Goal: Task Accomplishment & Management: Manage account settings

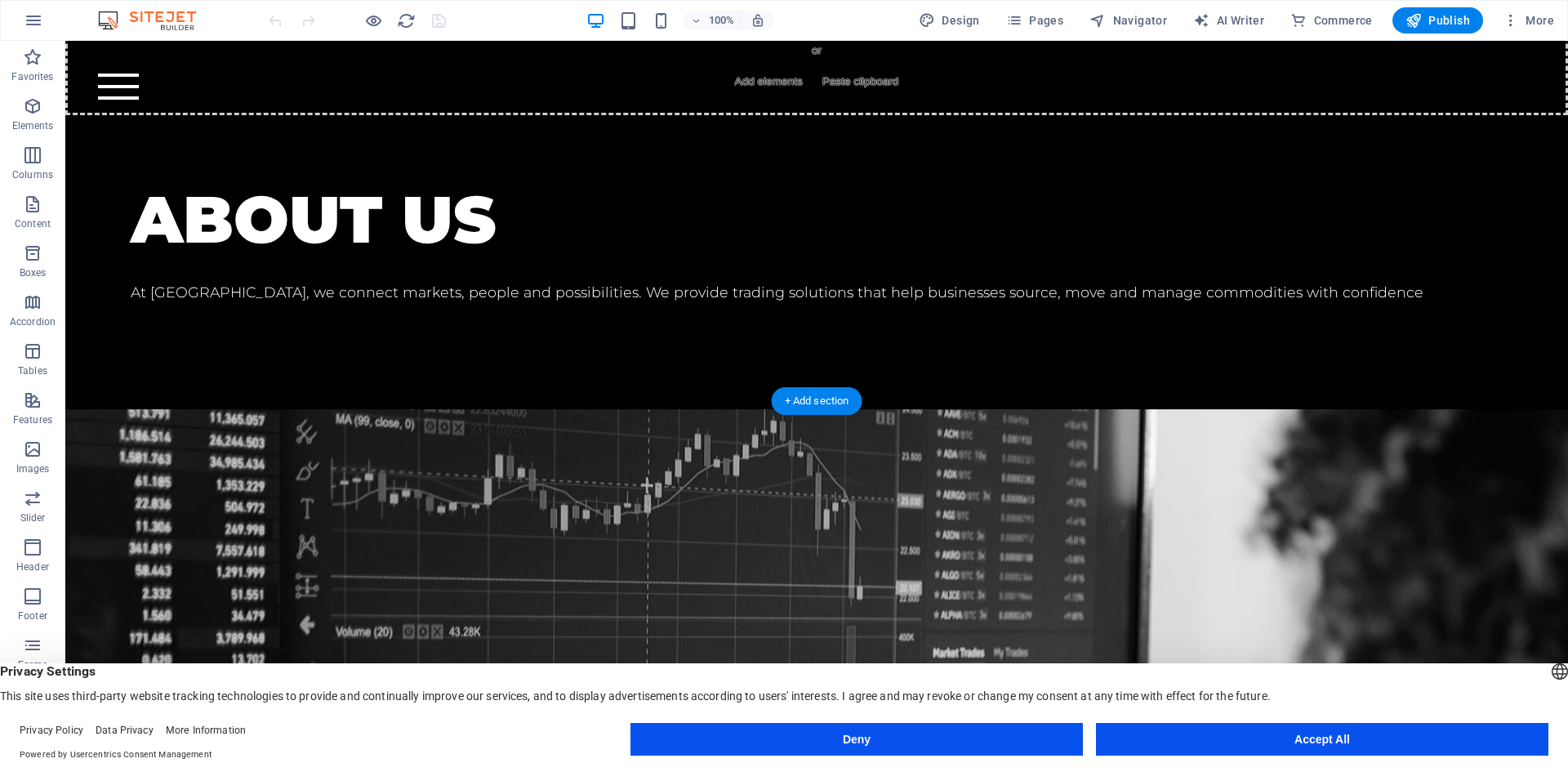
scroll to position [1107, 0]
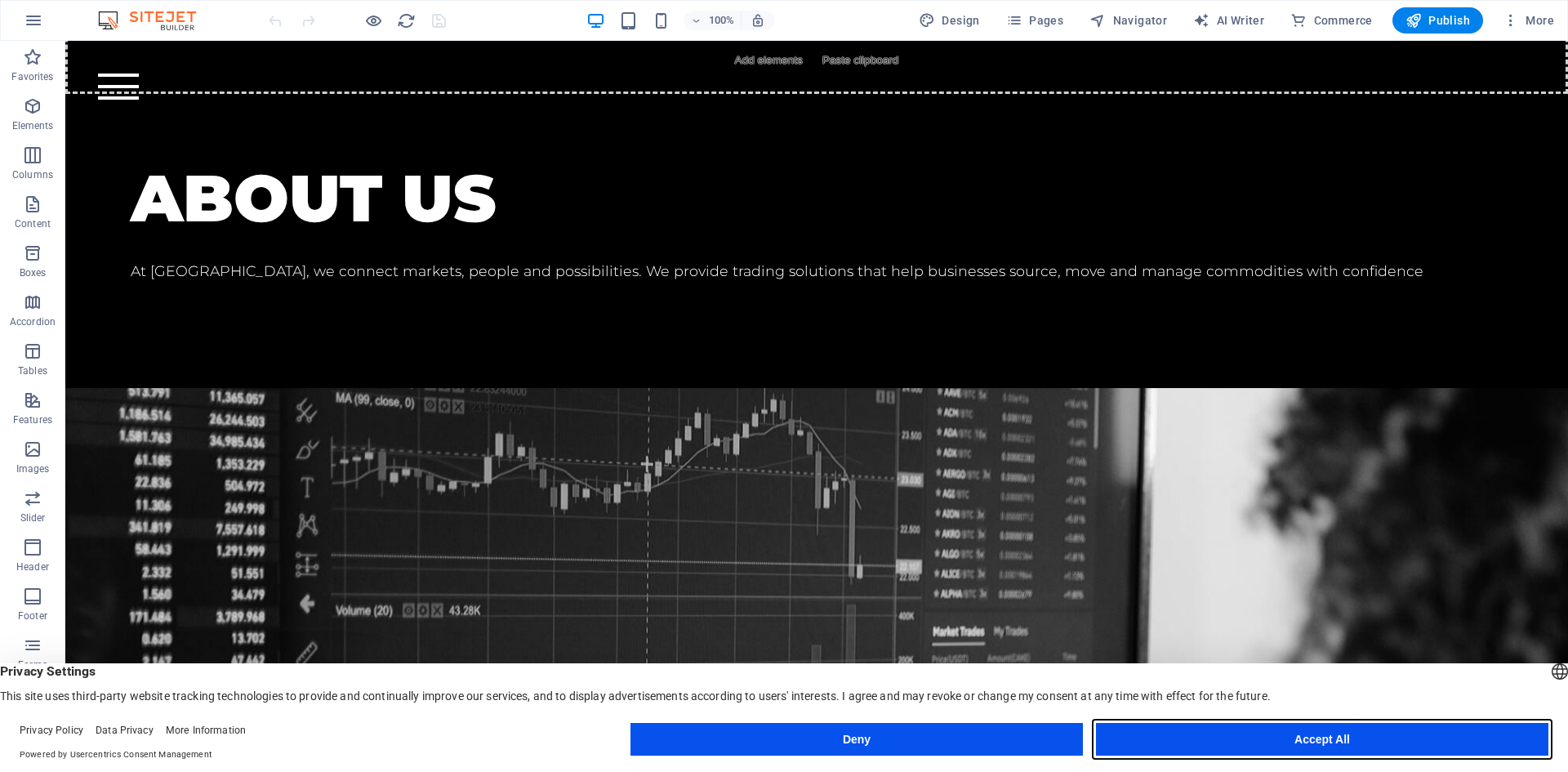
click at [1329, 737] on button "Accept All" at bounding box center [1323, 739] width 453 height 33
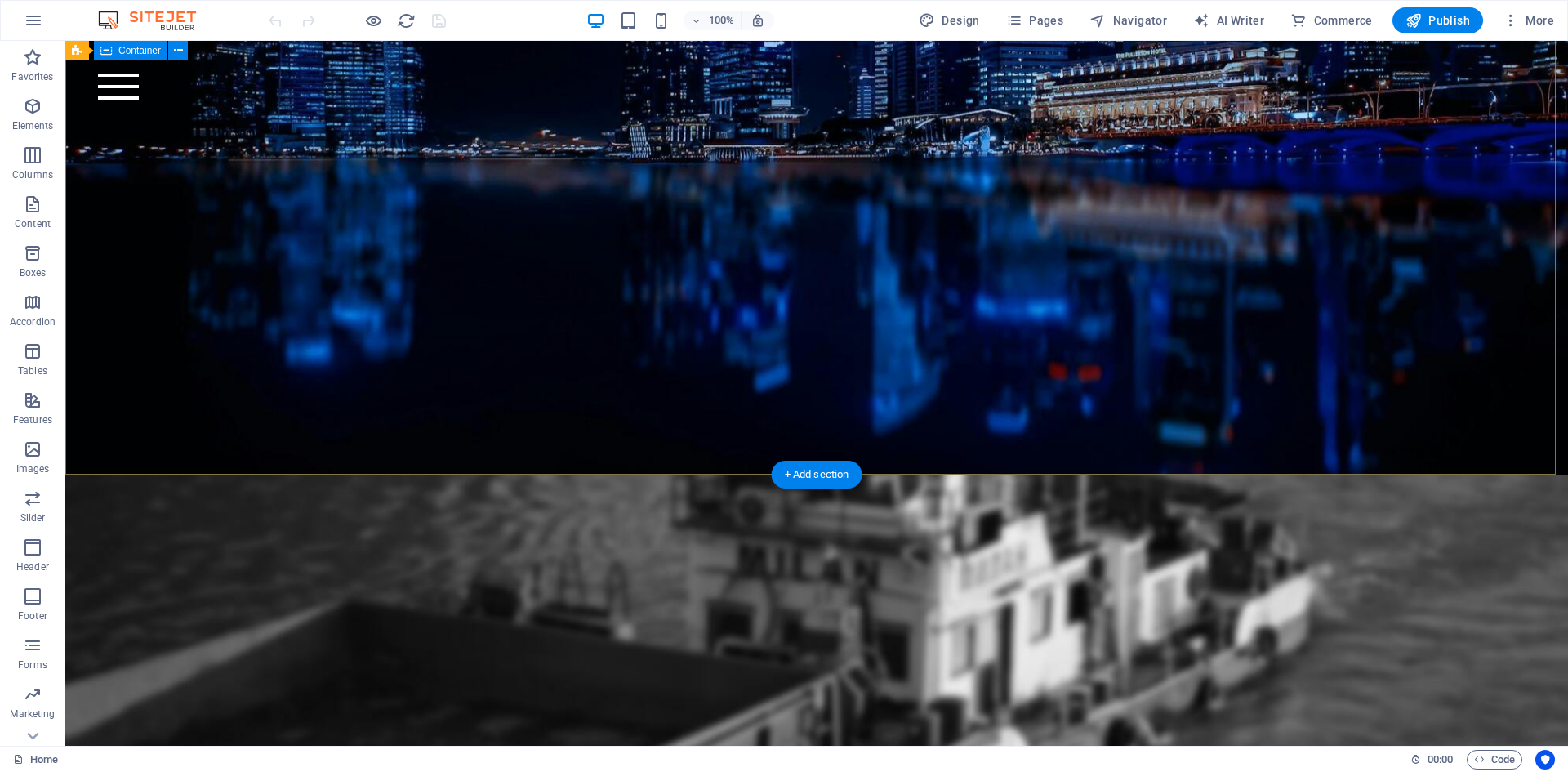
scroll to position [0, 0]
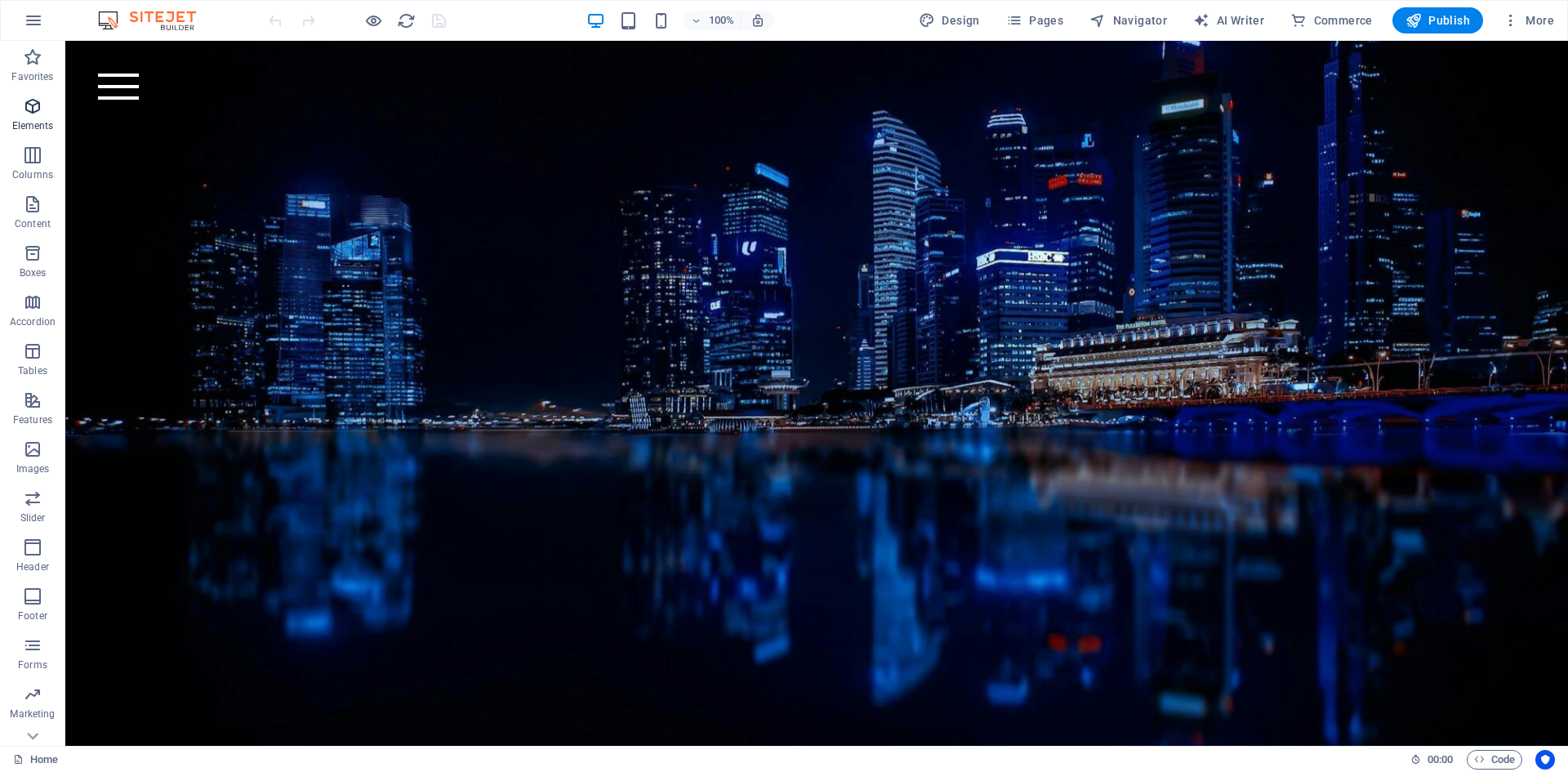
click at [36, 107] on icon "button" at bounding box center [32, 106] width 19 height 19
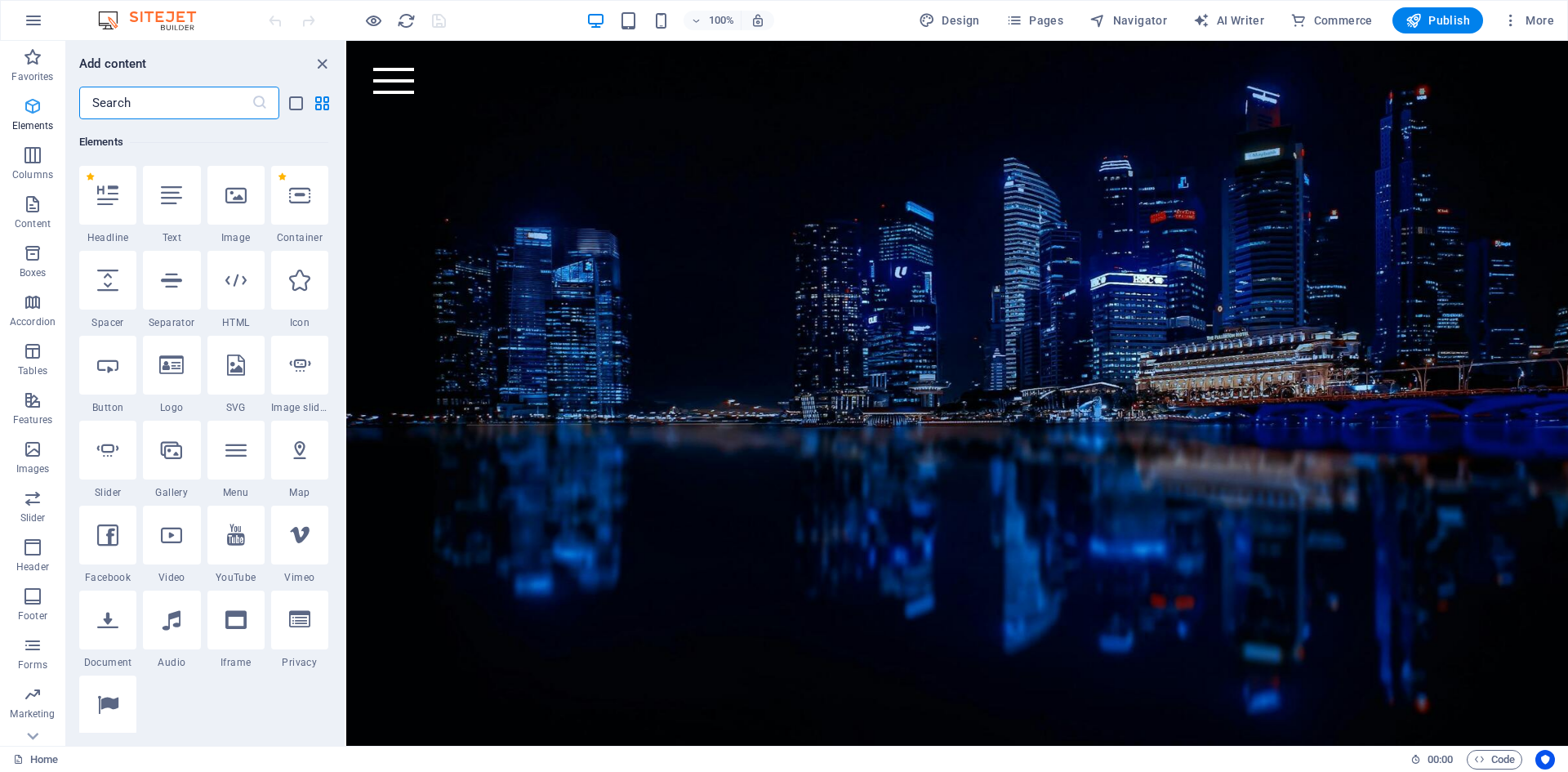
scroll to position [174, 0]
click at [27, 165] on icon "button" at bounding box center [32, 155] width 19 height 19
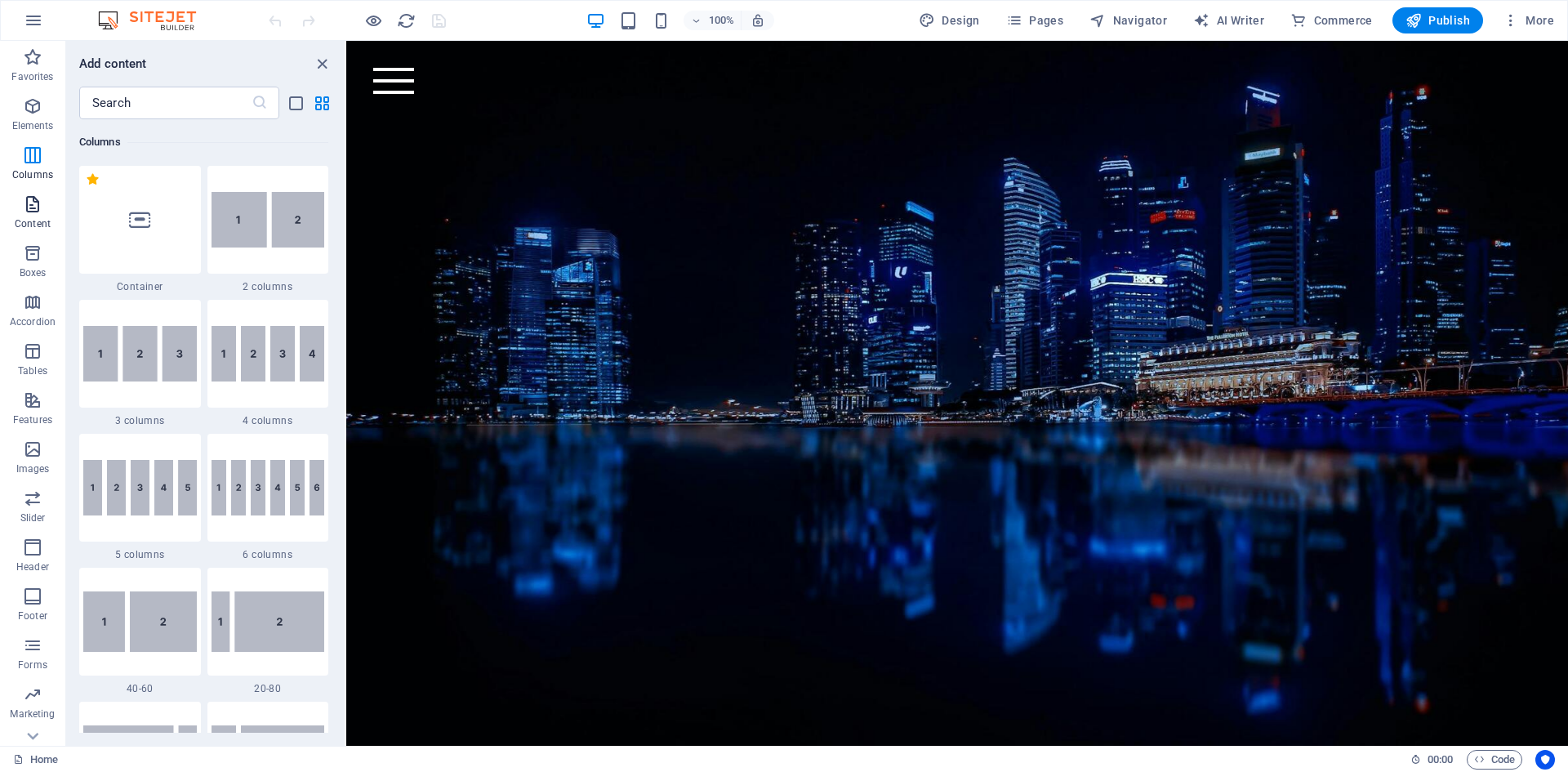
click at [30, 219] on p "Content" at bounding box center [32, 223] width 36 height 13
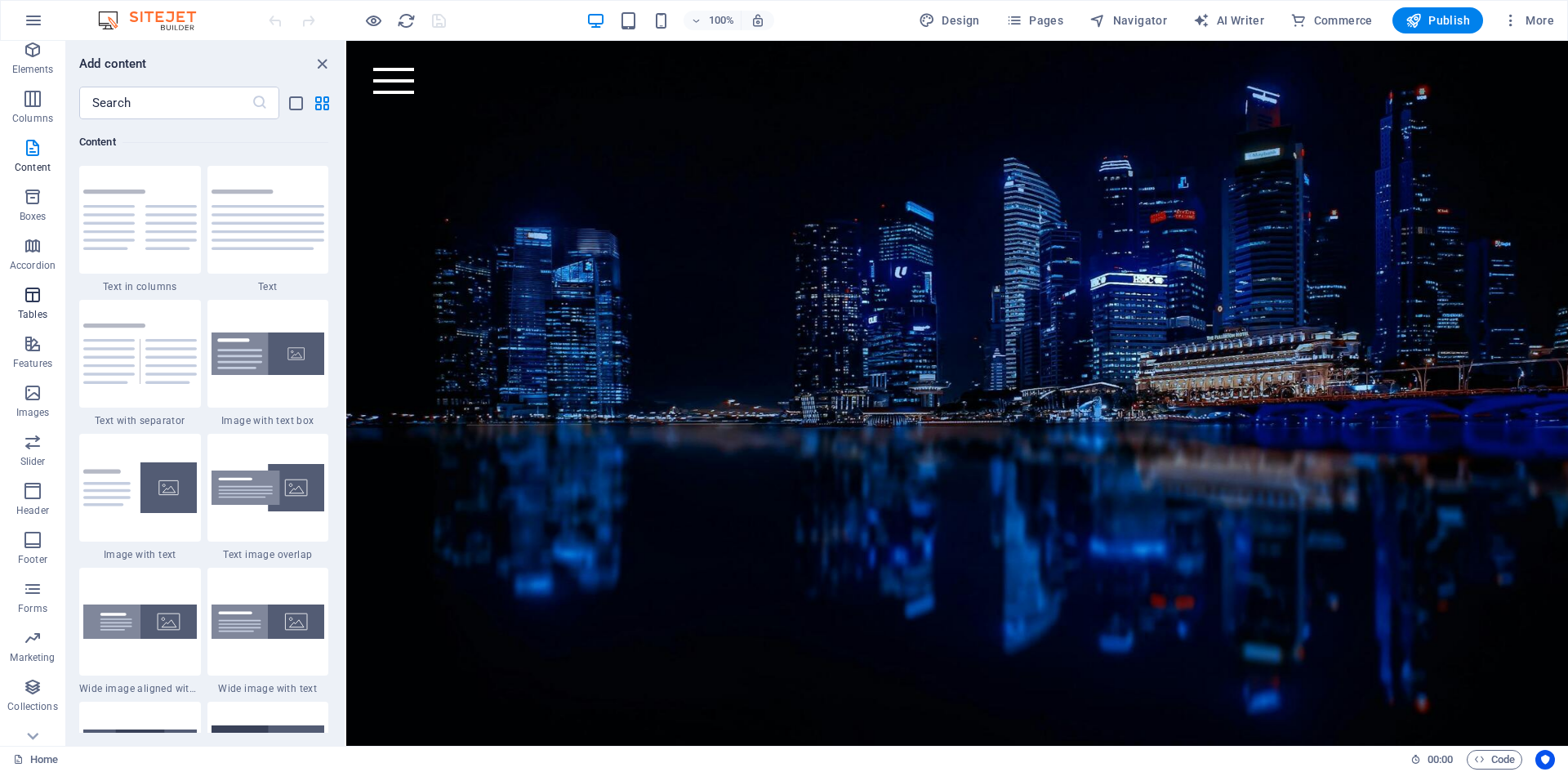
scroll to position [79, 0]
click at [35, 674] on span "Collections" at bounding box center [32, 674] width 65 height 39
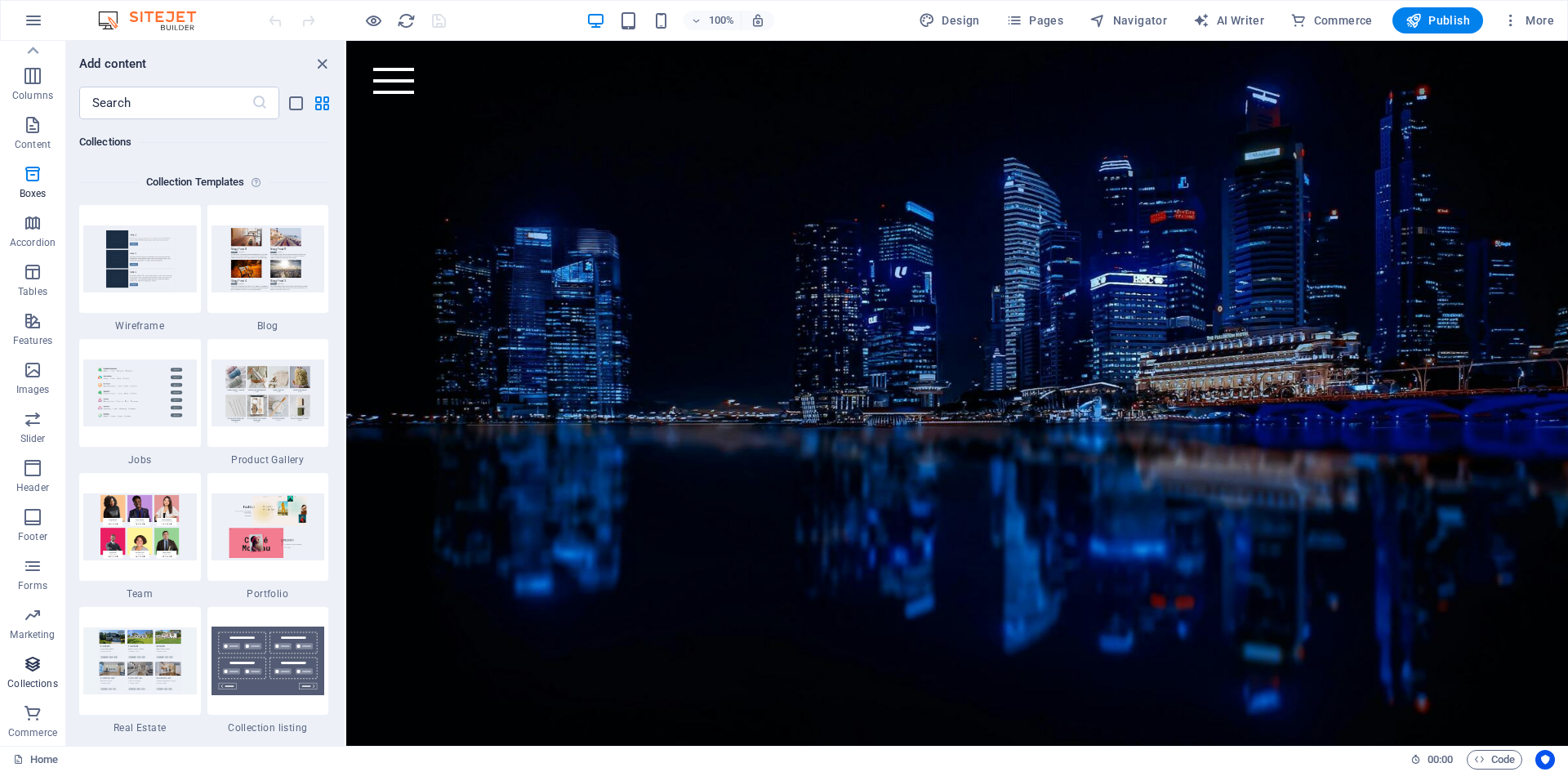
scroll to position [14947, 0]
click at [30, 624] on icon "button" at bounding box center [32, 615] width 19 height 19
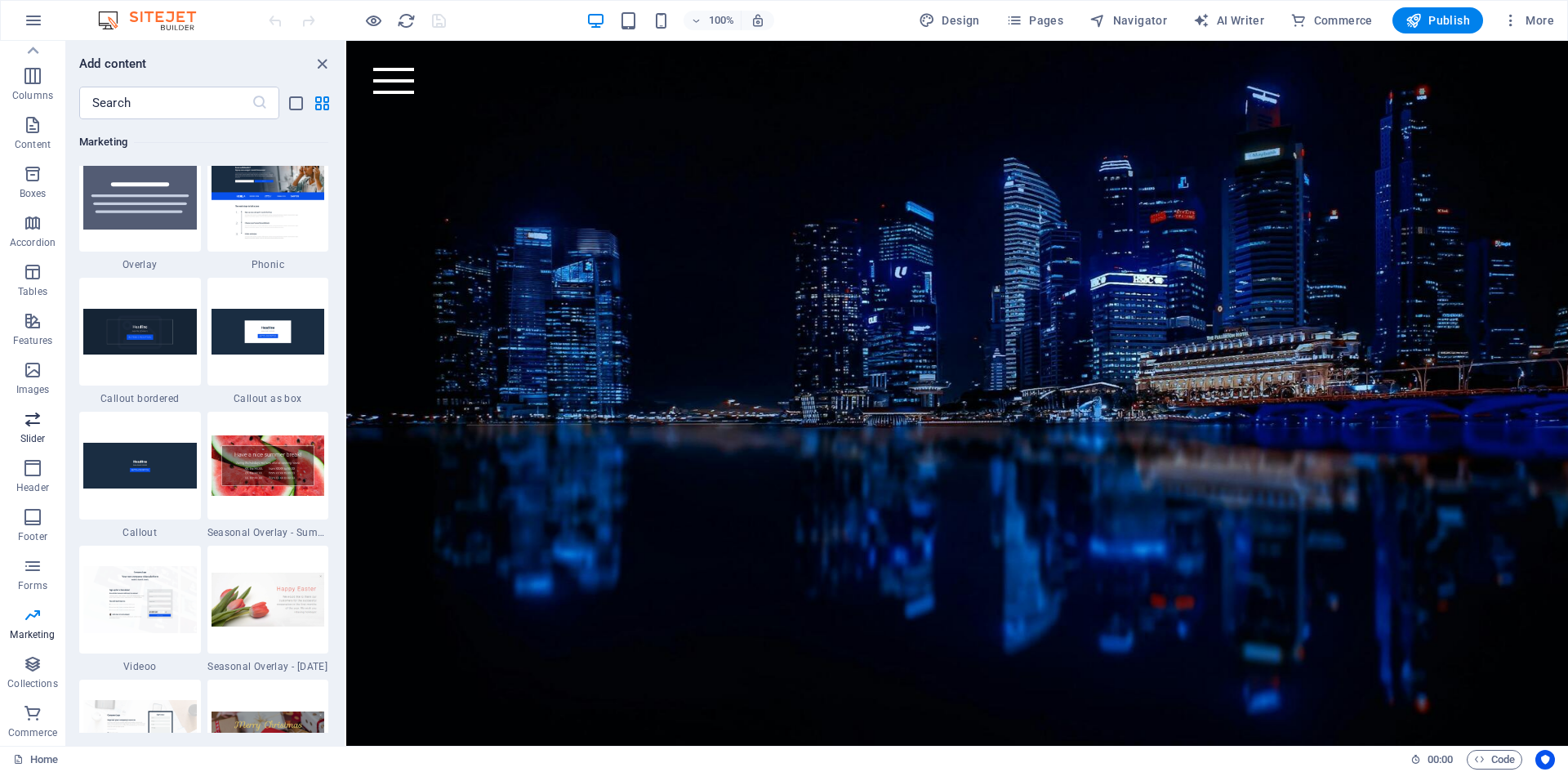
scroll to position [13300, 0]
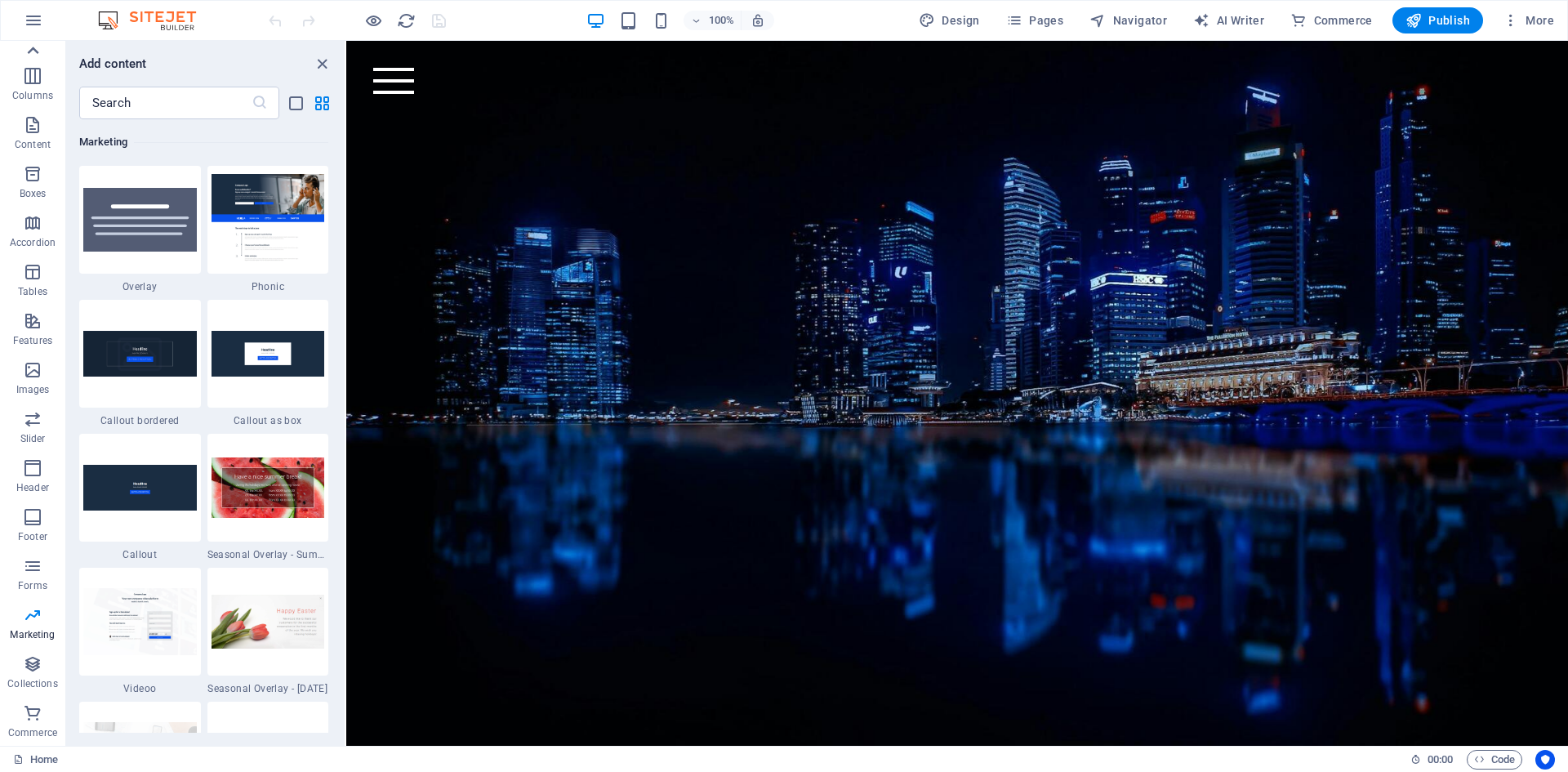
click at [36, 43] on icon at bounding box center [32, 50] width 22 height 22
click at [29, 92] on button "Elements" at bounding box center [32, 114] width 65 height 49
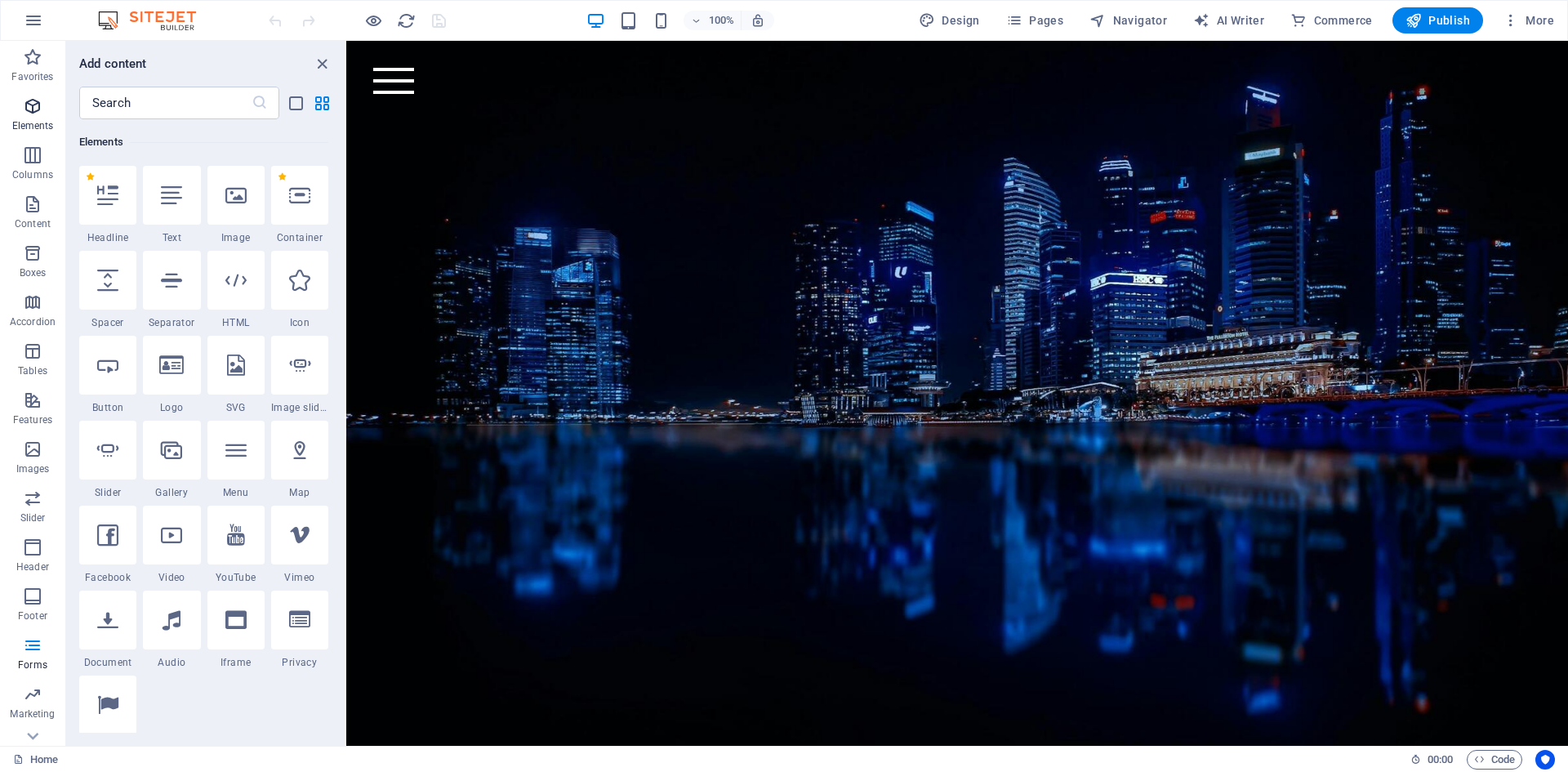
scroll to position [174, 0]
click at [98, 206] on div at bounding box center [107, 195] width 57 height 58
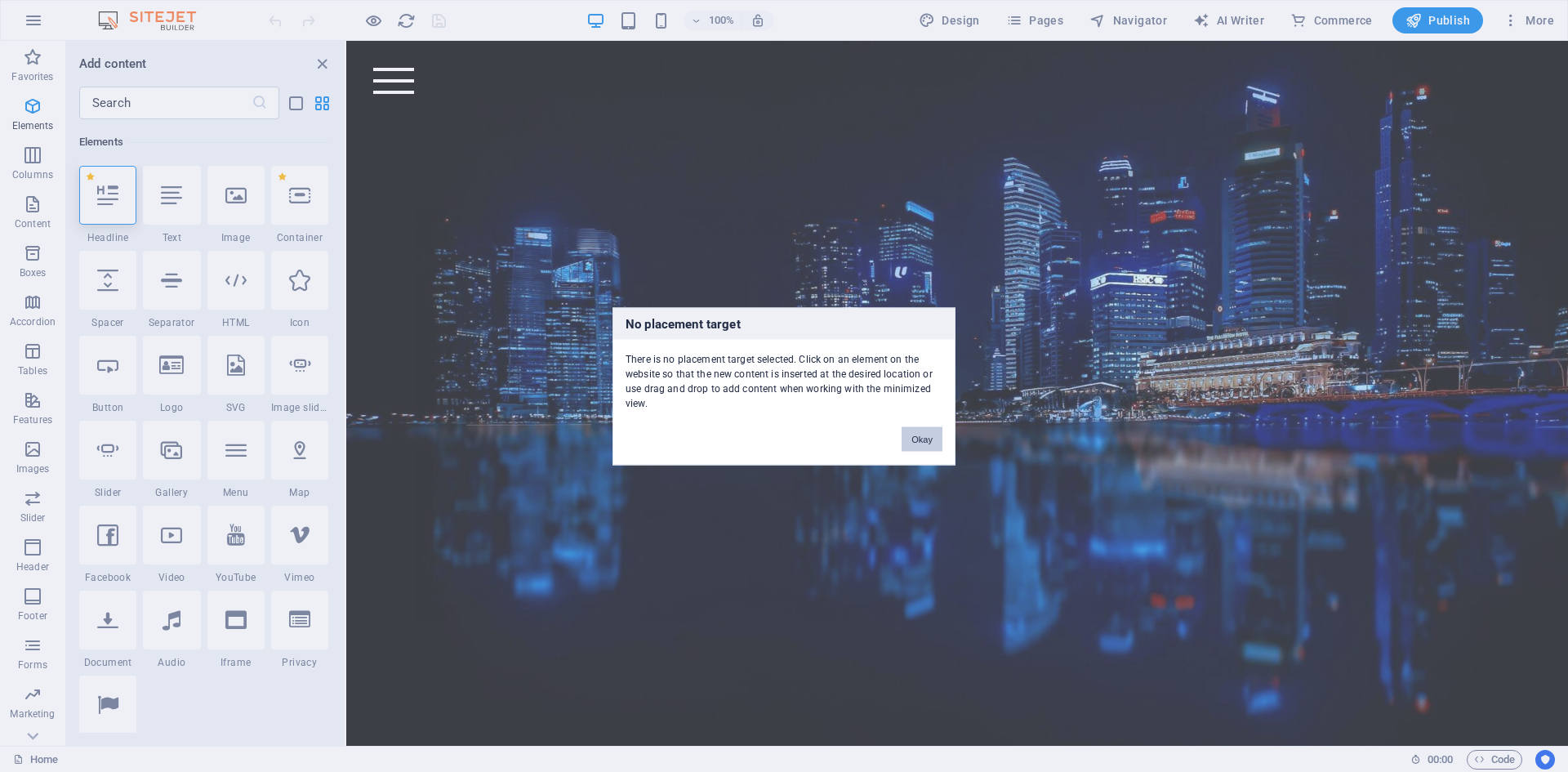
click at [935, 443] on button "Okay" at bounding box center [922, 438] width 41 height 24
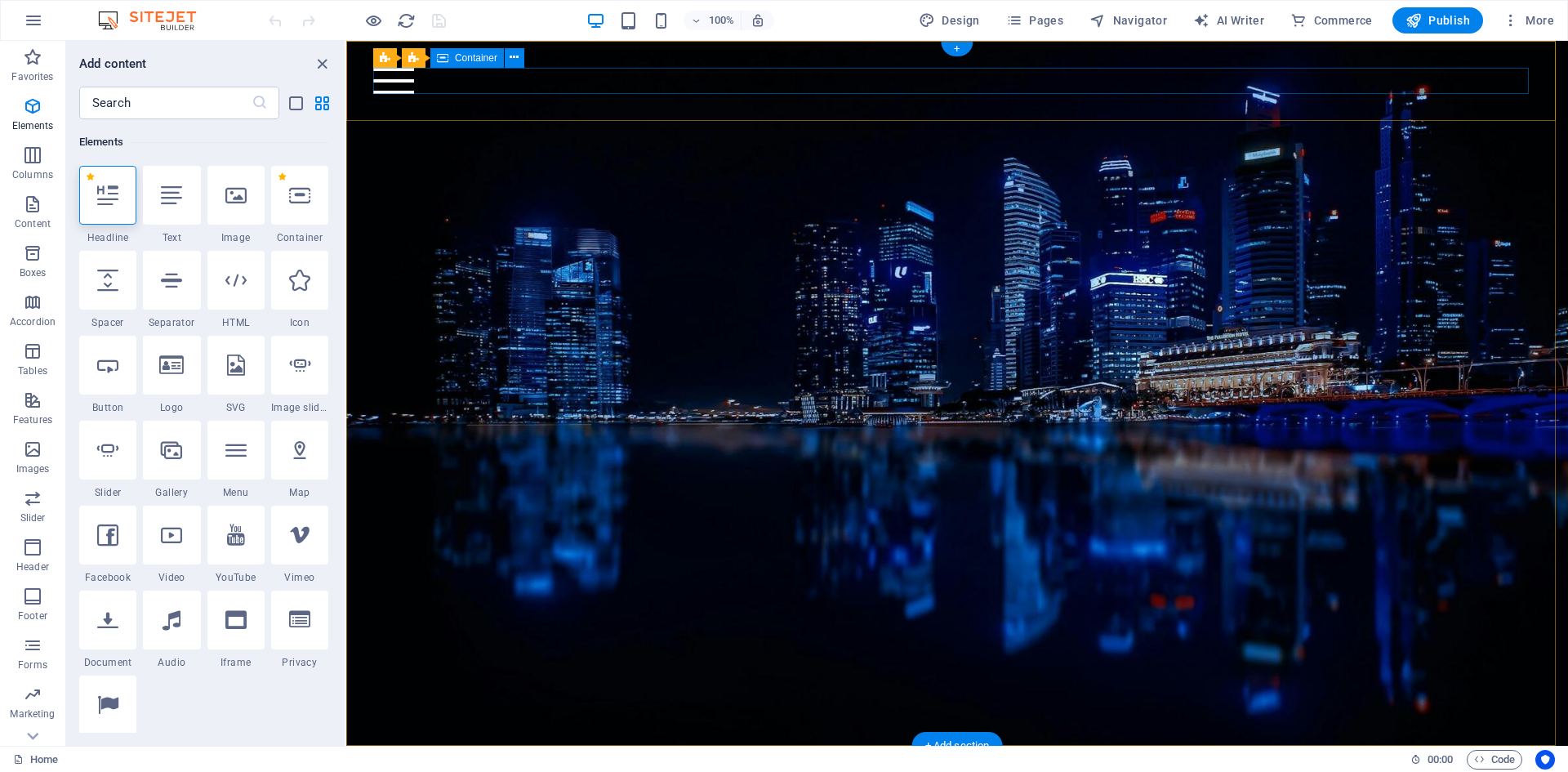
click at [1484, 76] on div "Menu" at bounding box center [956, 81] width 1168 height 26
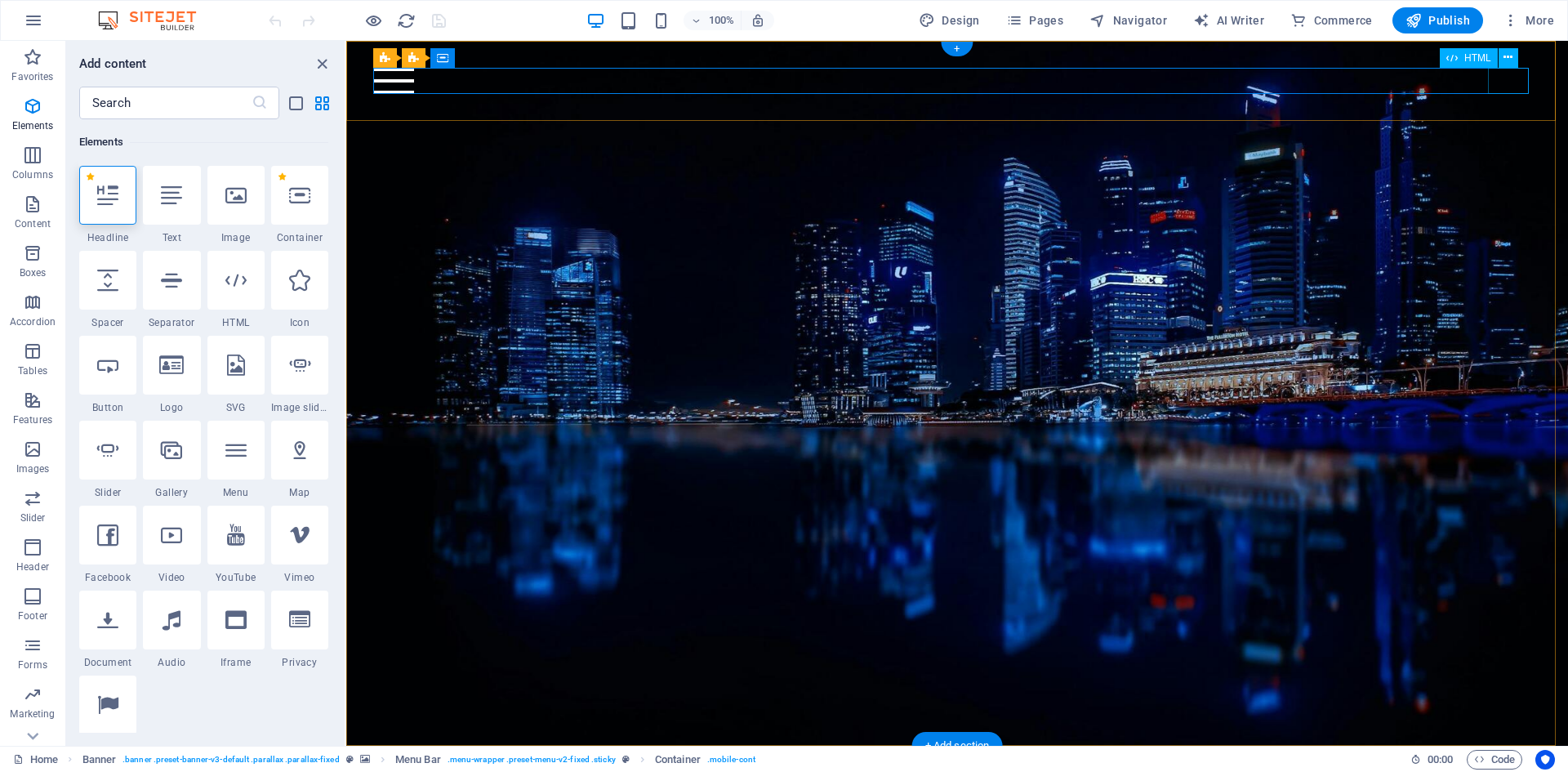
click at [1507, 79] on div "Menu" at bounding box center [956, 81] width 1168 height 26
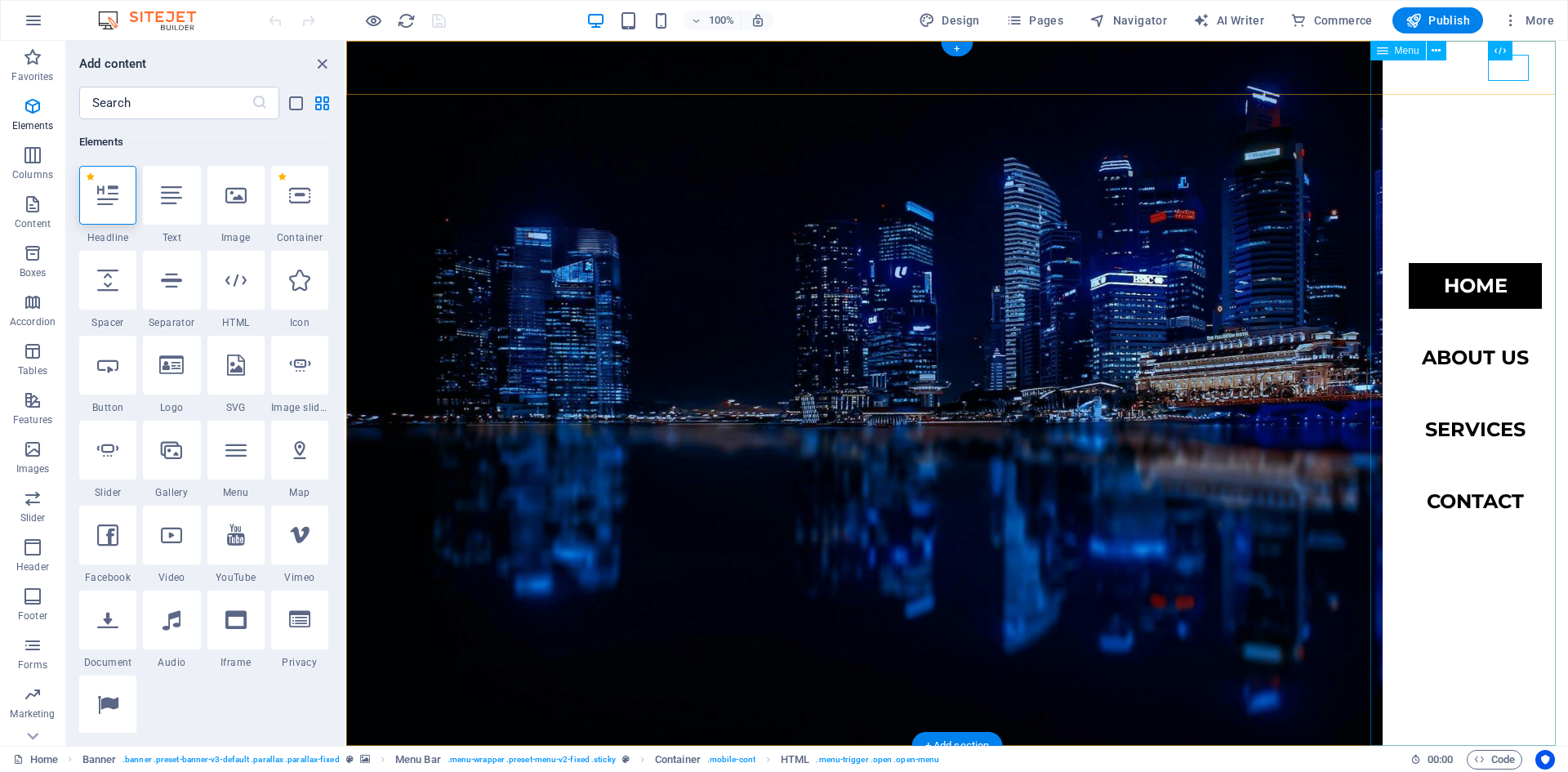
click at [1452, 290] on nav "Home About us Services Contact" at bounding box center [1475, 393] width 185 height 705
click at [1452, 362] on nav "Home About us Services Contact" at bounding box center [1475, 393] width 185 height 705
select select
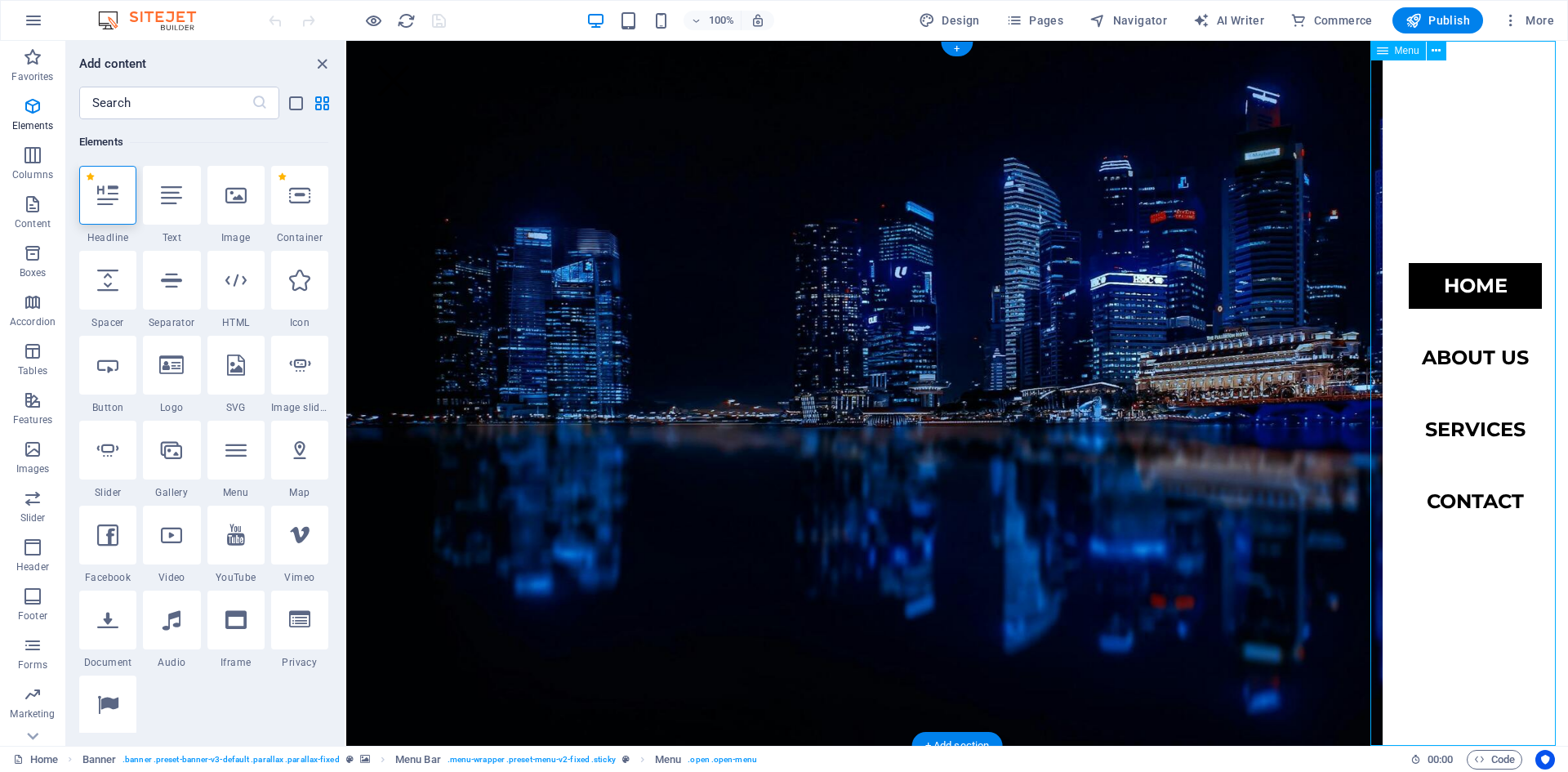
select select
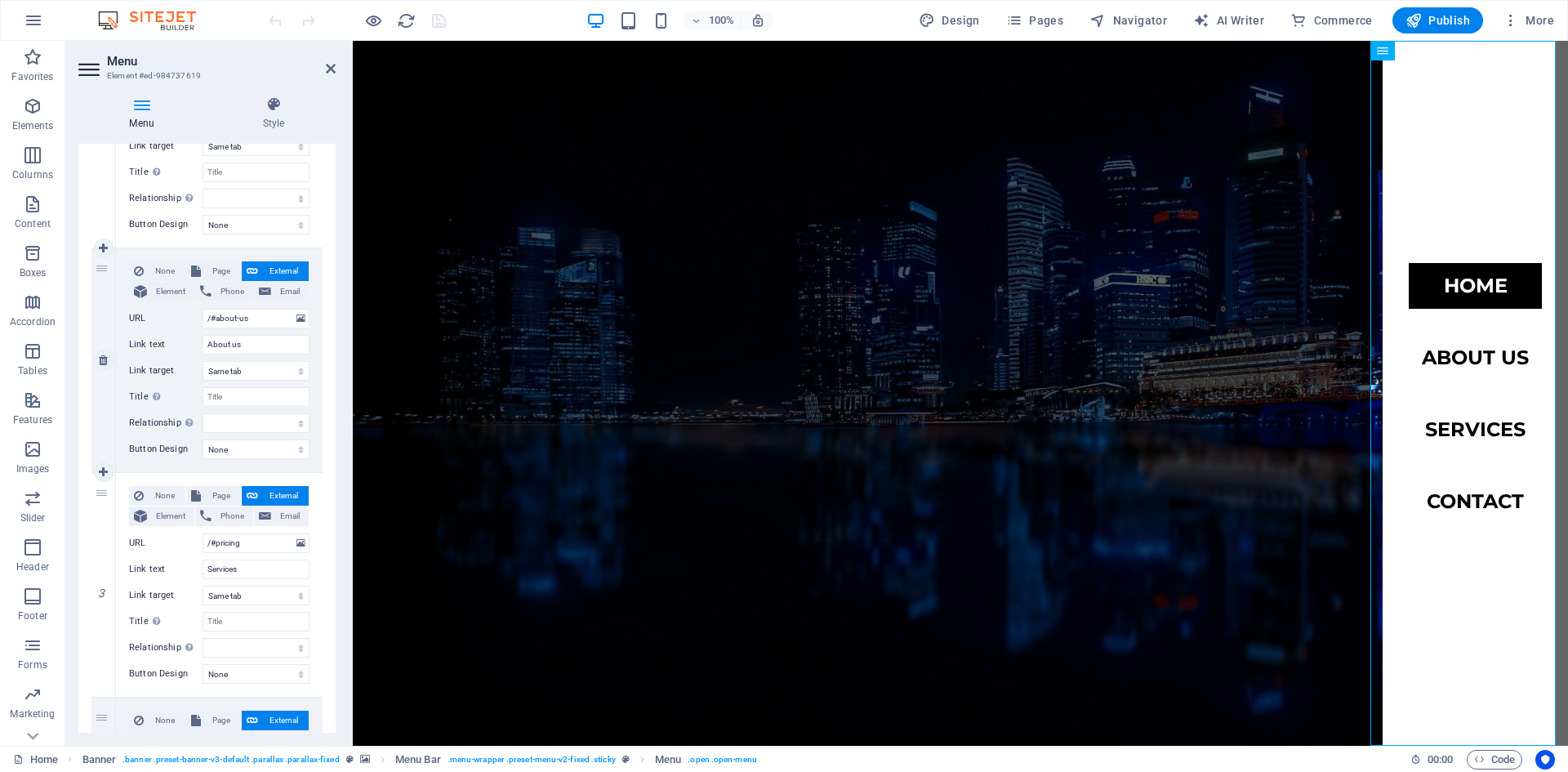
scroll to position [326, 0]
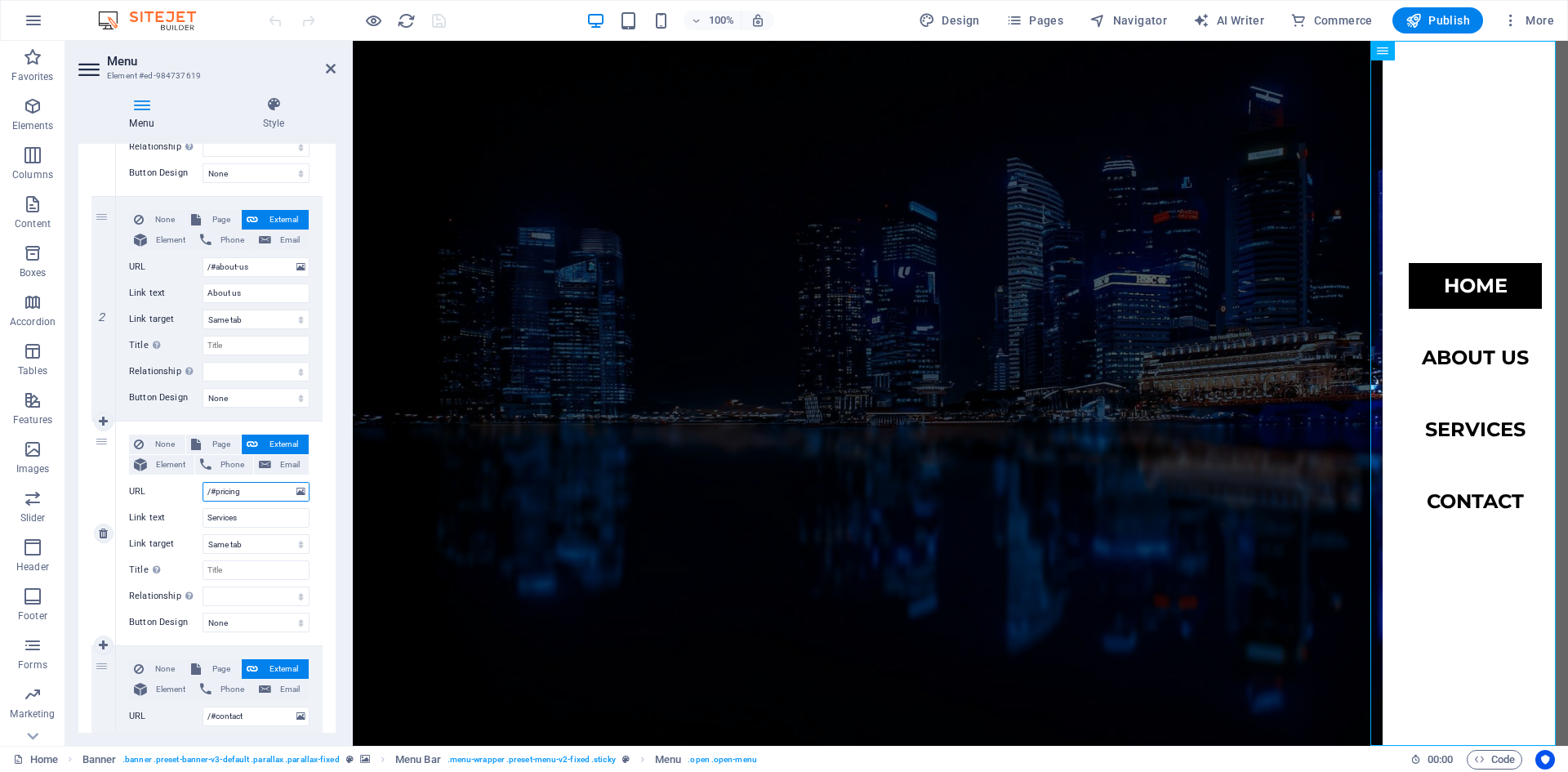
click at [251, 493] on input "/#pricing" at bounding box center [256, 492] width 107 height 19
type input "/#"
select select
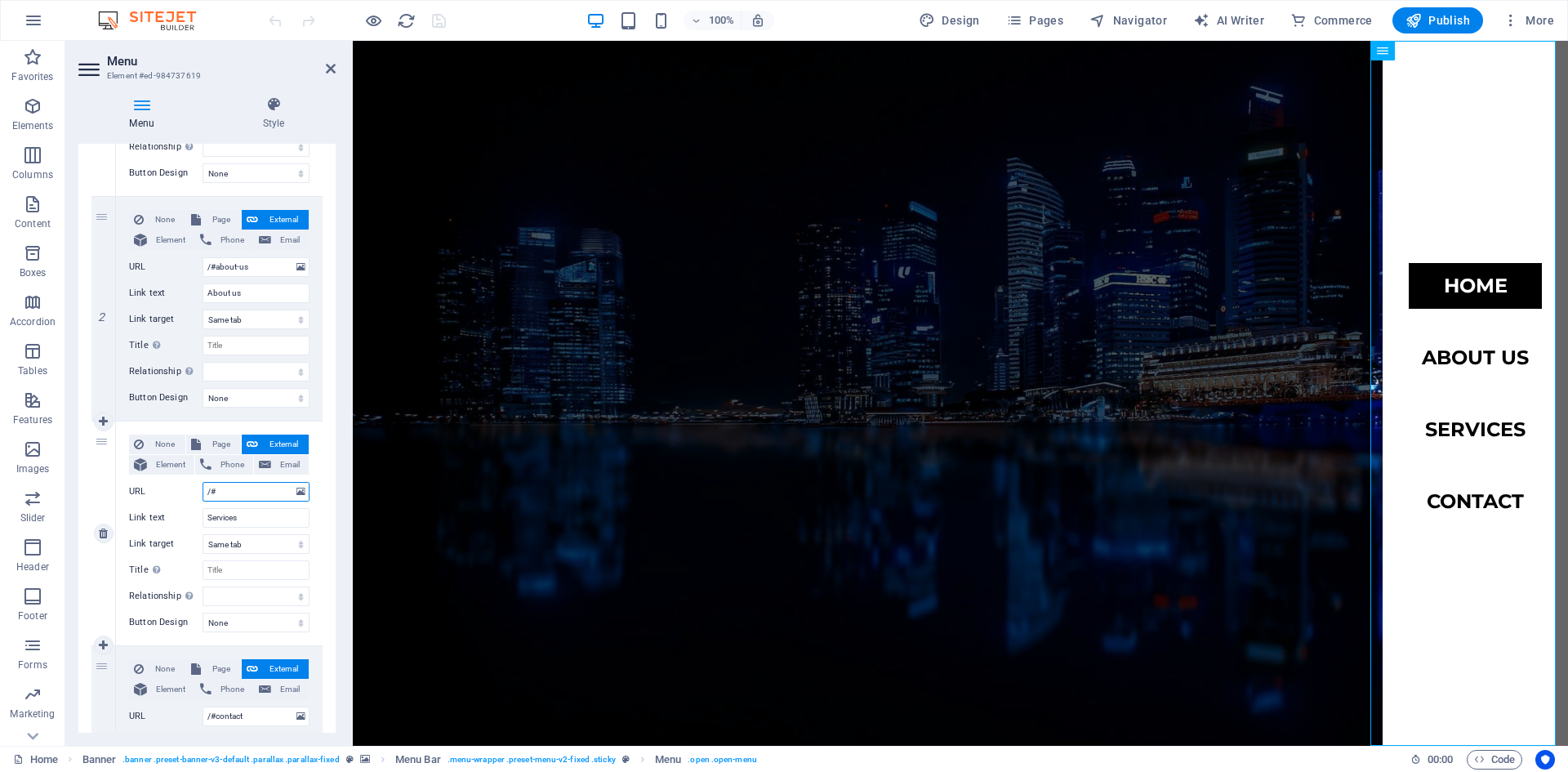
select select
type input "/#services"
select select
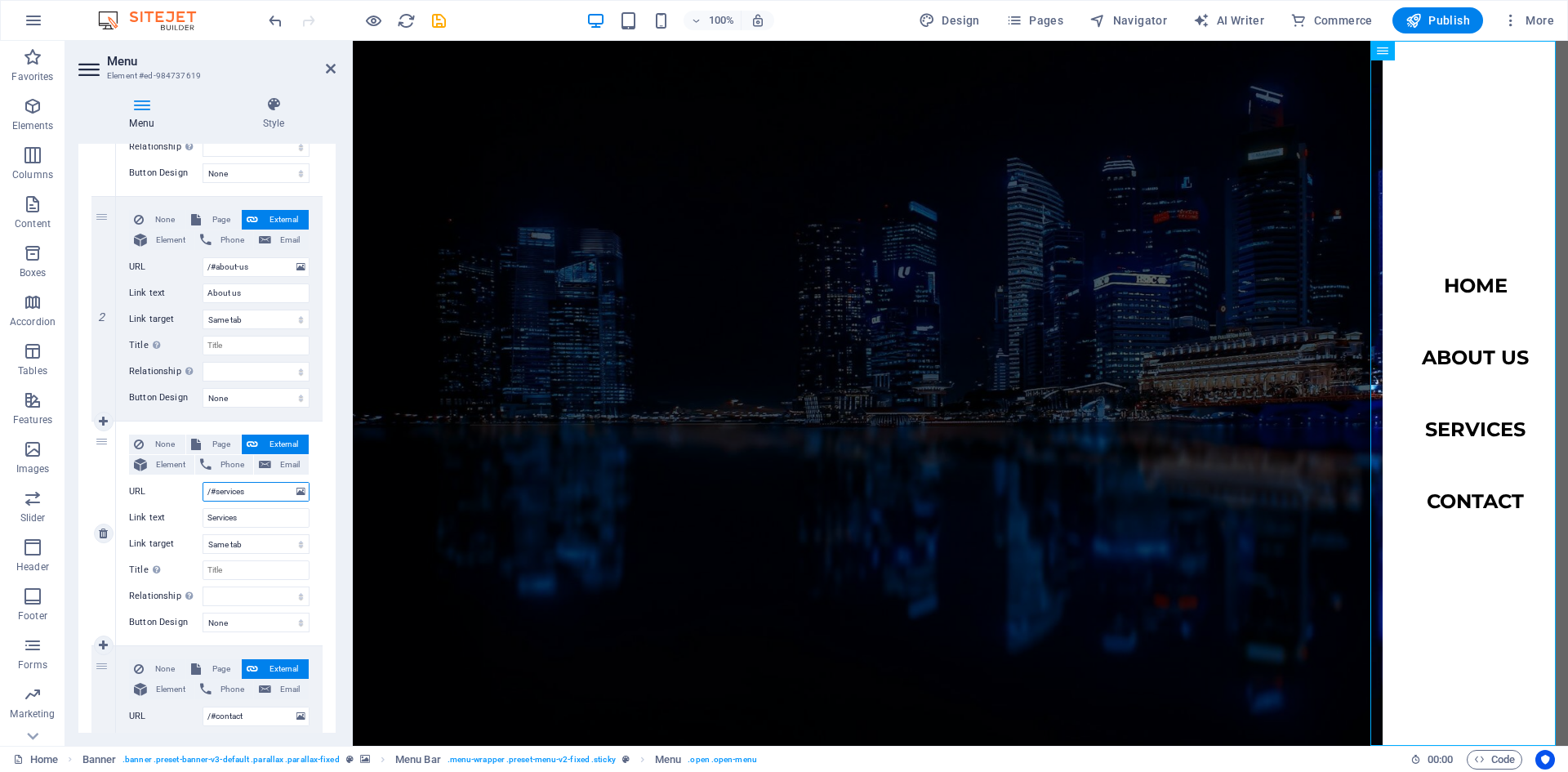
select select
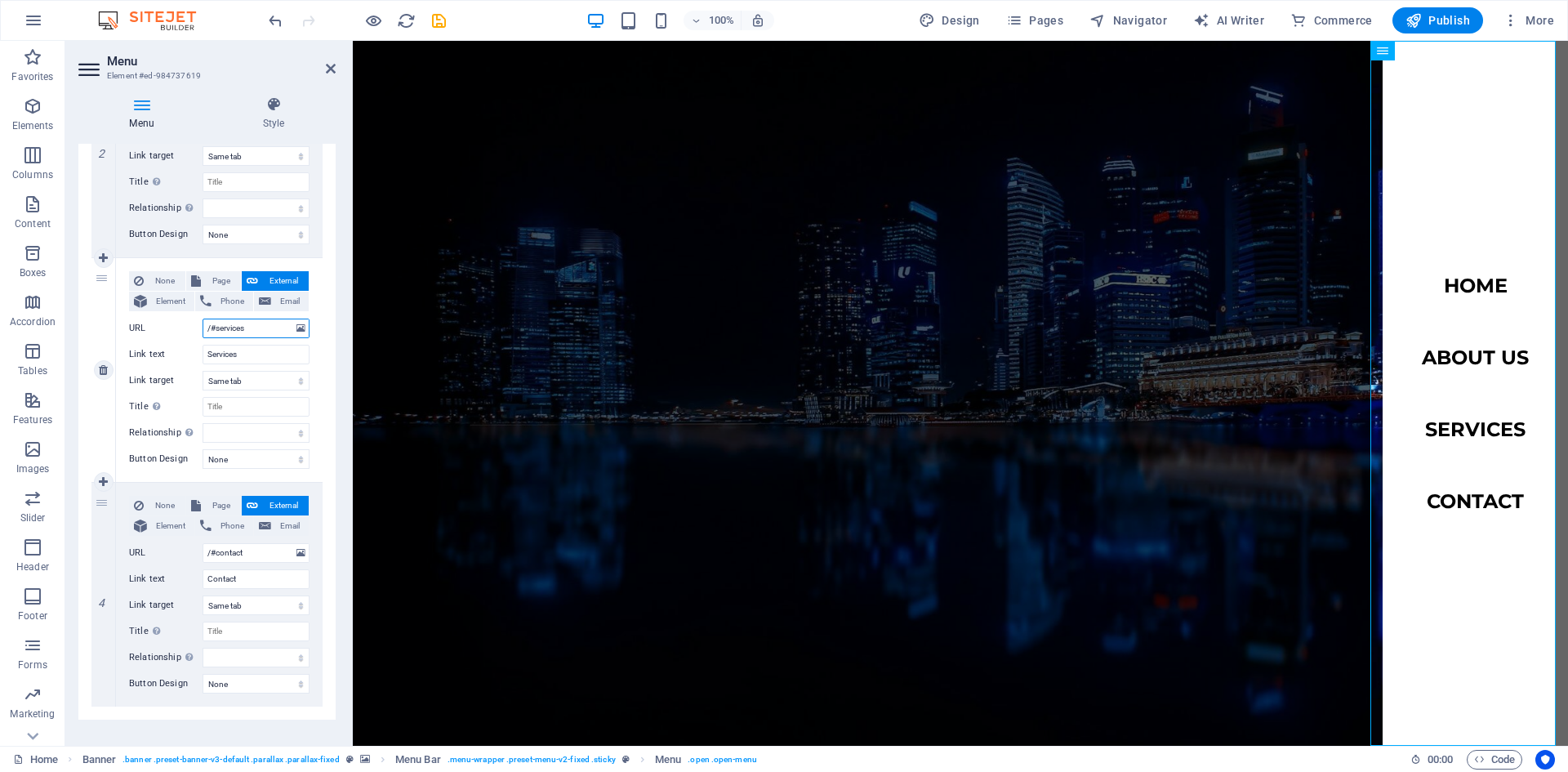
scroll to position [509, 0]
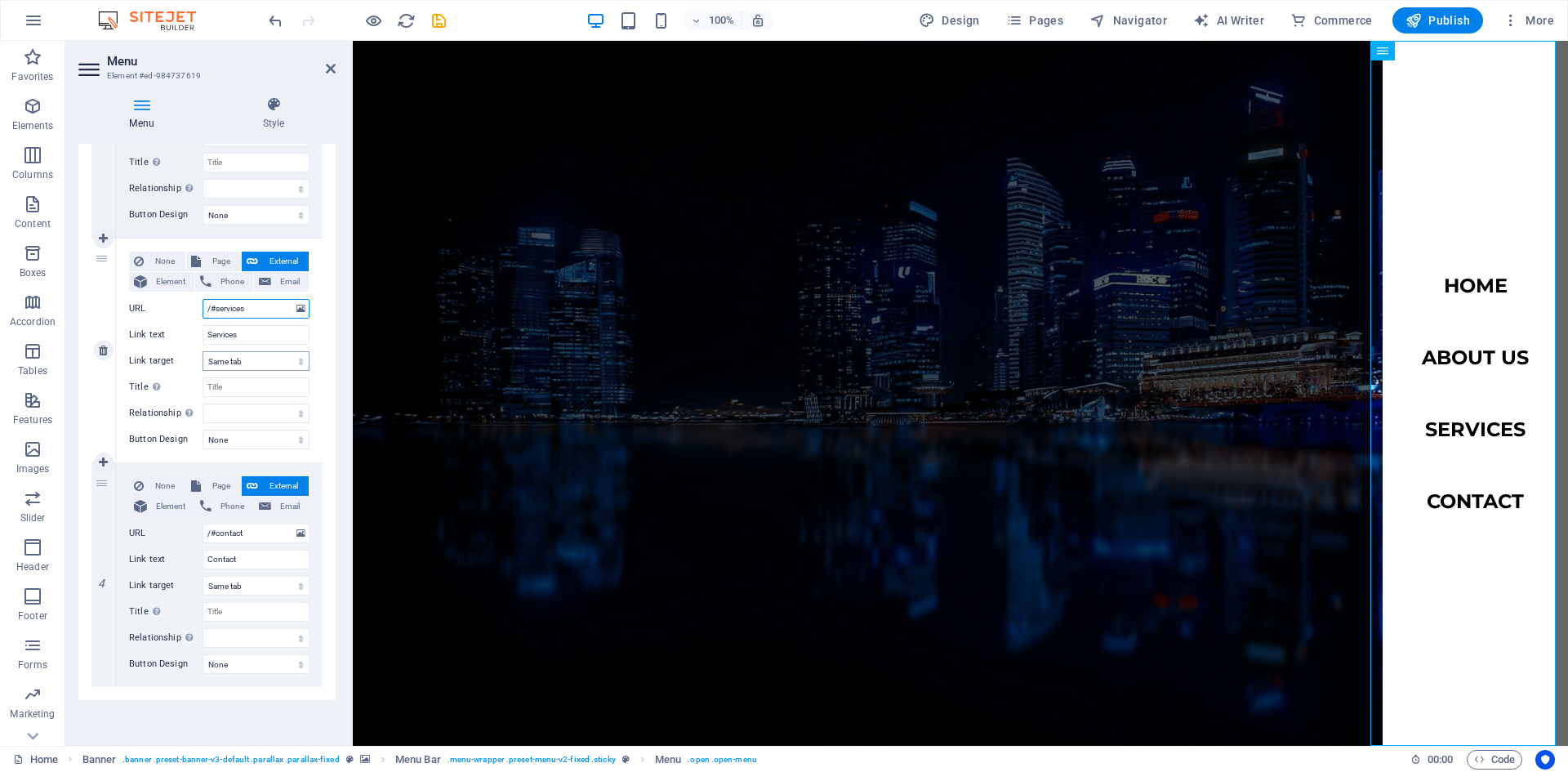
type input "/#services"
click at [266, 362] on select "New tab Same tab Overlay" at bounding box center [256, 361] width 107 height 19
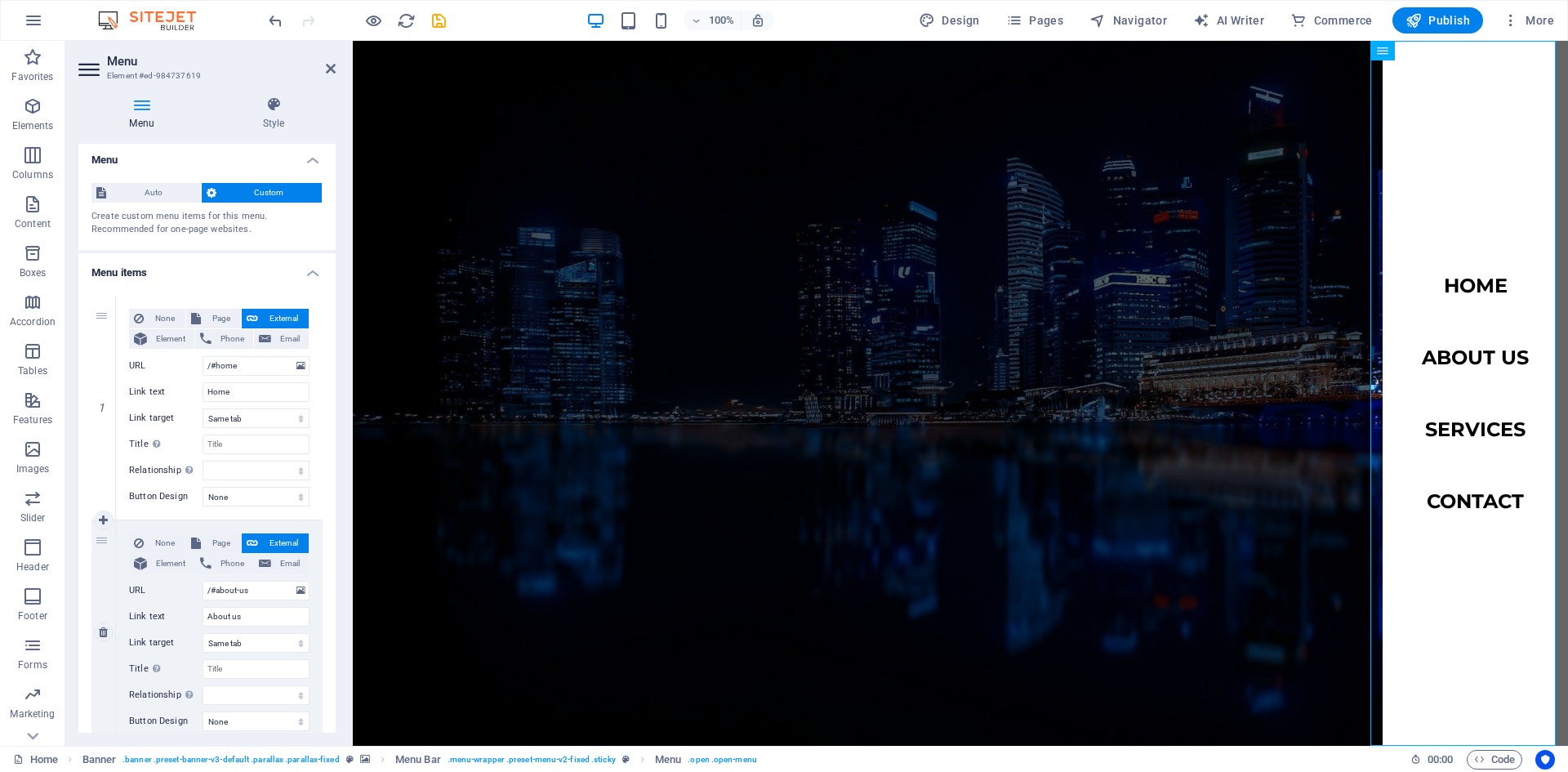
scroll to position [0, 0]
click at [169, 191] on span "Auto" at bounding box center [153, 196] width 85 height 19
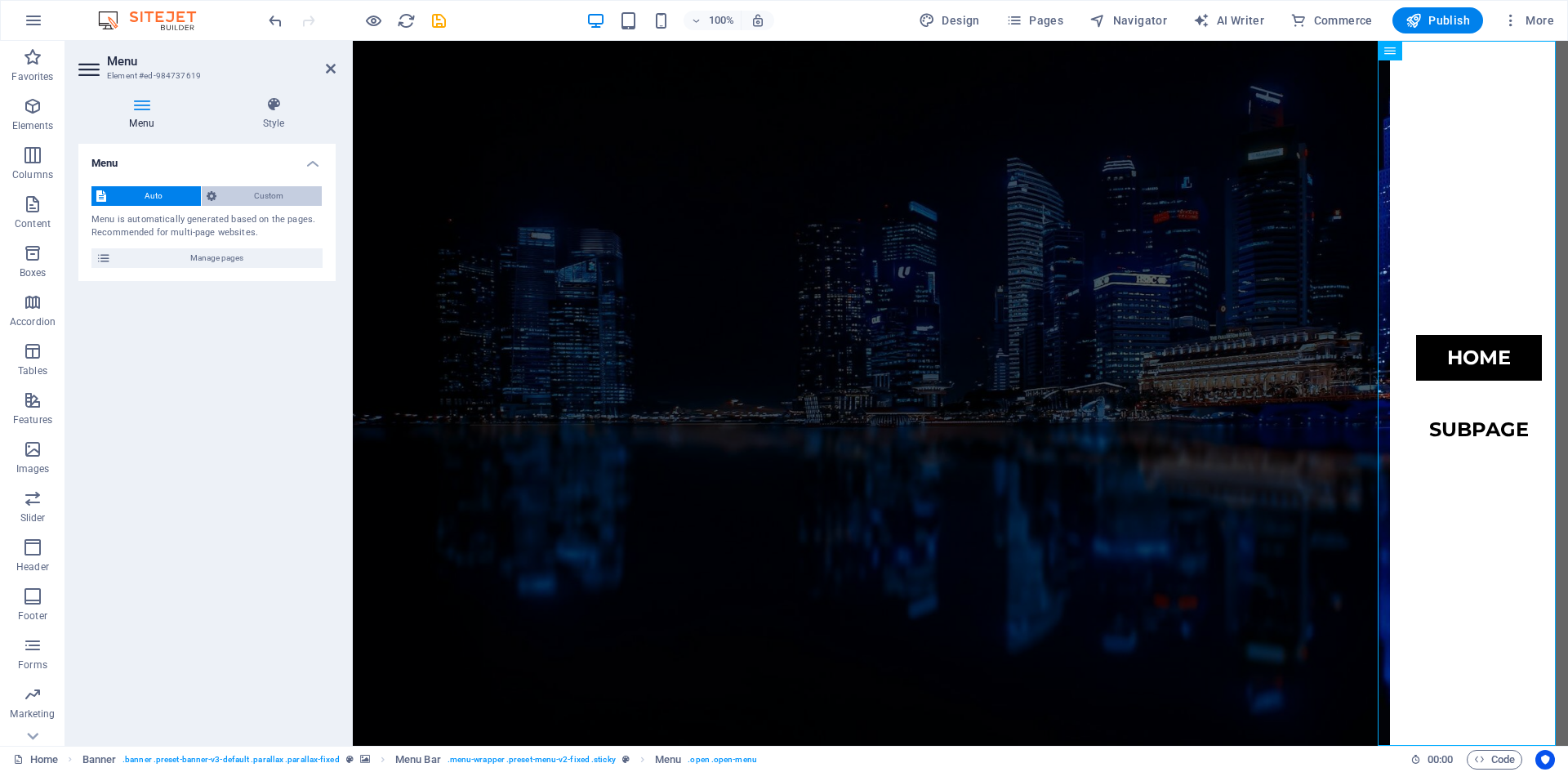
click at [291, 201] on span "Custom" at bounding box center [269, 196] width 96 height 19
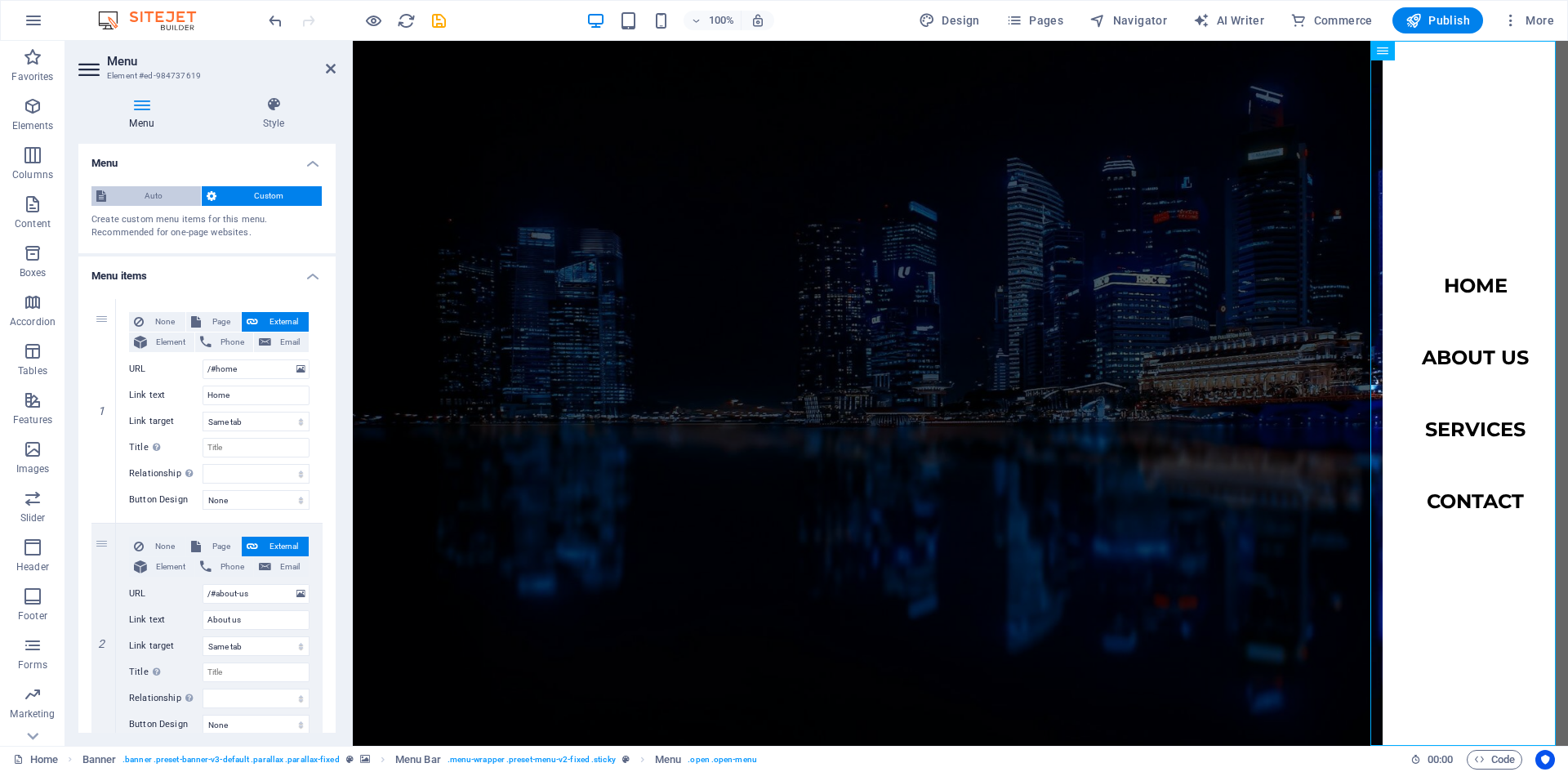
click at [170, 201] on span "Auto" at bounding box center [153, 196] width 85 height 19
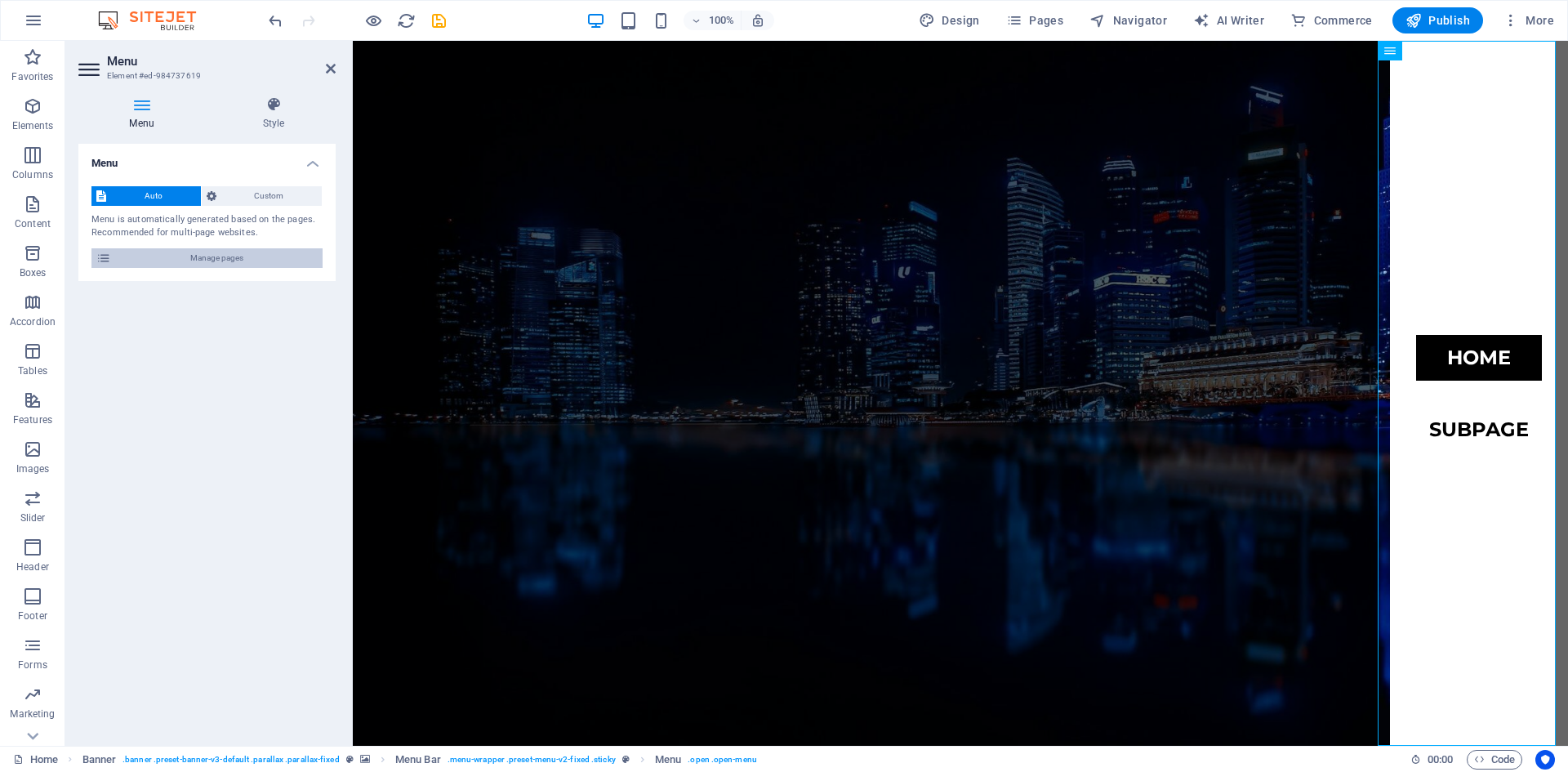
click at [165, 262] on span "Manage pages" at bounding box center [216, 258] width 202 height 19
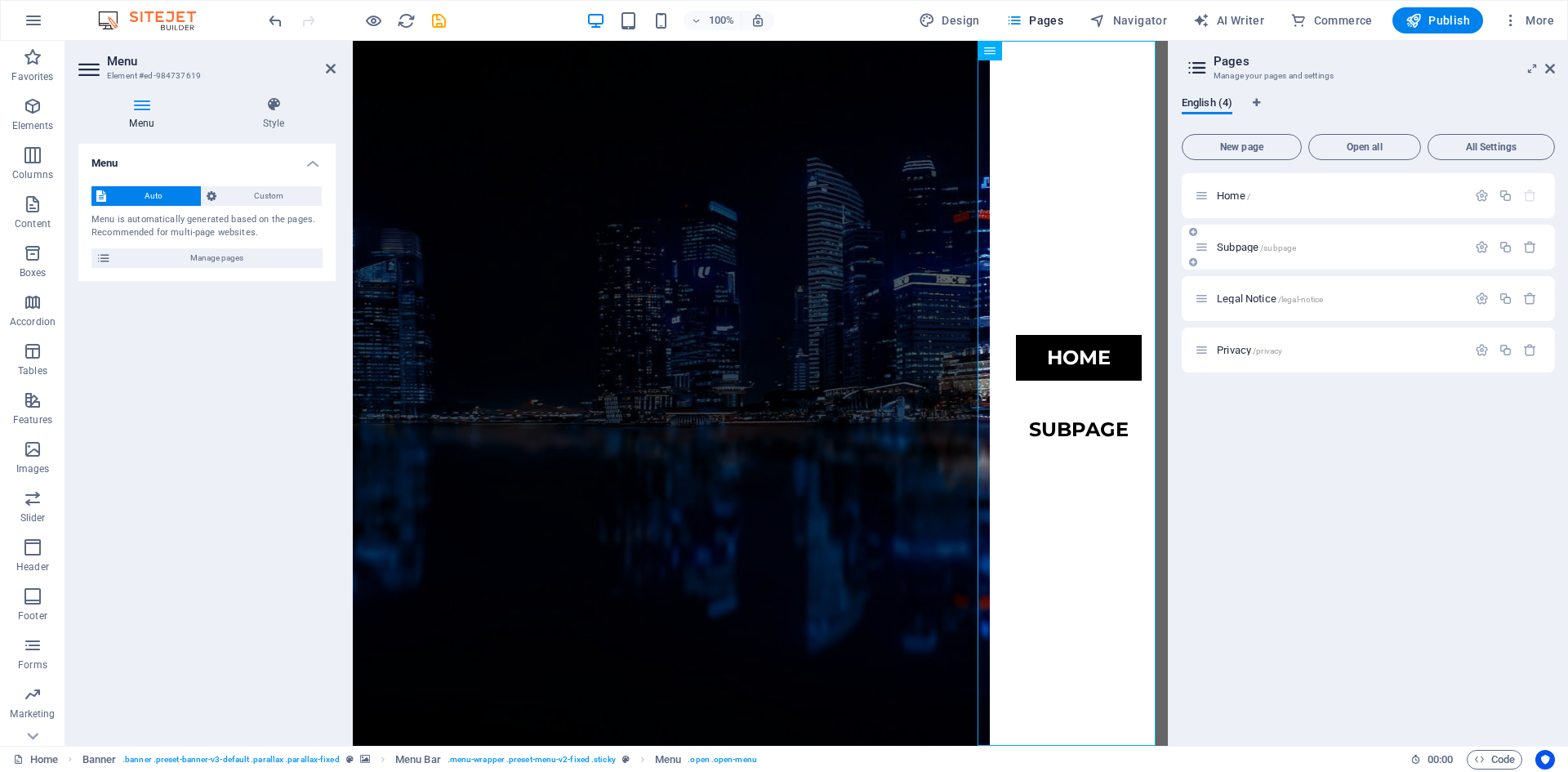
click at [1282, 254] on div "Subpage /subpage" at bounding box center [1330, 246] width 272 height 18
click at [269, 200] on span "Custom" at bounding box center [269, 196] width 96 height 19
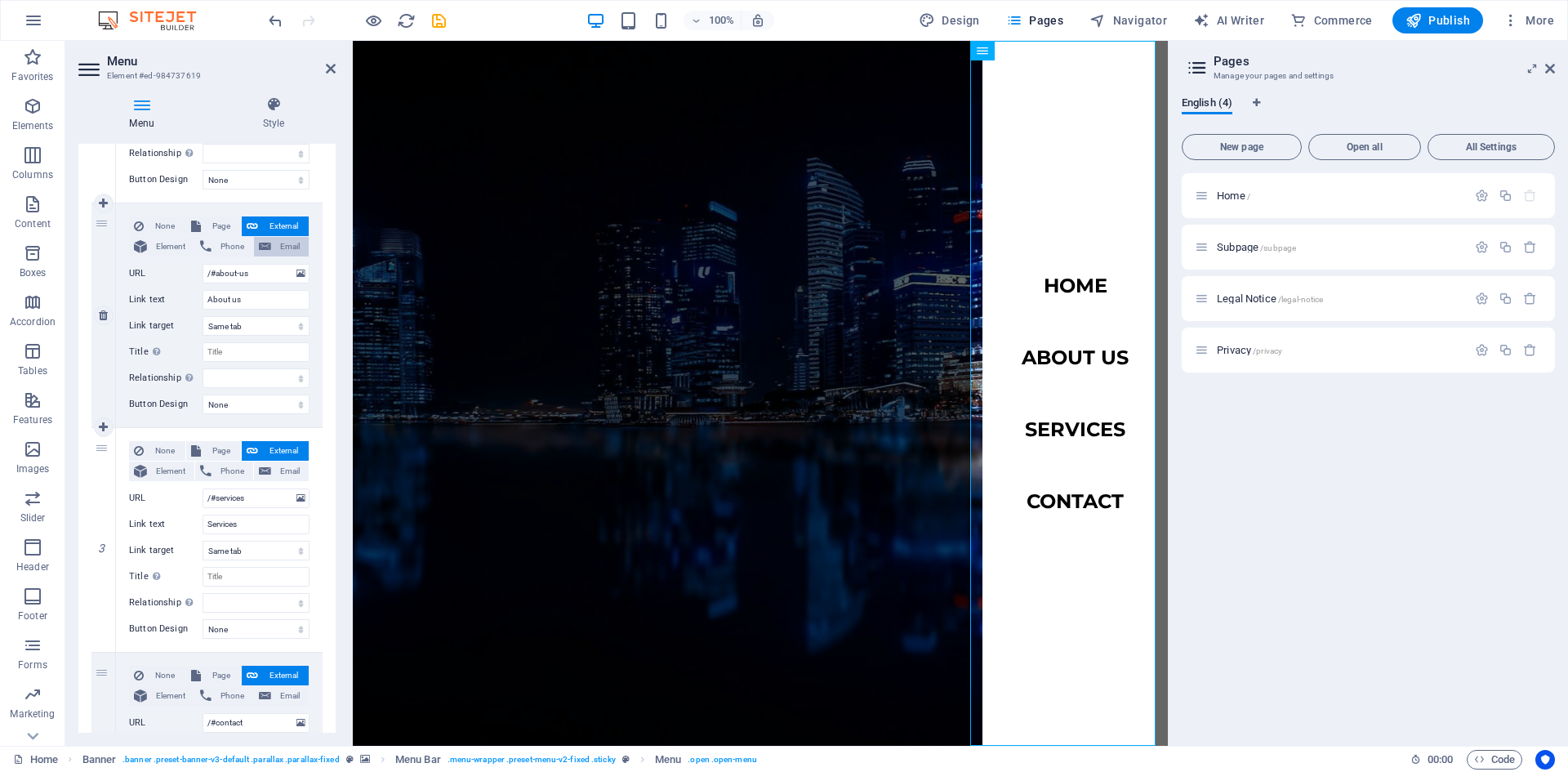
scroll to position [326, 0]
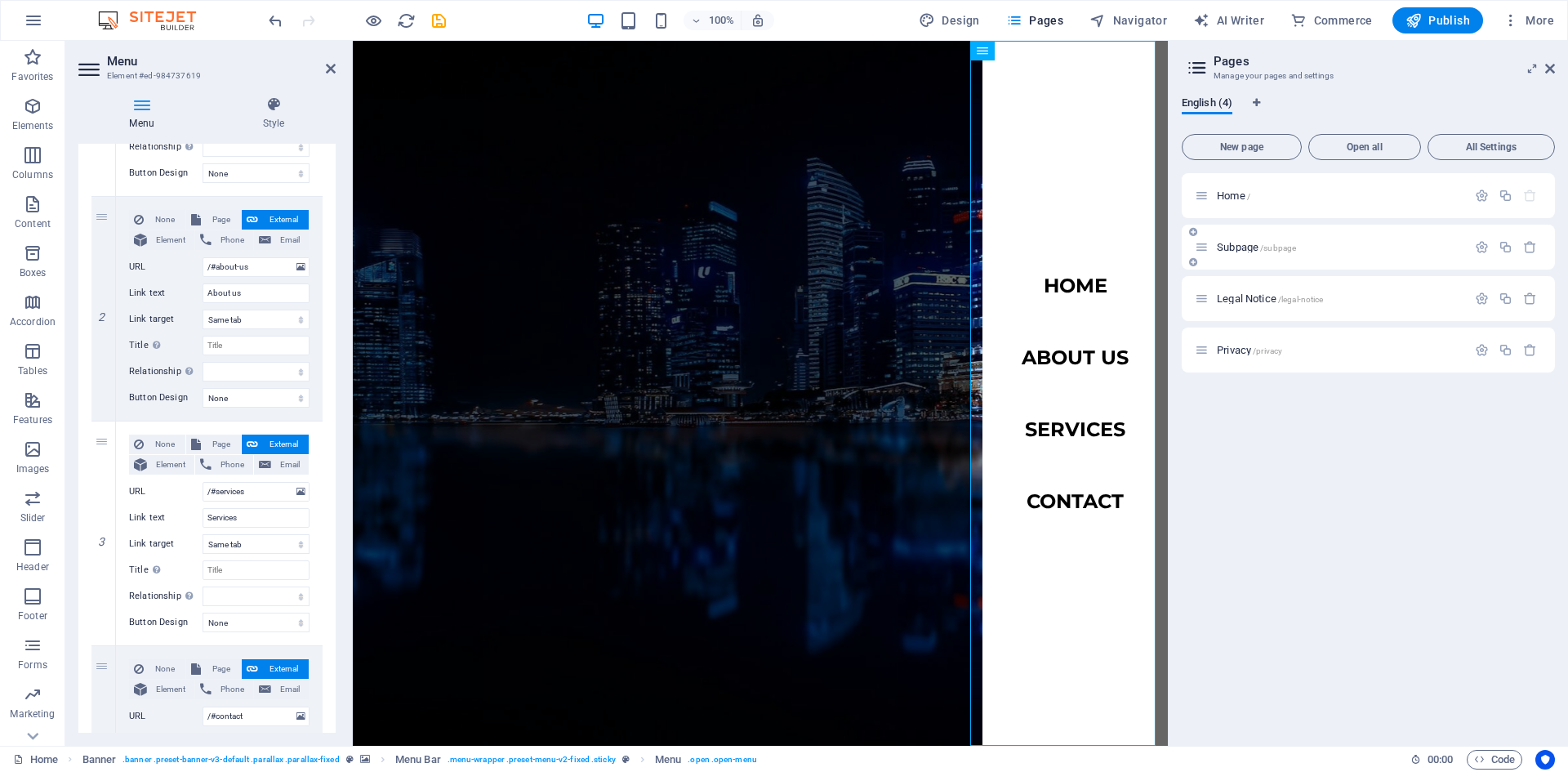
click at [1243, 245] on span "Subpage /subpage" at bounding box center [1256, 246] width 79 height 13
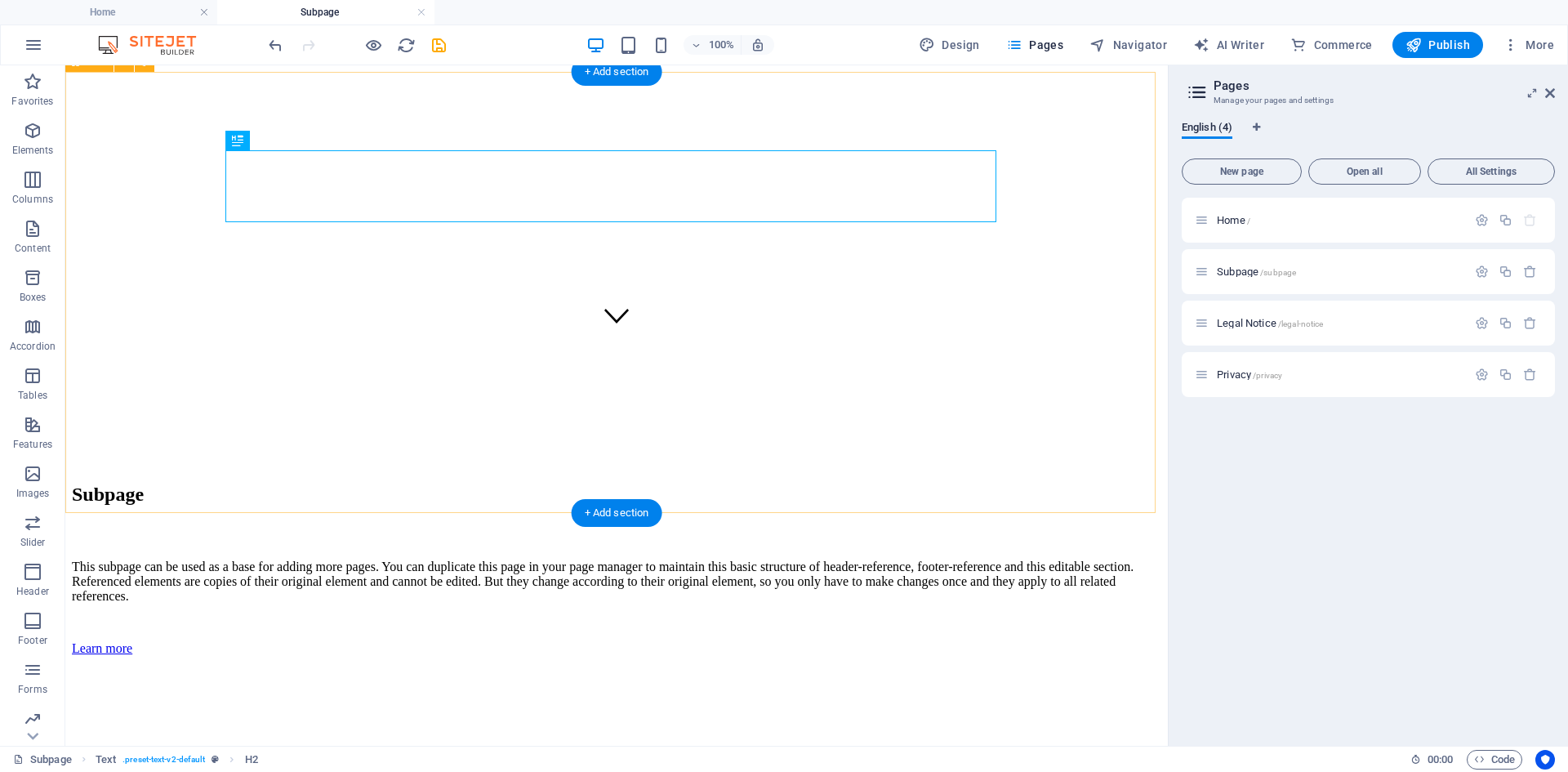
scroll to position [320, 0]
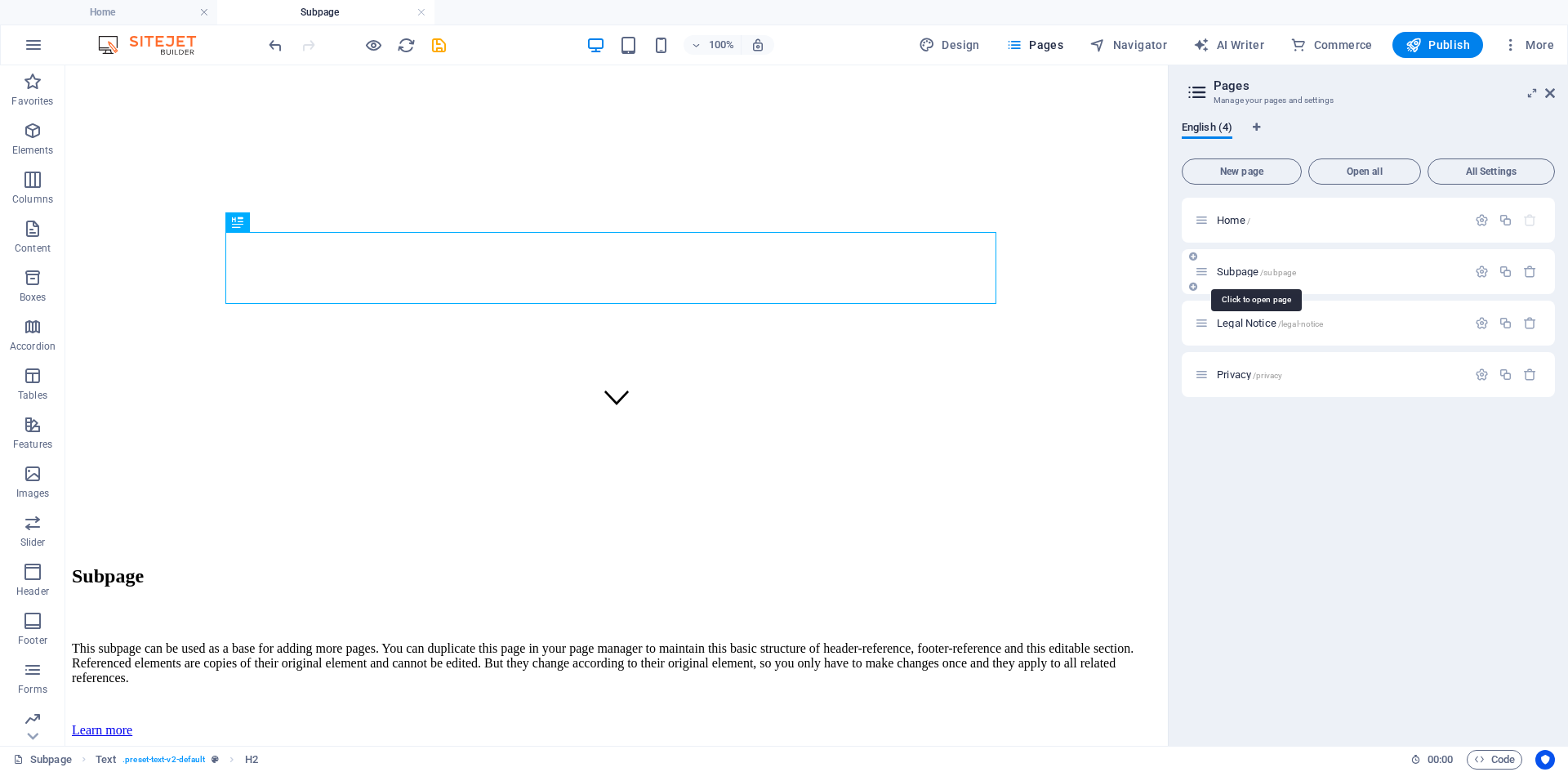
click at [1252, 271] on span "Subpage /subpage" at bounding box center [1256, 272] width 79 height 13
click at [1349, 321] on p "Legal Notice /legal-notice" at bounding box center [1340, 322] width 245 height 11
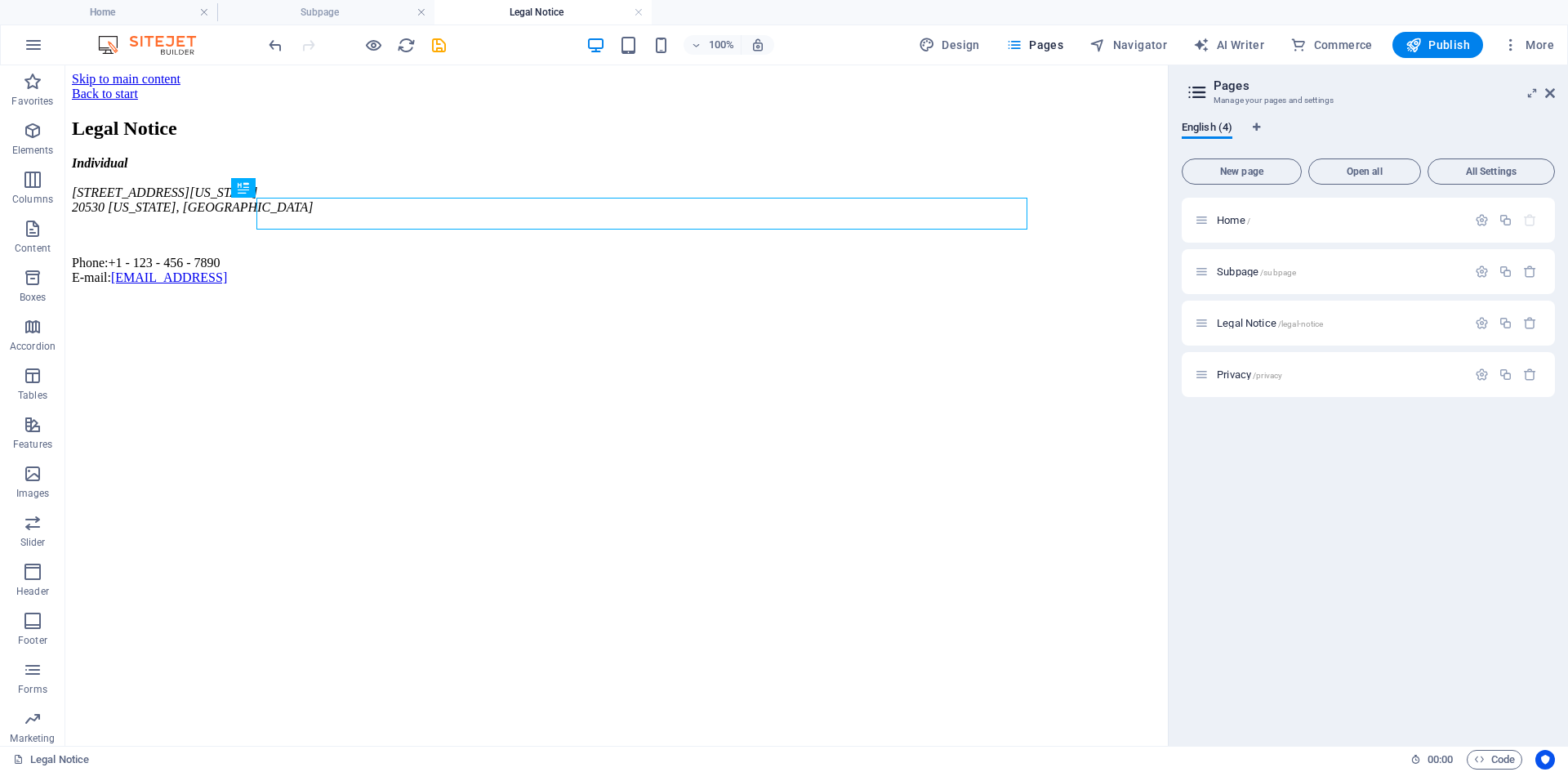
scroll to position [0, 0]
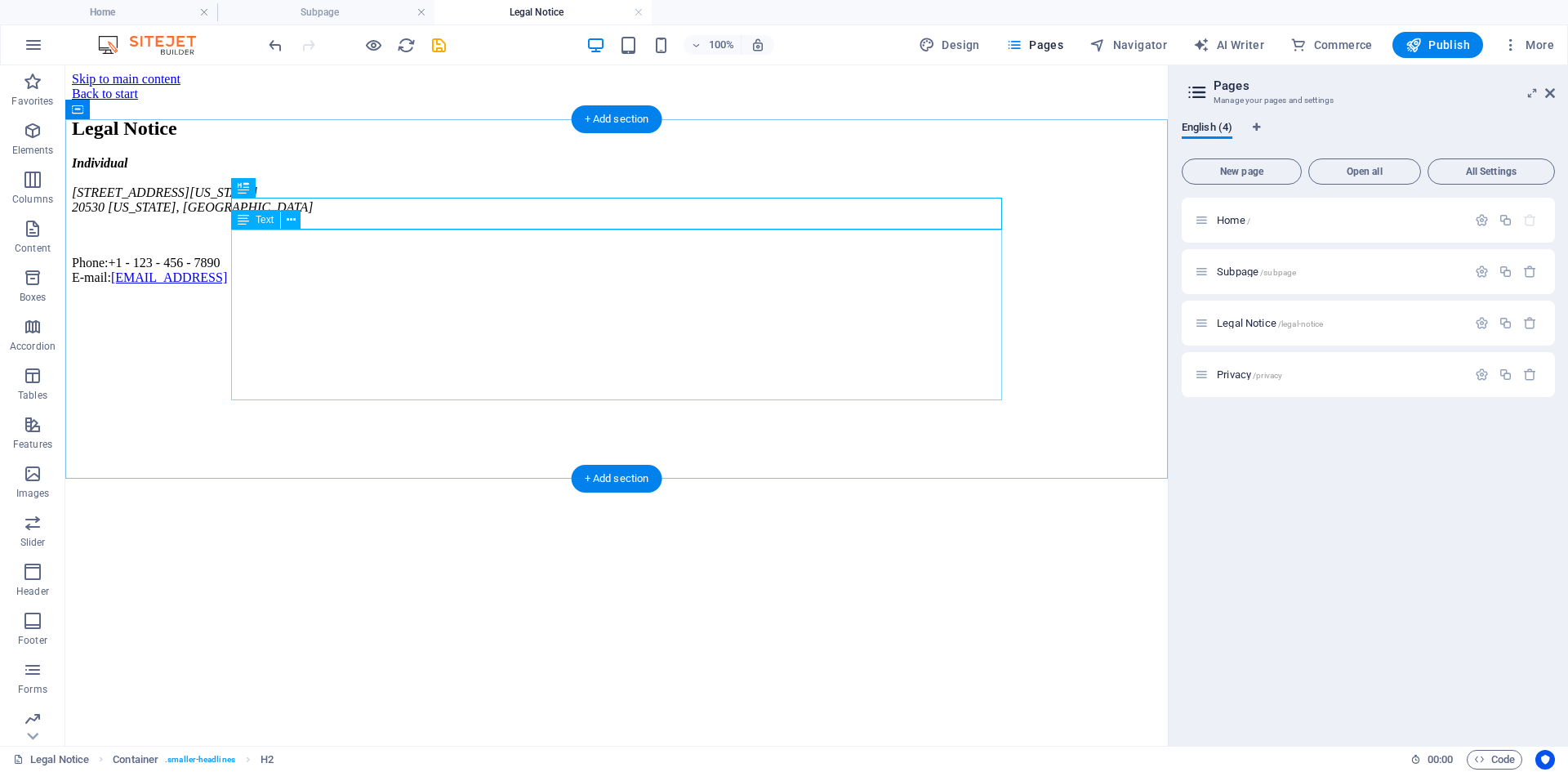
click at [367, 285] on div "Individual 950 Pennsylvania Ave NW 20530 Washington, DC Phone: +1 - 123 - 456 -…" at bounding box center [616, 220] width 1090 height 129
click at [227, 284] on link "[EMAIL_ADDRESS]" at bounding box center [168, 277] width 116 height 14
click at [652, 285] on div "Individual 950 Pennsylvania Ave NW 20530 Washington, DC Phone: +1 - 123 - 456 -…" at bounding box center [616, 220] width 1090 height 129
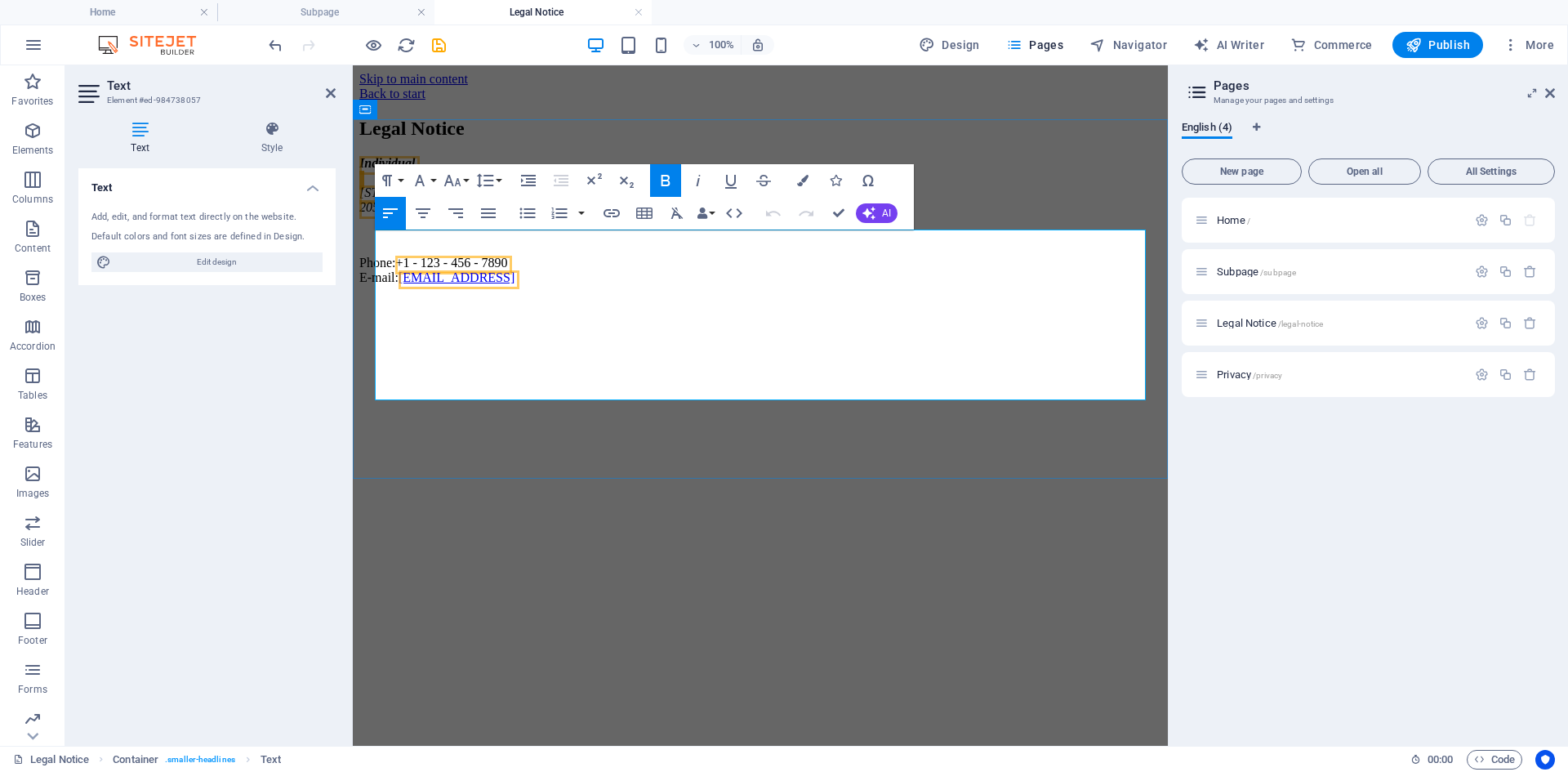
click at [507, 270] on span "+1 - 123 - 456 - 7890" at bounding box center [451, 263] width 112 height 14
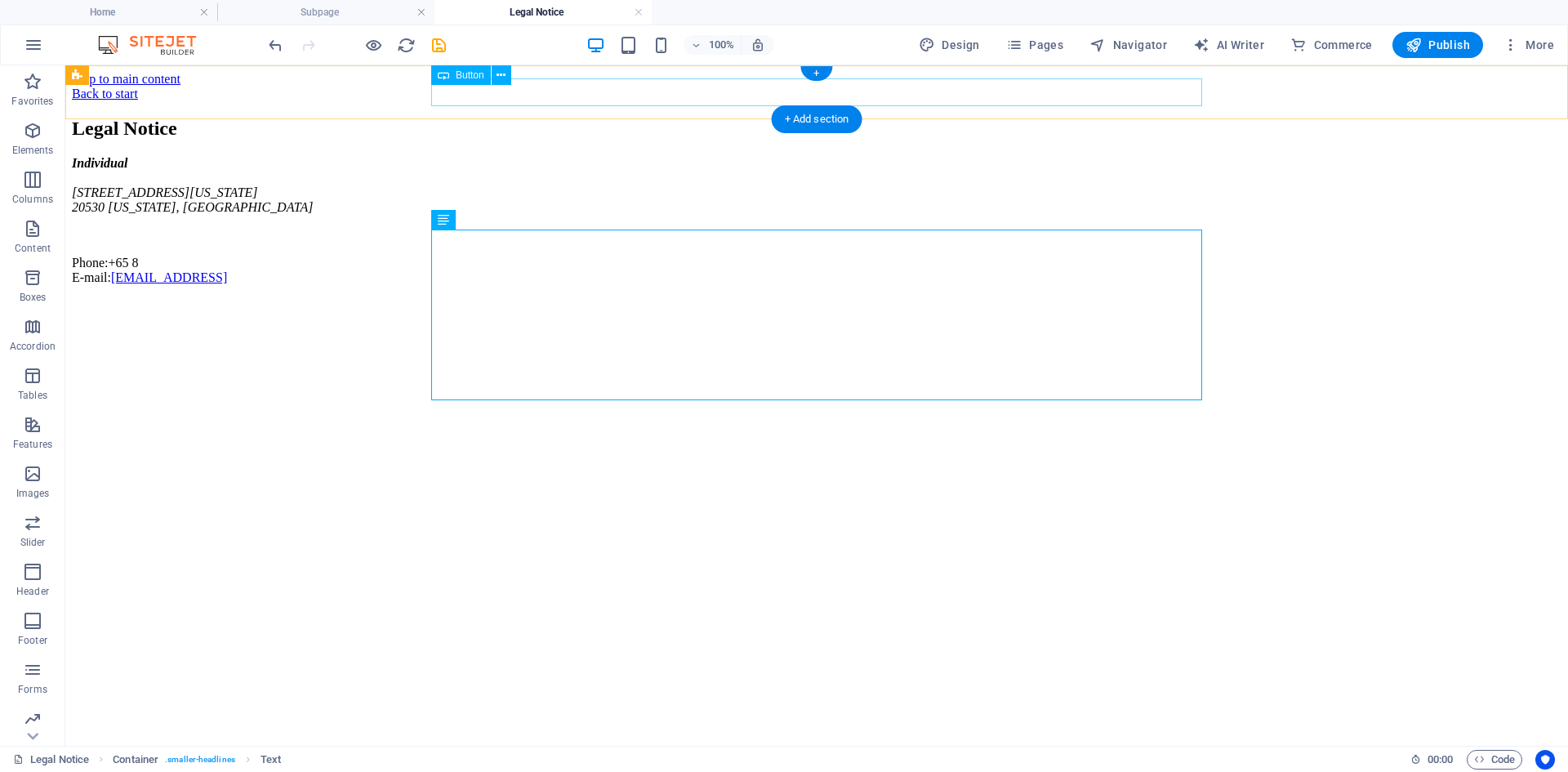
click at [492, 93] on div "Back to start" at bounding box center [817, 93] width 1490 height 15
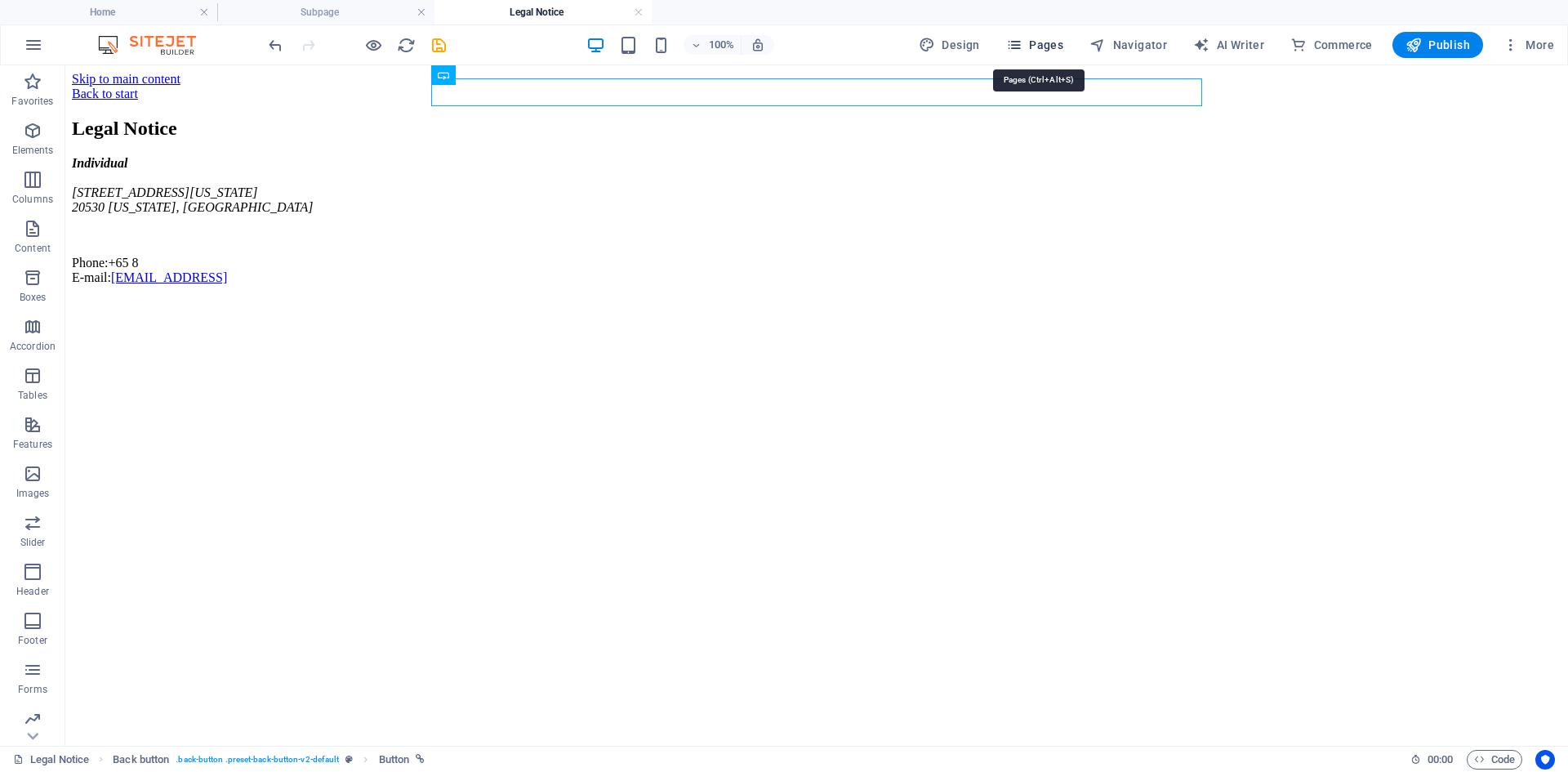
click at [1035, 43] on span "Pages" at bounding box center [1034, 45] width 57 height 17
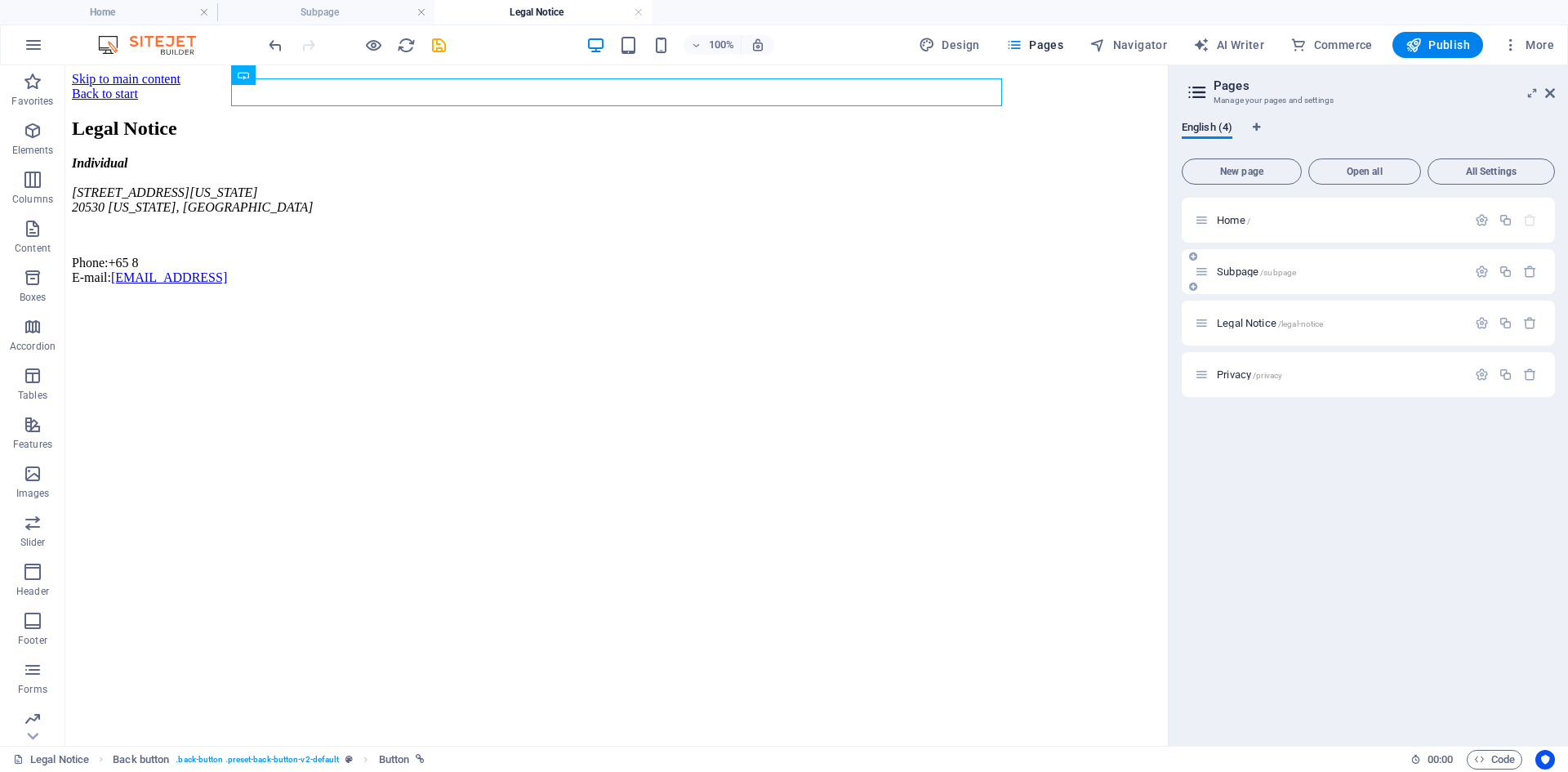
click at [1255, 276] on span "Subpage /subpage" at bounding box center [1256, 272] width 79 height 13
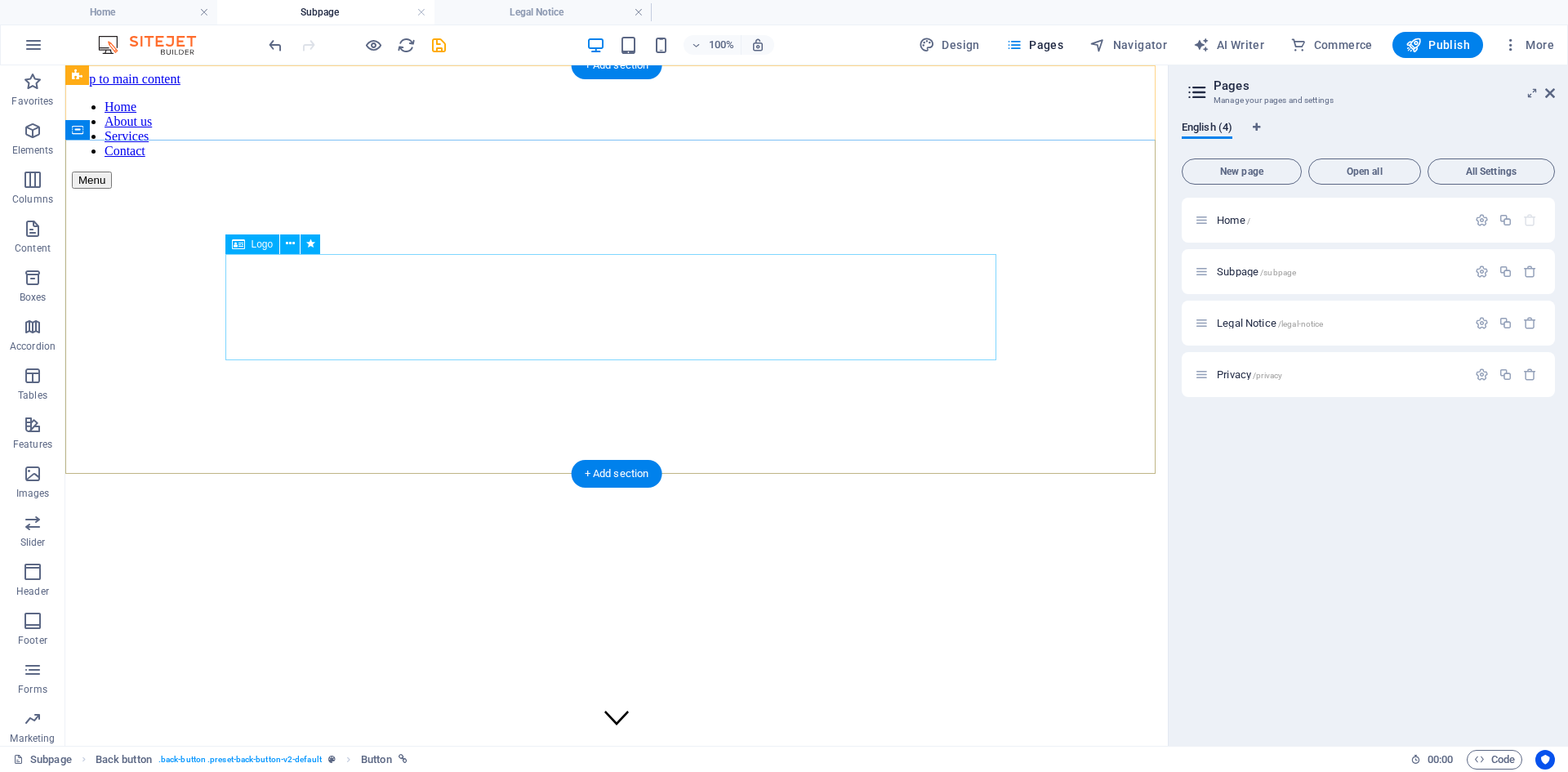
click at [628, 281] on div at bounding box center [616, 243] width 1090 height 109
select select "px"
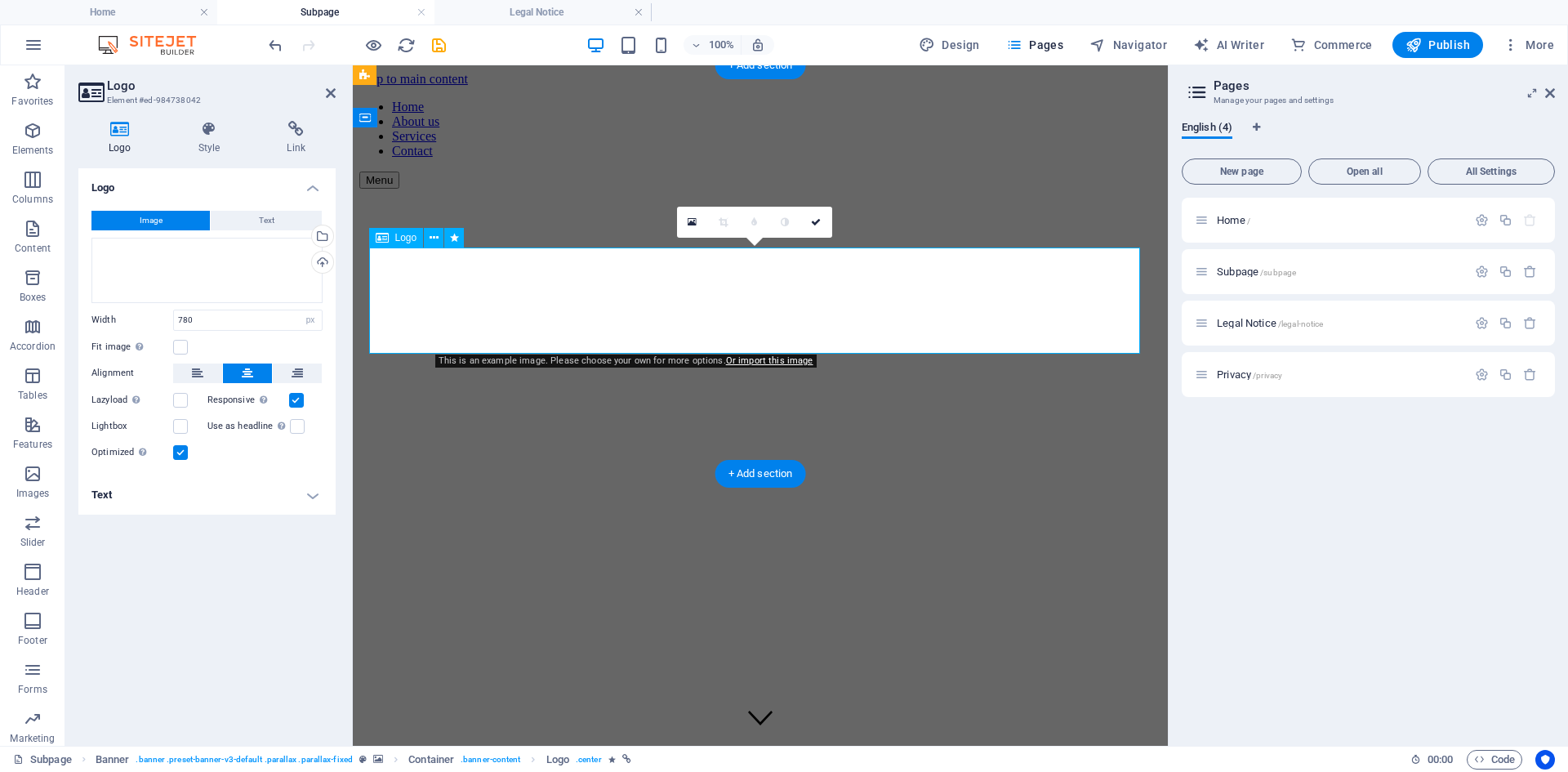
click at [544, 289] on div at bounding box center [761, 243] width 803 height 109
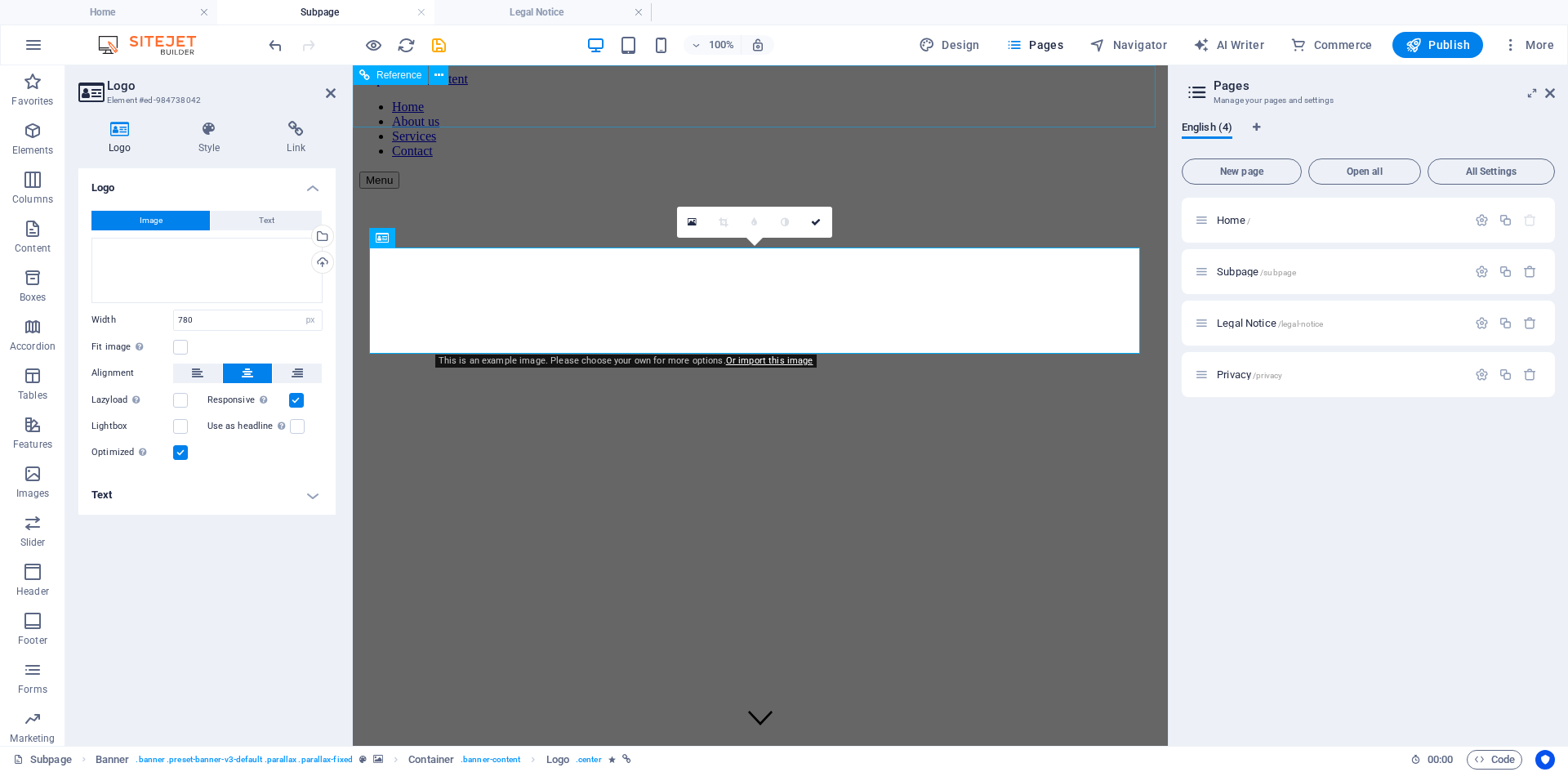
click at [1112, 171] on div "Menu" at bounding box center [761, 180] width 803 height 18
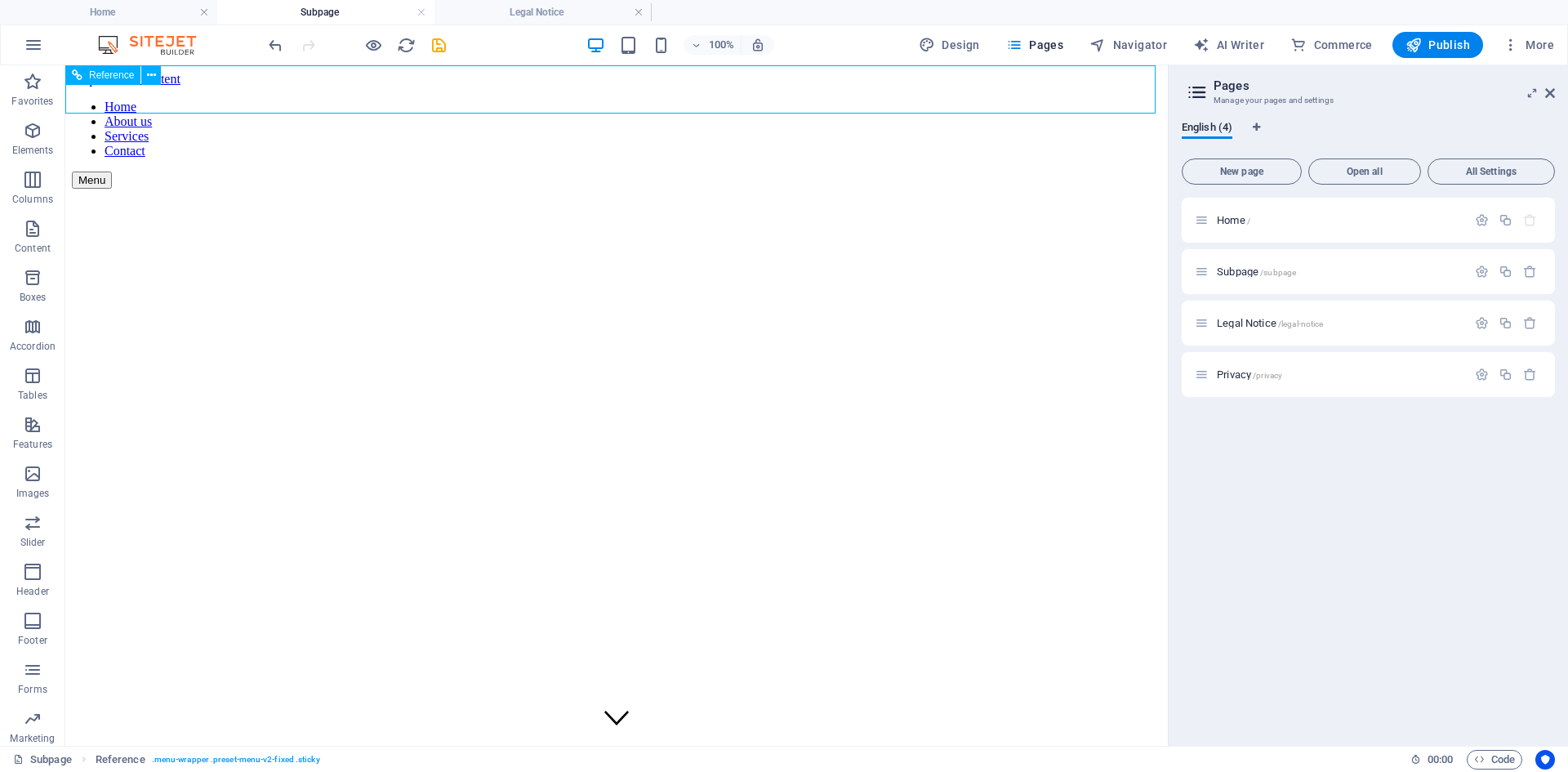
click at [1076, 159] on nav "Home About us Services Contact" at bounding box center [616, 129] width 1090 height 58
click at [1549, 96] on icon at bounding box center [1550, 92] width 10 height 13
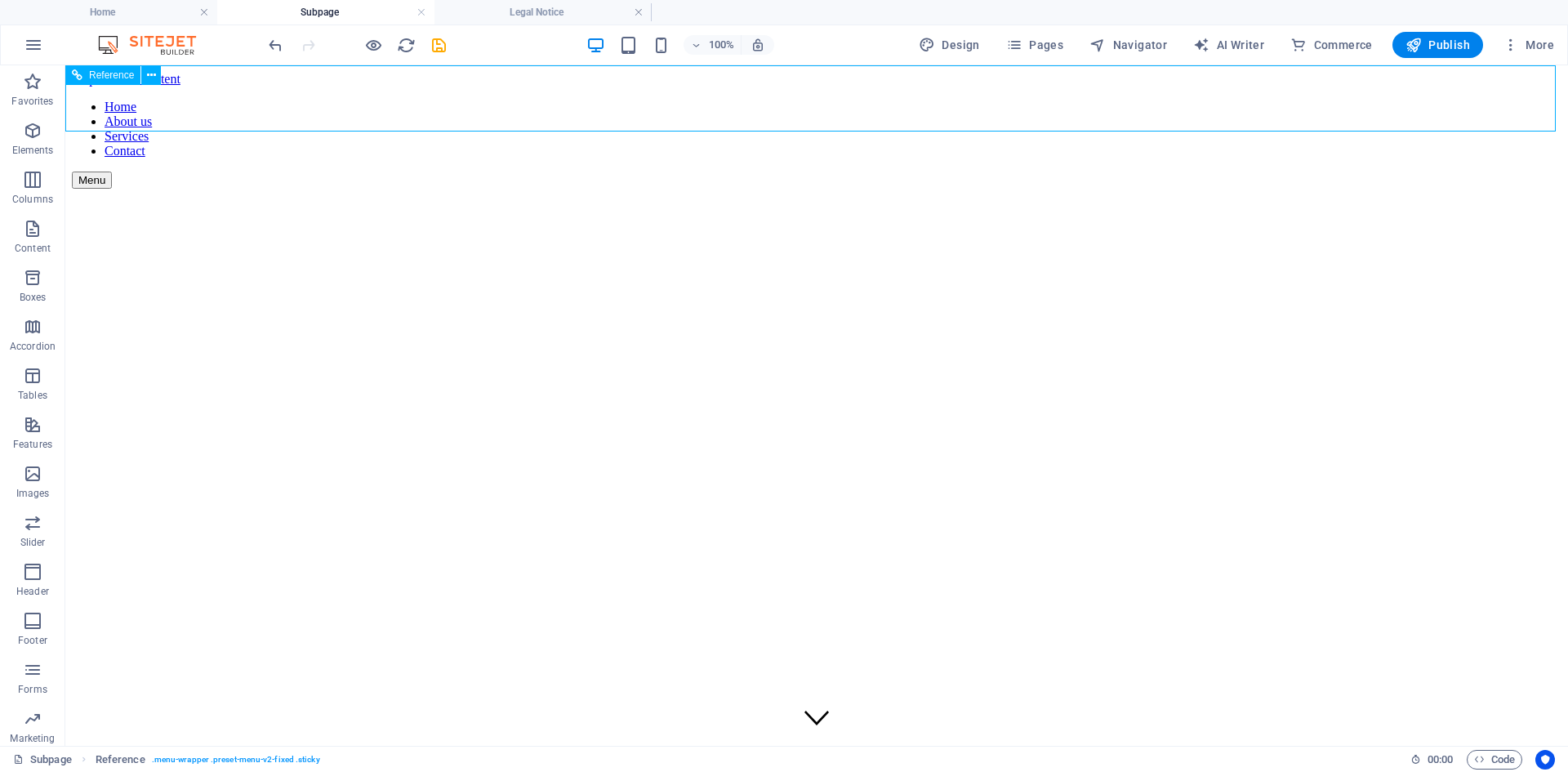
click at [1507, 171] on div "Menu" at bounding box center [817, 180] width 1490 height 18
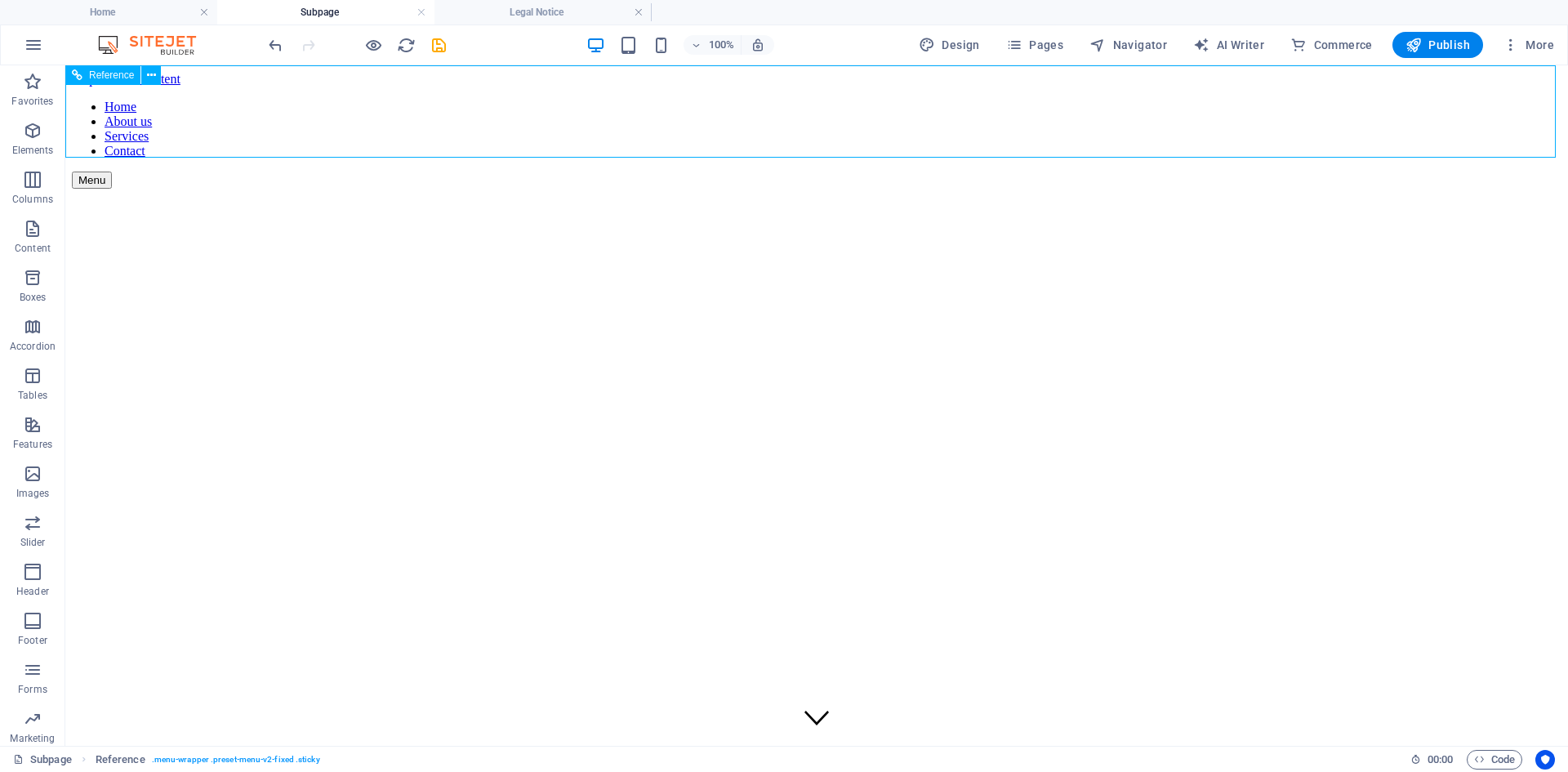
click at [1492, 171] on div "Menu" at bounding box center [817, 180] width 1490 height 18
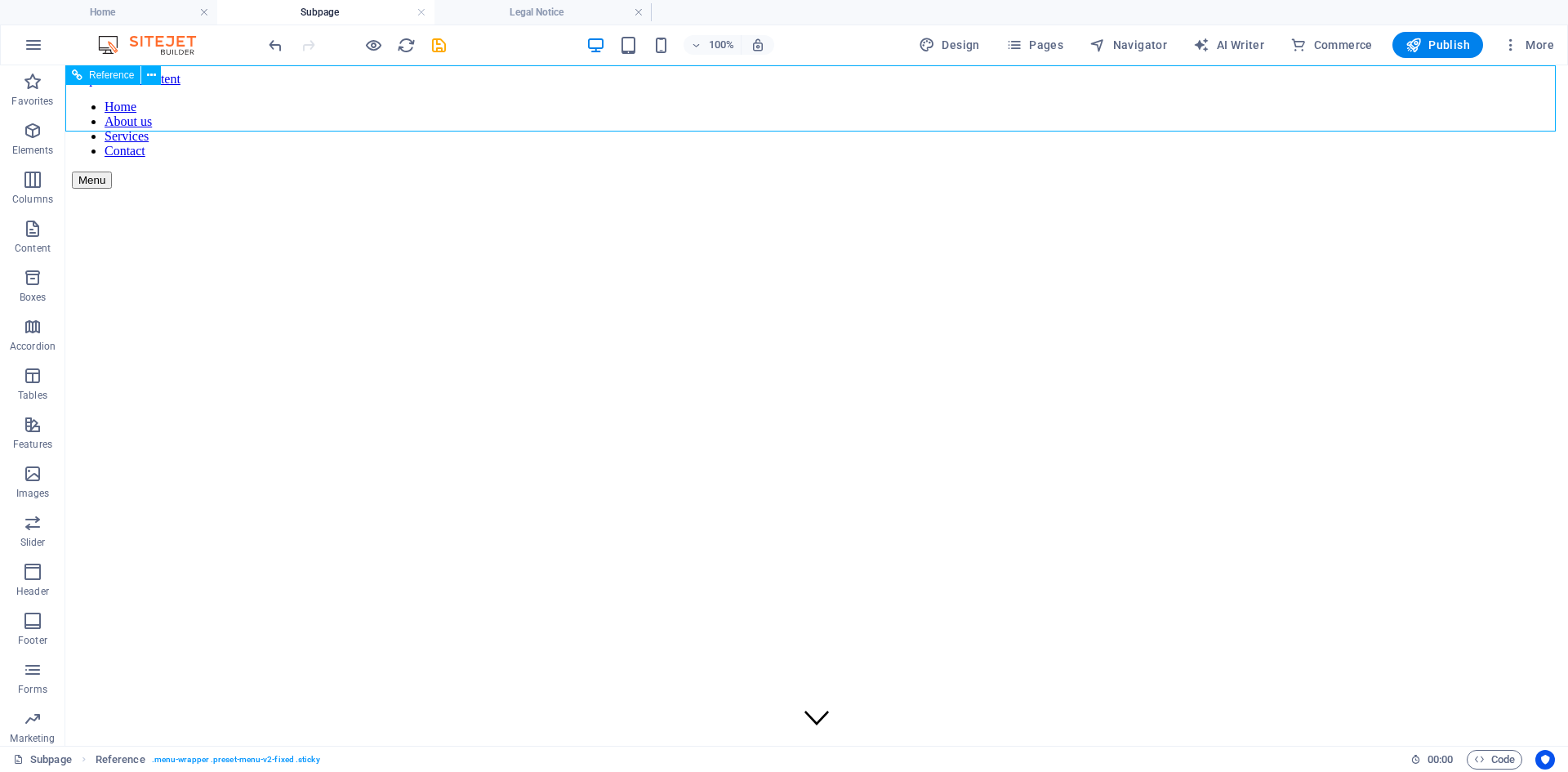
click at [1472, 159] on nav "Home About us Services Contact" at bounding box center [817, 129] width 1490 height 58
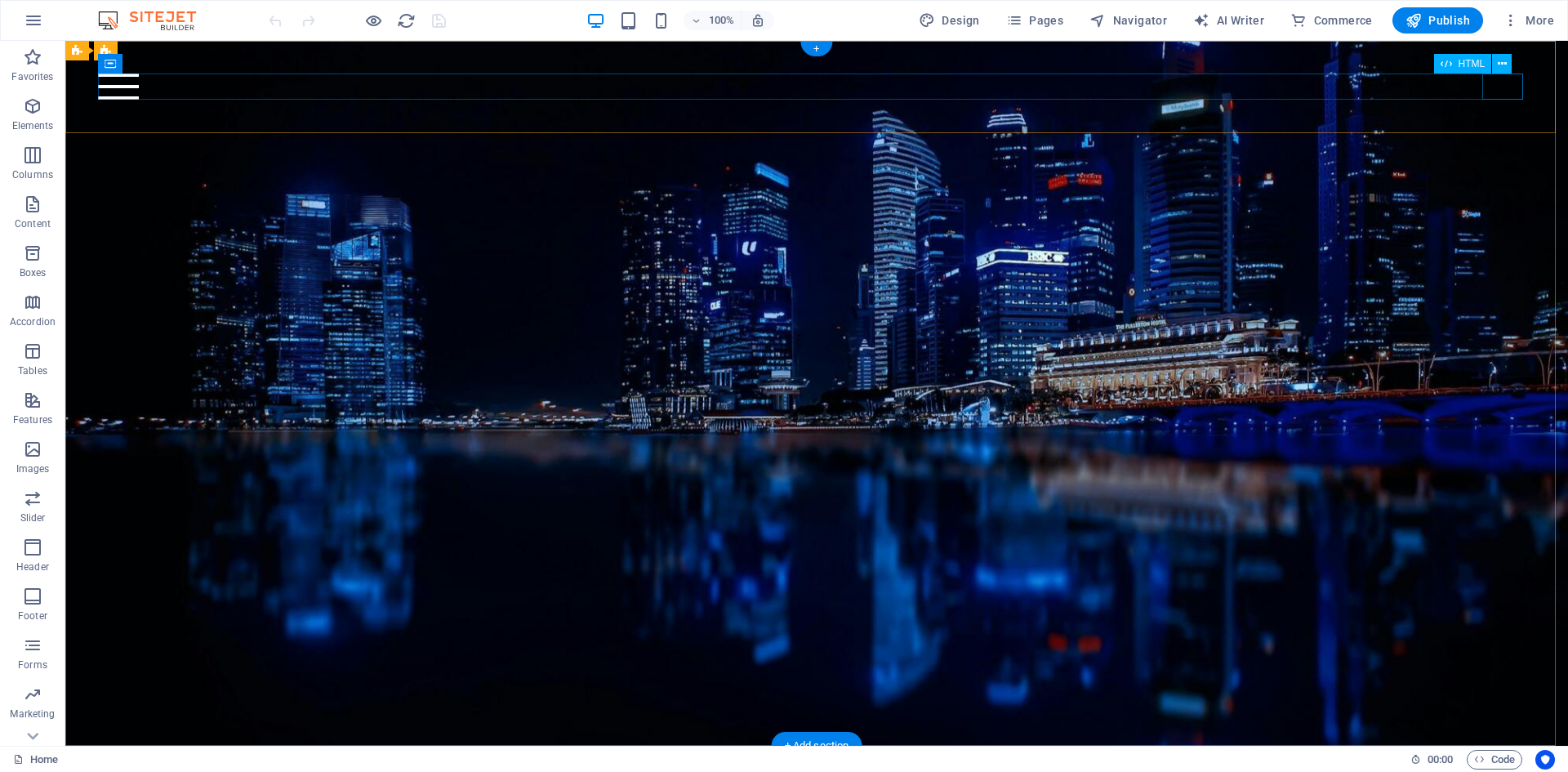
click at [1503, 94] on div "Menu" at bounding box center [816, 86] width 1437 height 26
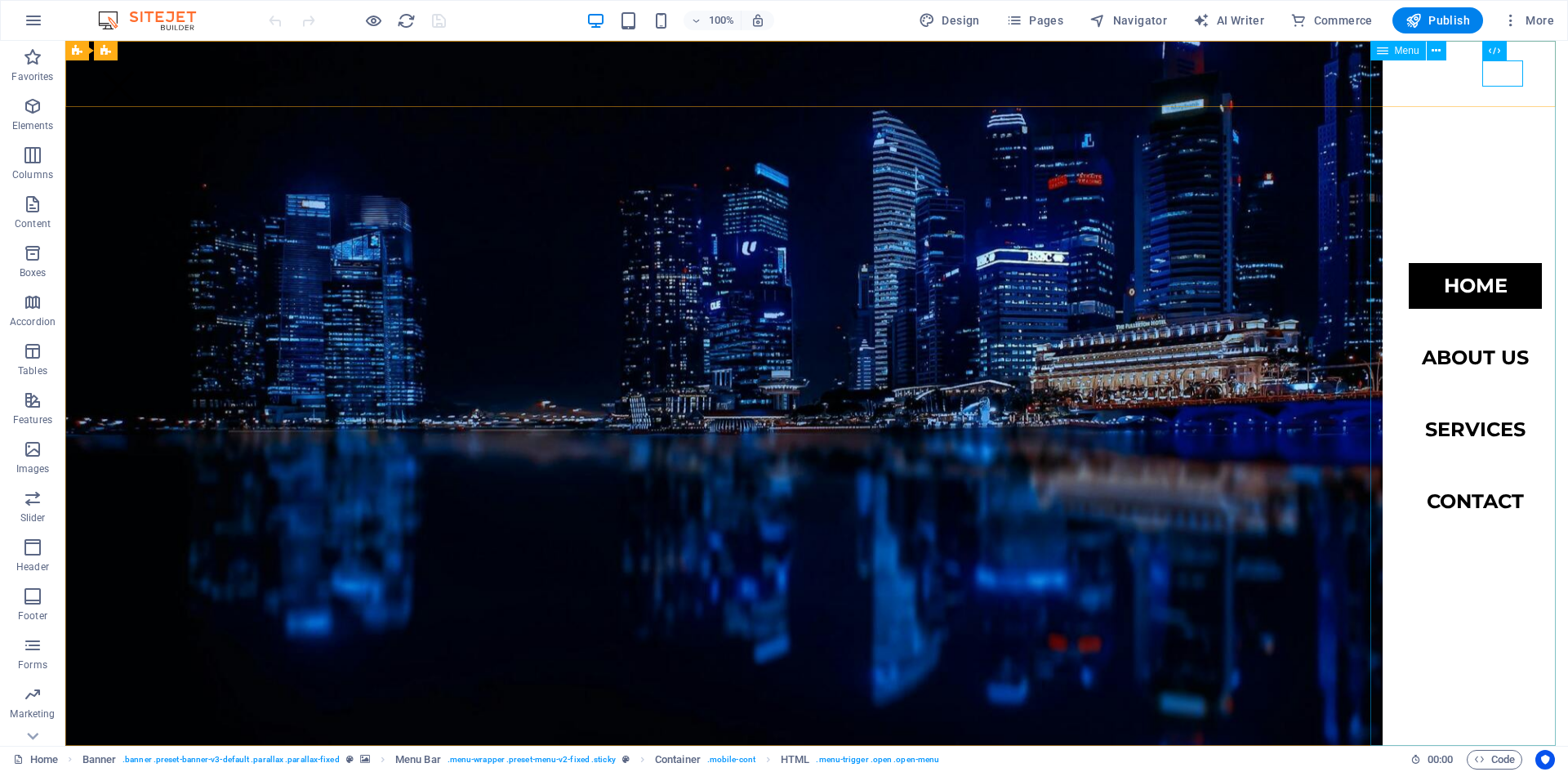
click at [1396, 52] on span "Menu" at bounding box center [1407, 51] width 24 height 10
click at [1012, 22] on icon "button" at bounding box center [1014, 20] width 17 height 17
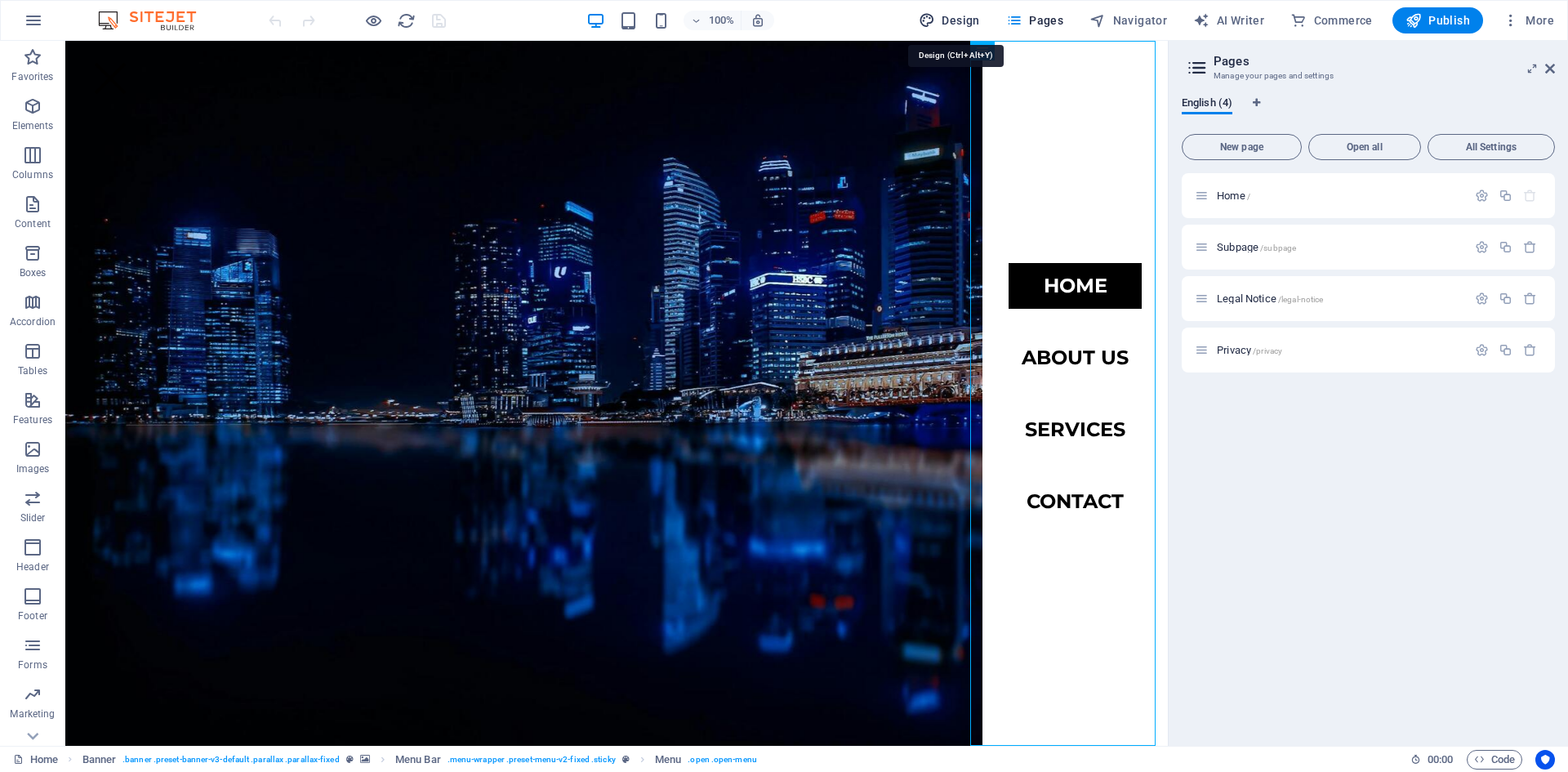
click at [949, 20] on span "Design" at bounding box center [950, 20] width 61 height 17
select select "rem"
select select "300"
select select "px"
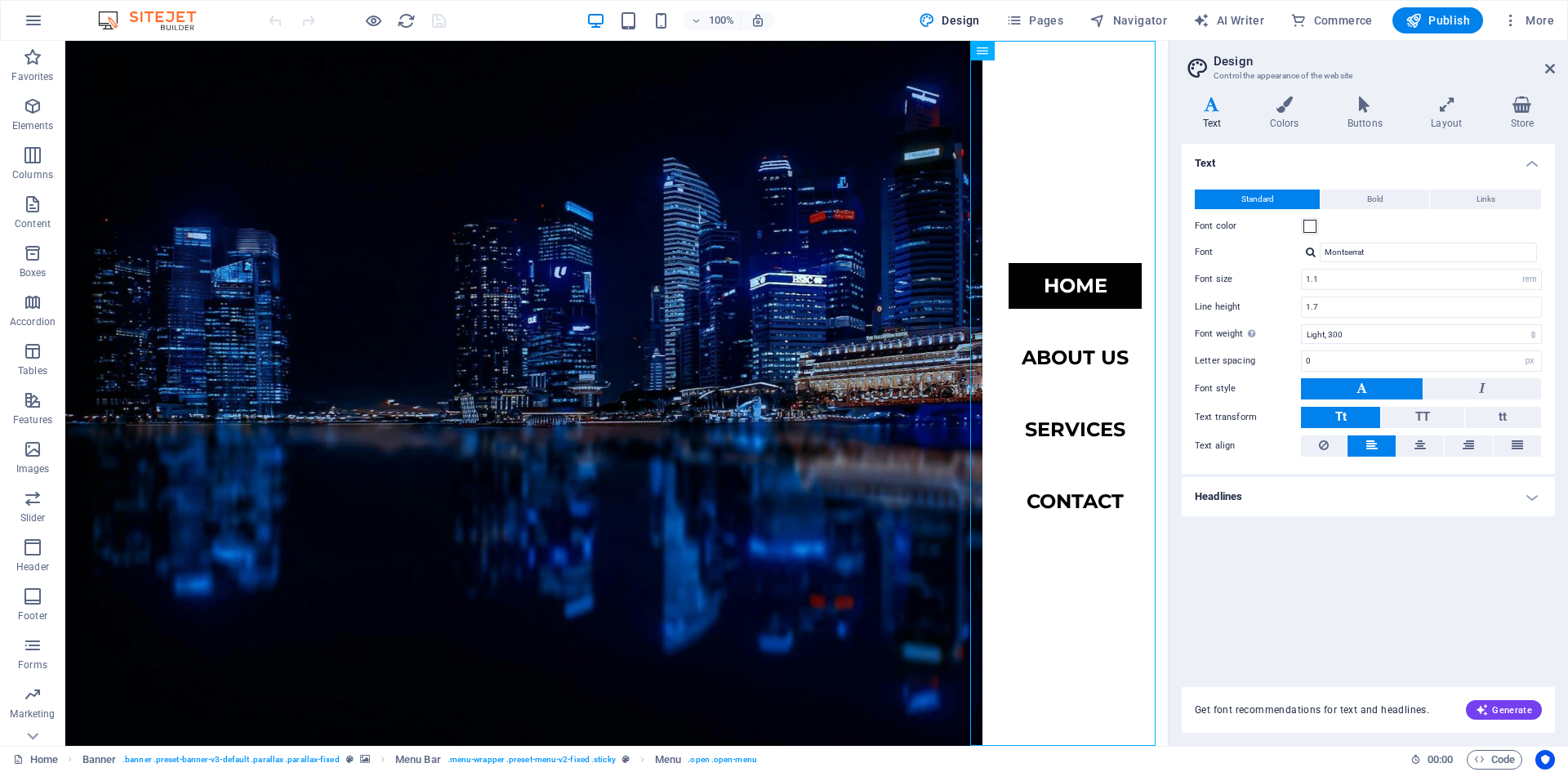
click at [1288, 500] on h4 "Headlines" at bounding box center [1368, 496] width 373 height 39
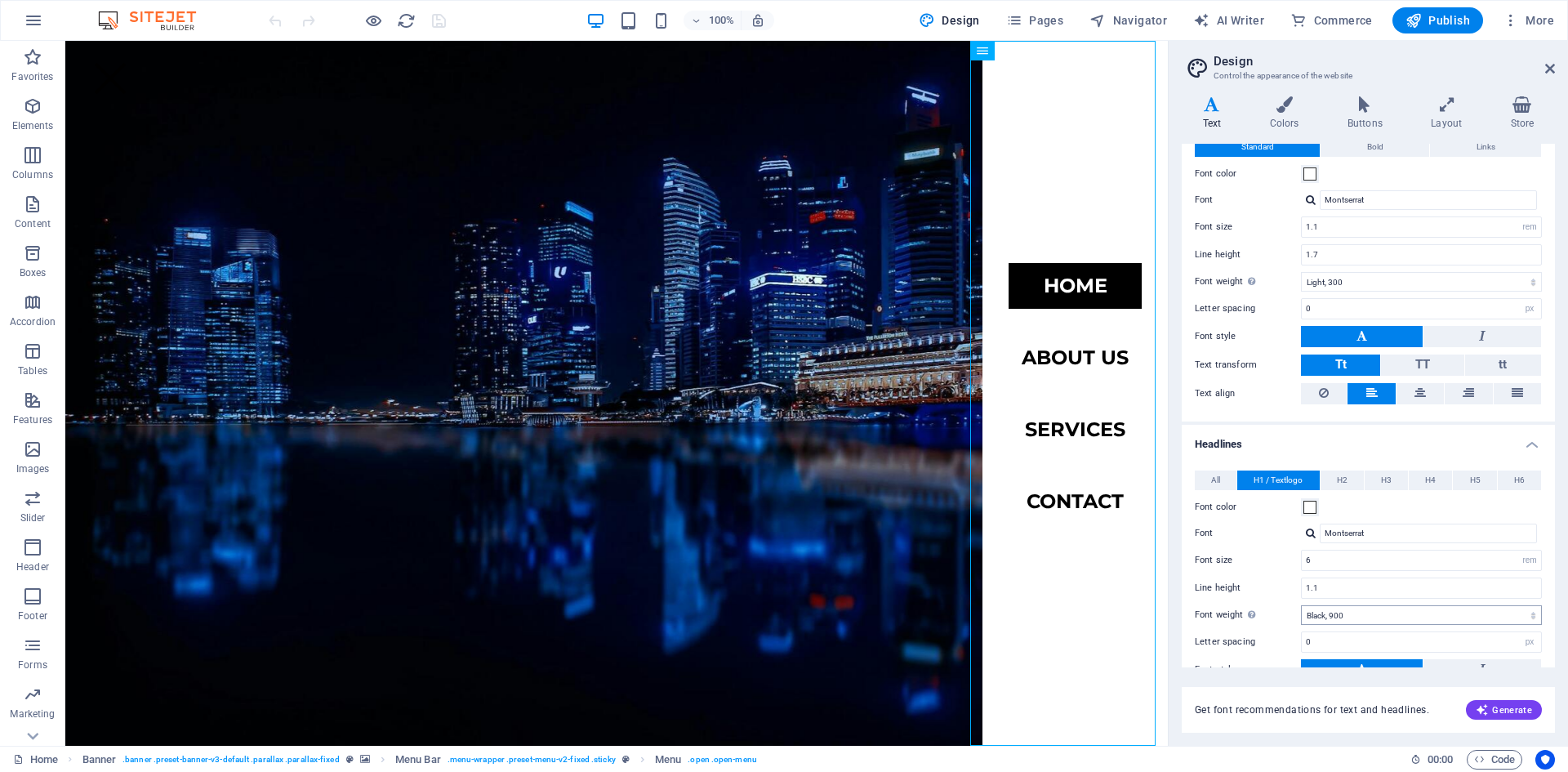
scroll to position [33, 0]
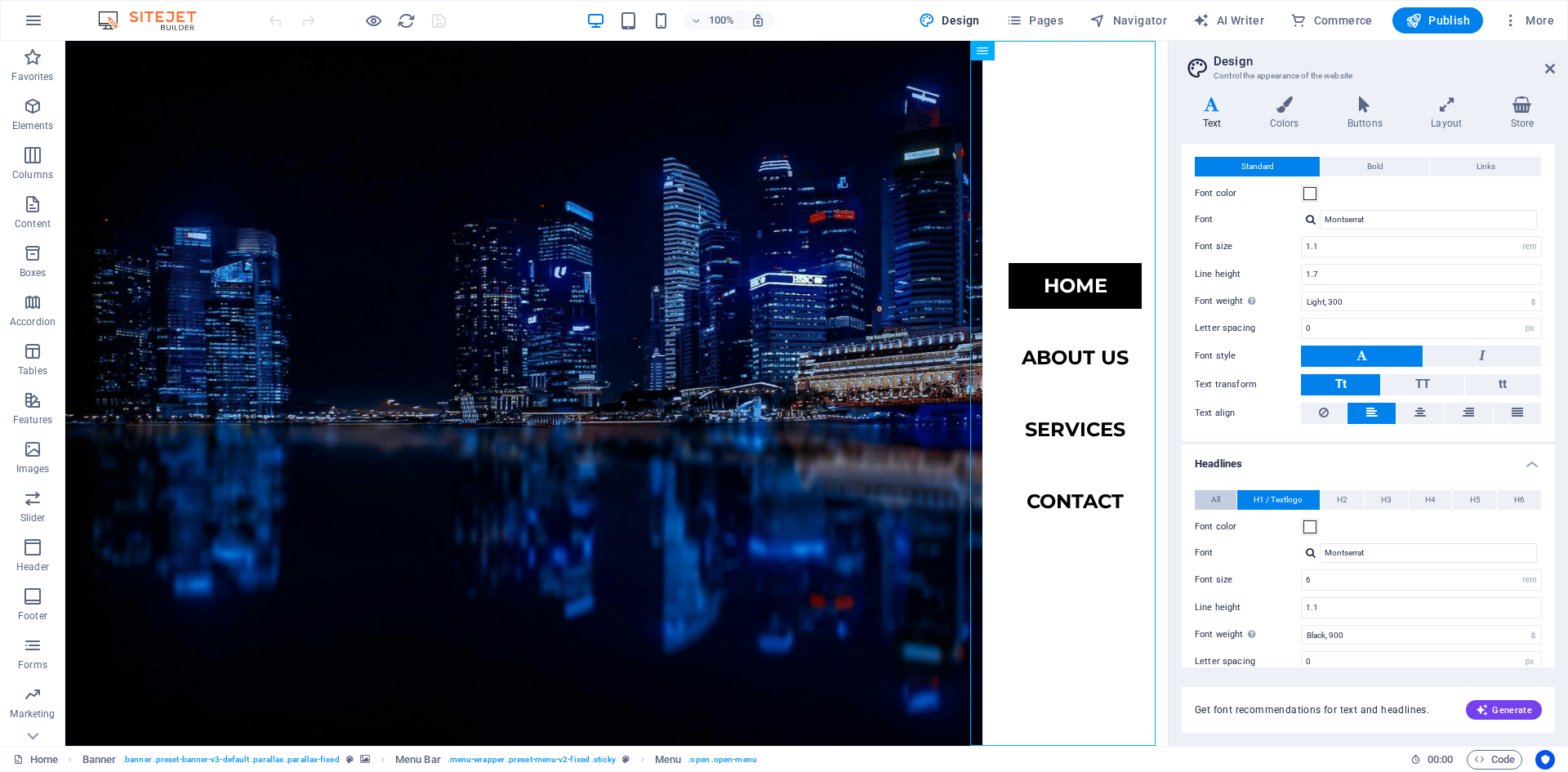
click at [1222, 503] on button "All" at bounding box center [1215, 499] width 42 height 19
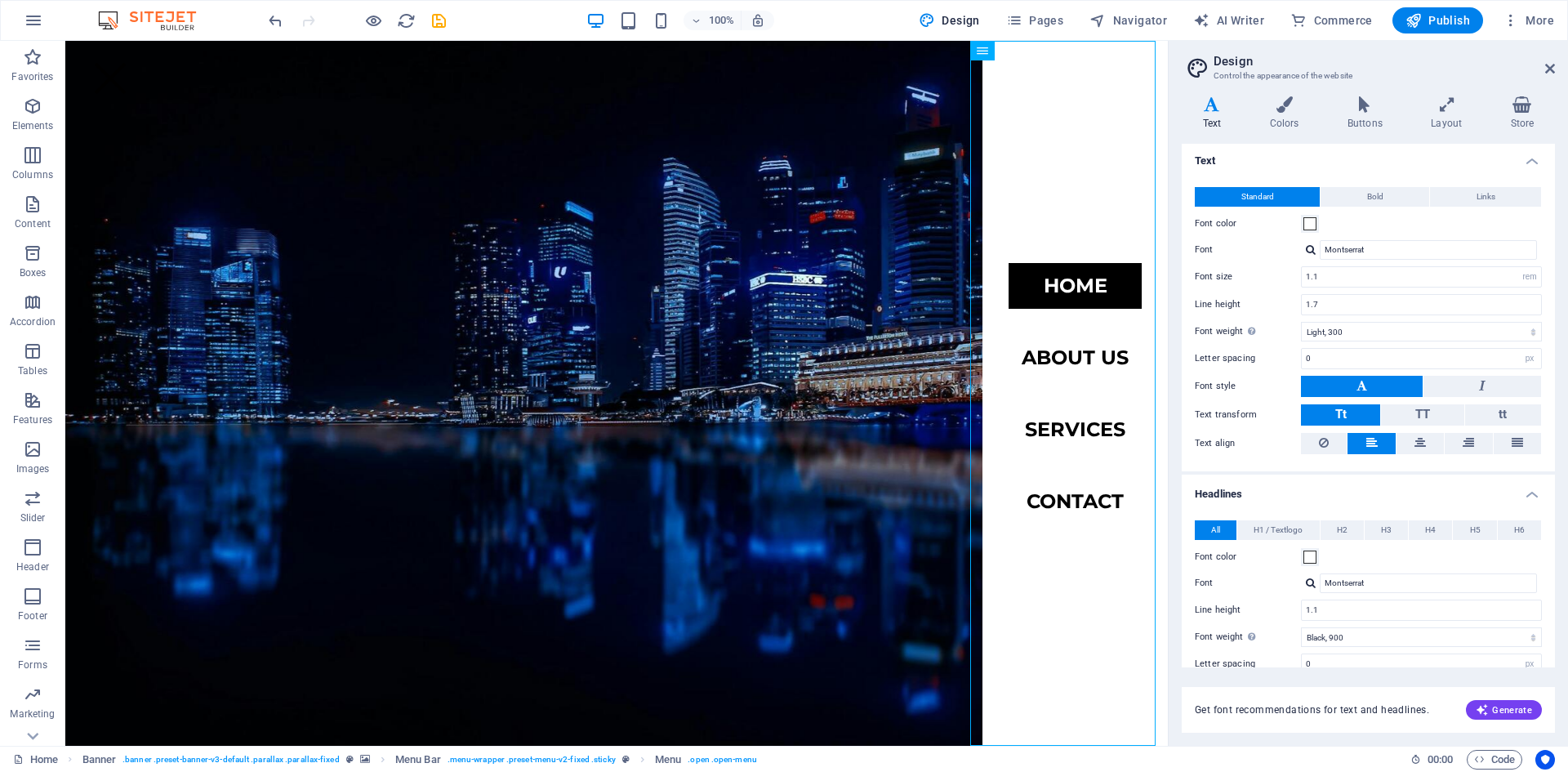
scroll to position [0, 0]
click at [1443, 98] on icon at bounding box center [1447, 104] width 73 height 17
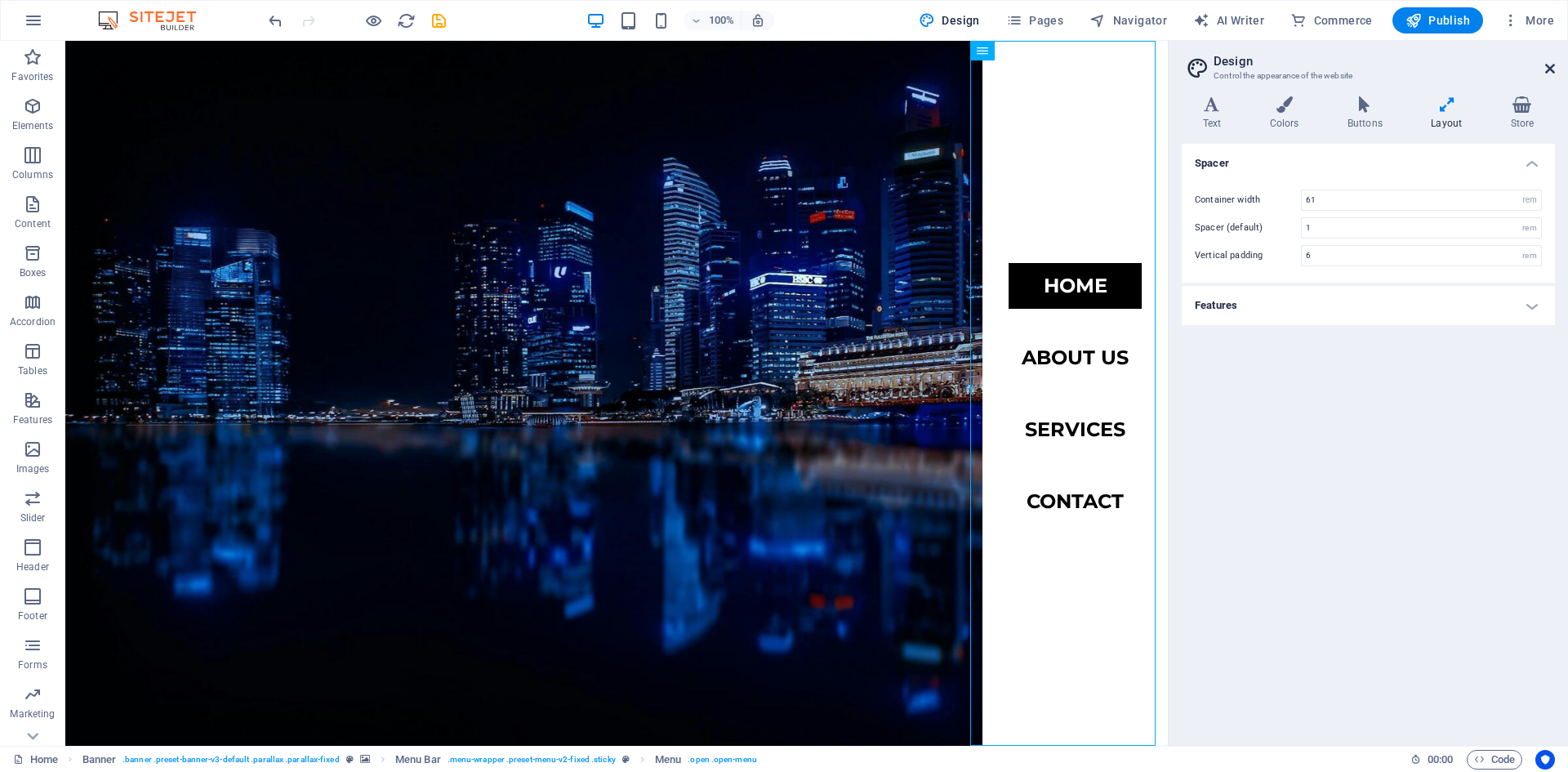
click at [1552, 68] on icon at bounding box center [1550, 68] width 10 height 13
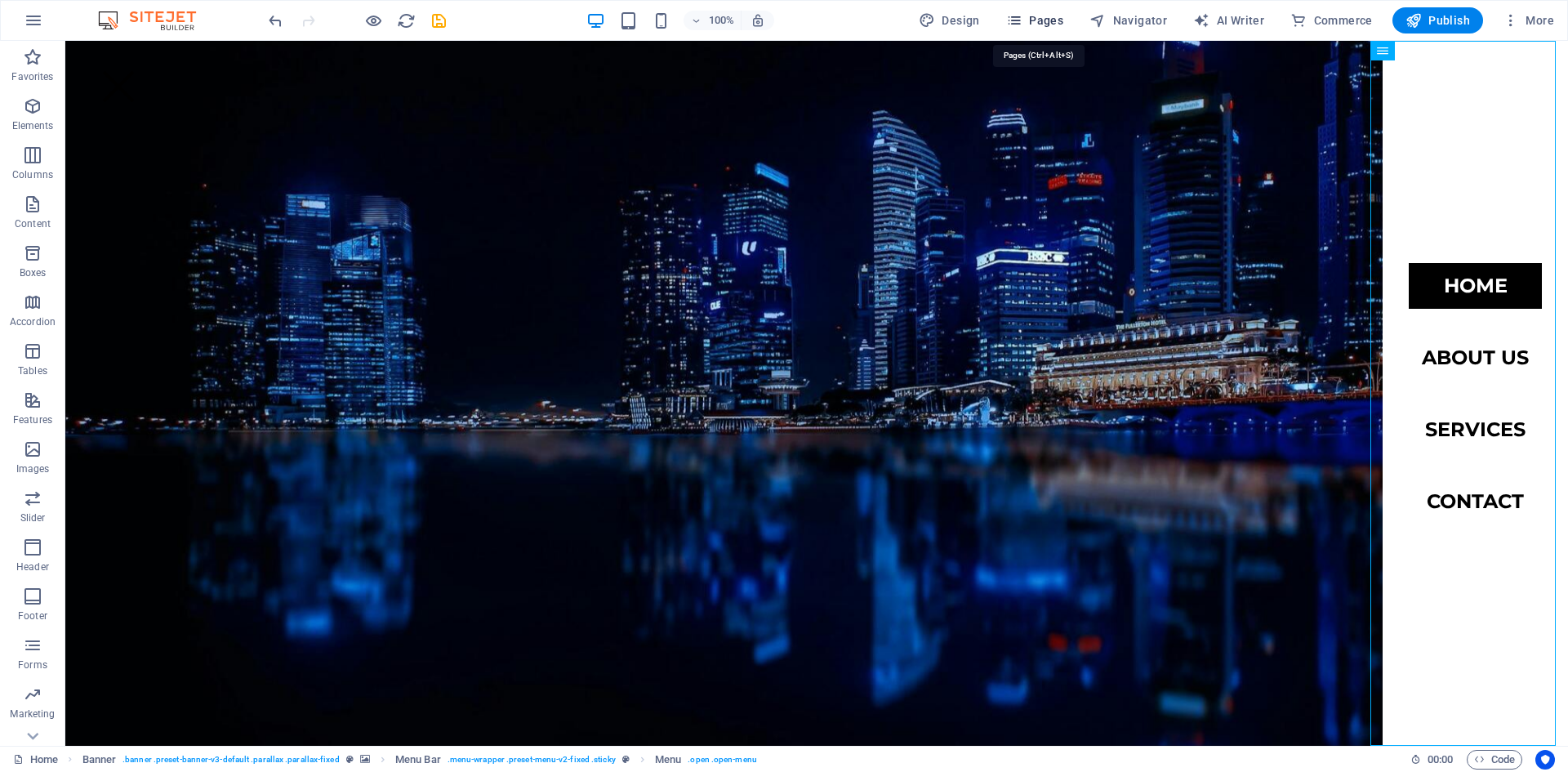
click at [1023, 21] on icon "button" at bounding box center [1014, 20] width 17 height 17
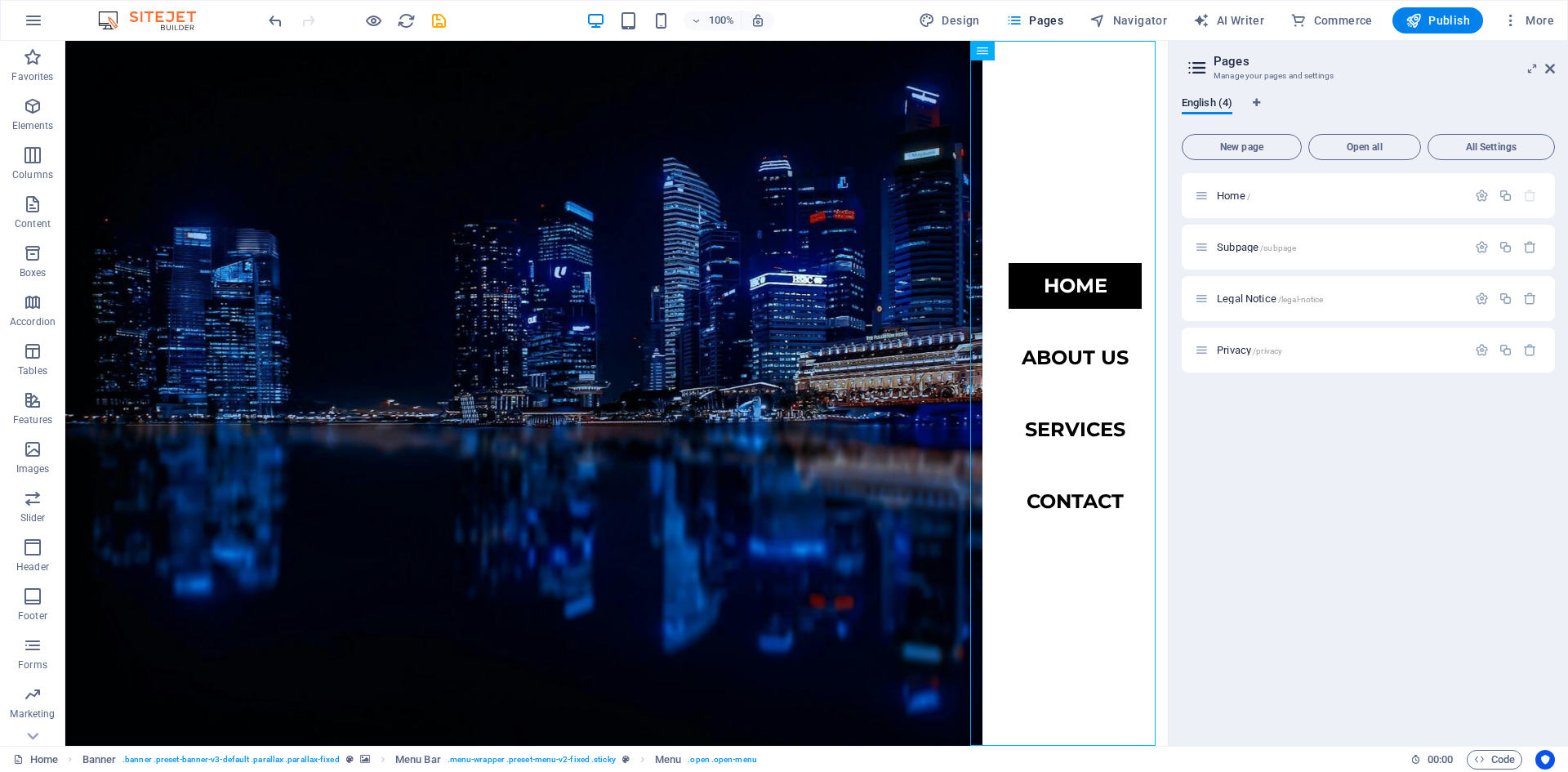
click at [1555, 67] on aside "Pages Manage your pages and settings English (4) New page Open all All Settings…" at bounding box center [1367, 393] width 400 height 705
click at [1551, 68] on icon at bounding box center [1550, 68] width 10 height 13
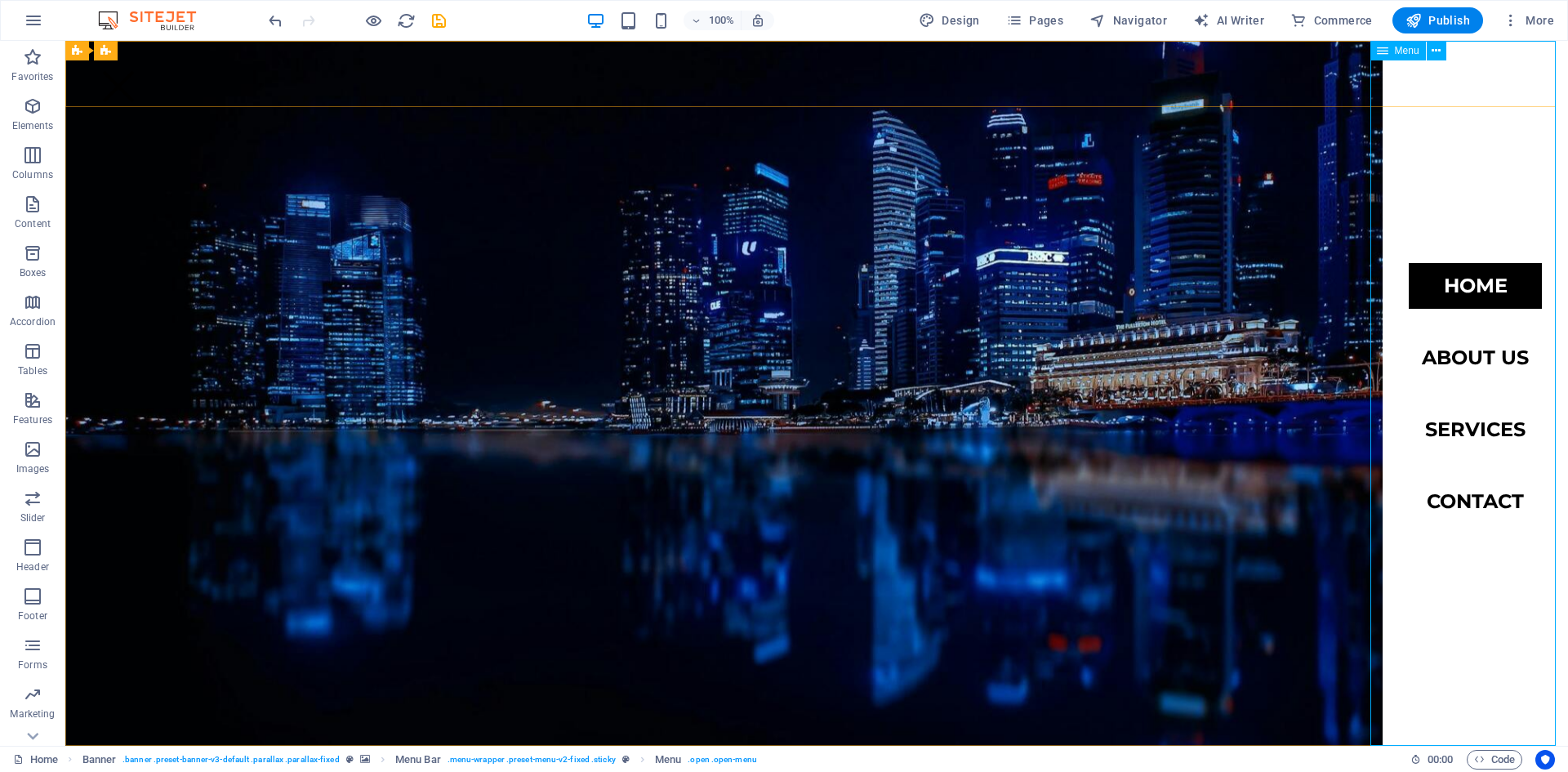
click at [1390, 54] on div "Menu" at bounding box center [1398, 51] width 56 height 19
click at [131, 56] on div "Menu Bar" at bounding box center [130, 51] width 73 height 19
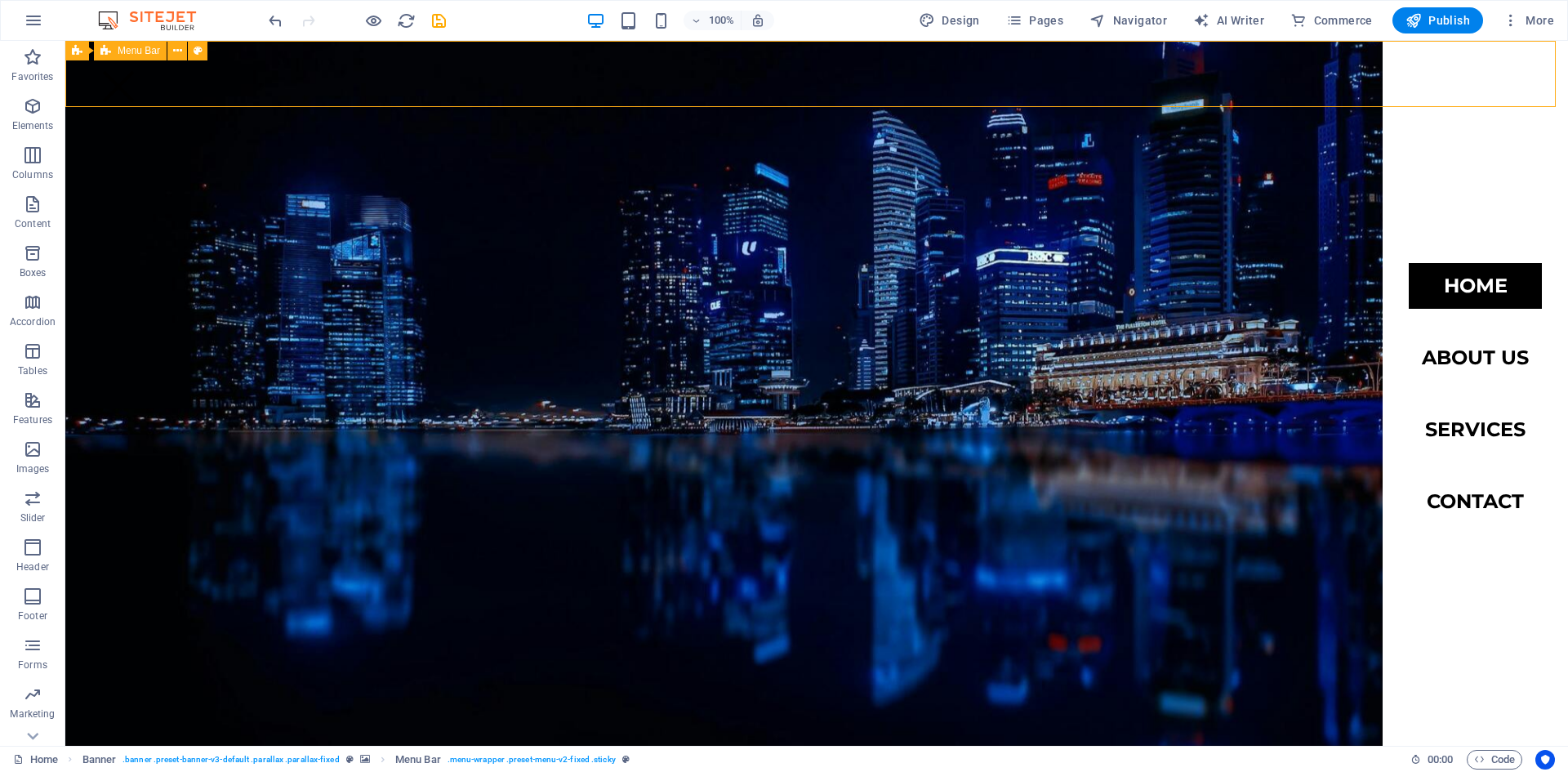
click at [134, 51] on span "Menu Bar" at bounding box center [139, 51] width 43 height 10
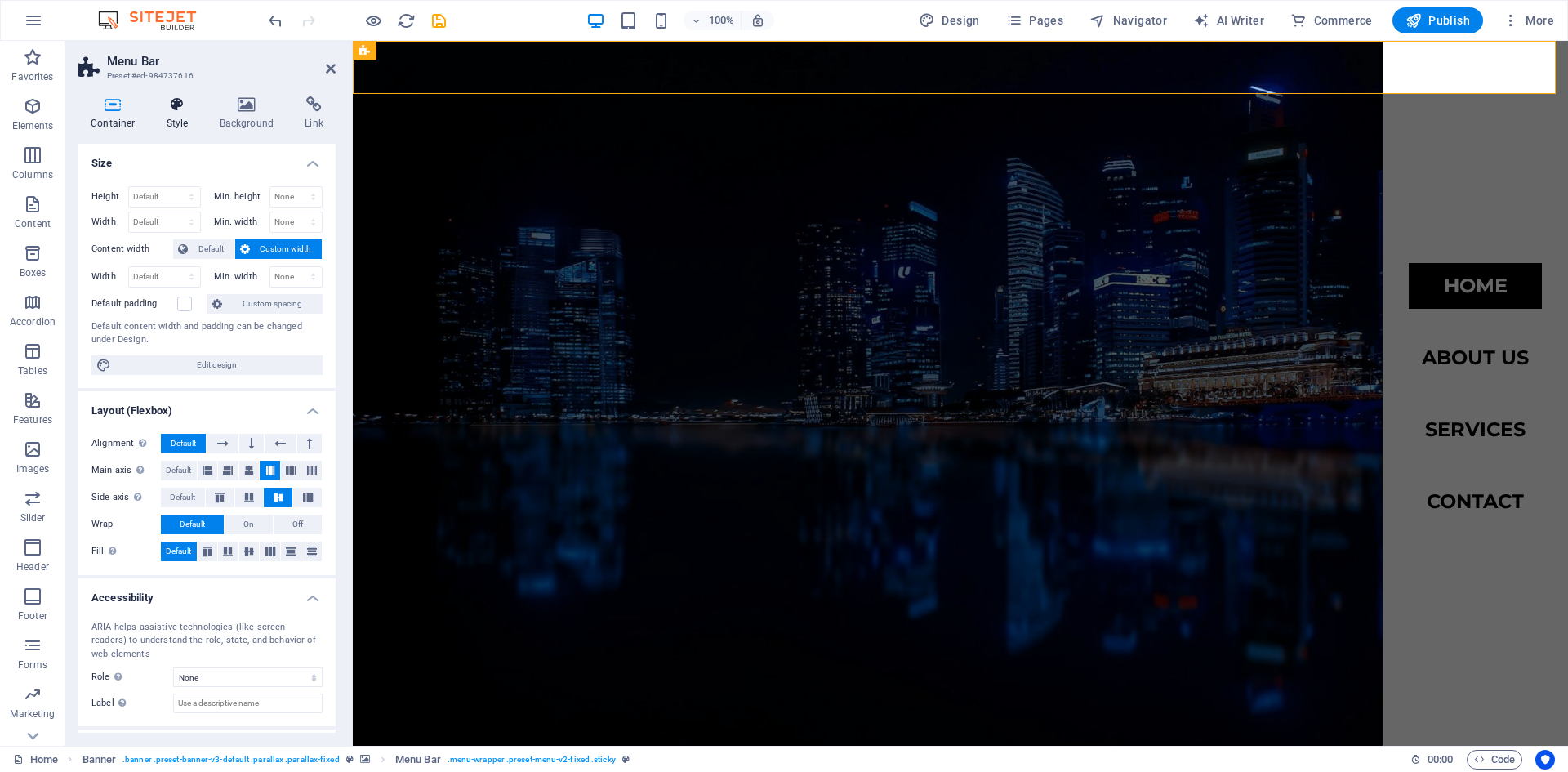
click at [173, 115] on h4 "Style" at bounding box center [181, 113] width 54 height 34
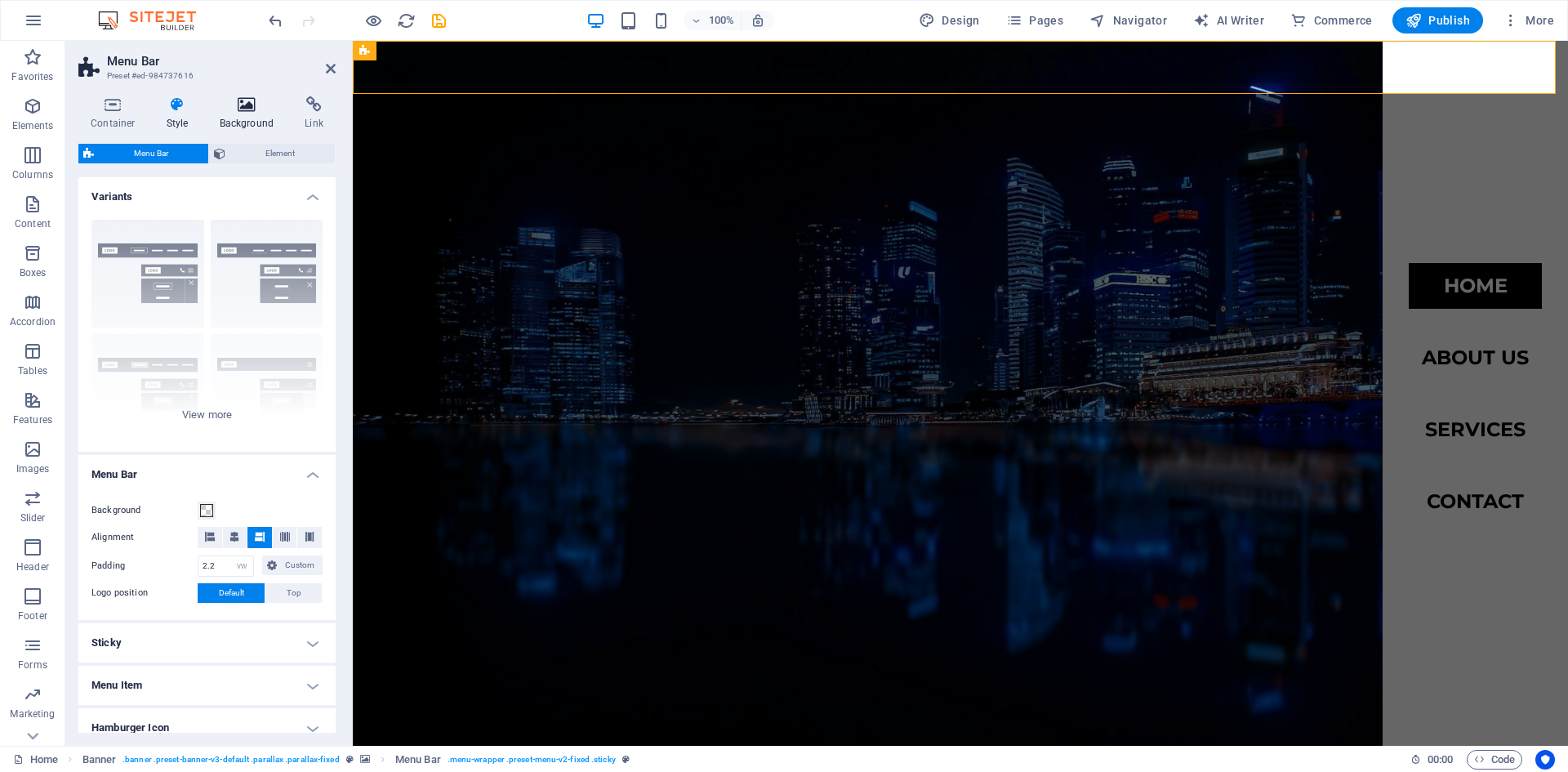
click at [258, 103] on icon at bounding box center [246, 104] width 79 height 17
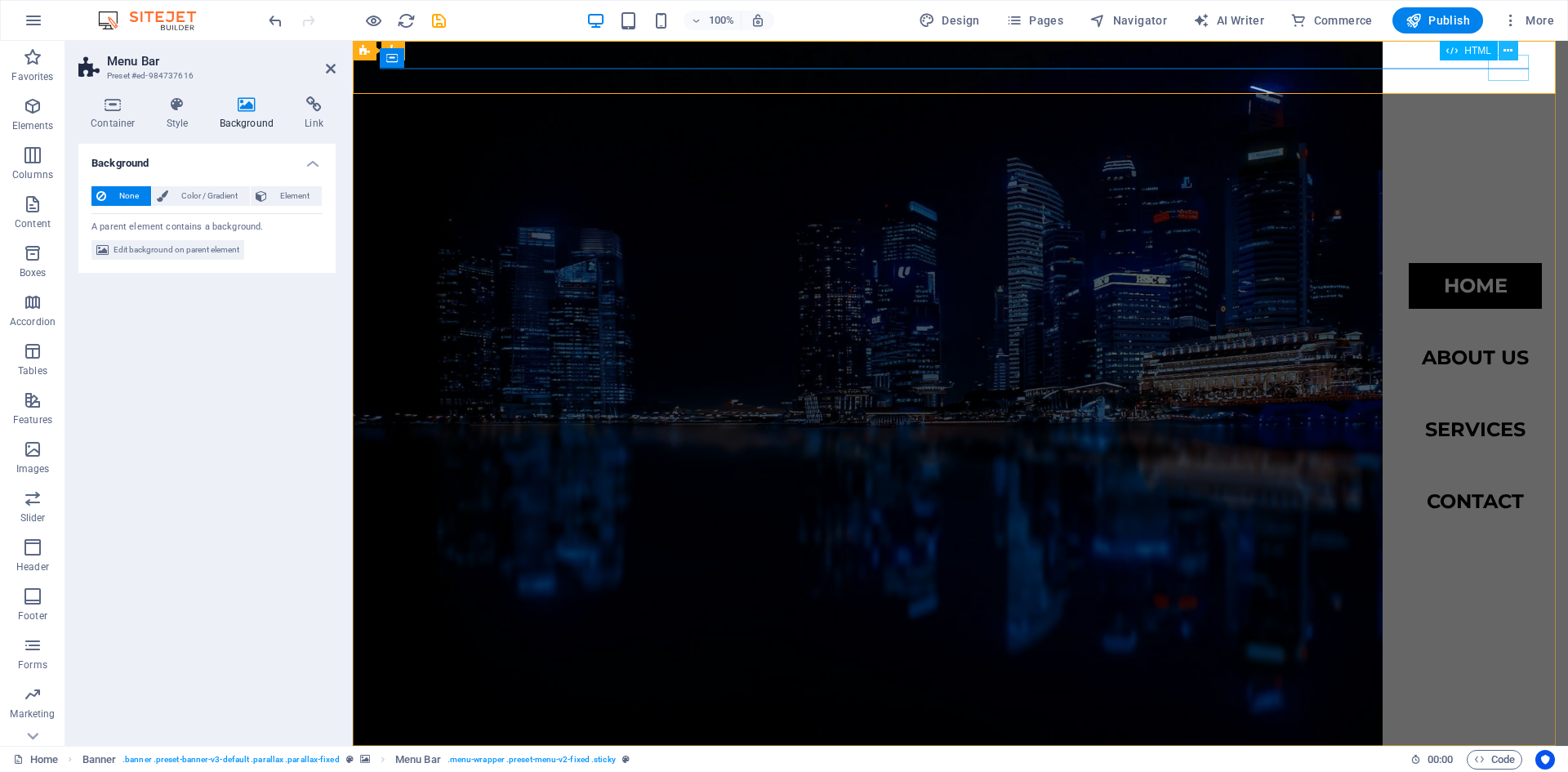
click at [1512, 55] on icon at bounding box center [1508, 52] width 9 height 18
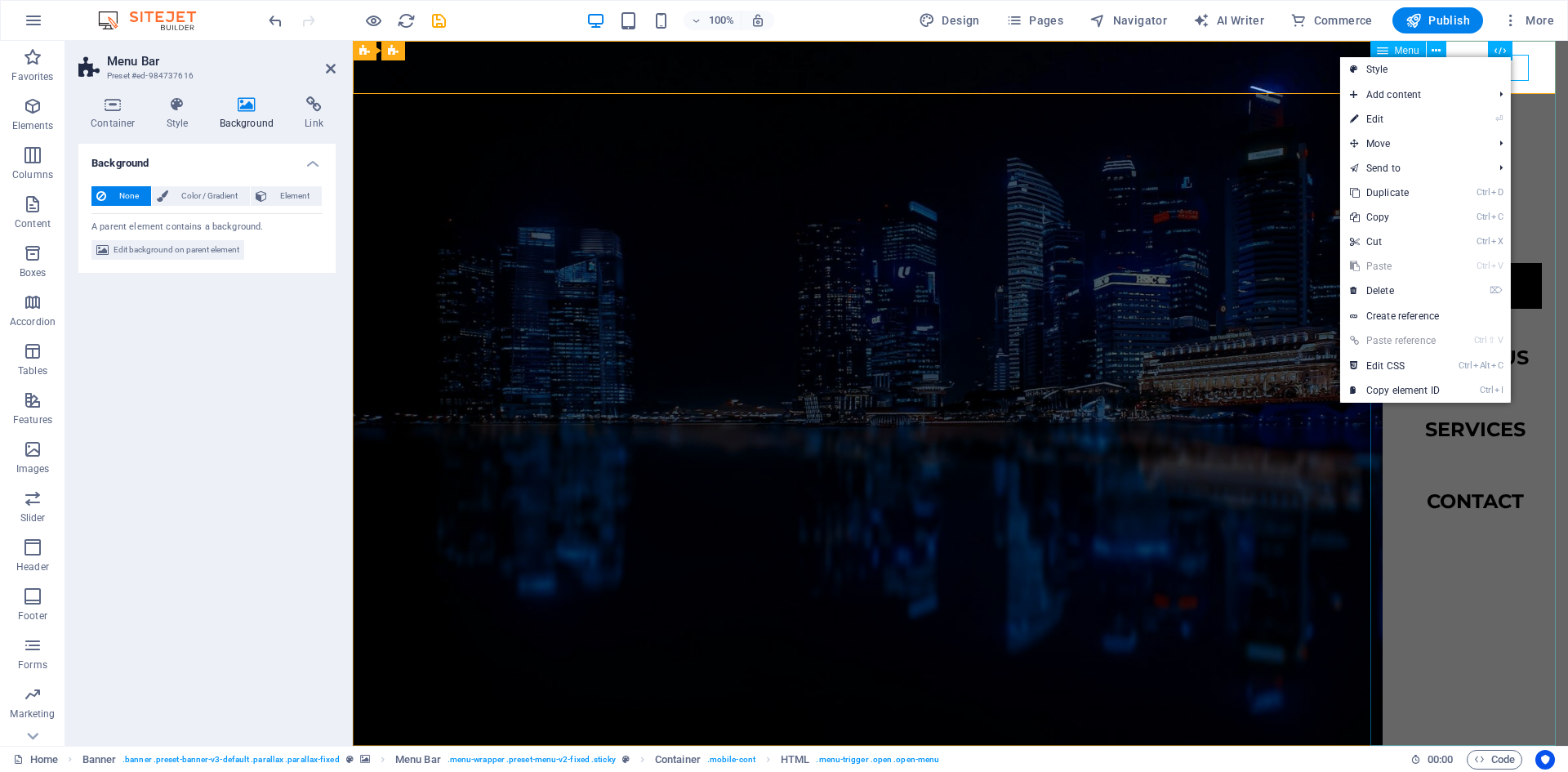
click at [1487, 463] on nav "Home About us Services Contact" at bounding box center [1475, 393] width 185 height 705
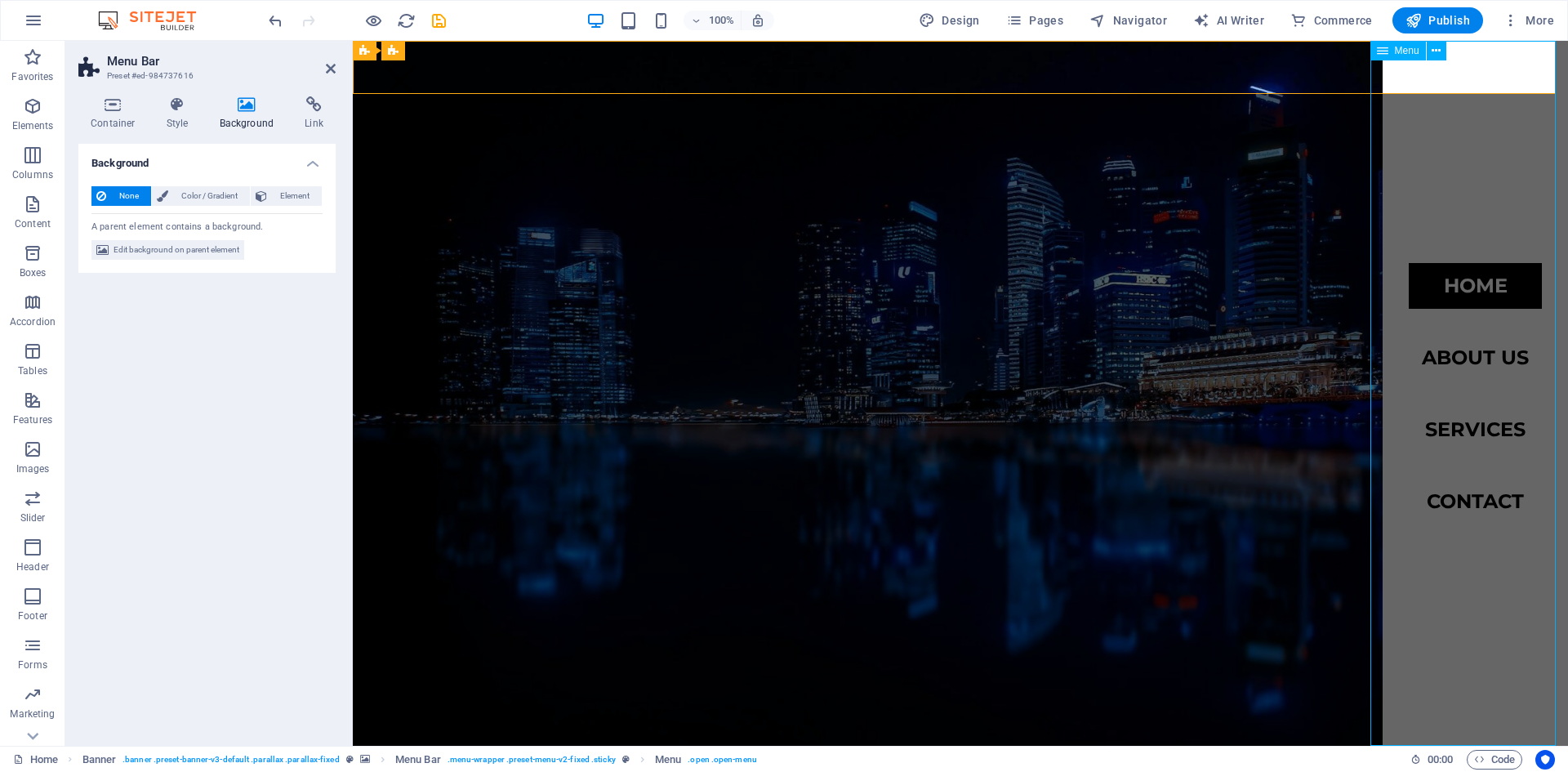
click at [1455, 347] on nav "Home About us Services Contact" at bounding box center [1475, 393] width 185 height 705
click at [1384, 244] on nav "Home About us Services Contact" at bounding box center [1475, 393] width 185 height 705
click at [1438, 292] on nav "Home About us Services Contact" at bounding box center [1475, 393] width 185 height 705
click at [421, 73] on div "Menu" at bounding box center [400, 81] width 41 height 26
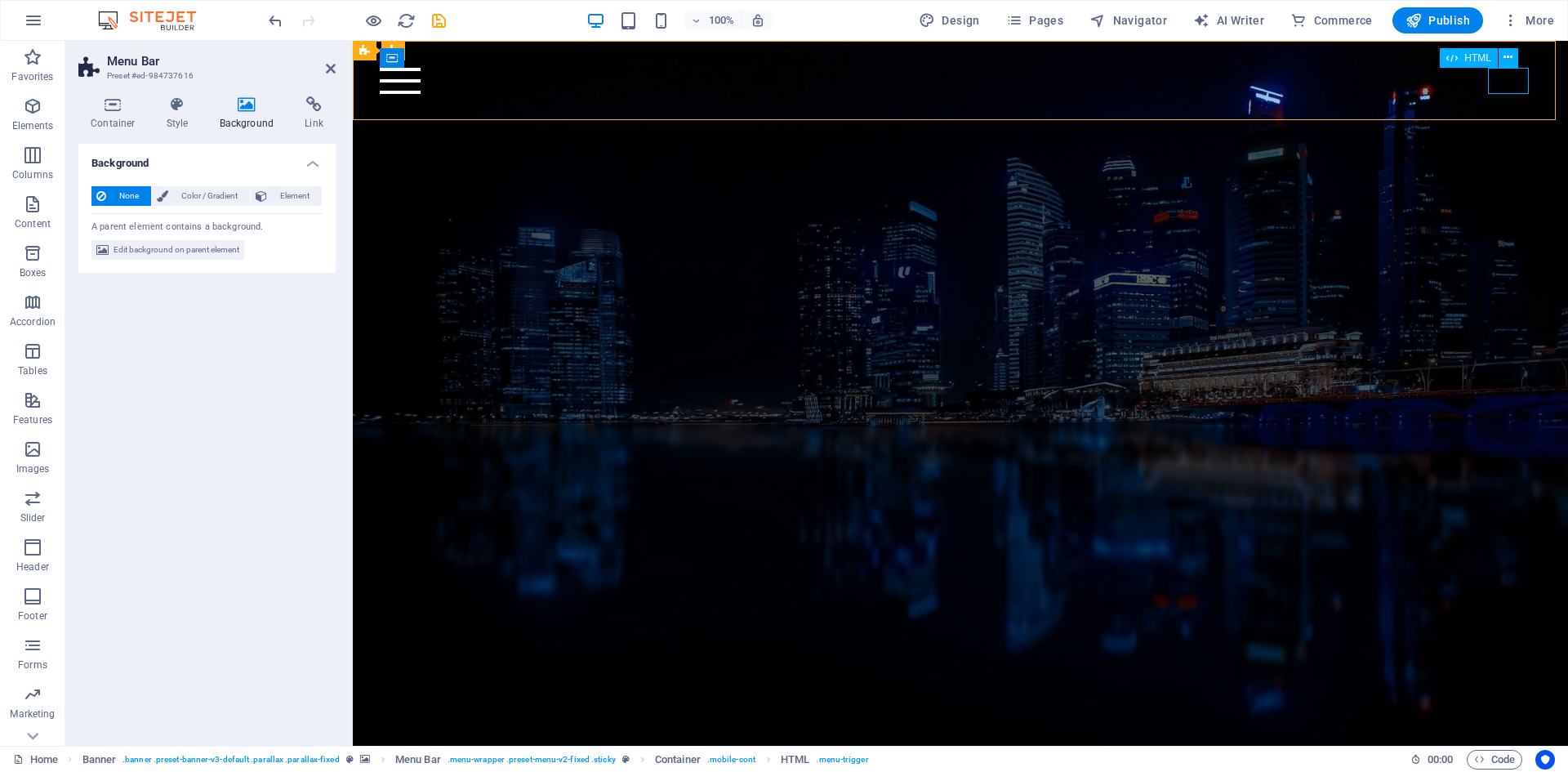
click at [1504, 79] on div "Menu" at bounding box center [961, 81] width 1163 height 26
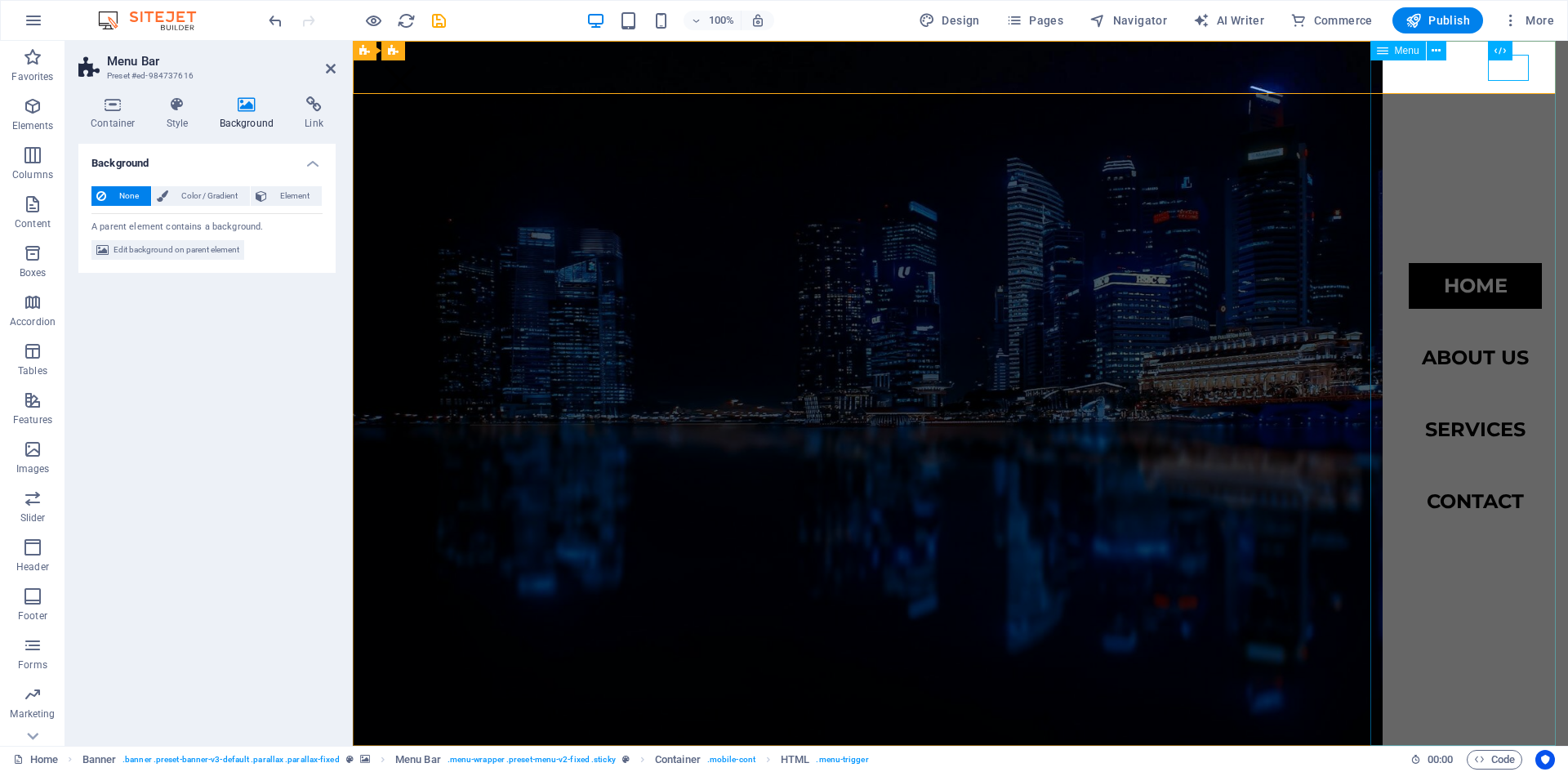
click at [1463, 423] on nav "Home About us Services Contact" at bounding box center [1475, 393] width 185 height 705
click at [328, 69] on icon at bounding box center [331, 68] width 10 height 13
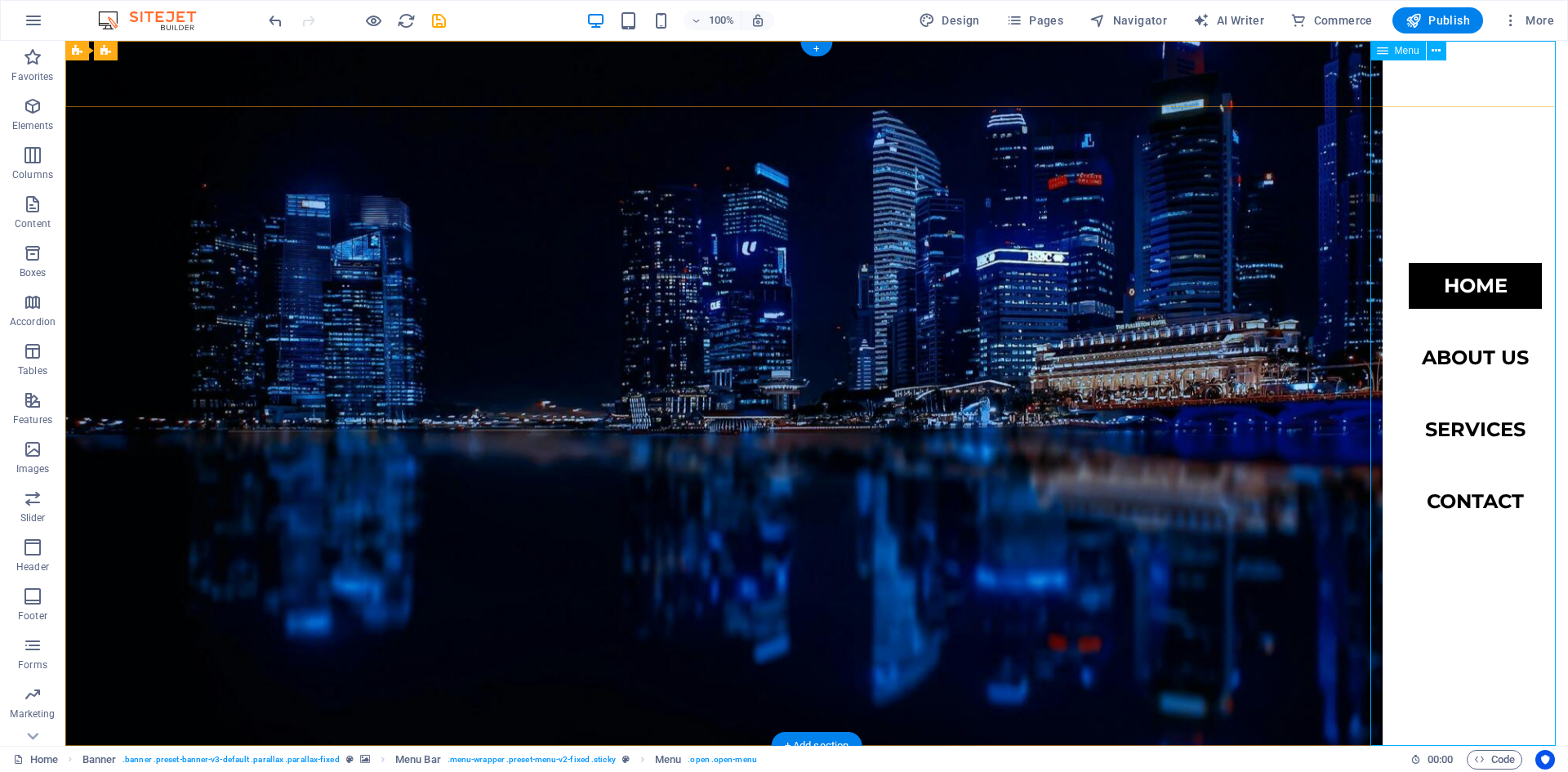
click at [1476, 359] on nav "Home About us Services Contact" at bounding box center [1475, 393] width 185 height 705
click at [1468, 357] on nav "Home About us Services Contact" at bounding box center [1475, 393] width 185 height 705
click at [1386, 55] on icon at bounding box center [1383, 51] width 12 height 19
click at [24, 101] on icon "button" at bounding box center [32, 106] width 19 height 19
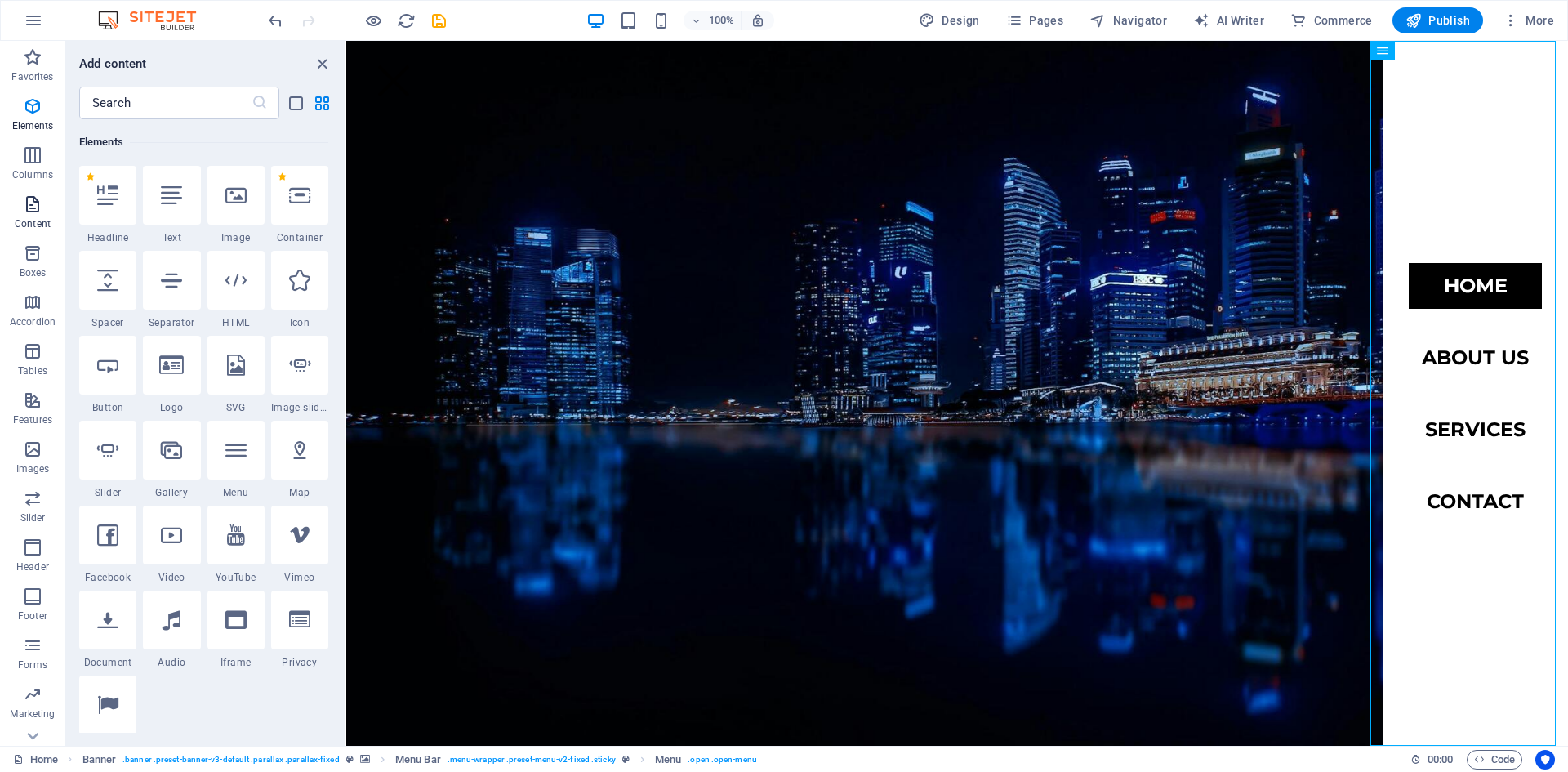
click at [31, 212] on icon "button" at bounding box center [32, 204] width 19 height 19
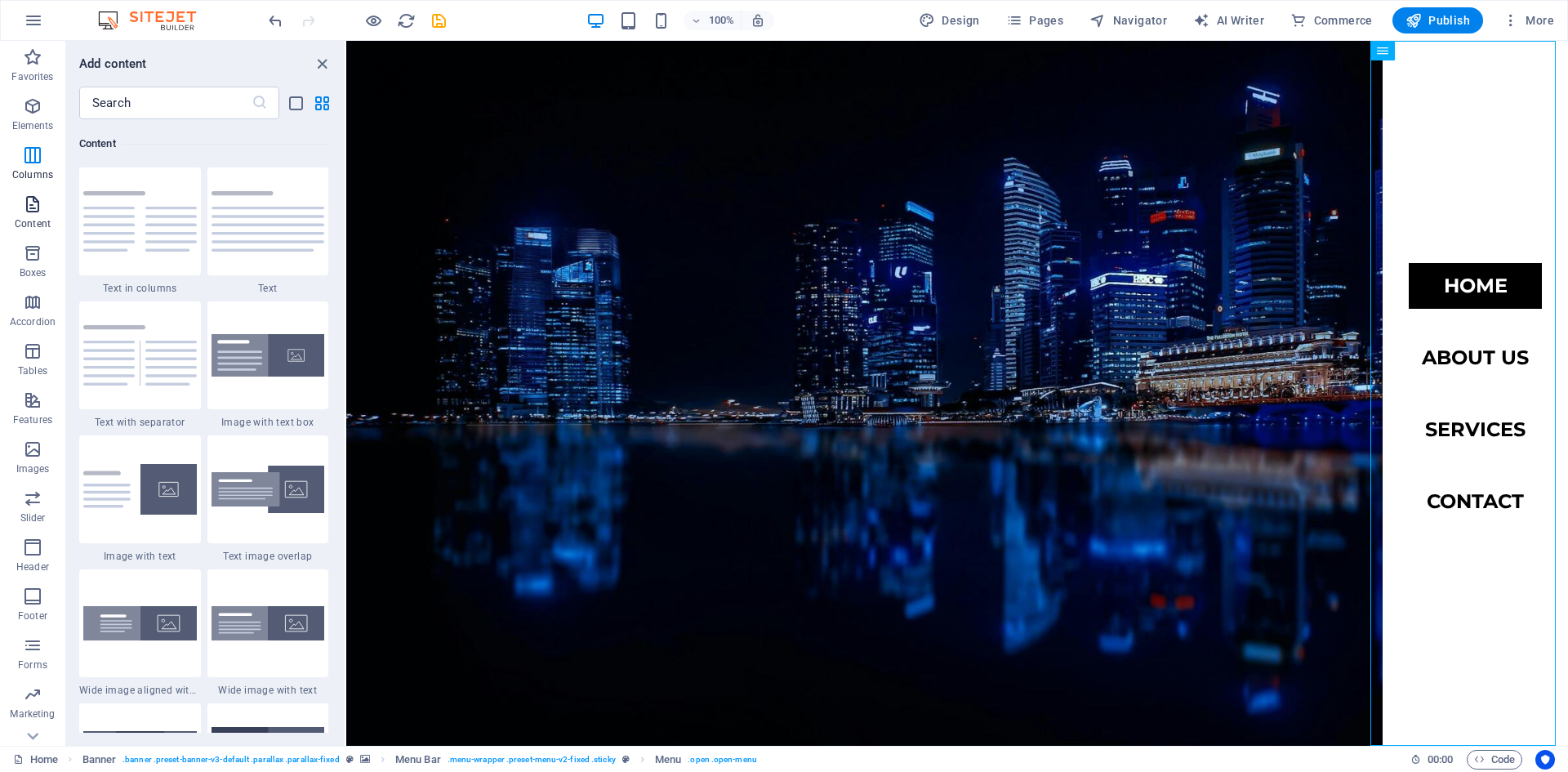
scroll to position [2857, 0]
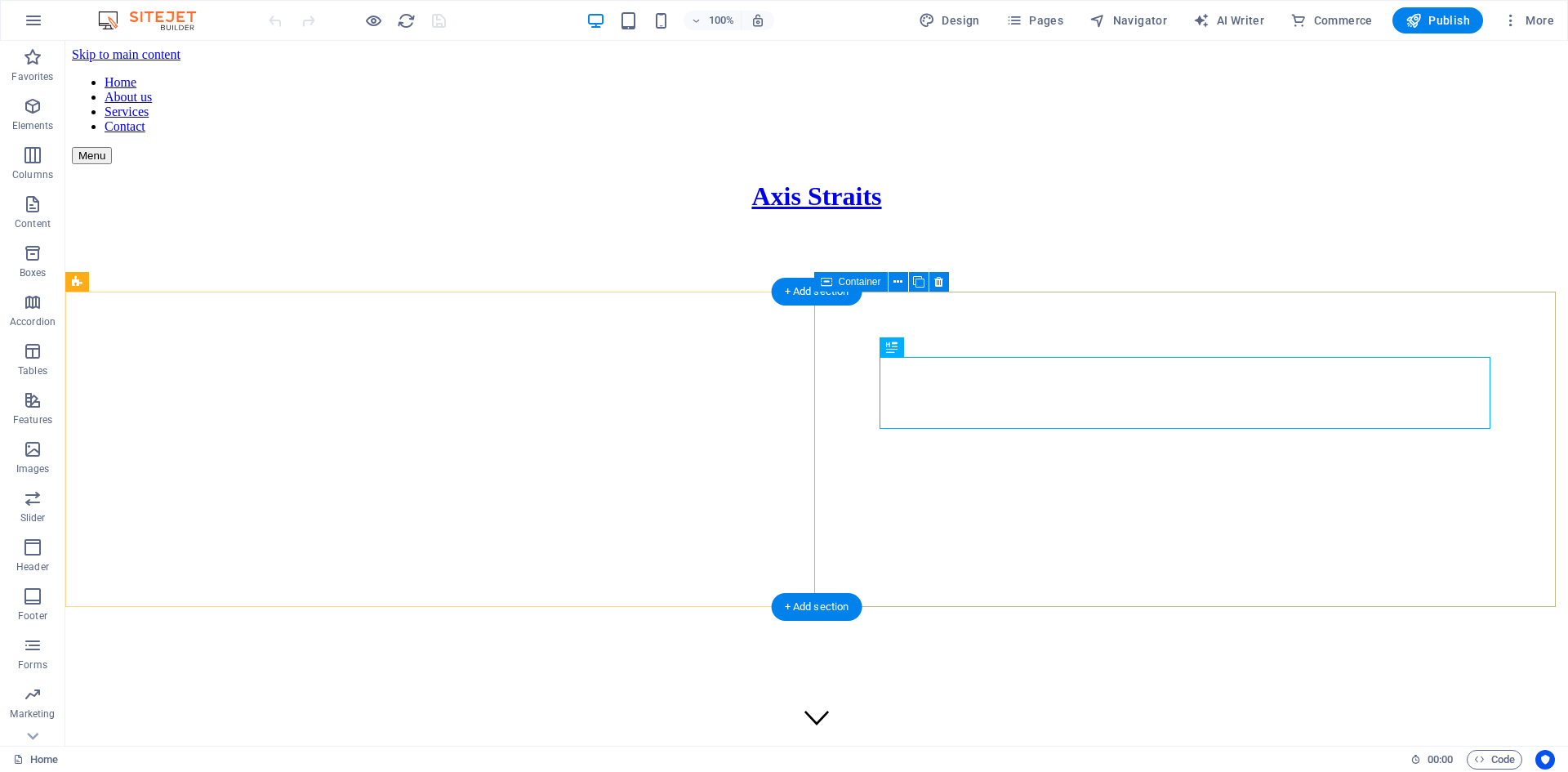
scroll to position [454, 0]
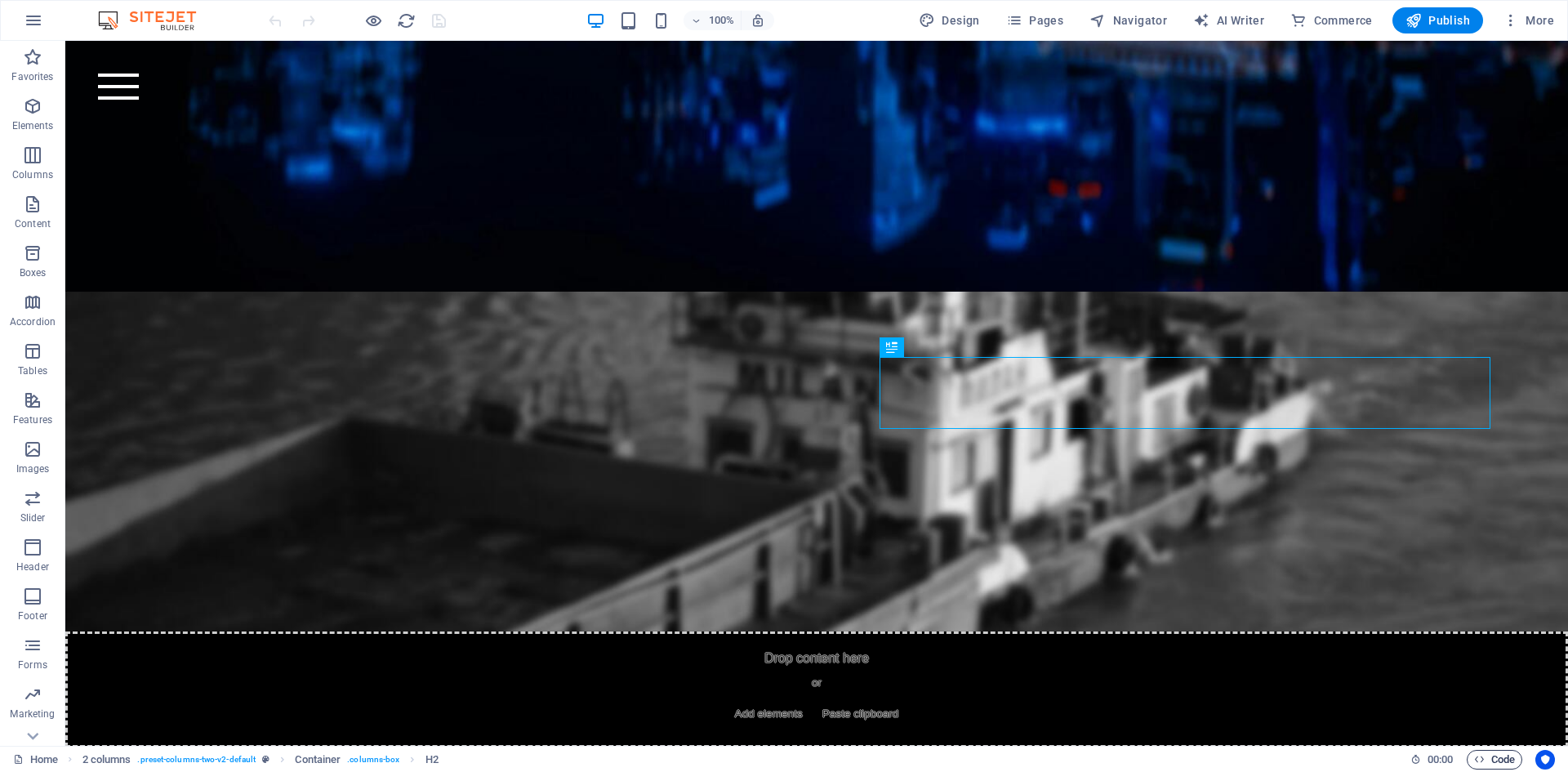
click at [1497, 760] on span "Code" at bounding box center [1495, 759] width 41 height 19
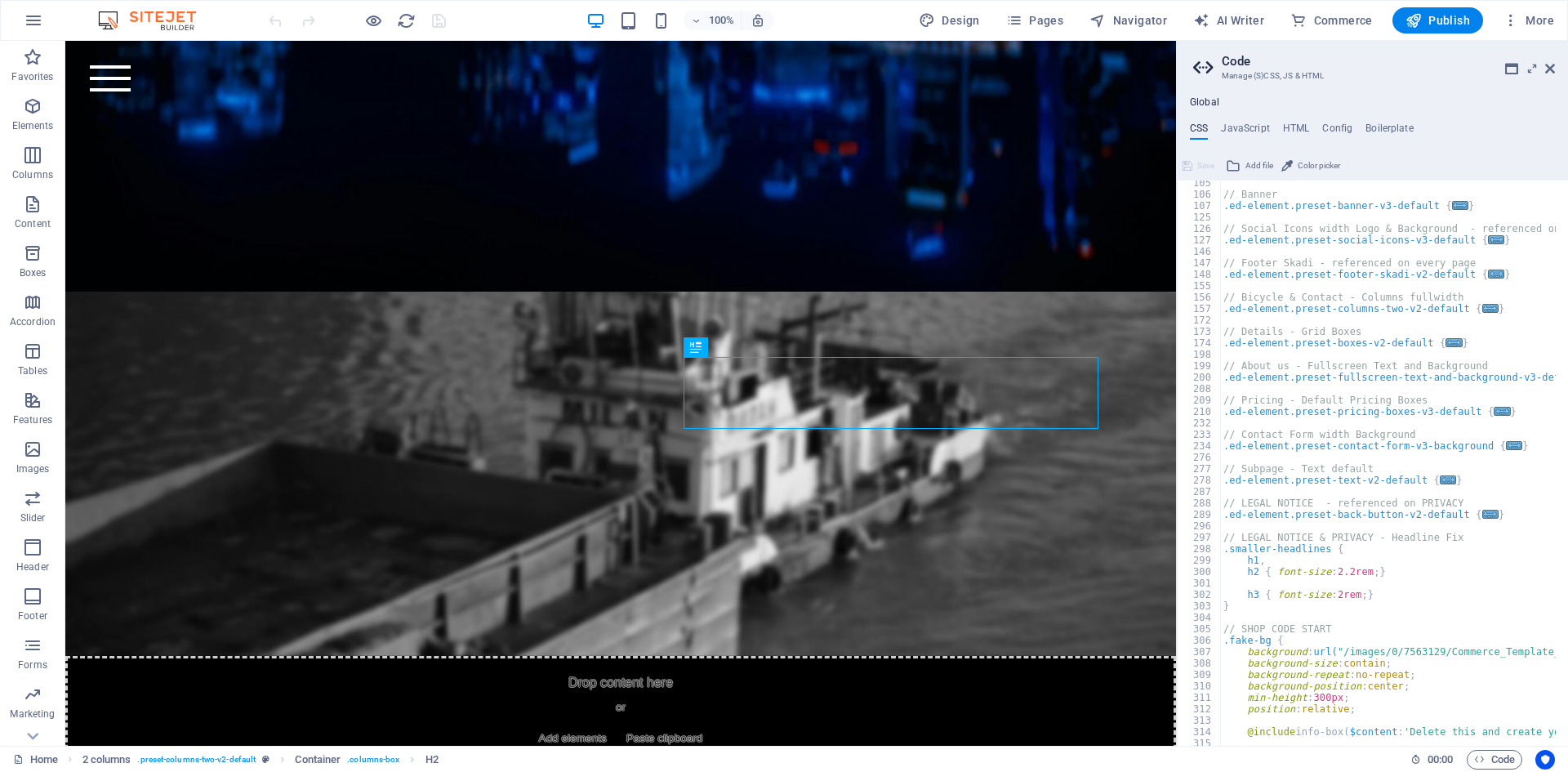
scroll to position [49, 0]
click at [1484, 572] on div "// Banner .ed-element.preset-banner-v3-default { ... } // Social Icons width Lo…" at bounding box center [1532, 464] width 623 height 575
type textarea "h2 { font-size: 2.2rem; }"
type input "i"
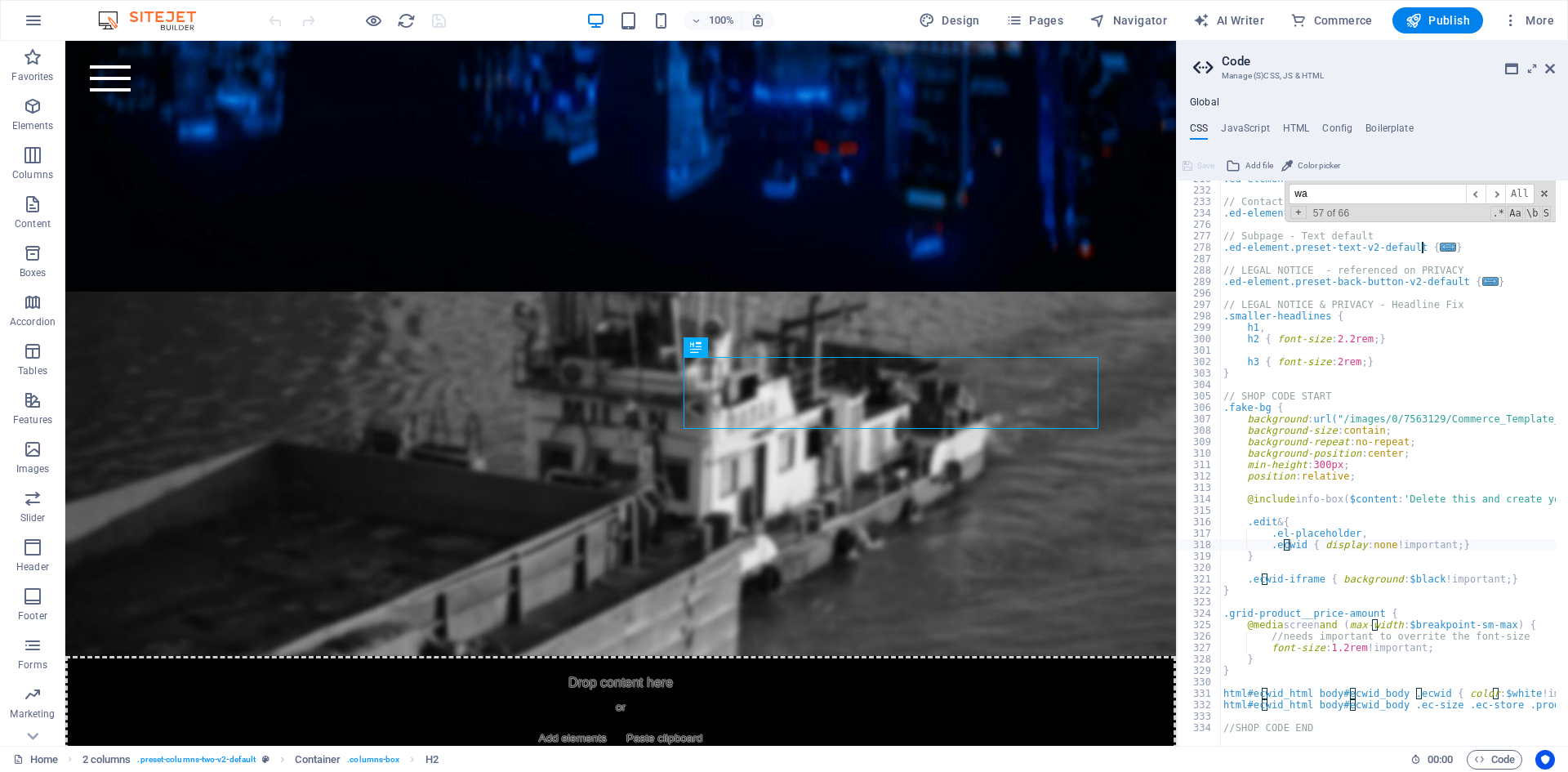
scroll to position [281, 0]
type input "washin"
type textarea ".ecwid { display: none !important; }"
click at [1314, 130] on ul "CSS JavaScript HTML Config Boilerplate" at bounding box center [1373, 131] width 392 height 18
click at [1308, 130] on h4 "HTML" at bounding box center [1297, 131] width 27 height 18
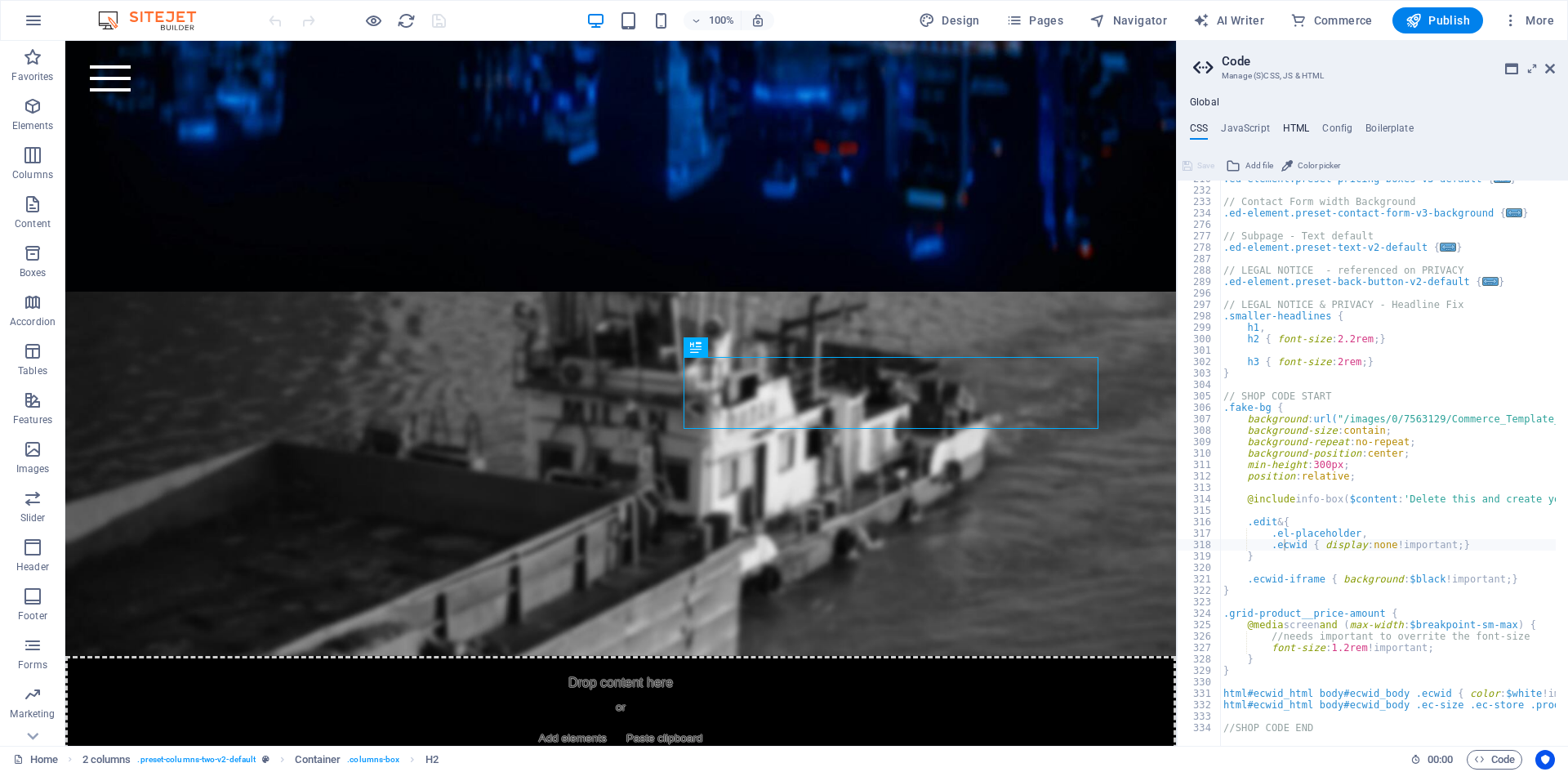
type textarea "<a href="#main-content" class="wv-link-content button">Skip to main content</a>"
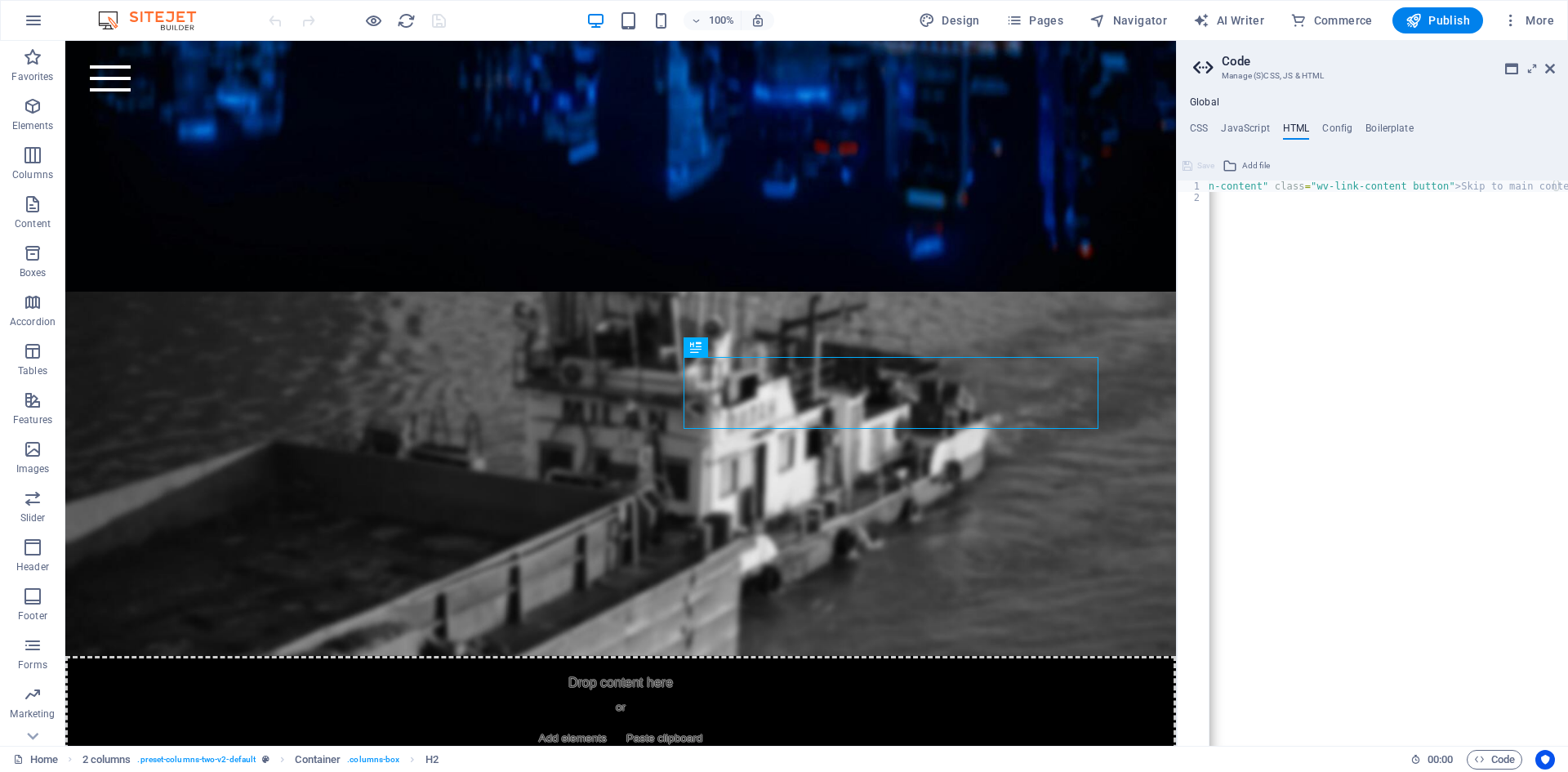
scroll to position [0, 0]
click at [1549, 68] on icon at bounding box center [1550, 68] width 10 height 13
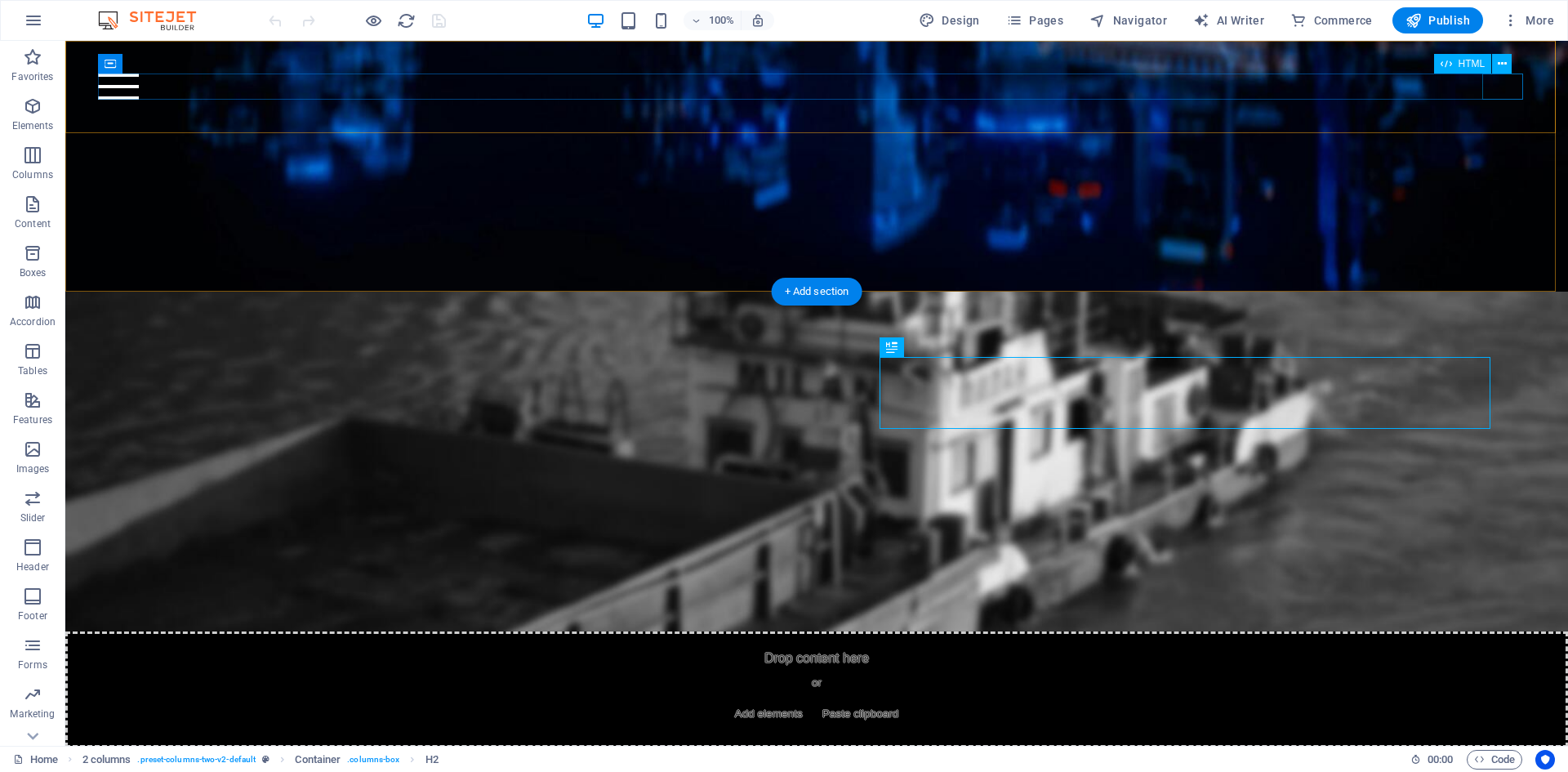
click at [1502, 97] on div "Menu" at bounding box center [816, 86] width 1437 height 26
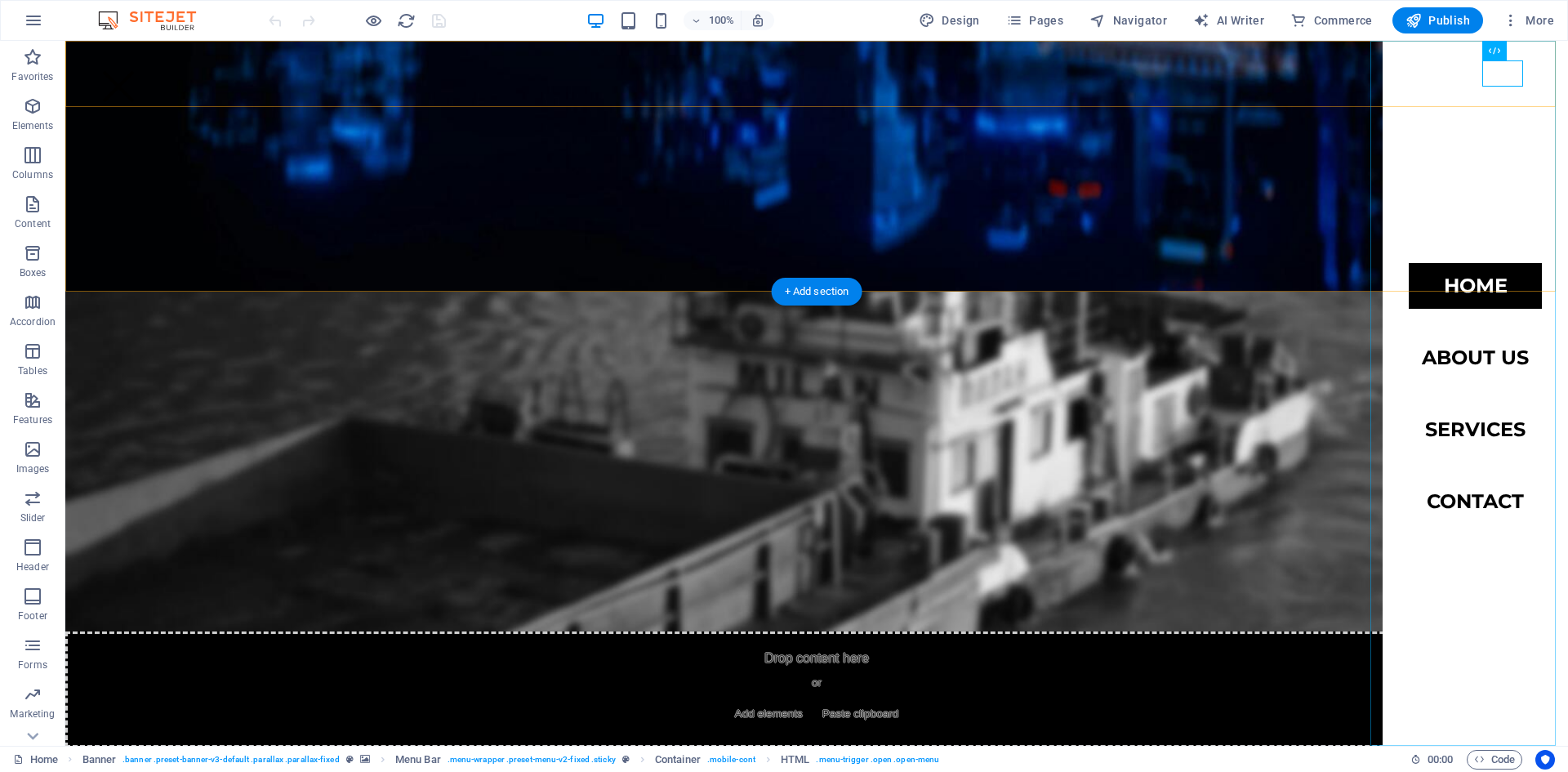
click at [1454, 364] on nav "Home About us Services Contact" at bounding box center [1475, 393] width 185 height 705
select select
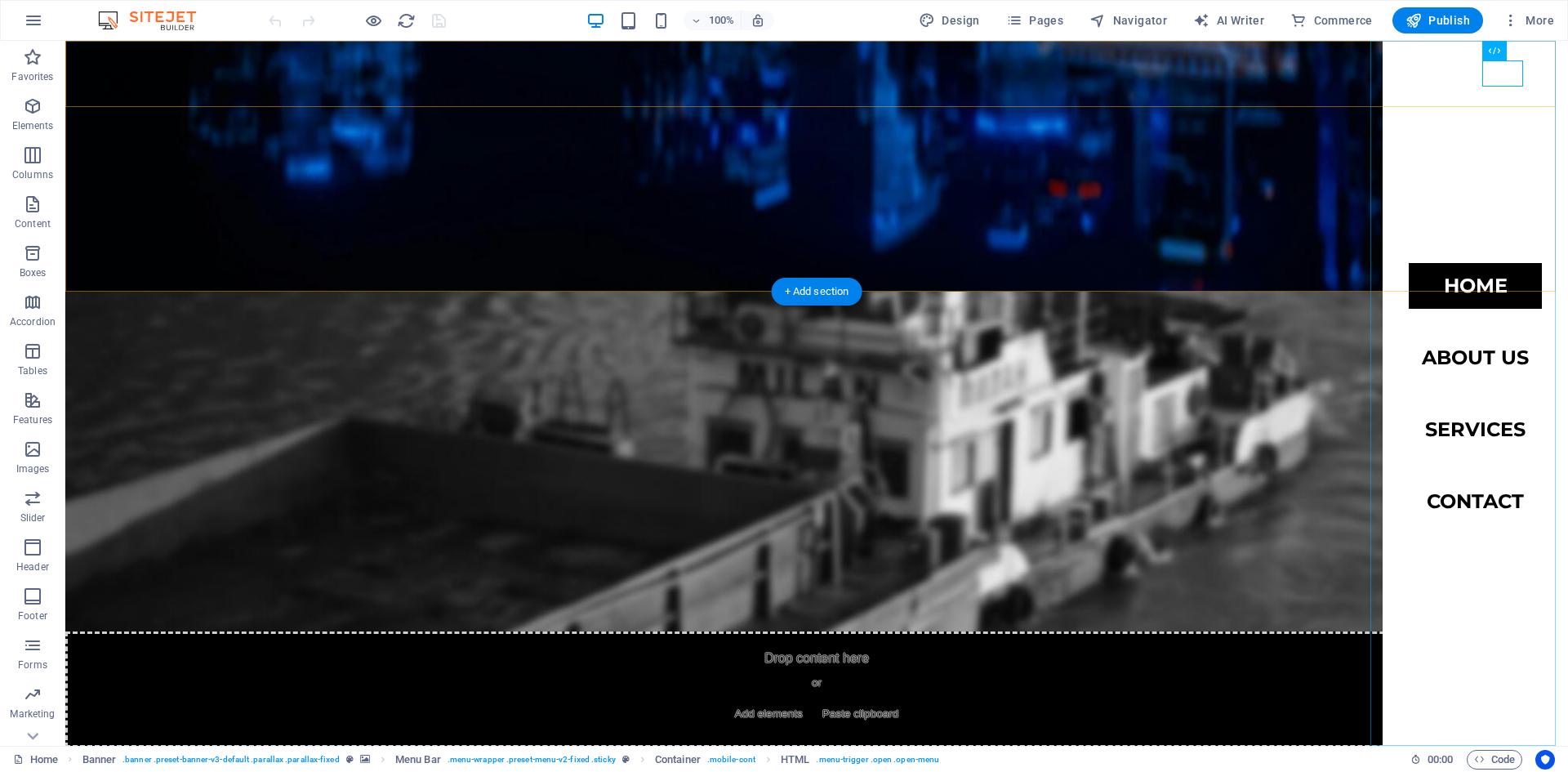
select select
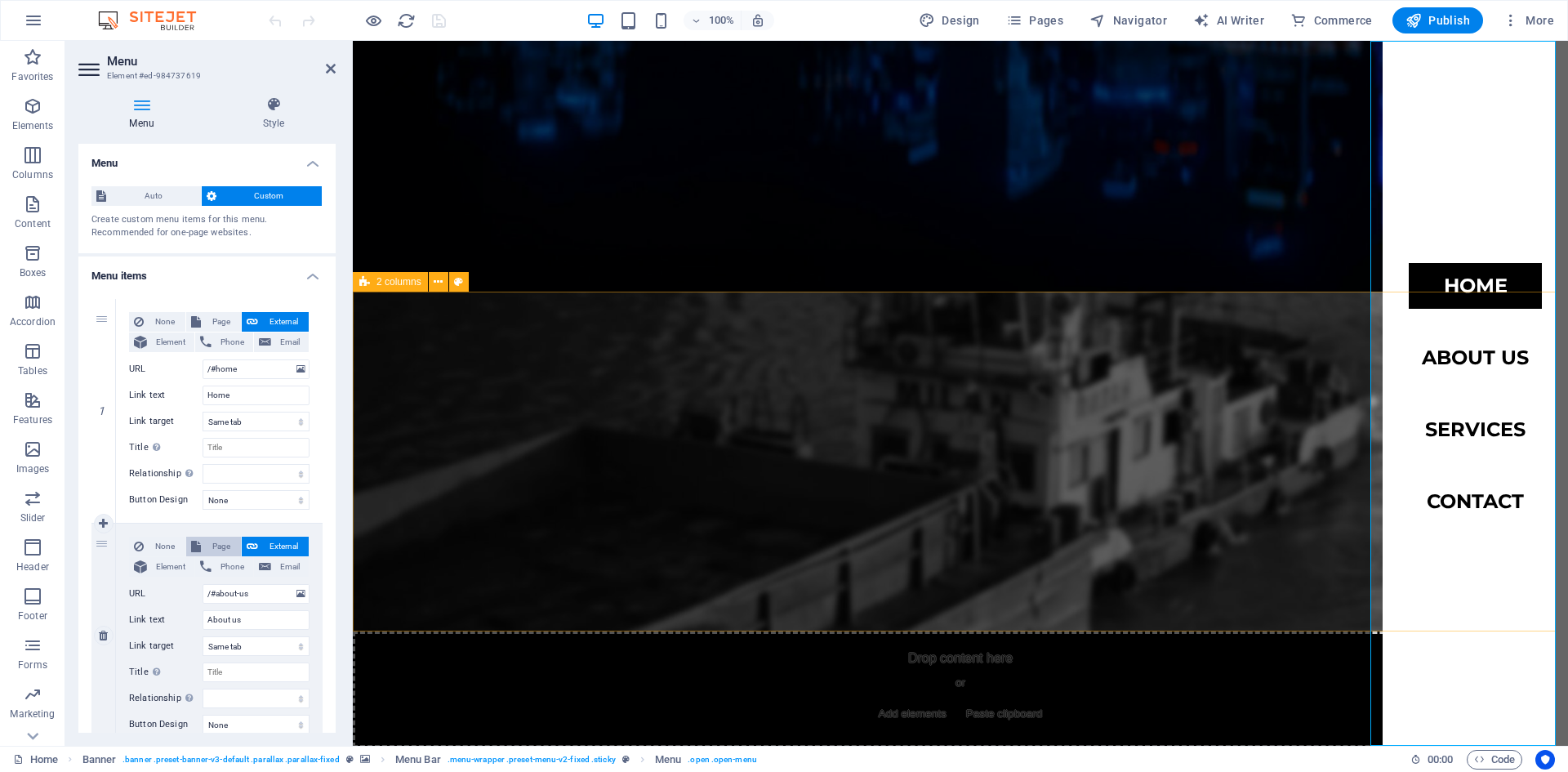
click at [218, 543] on span "Page" at bounding box center [220, 546] width 30 height 19
select select
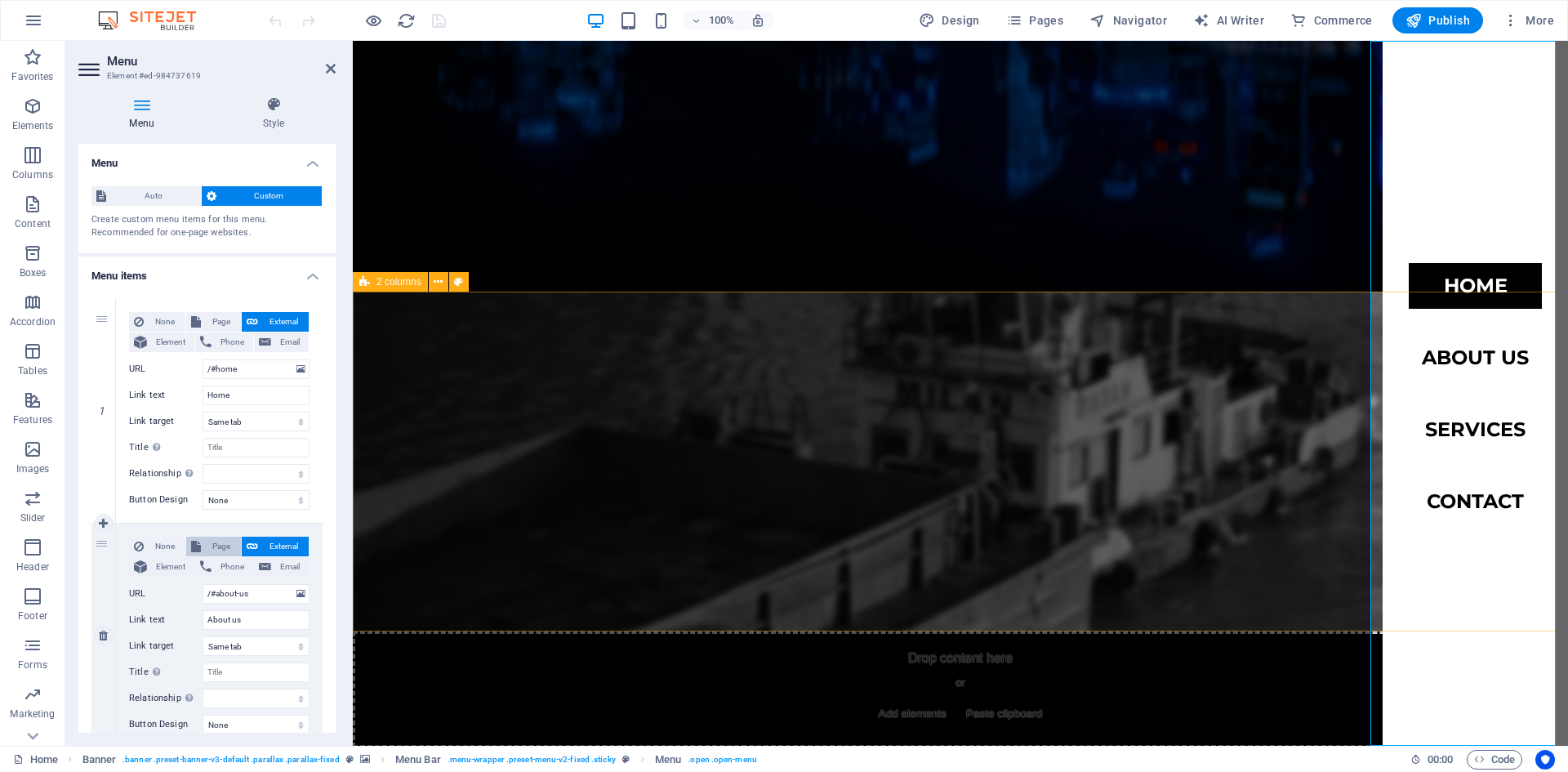
select select
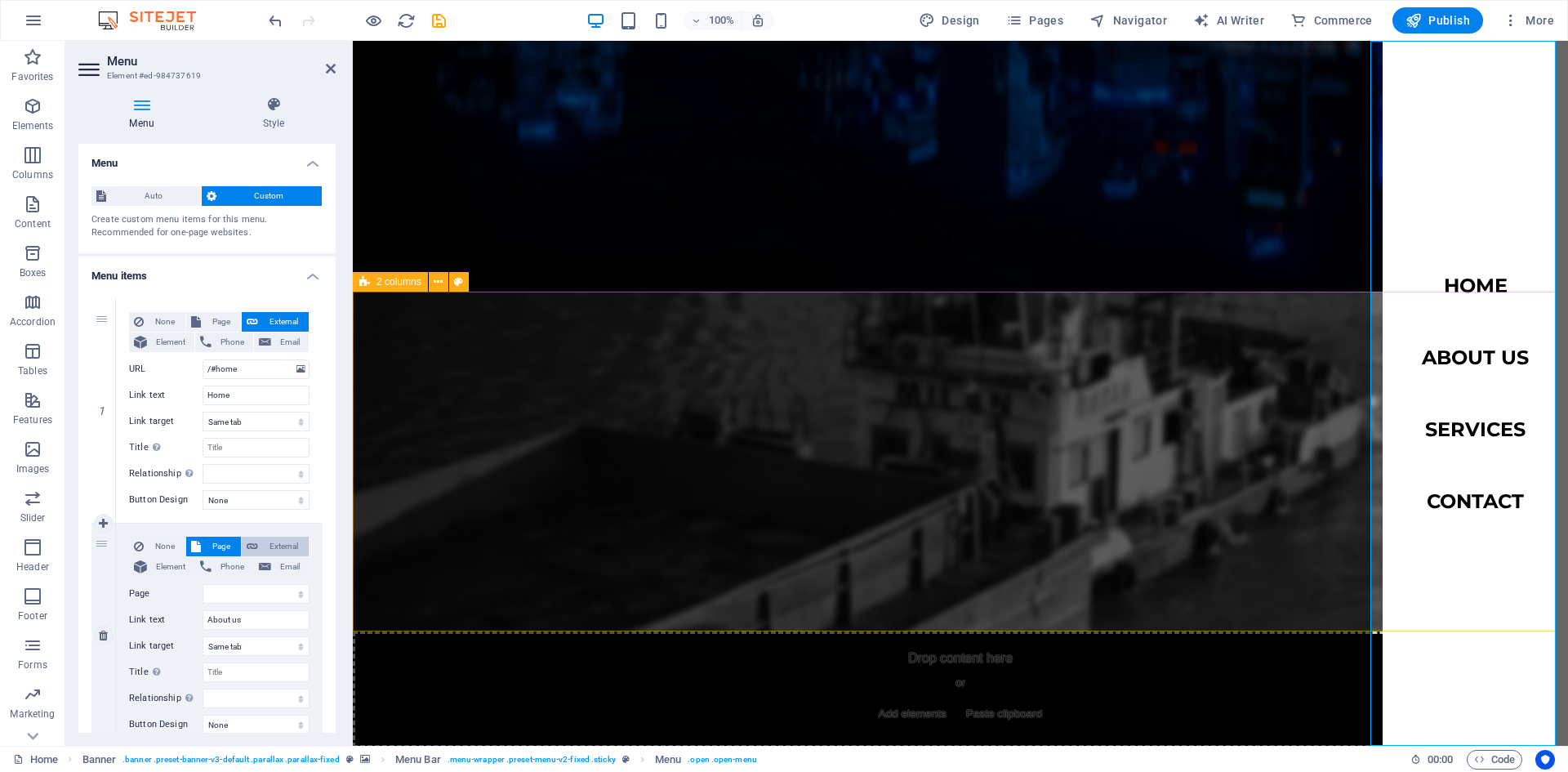
click at [277, 547] on span "External" at bounding box center [283, 546] width 41 height 19
select select
select select "blank"
select select
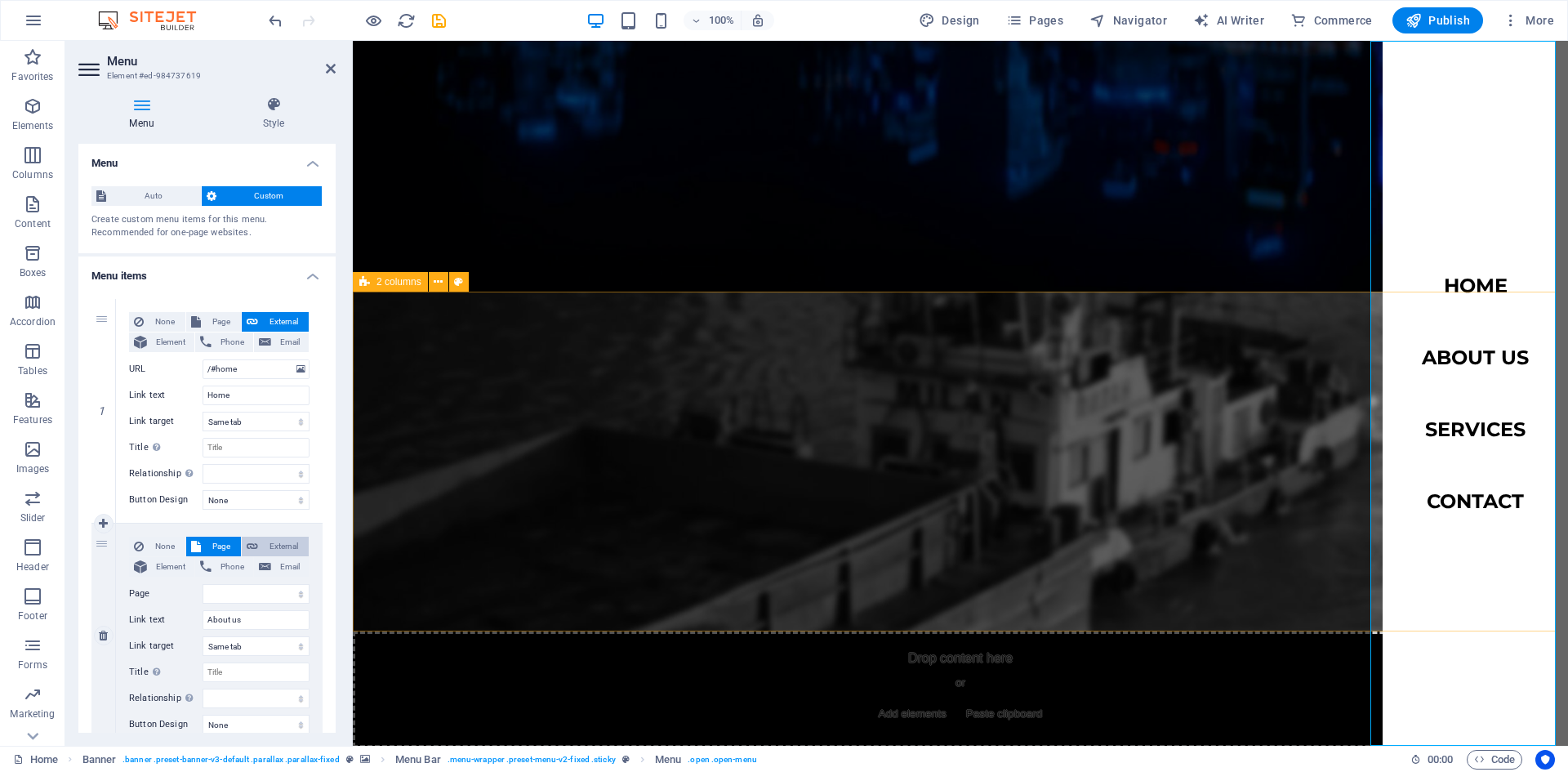
select select
click at [221, 540] on span "Page" at bounding box center [220, 546] width 30 height 19
select select
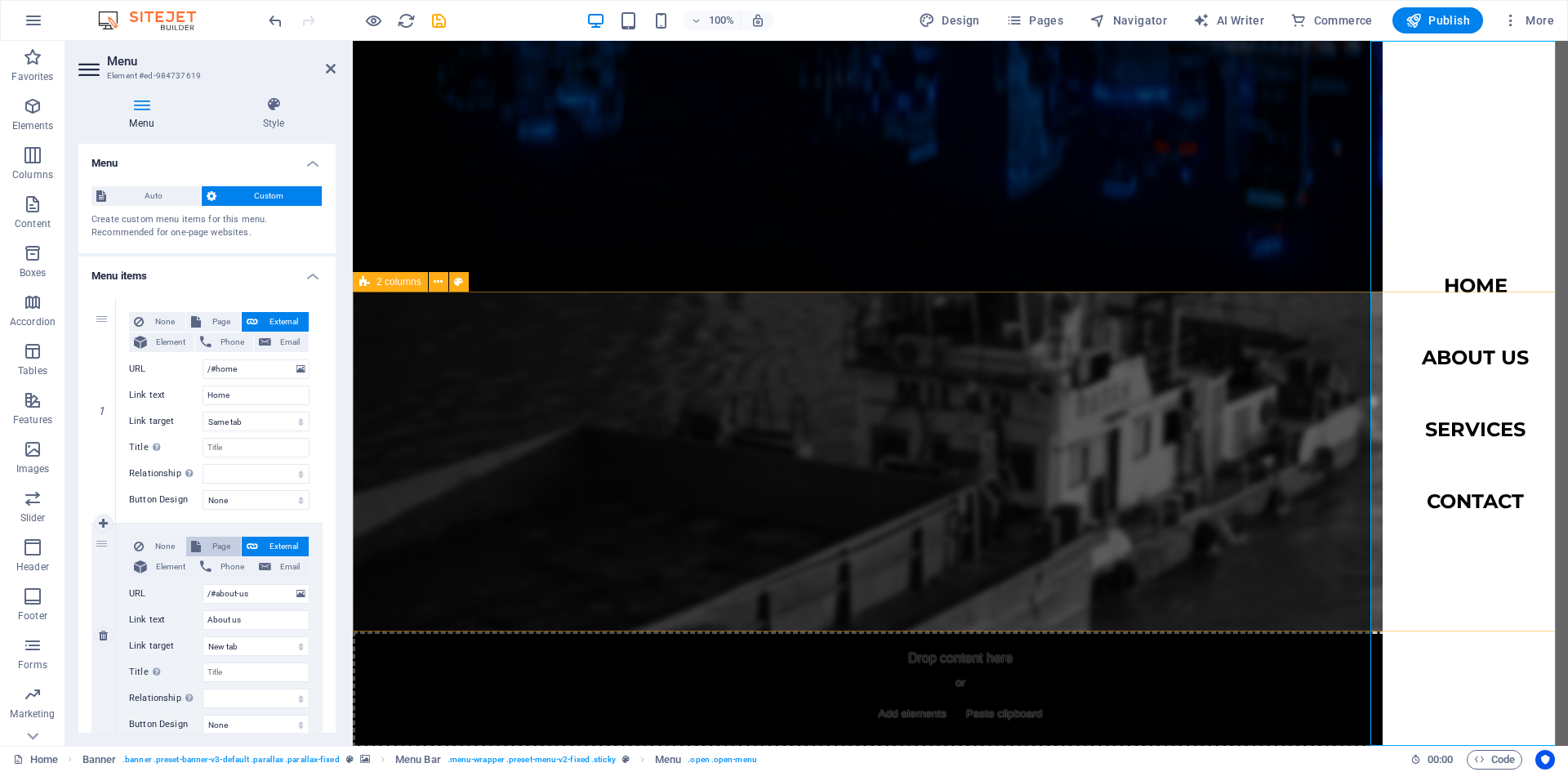
select select
click at [216, 317] on span "Page" at bounding box center [220, 321] width 30 height 19
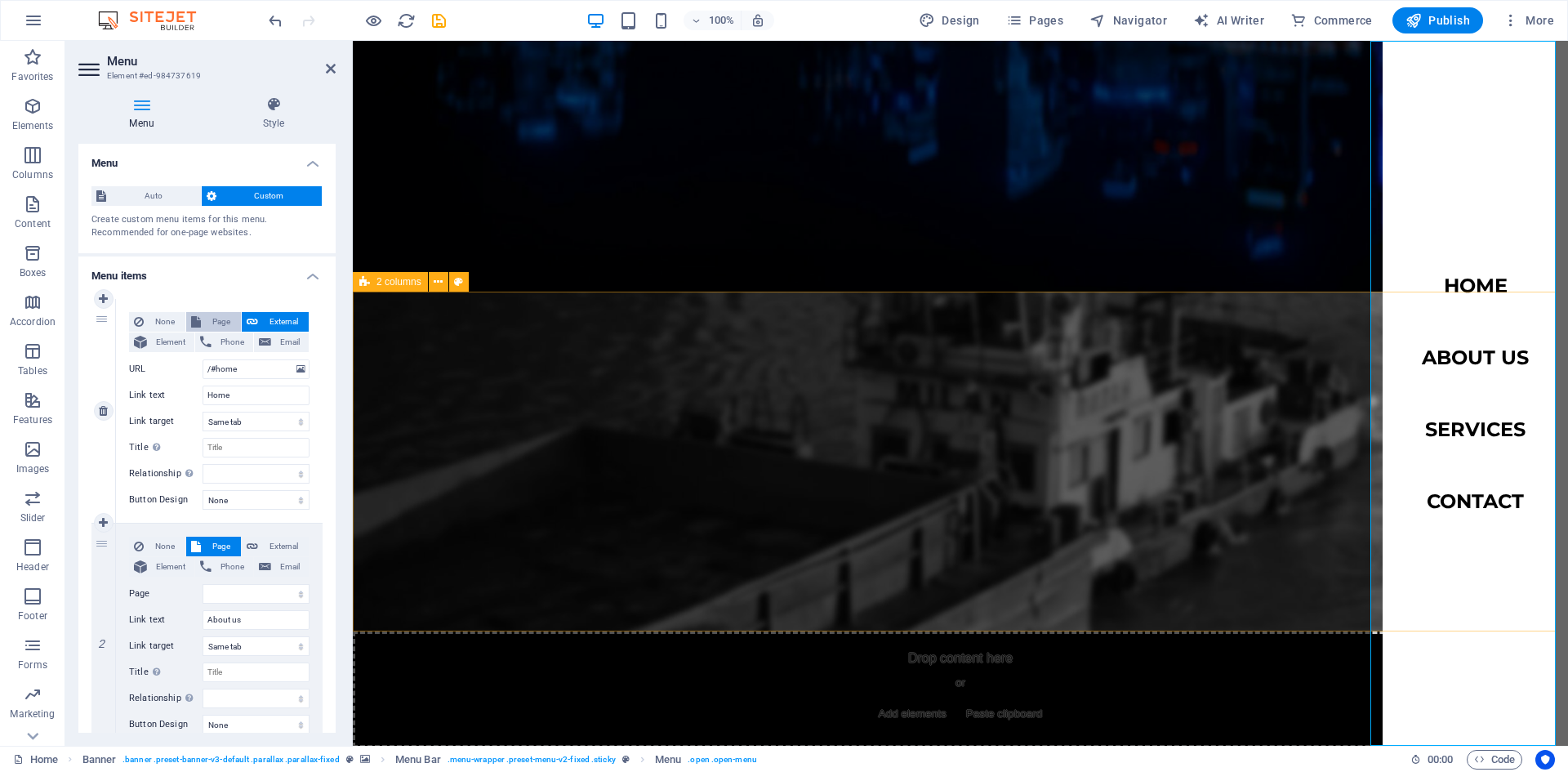
select select
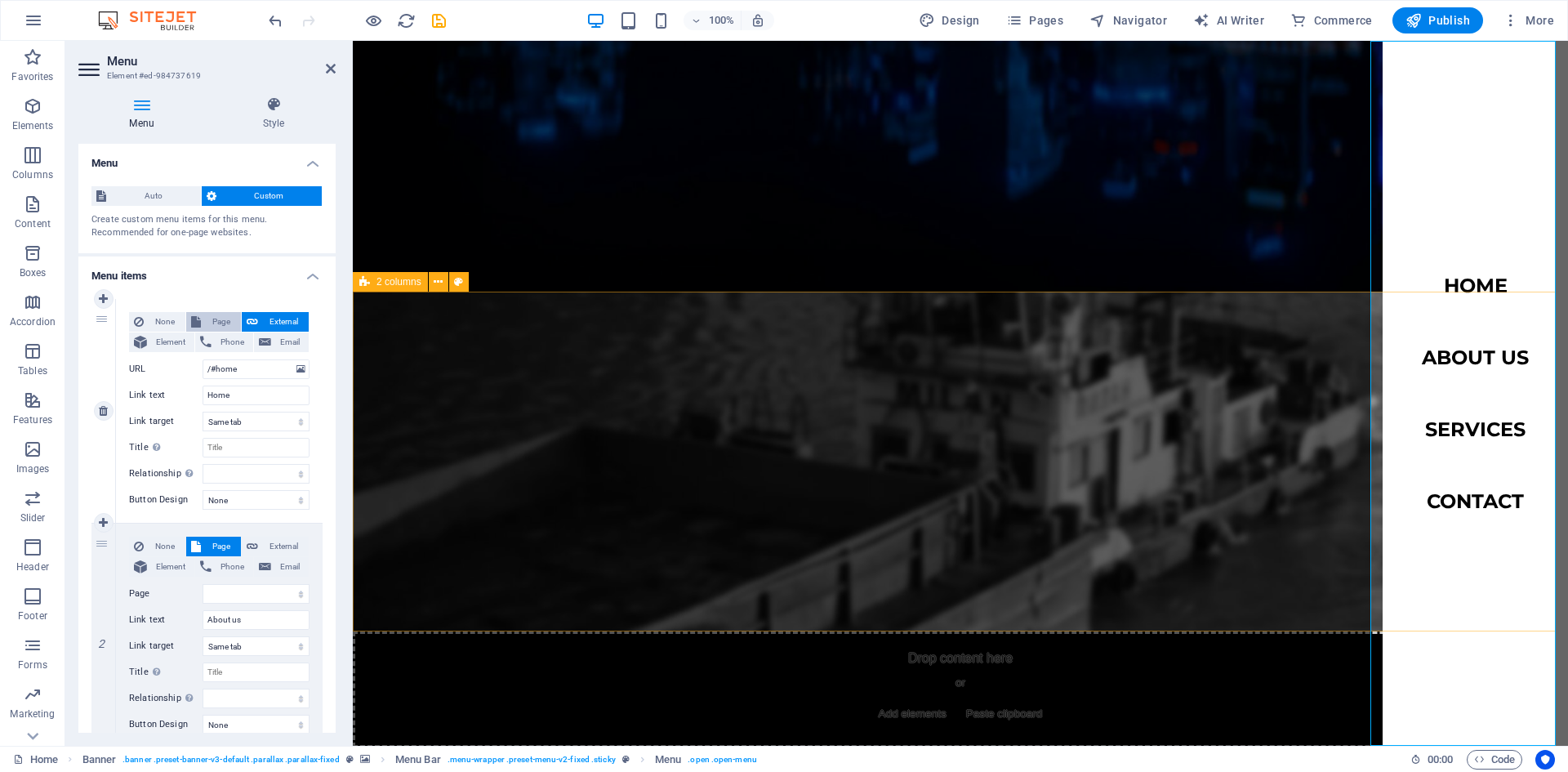
select select
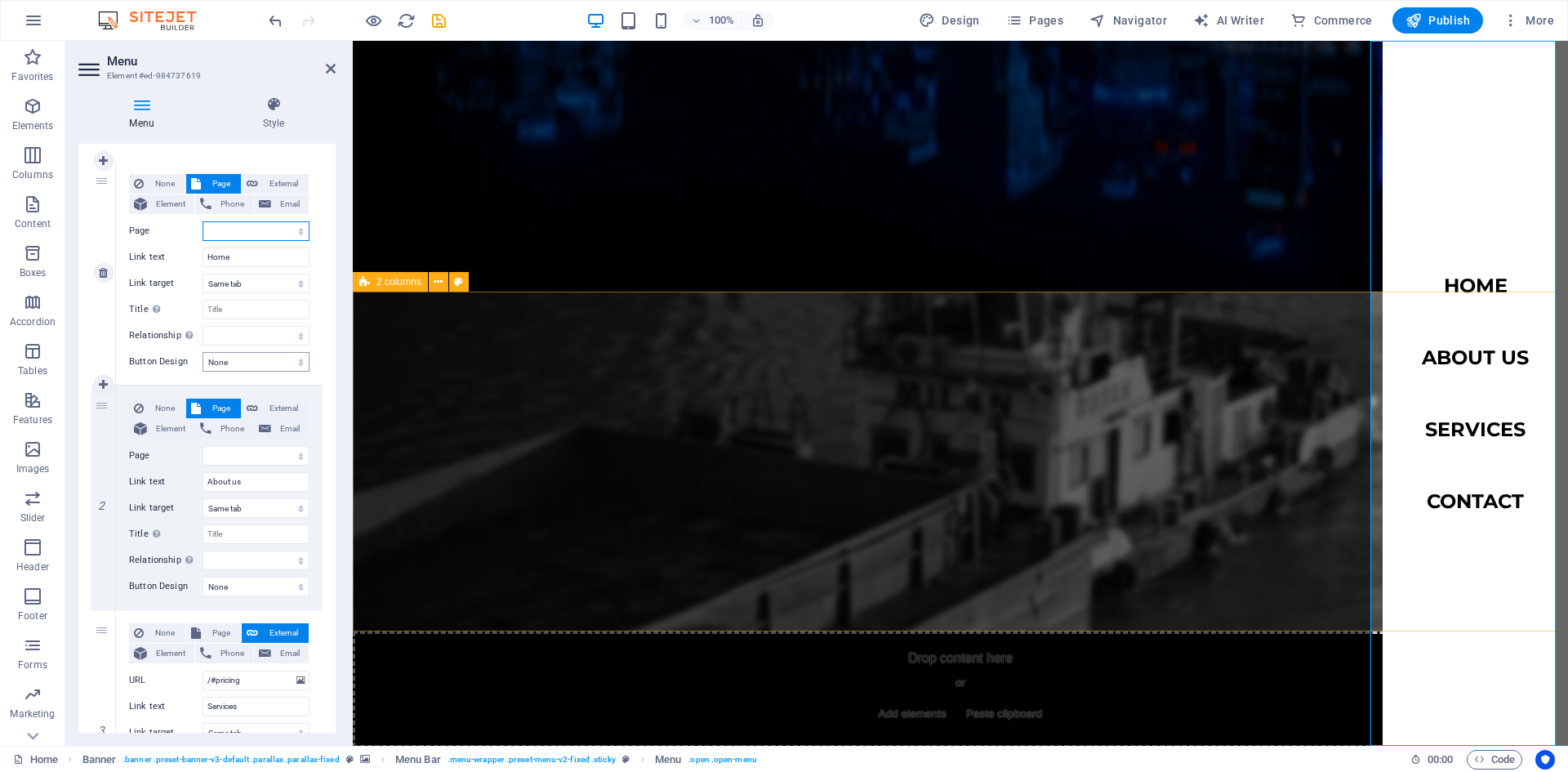
scroll to position [164, 0]
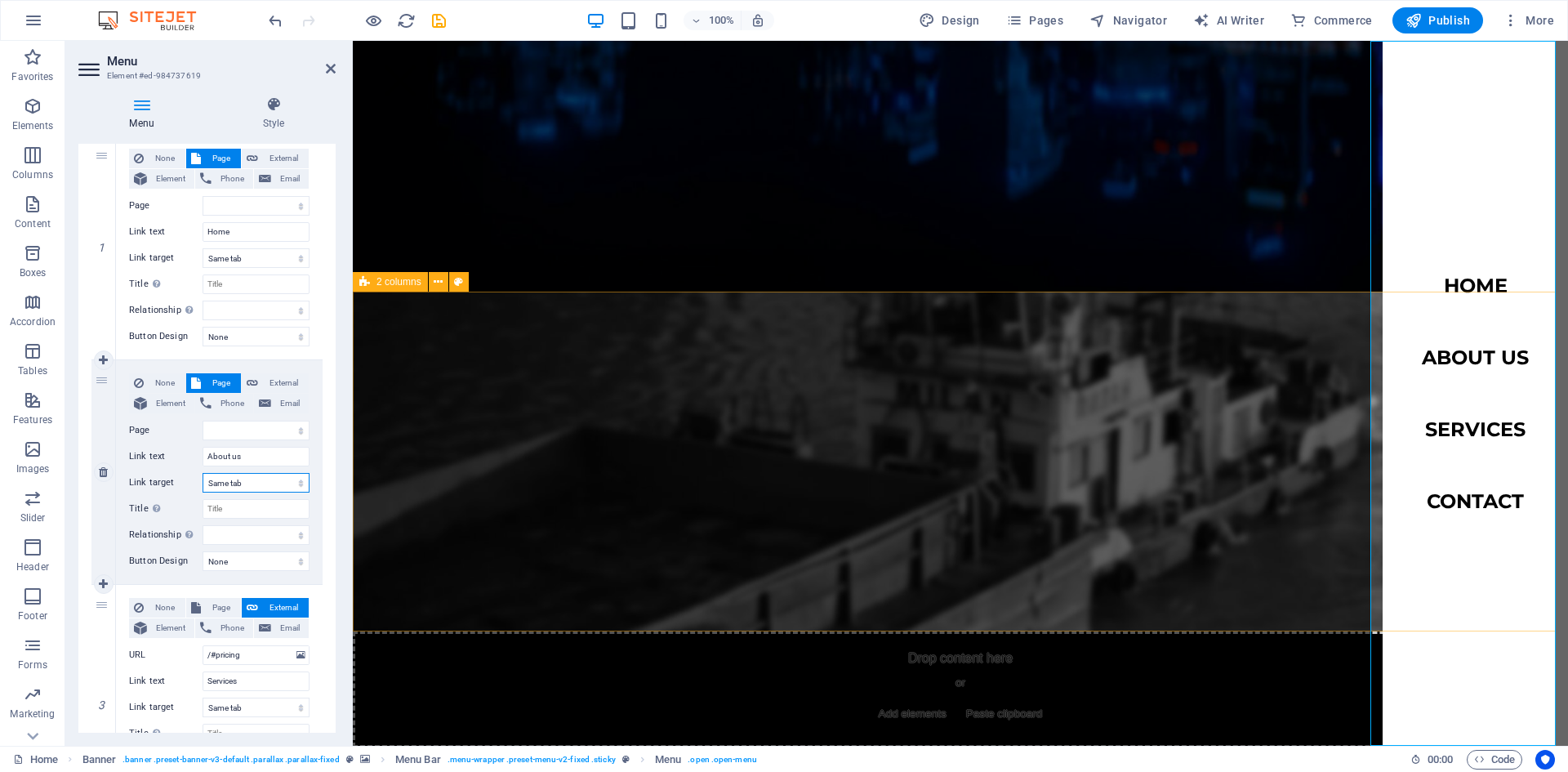
click at [284, 477] on select "New tab Same tab Overlay" at bounding box center [256, 483] width 107 height 19
click at [283, 479] on select "New tab Same tab Overlay" at bounding box center [256, 483] width 107 height 19
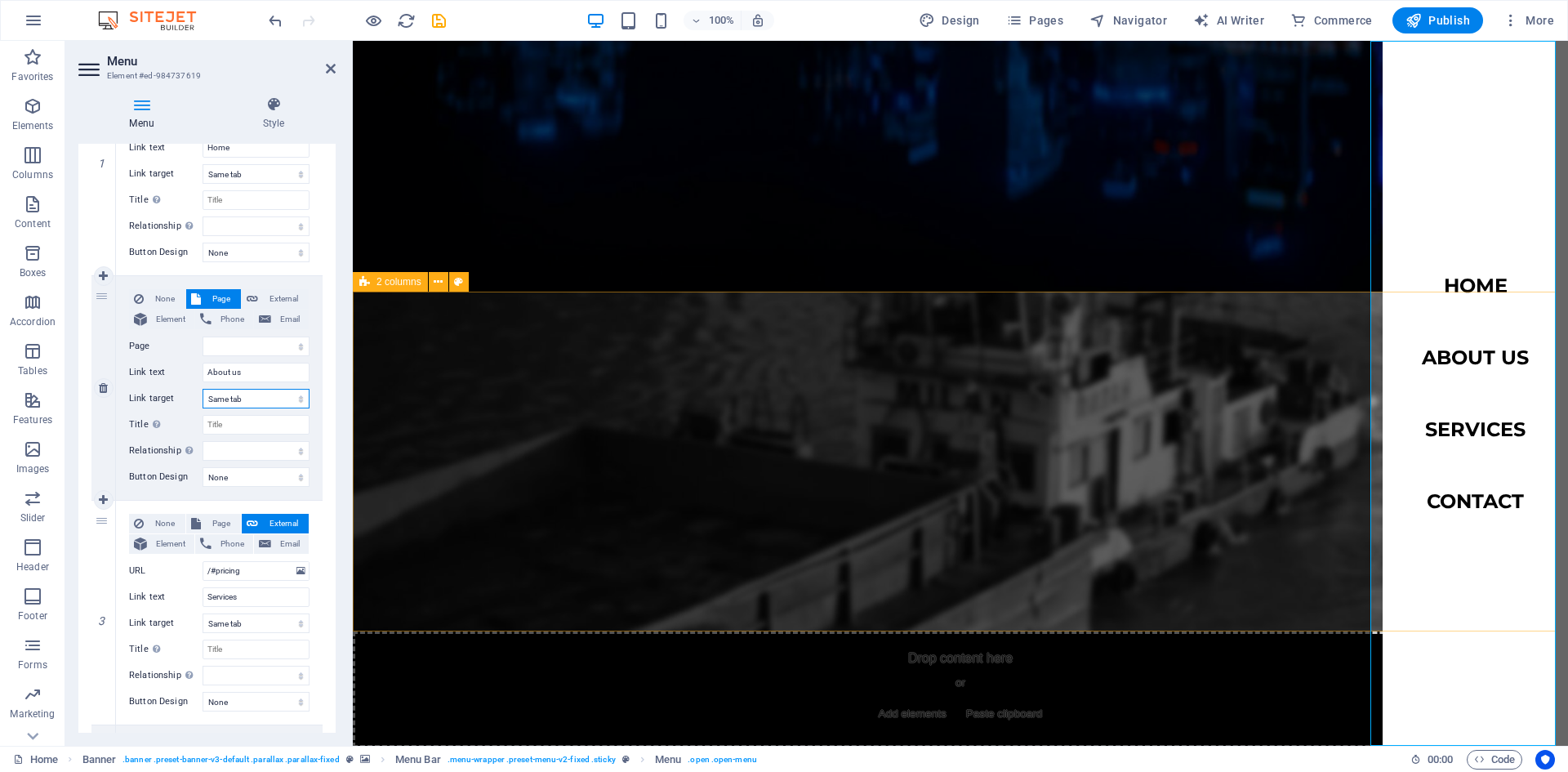
scroll to position [326, 0]
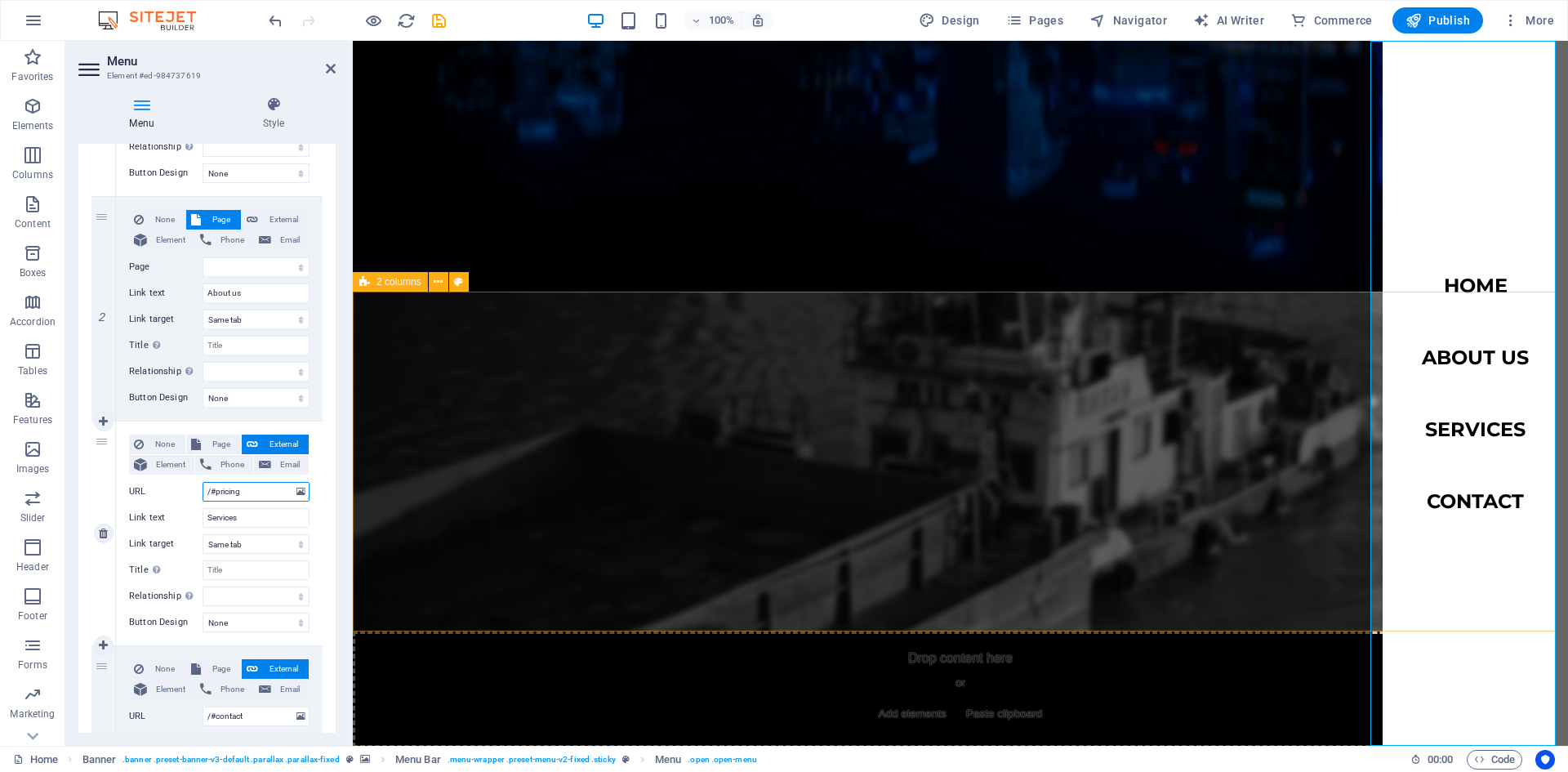
click at [265, 491] on input "/#pricing" at bounding box center [256, 492] width 107 height 19
click at [210, 438] on span "Page" at bounding box center [220, 444] width 30 height 19
select select
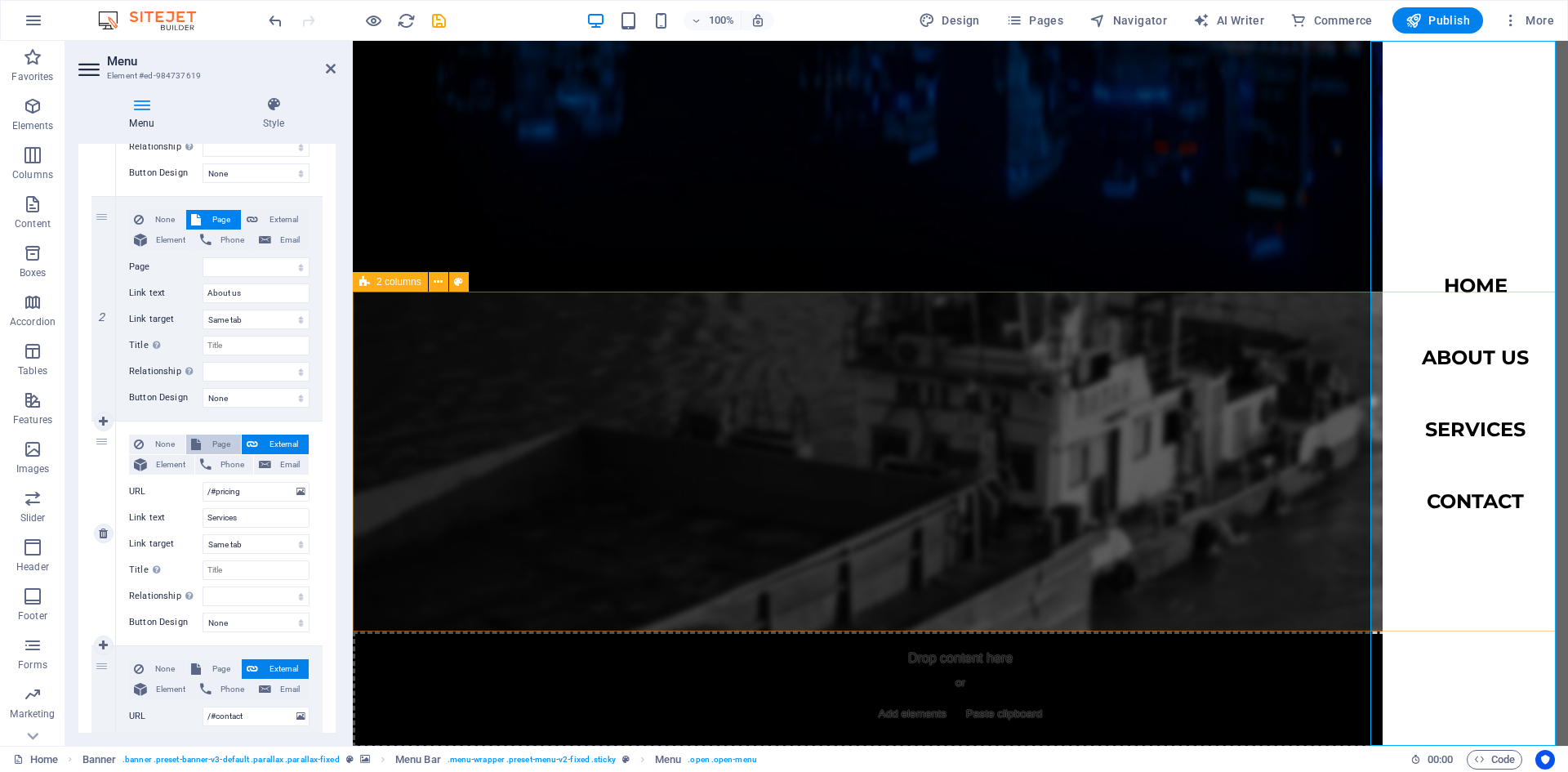
select select
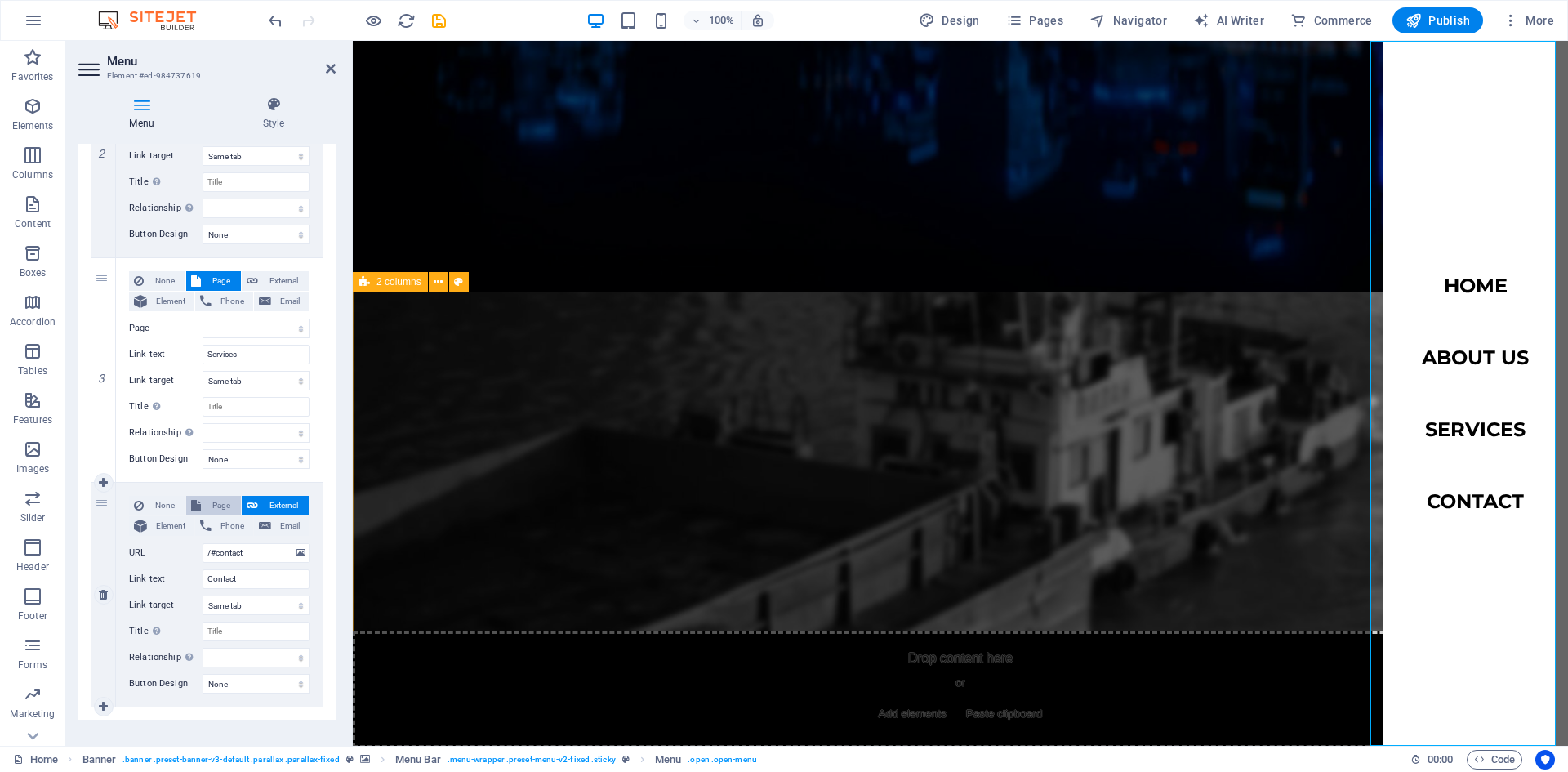
click at [220, 506] on span "Page" at bounding box center [220, 505] width 30 height 19
select select
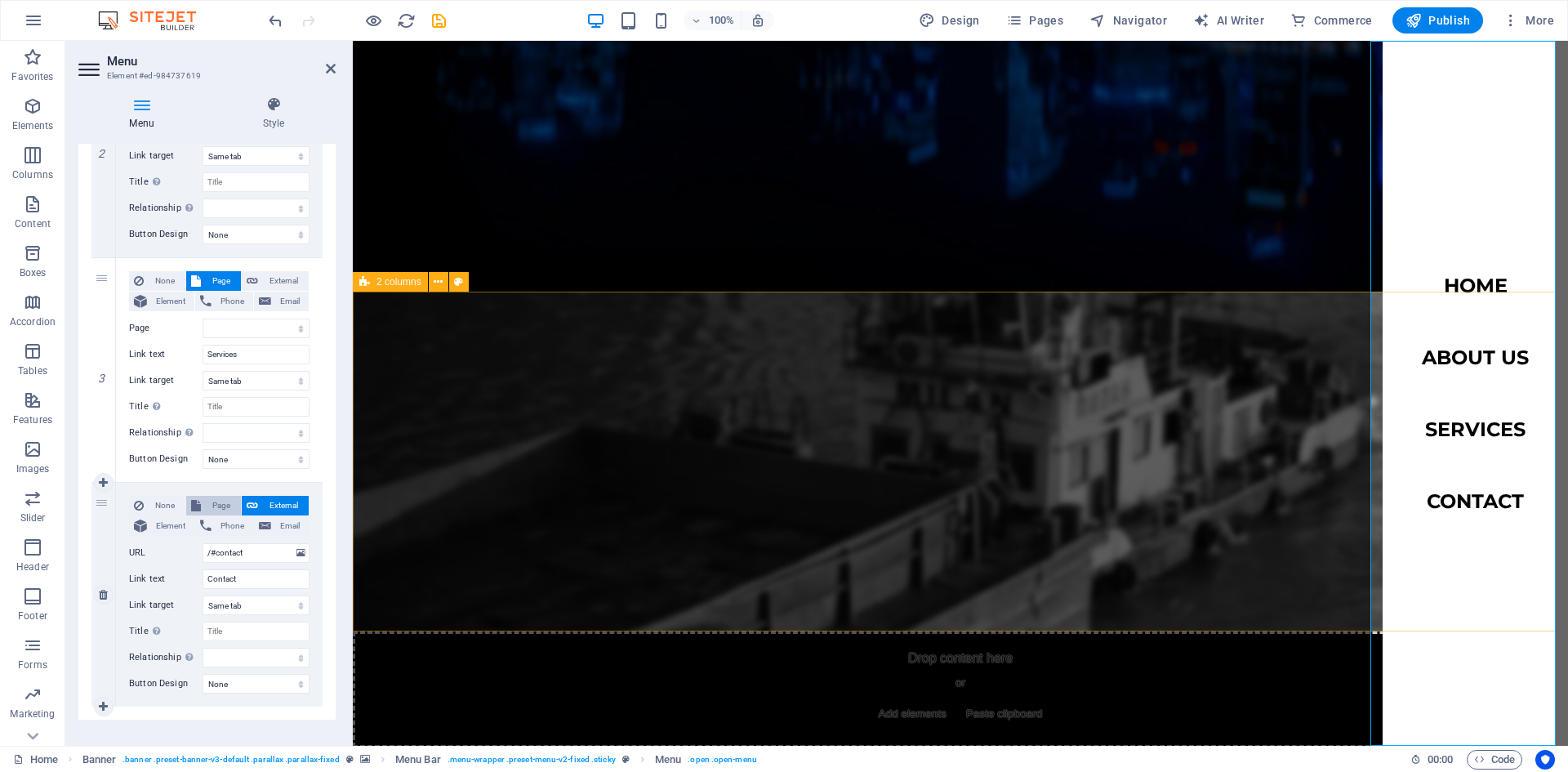
select select
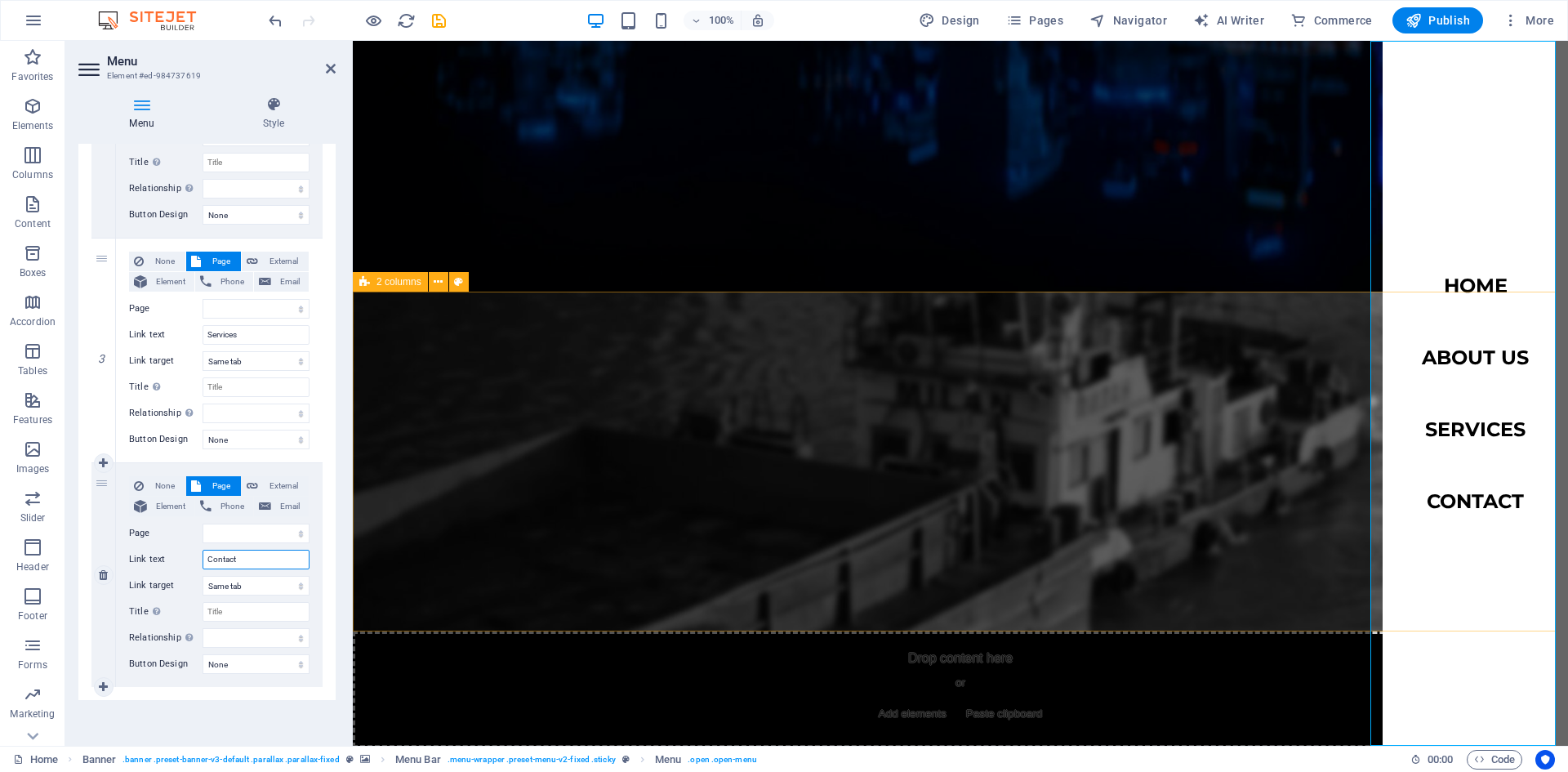
click at [276, 556] on input "Contact" at bounding box center [256, 559] width 107 height 19
click at [273, 583] on select "New tab Same tab Overlay" at bounding box center [256, 585] width 107 height 19
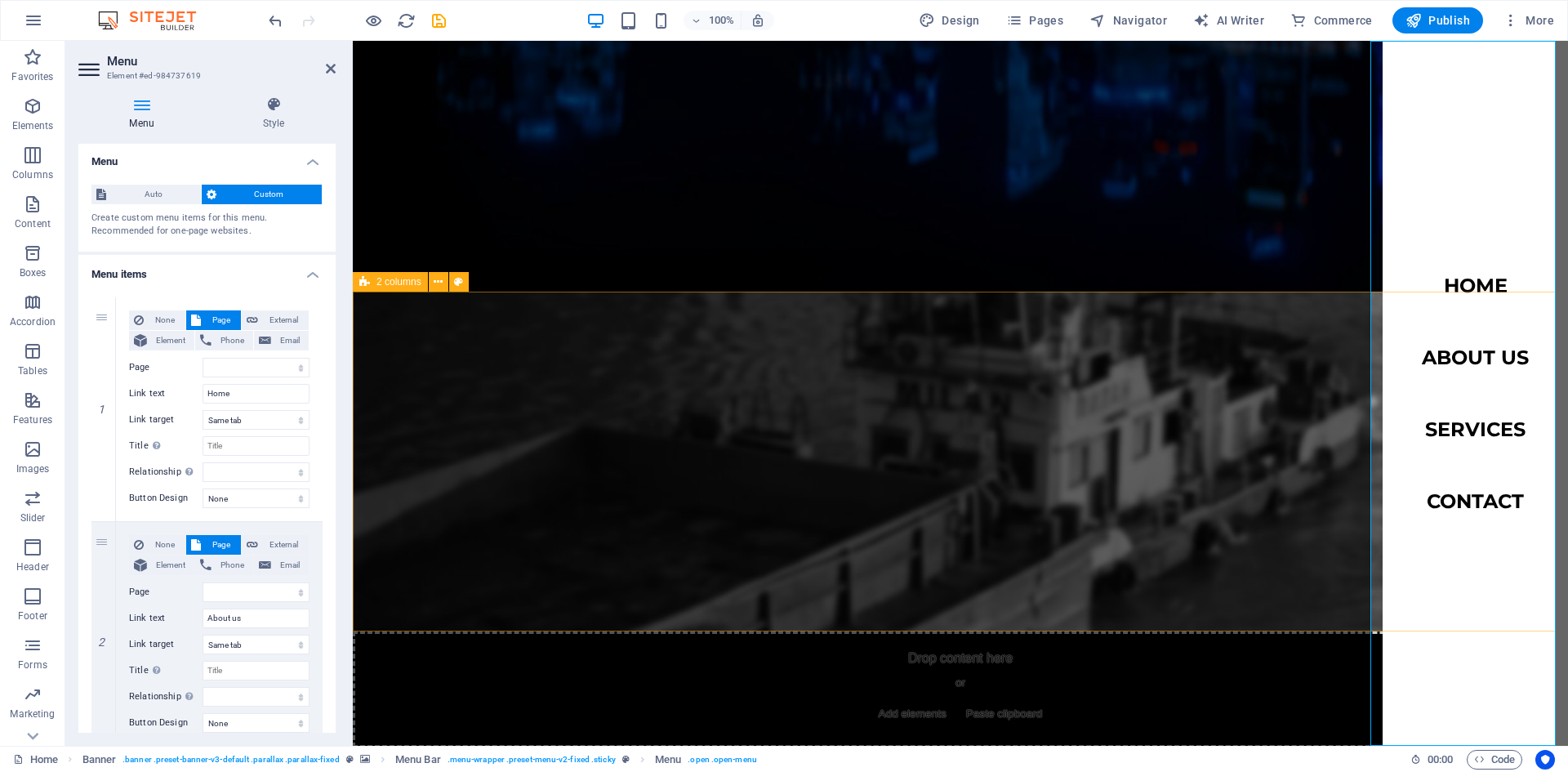
scroll to position [0, 0]
click at [256, 450] on input "Title Additional link description, should not be the same as the link text. The…" at bounding box center [256, 448] width 107 height 19
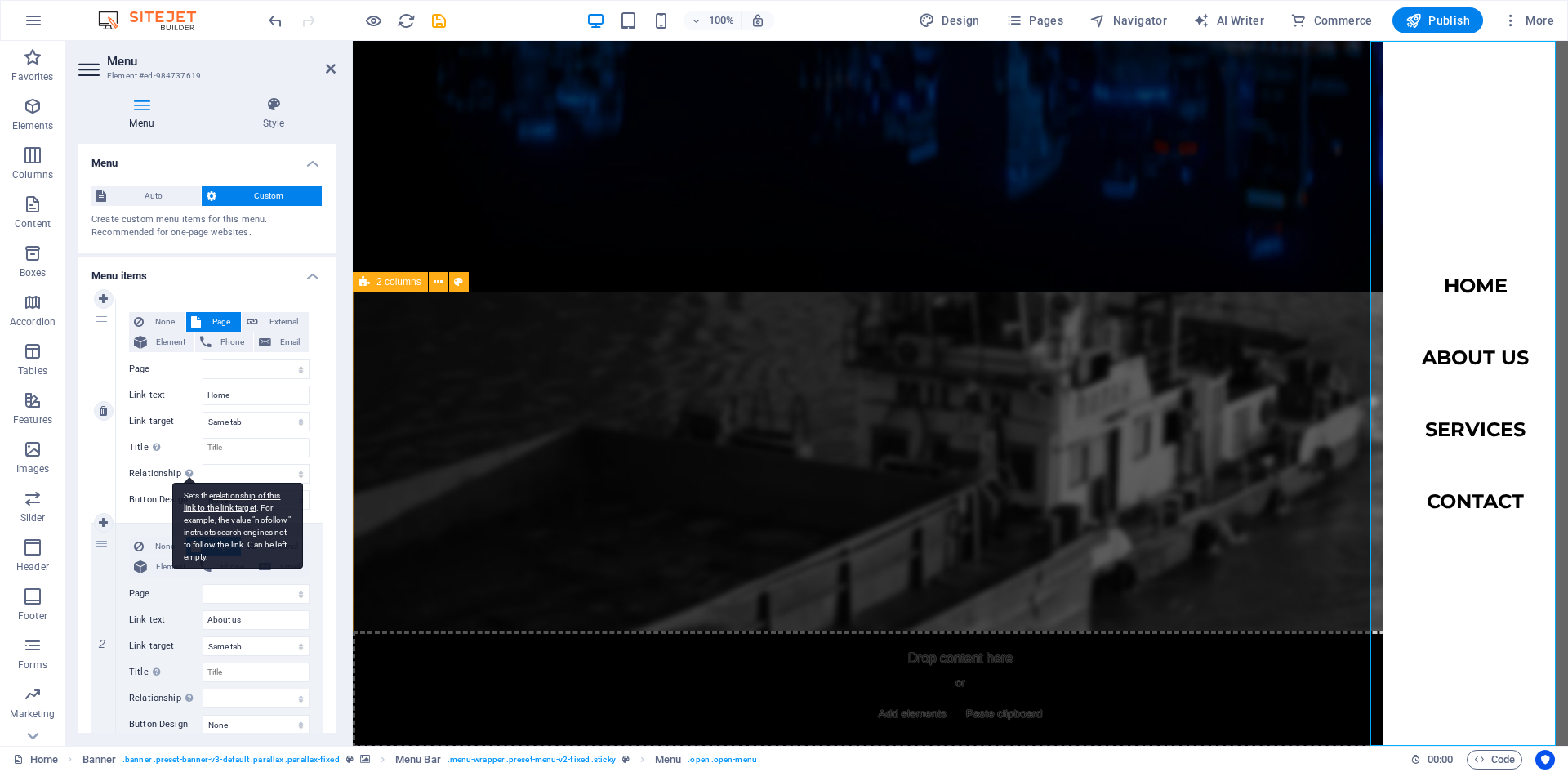
click at [191, 483] on div "Sets the relationship of this link to the link target . For example, the value …" at bounding box center [238, 526] width 131 height 86
click at [203, 473] on select "alternate author bookmark external help license next nofollow noreferrer noopen…" at bounding box center [256, 473] width 107 height 19
click at [253, 477] on select "alternate author bookmark external help license next nofollow noreferrer noopen…" at bounding box center [256, 473] width 107 height 19
click at [258, 471] on select "alternate author bookmark external help license next nofollow noreferrer noopen…" at bounding box center [256, 473] width 107 height 19
click at [293, 377] on select "Home Subpage Legal Notice Privacy" at bounding box center [256, 369] width 107 height 19
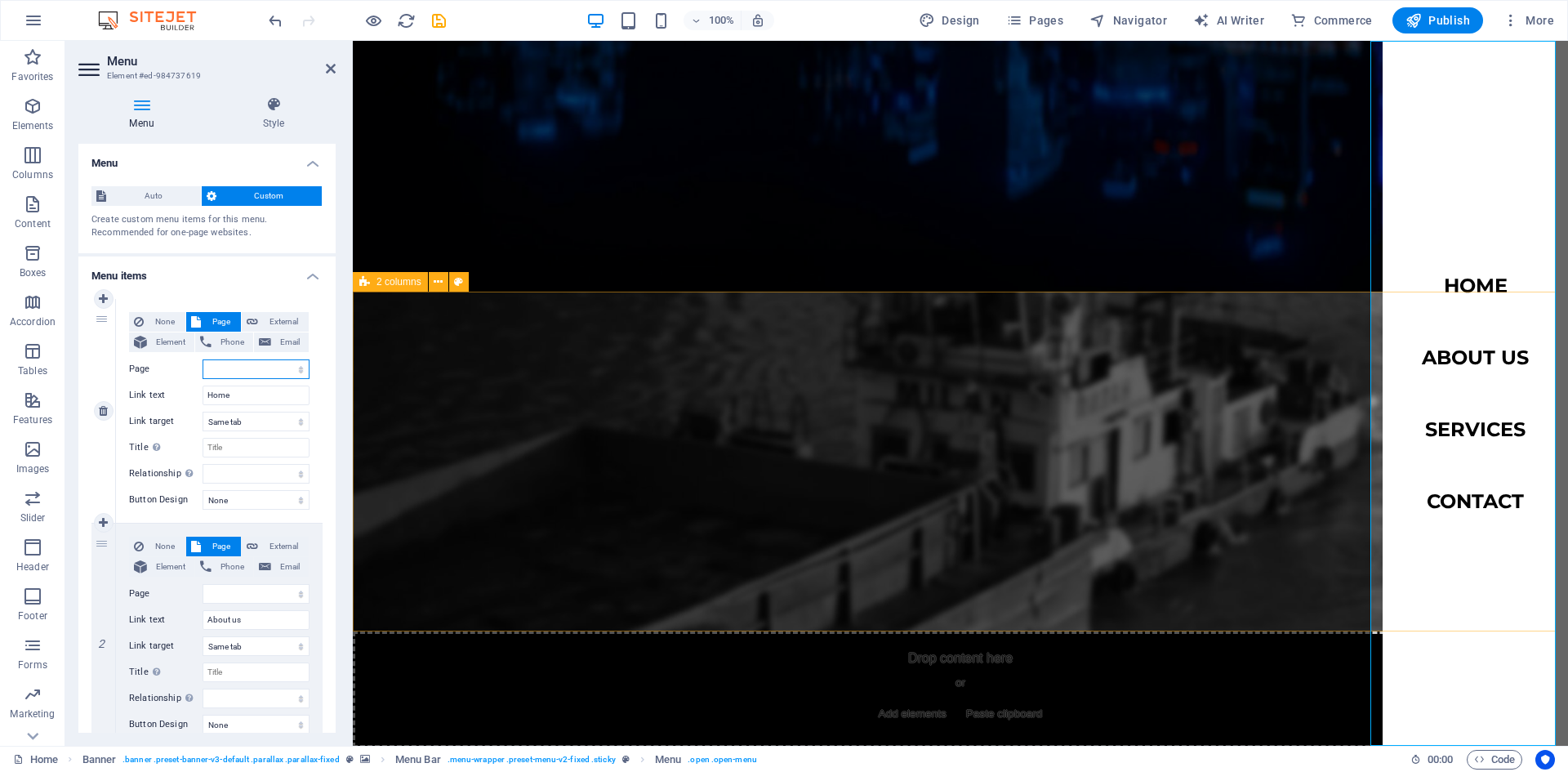
click at [290, 370] on select "Home Subpage Legal Notice Privacy" at bounding box center [256, 369] width 107 height 19
select select "0"
click at [203, 359] on select "Home Subpage Legal Notice Privacy" at bounding box center [256, 369] width 107 height 19
select select
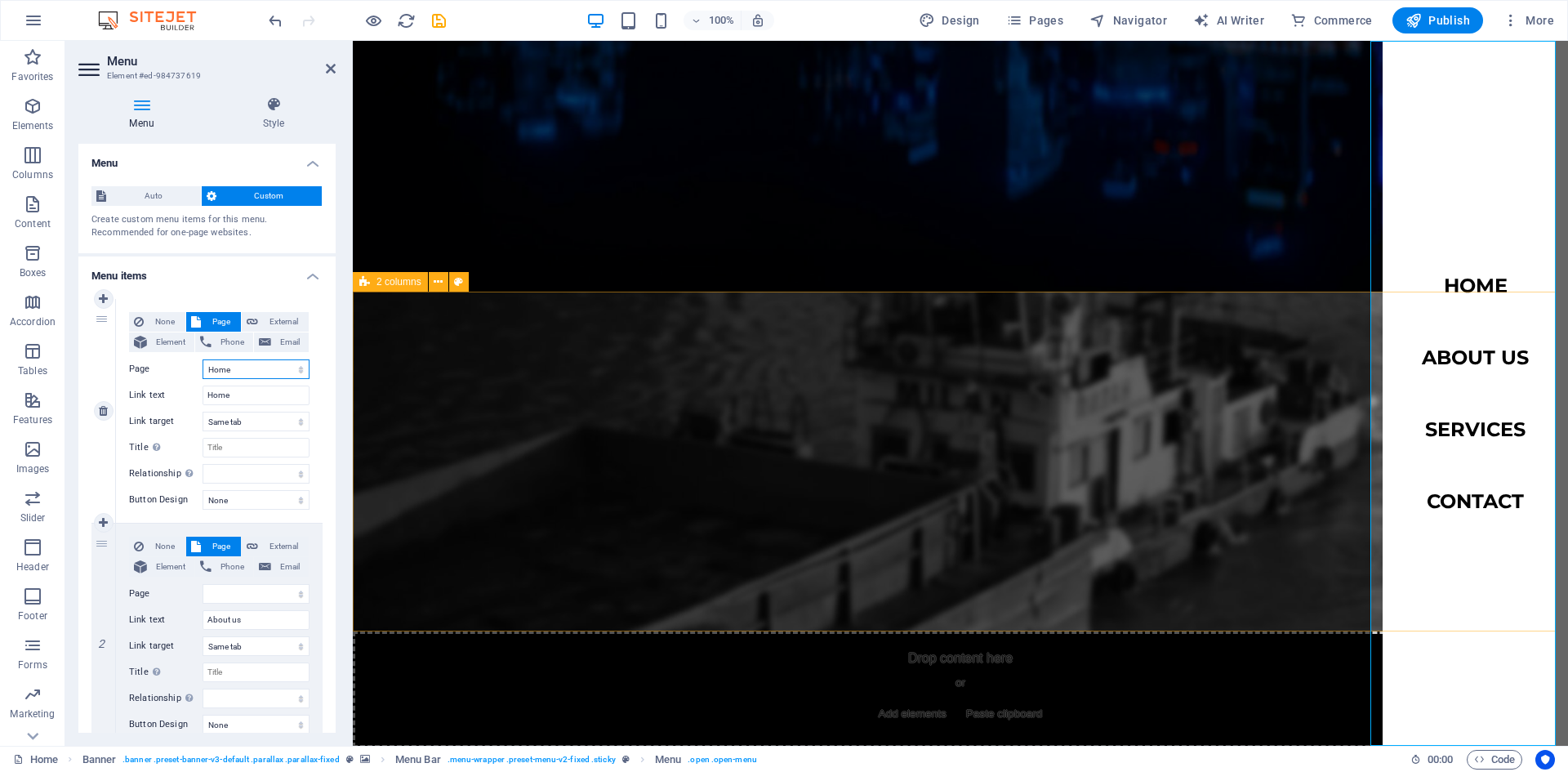
select select
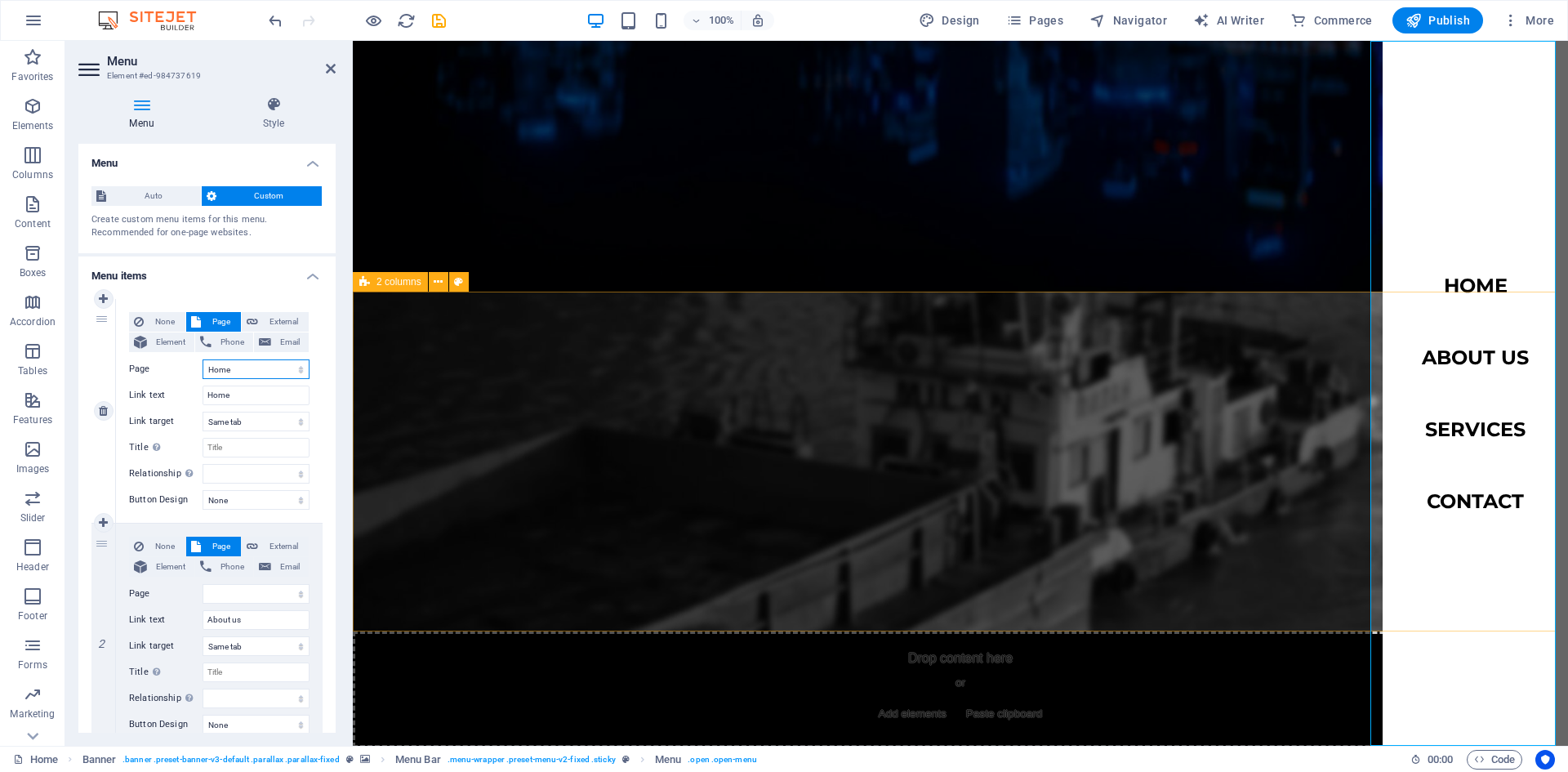
select select
click at [284, 600] on select "Home Subpage Legal Notice Privacy" at bounding box center [256, 594] width 107 height 19
select select "0"
click at [203, 584] on select "Home Subpage Legal Notice Privacy" at bounding box center [256, 594] width 107 height 19
select select
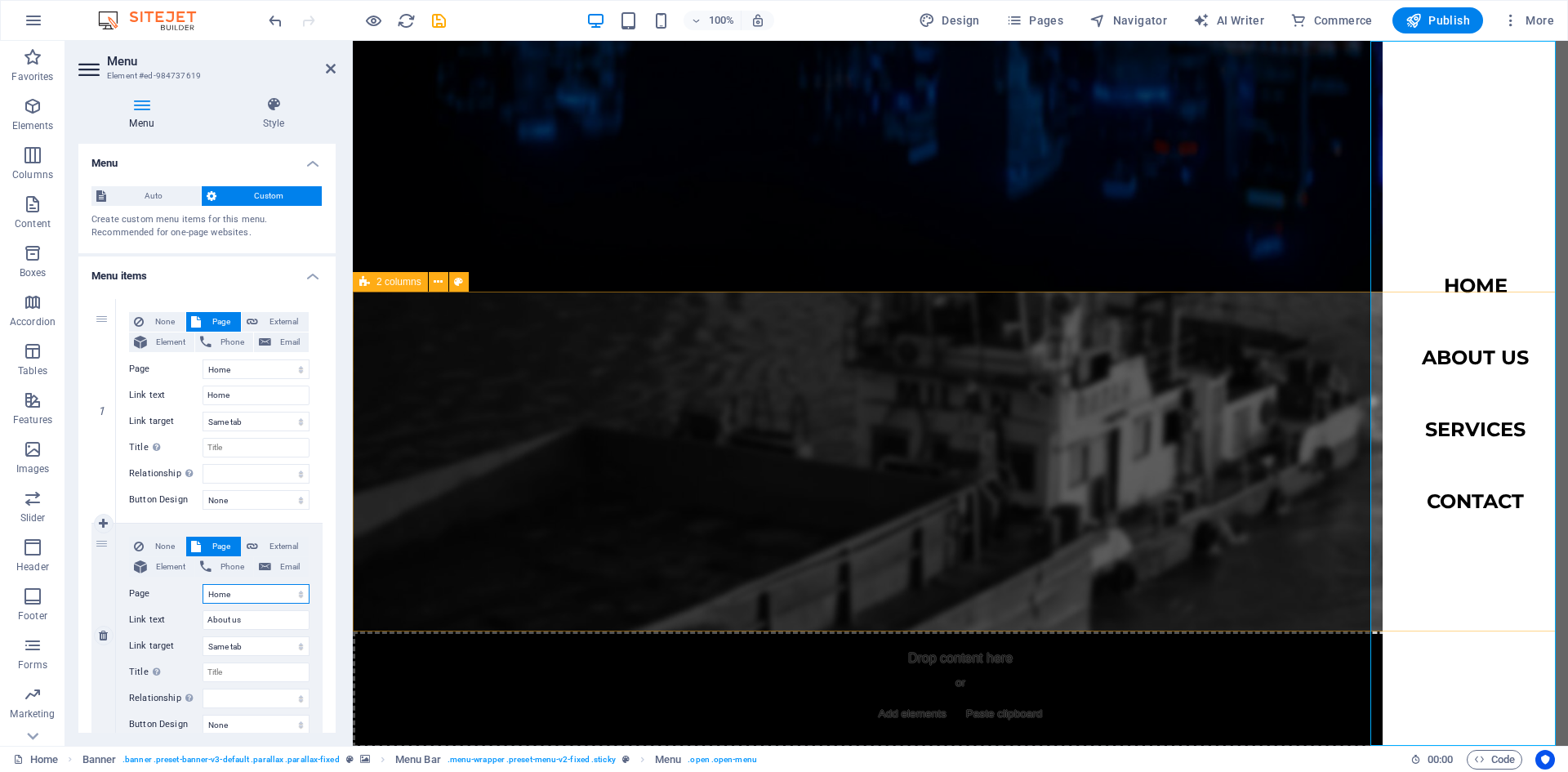
select select
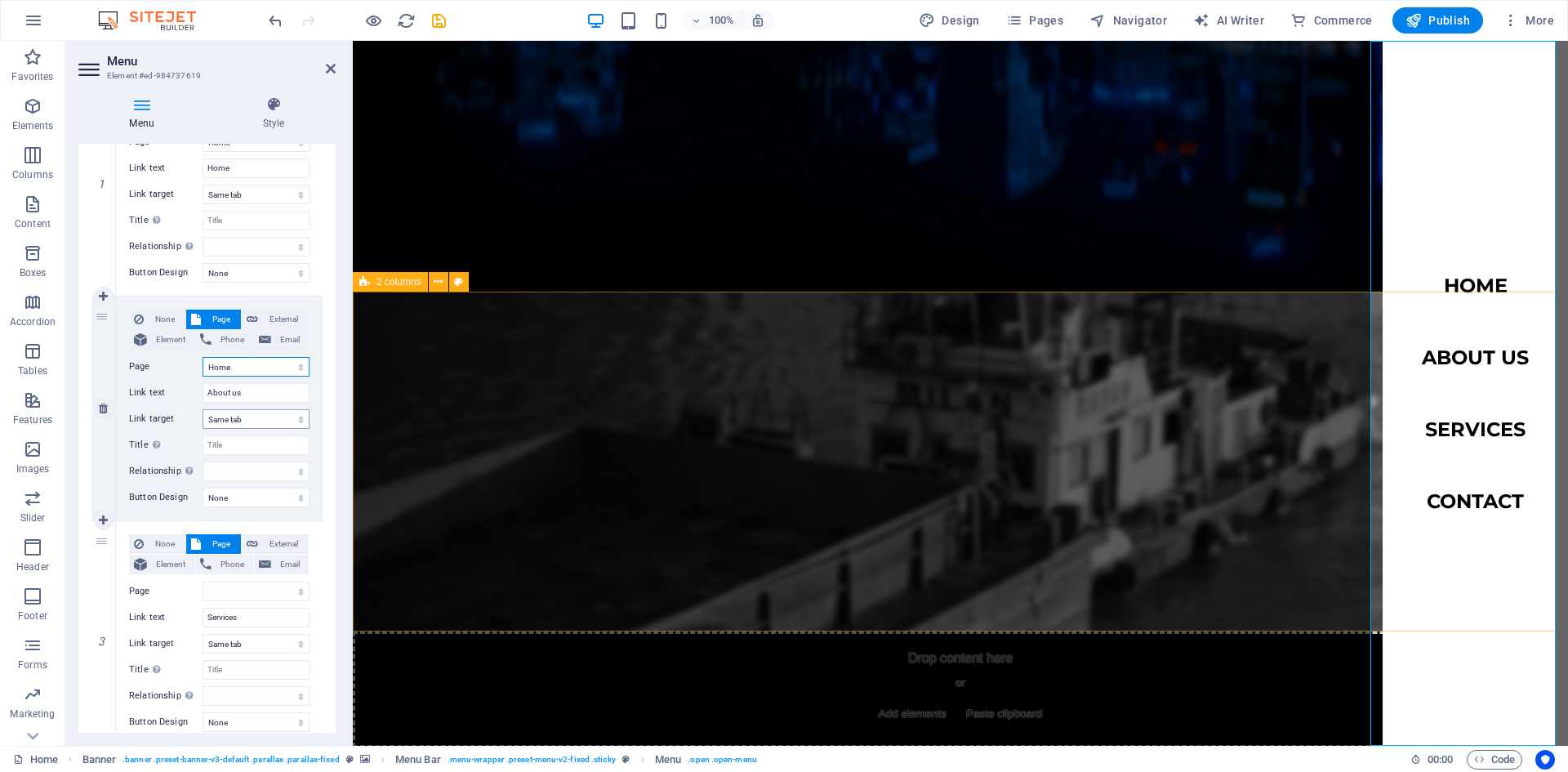
scroll to position [245, 0]
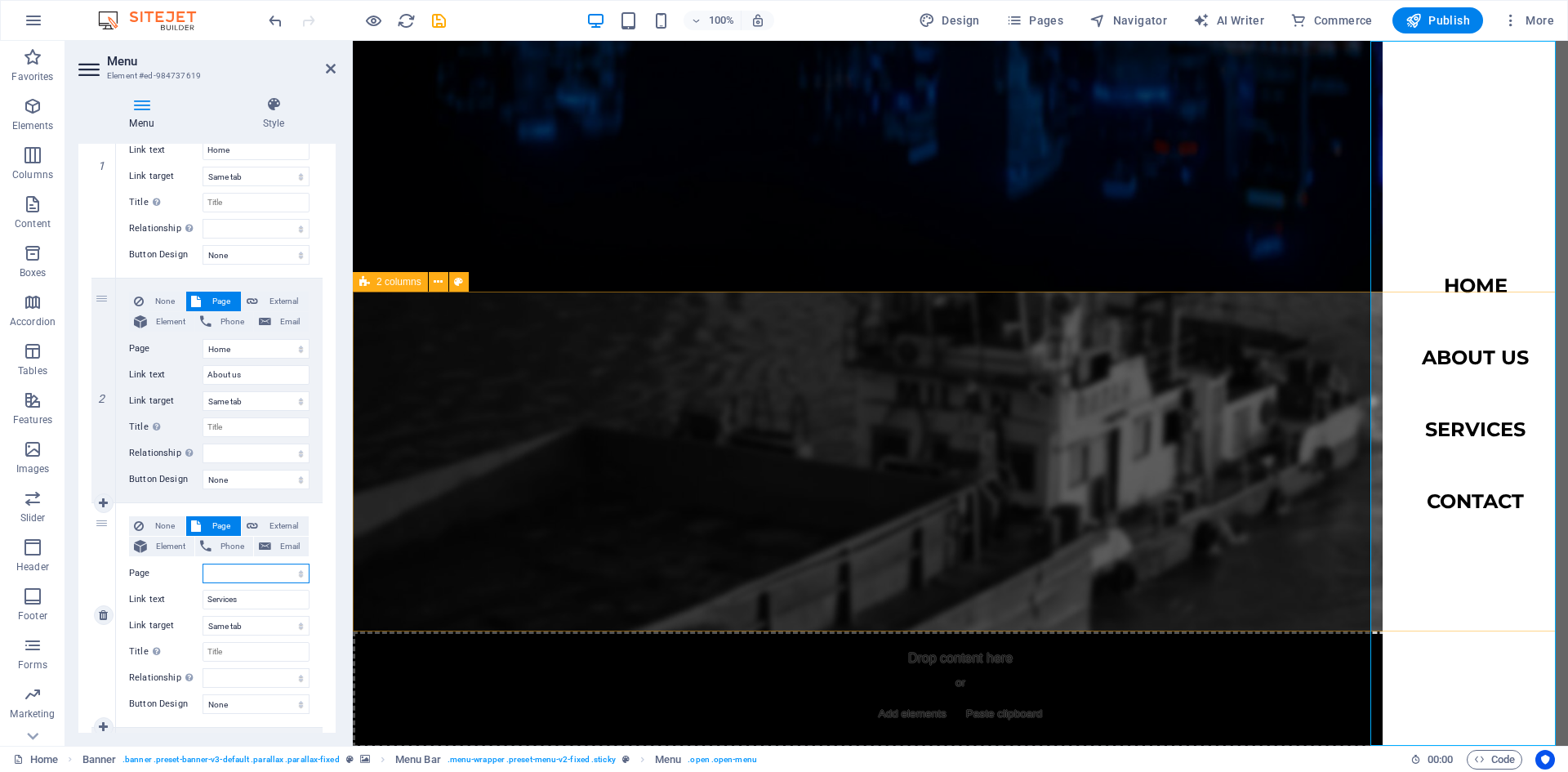
click at [288, 572] on select "Home Subpage Legal Notice Privacy" at bounding box center [256, 573] width 107 height 19
select select "0"
click at [203, 564] on select "Home Subpage Legal Notice Privacy" at bounding box center [256, 573] width 107 height 19
select select
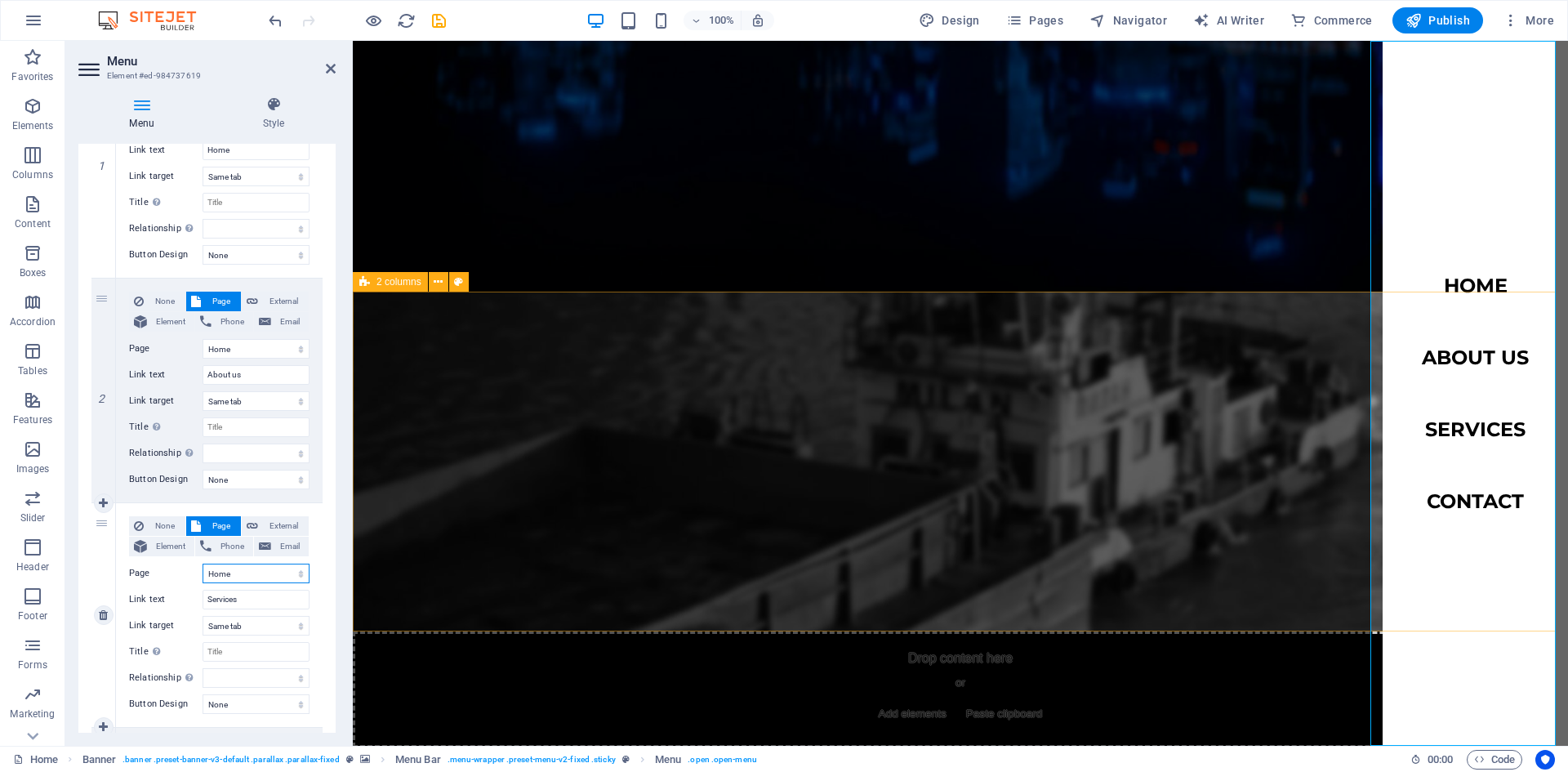
select select
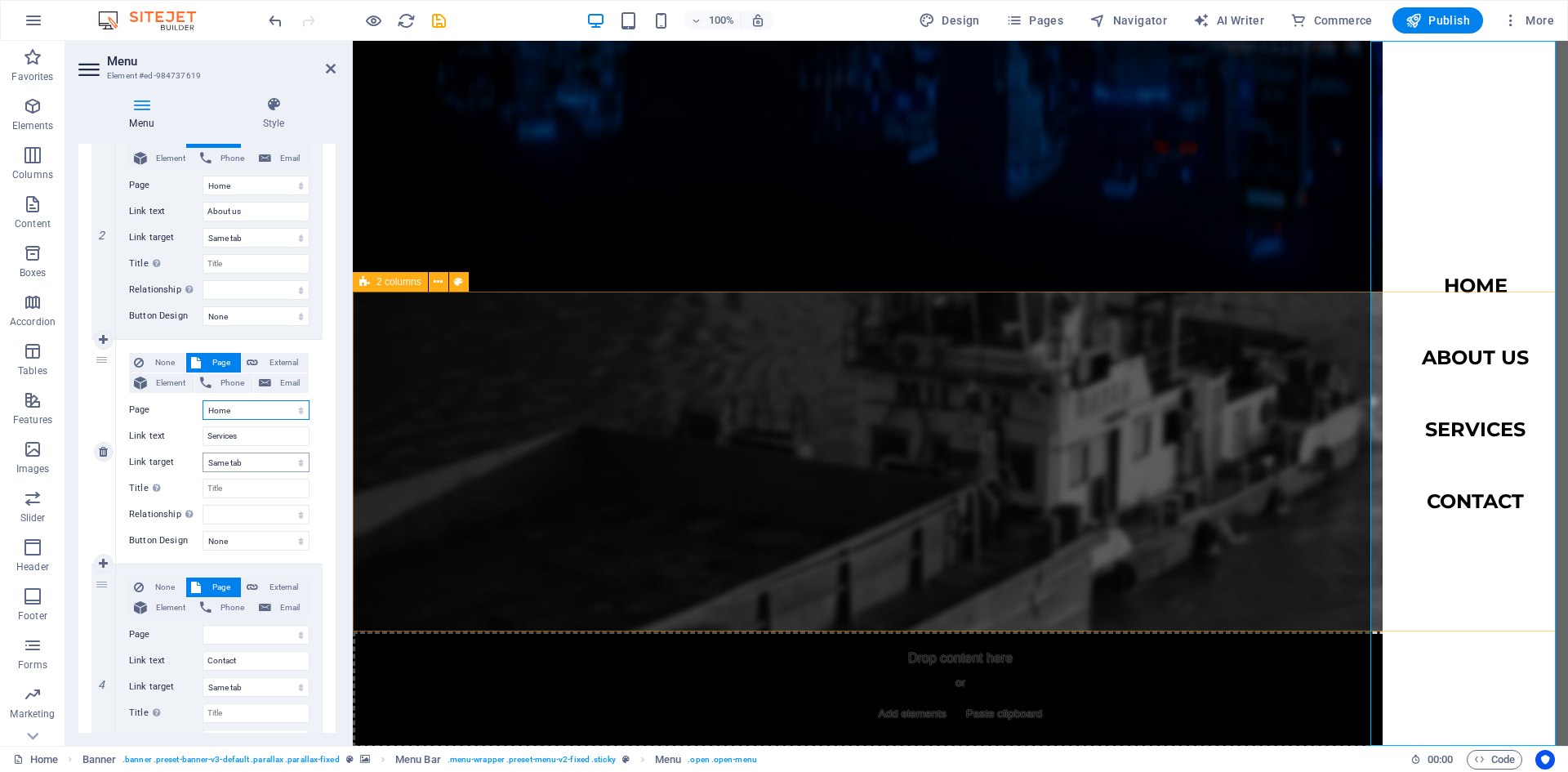
scroll to position [509, 0]
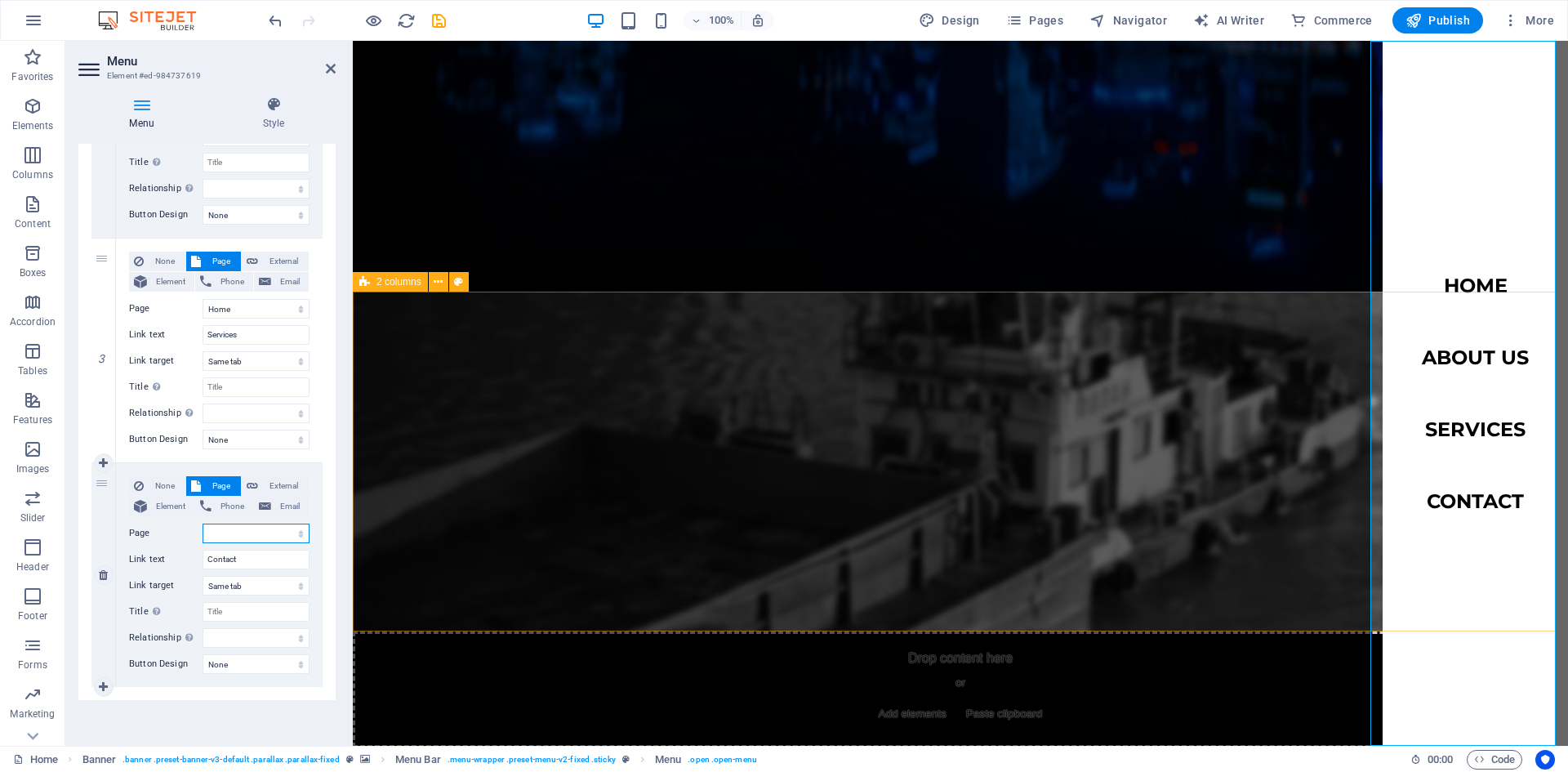
click at [295, 532] on select "Home Subpage Legal Notice Privacy" at bounding box center [256, 533] width 107 height 19
select select "0"
click at [203, 524] on select "Home Subpage Legal Notice Privacy" at bounding box center [256, 533] width 107 height 19
select select
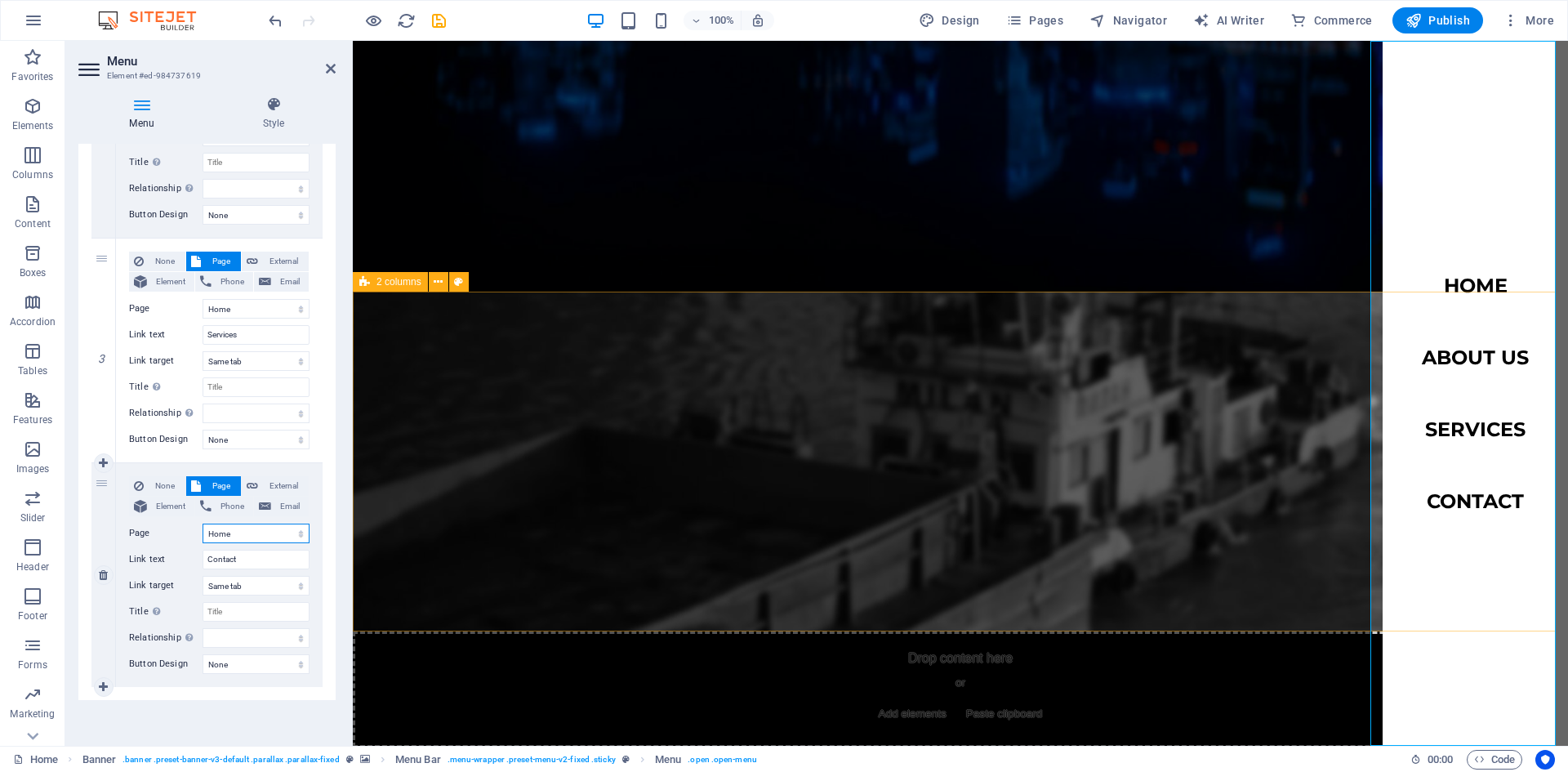
select select
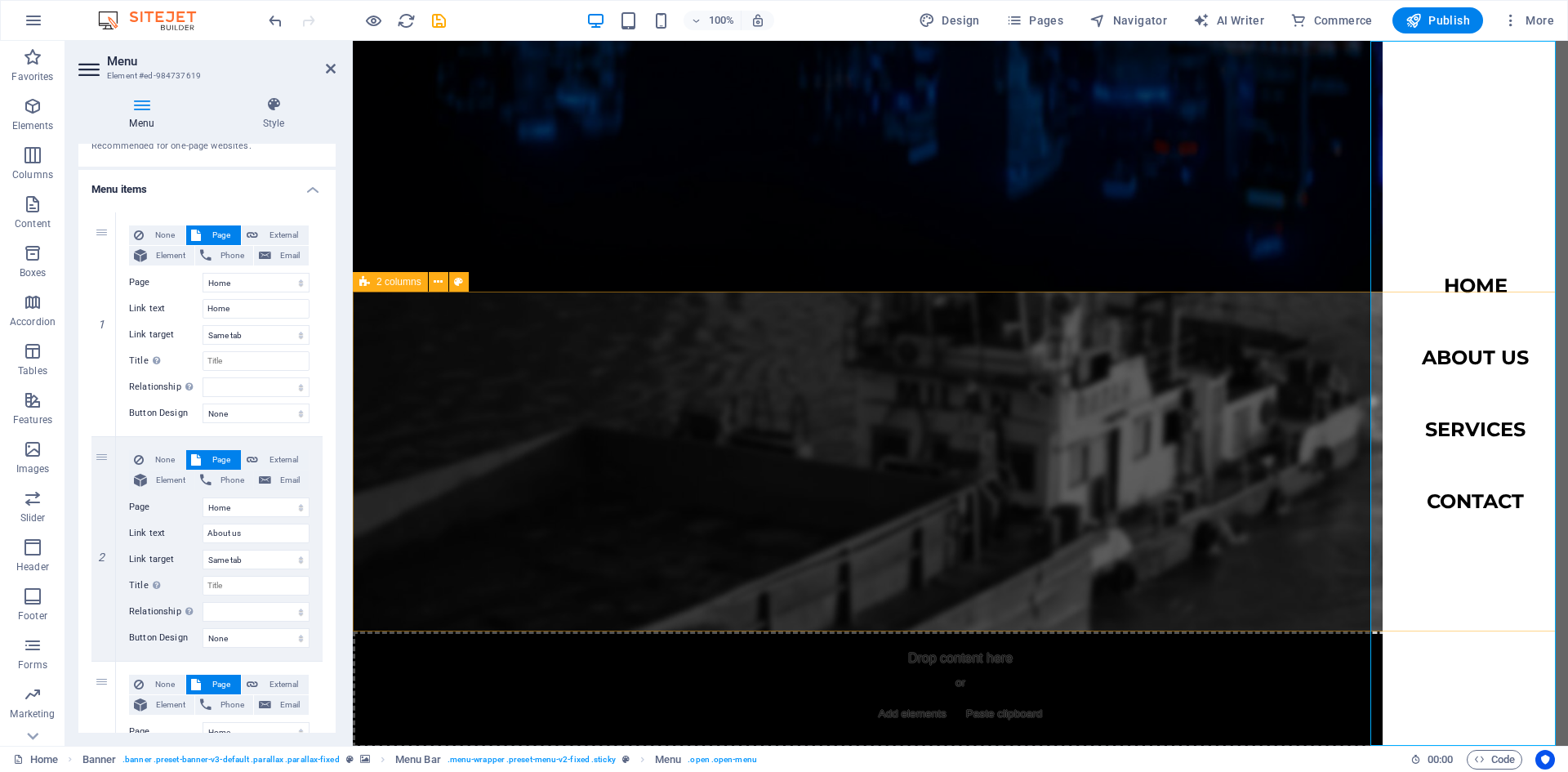
scroll to position [0, 0]
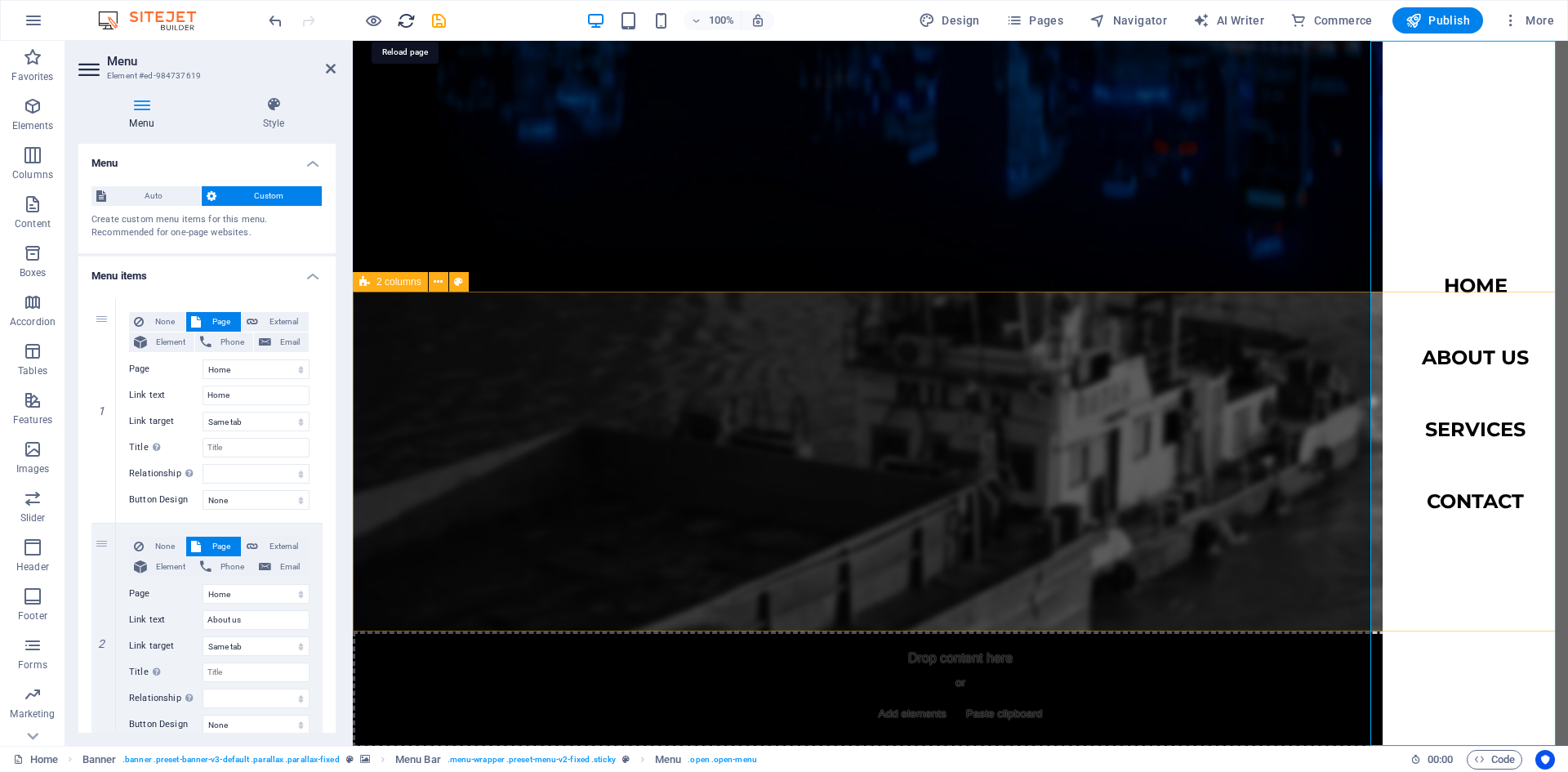
click at [402, 22] on icon "reload" at bounding box center [406, 20] width 19 height 18
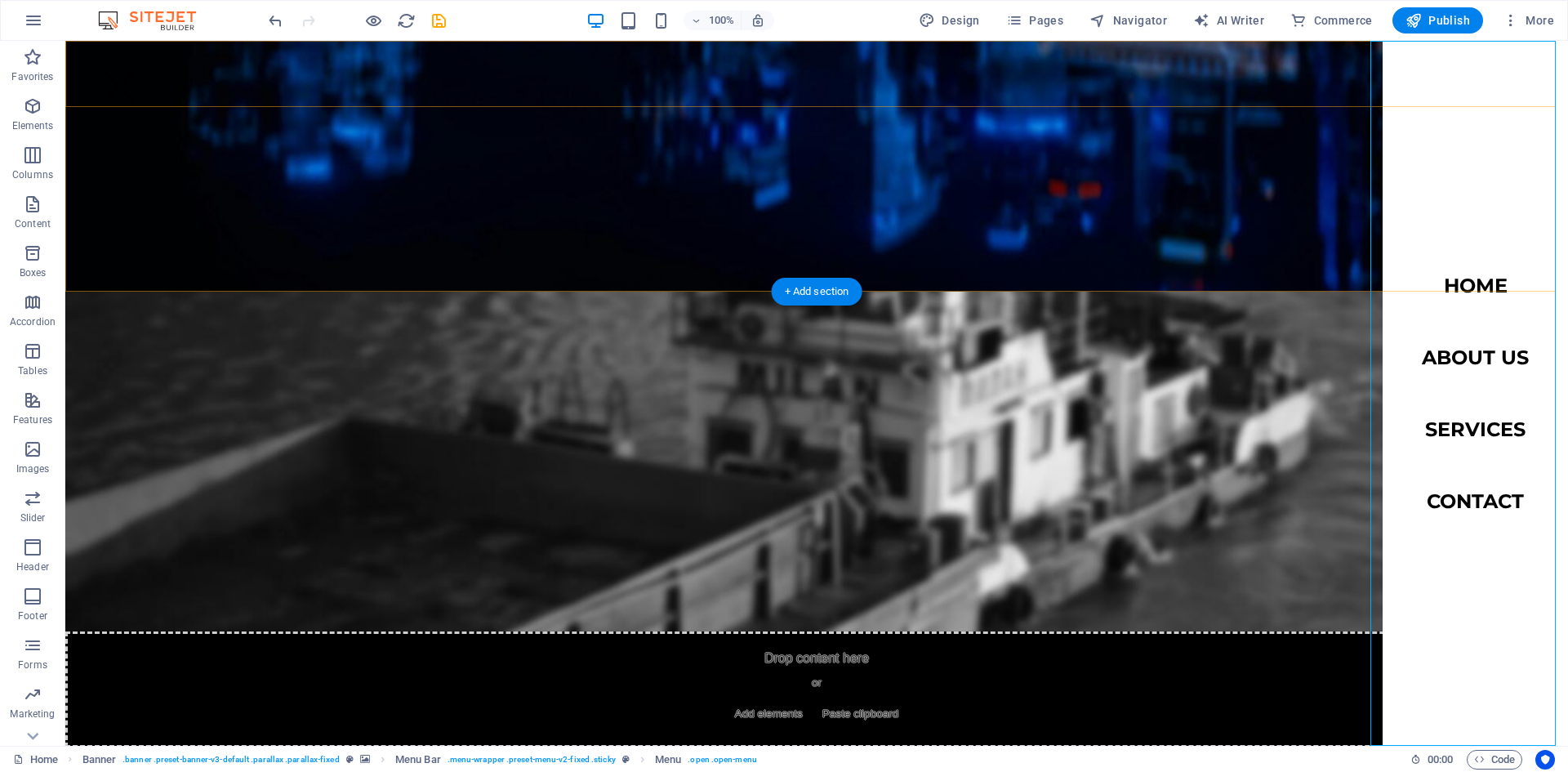
click at [1468, 356] on nav "Home About us Services Contact" at bounding box center [1475, 393] width 185 height 705
select select
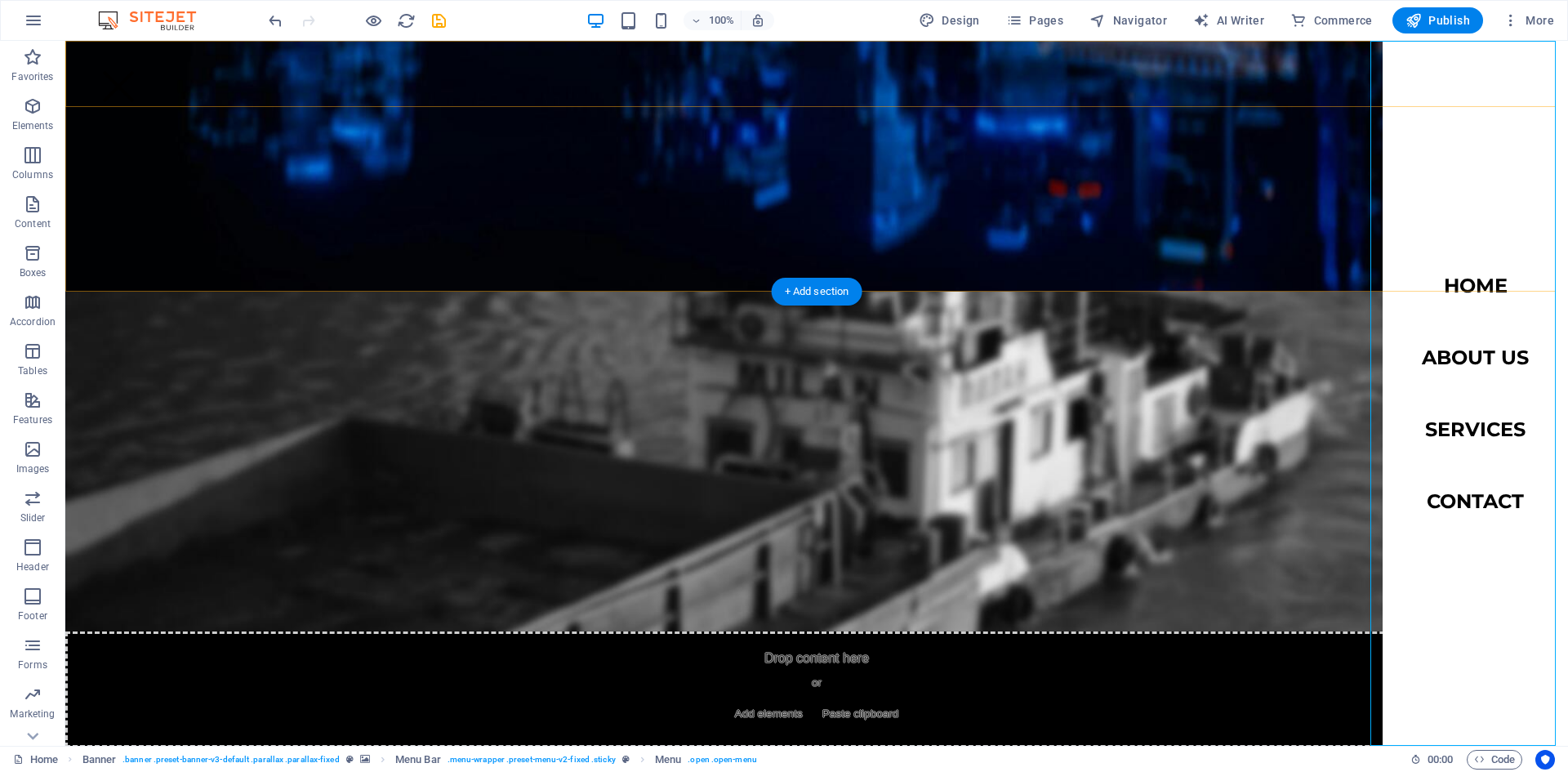
select select
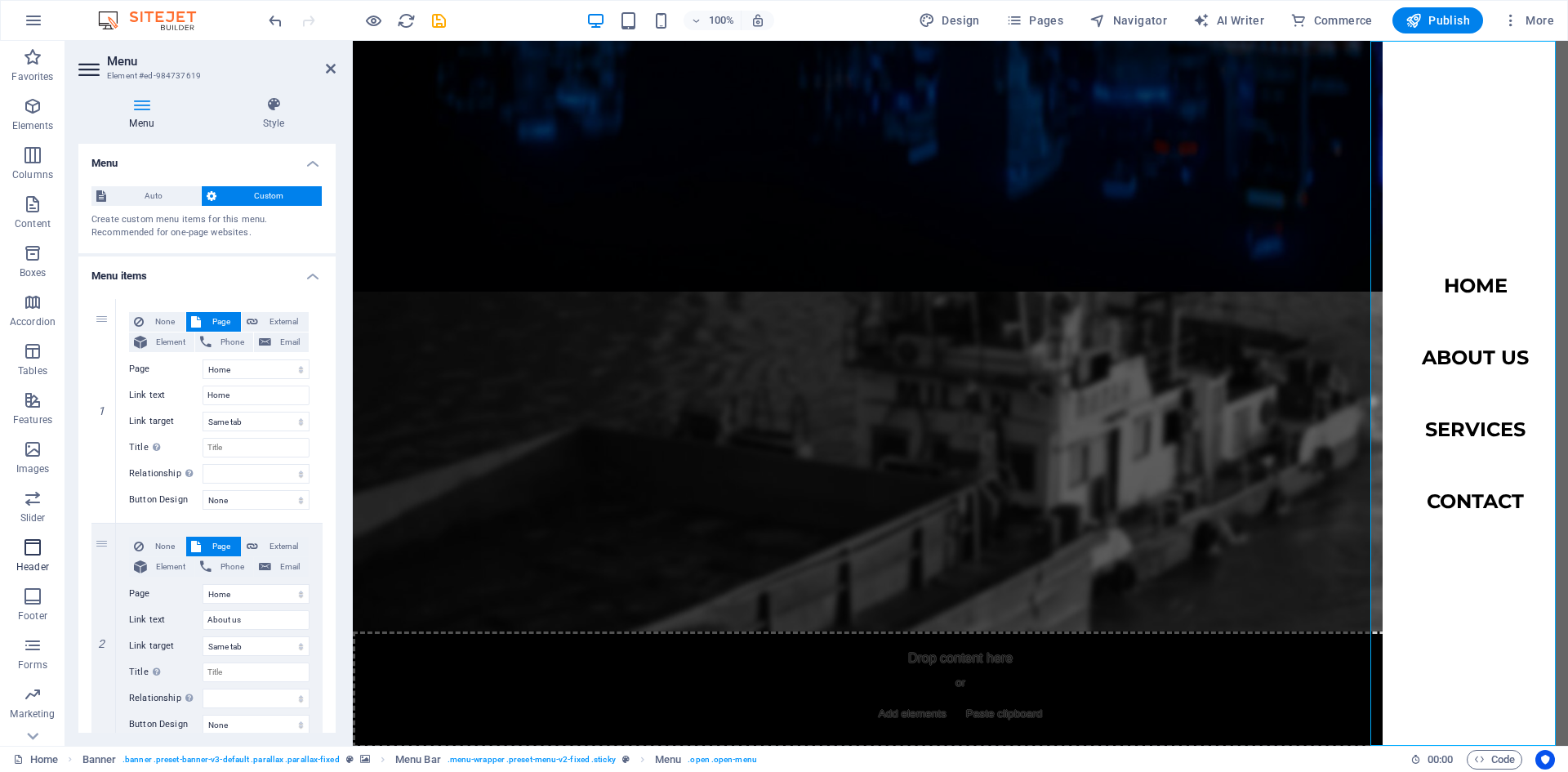
click at [31, 550] on icon "button" at bounding box center [32, 547] width 19 height 19
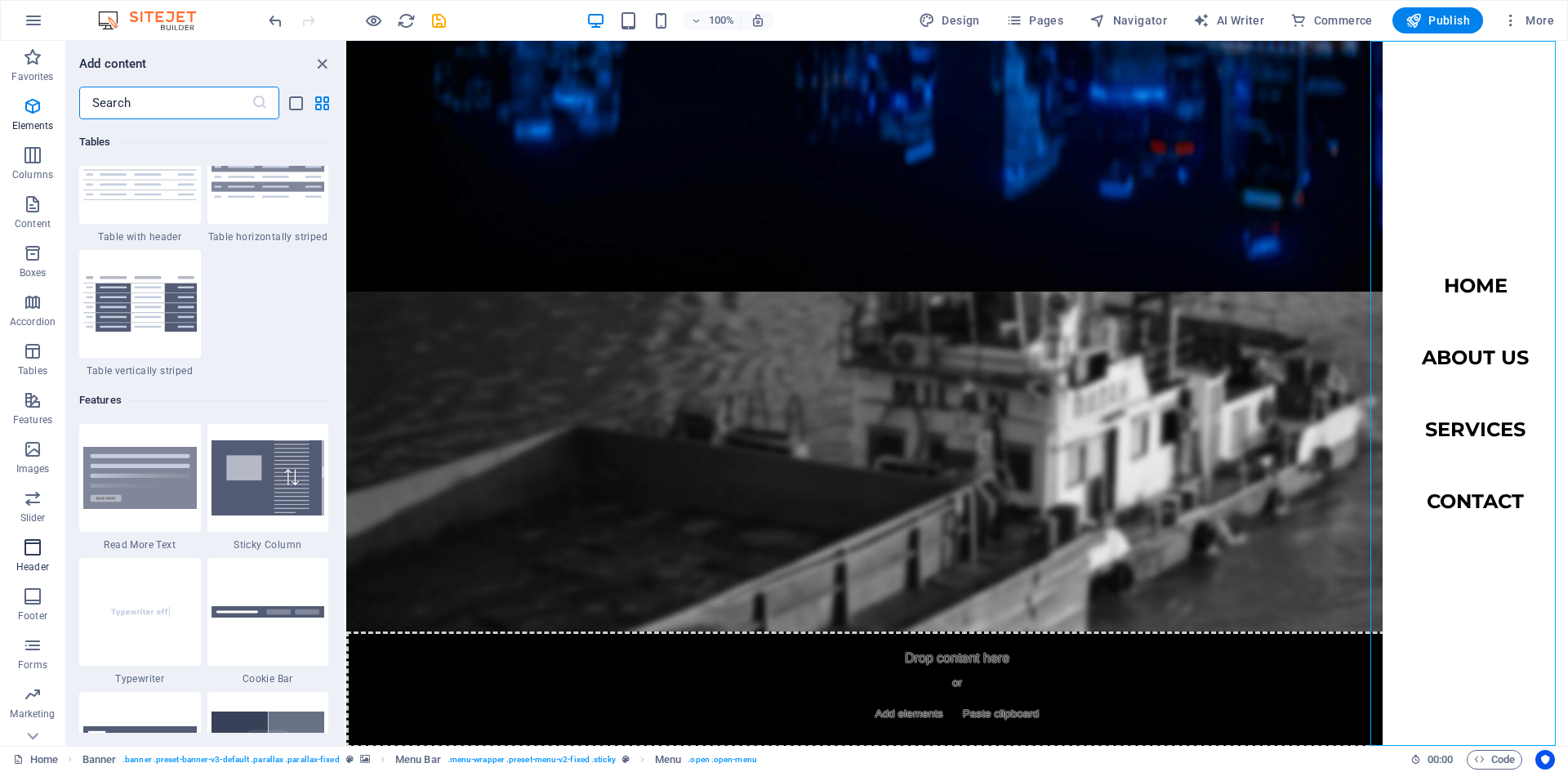
scroll to position [9833, 0]
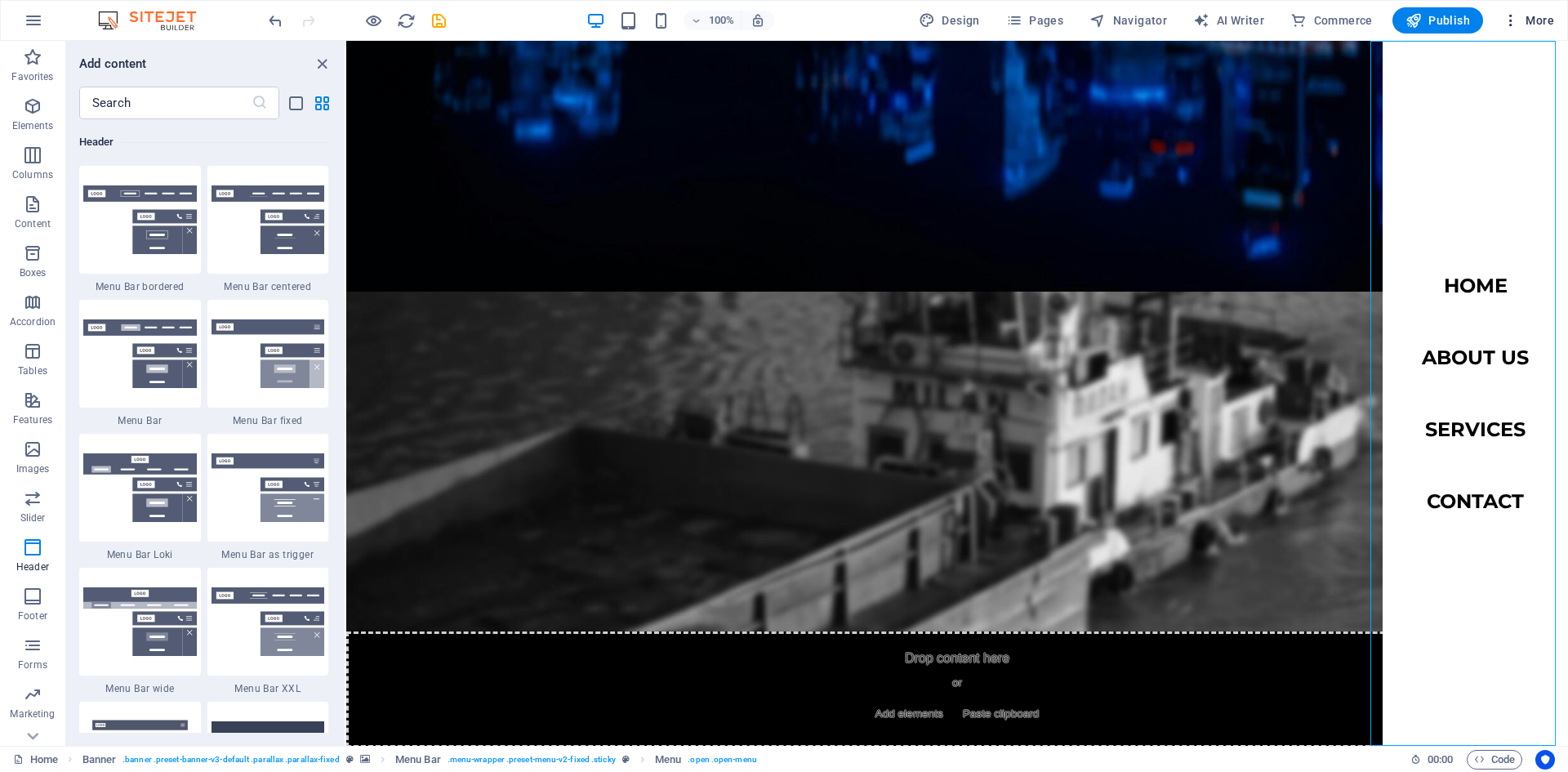
click at [1544, 22] on span "More" at bounding box center [1528, 20] width 52 height 17
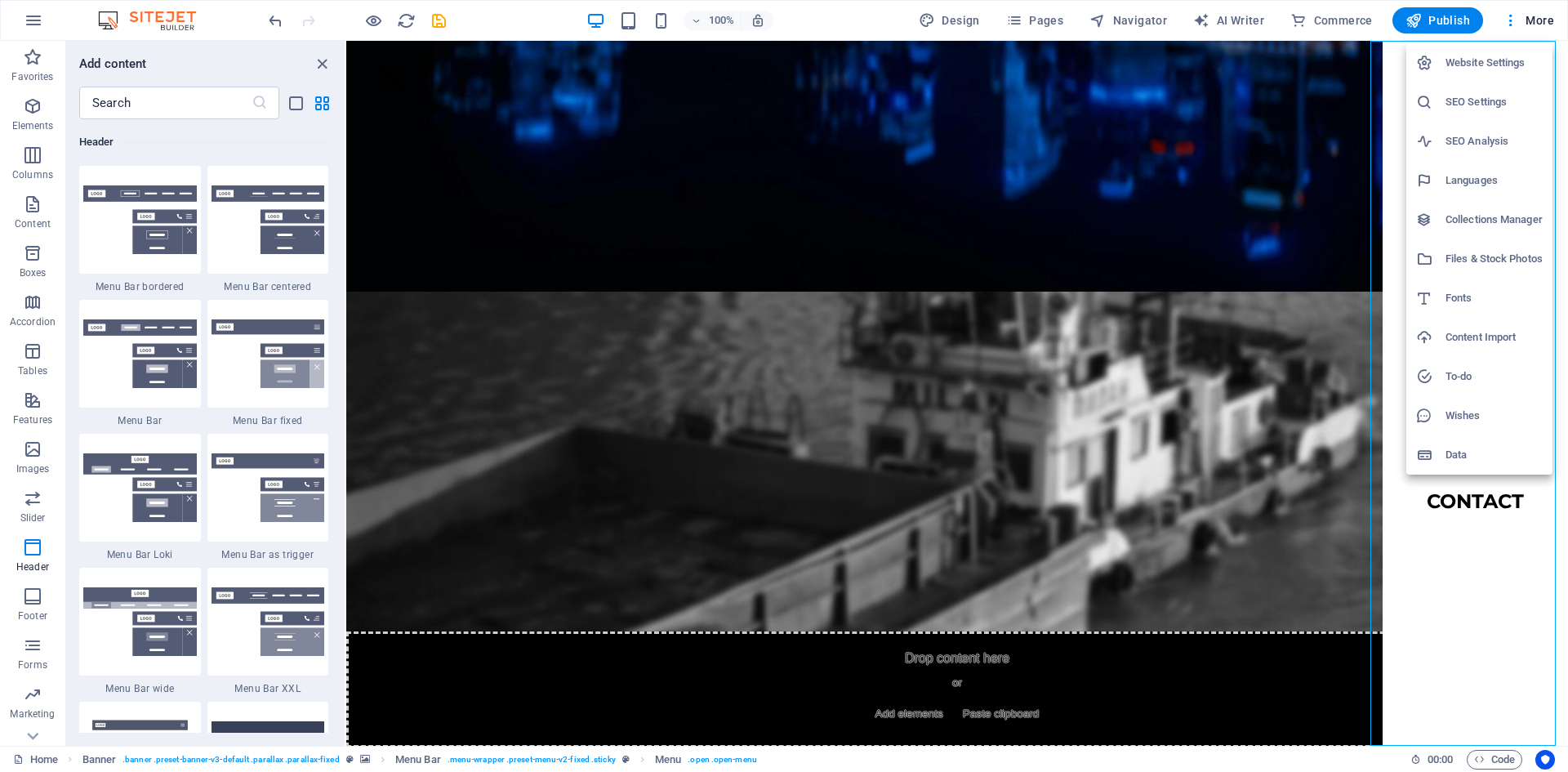
click at [1508, 63] on h6 "Website Settings" at bounding box center [1495, 63] width 97 height 19
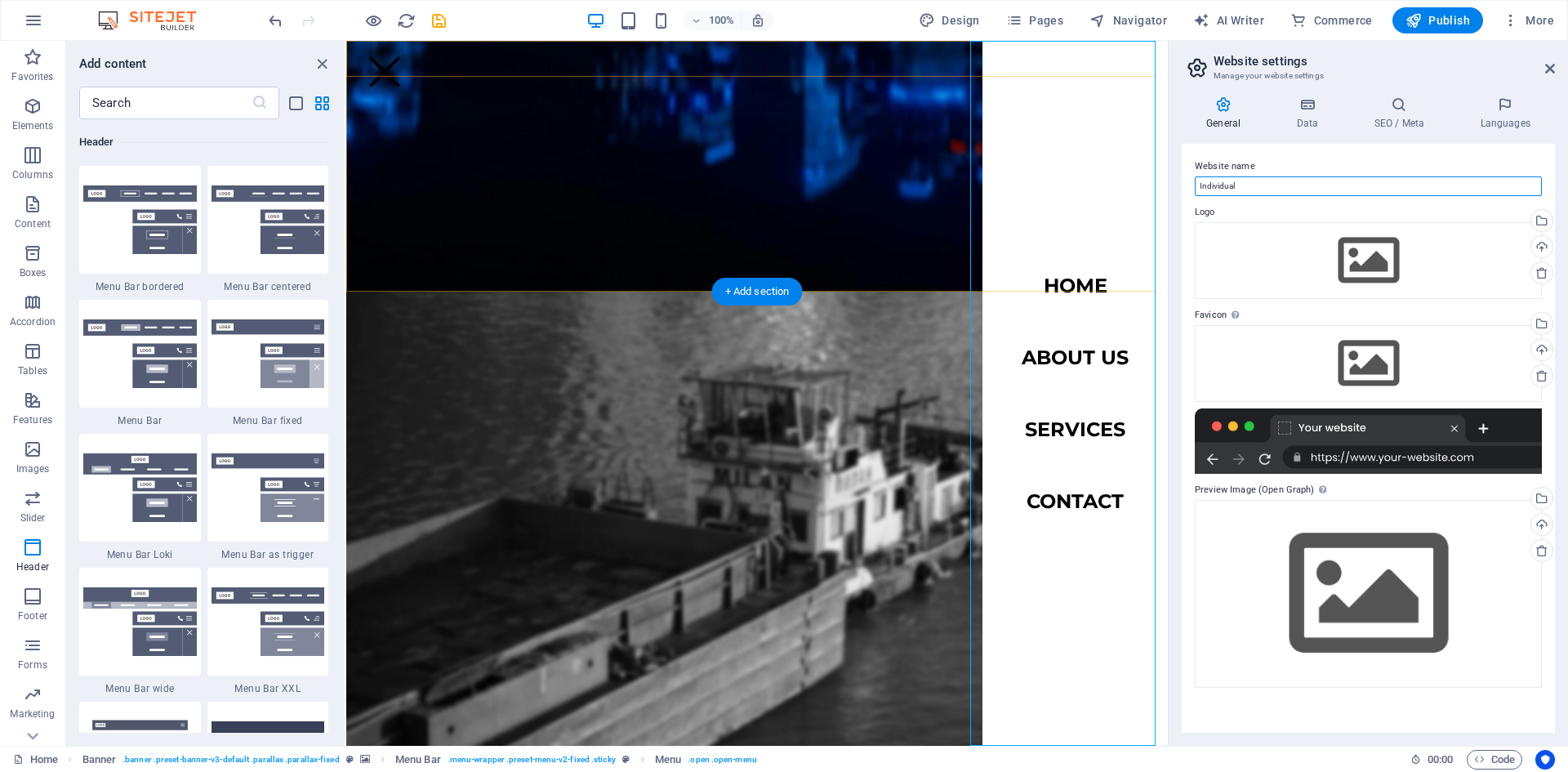
drag, startPoint x: 1598, startPoint y: 227, endPoint x: 1145, endPoint y: 185, distance: 454.9
click at [1265, 184] on input "Individual" at bounding box center [1368, 186] width 347 height 19
type input "I"
type input "Axis Straits"
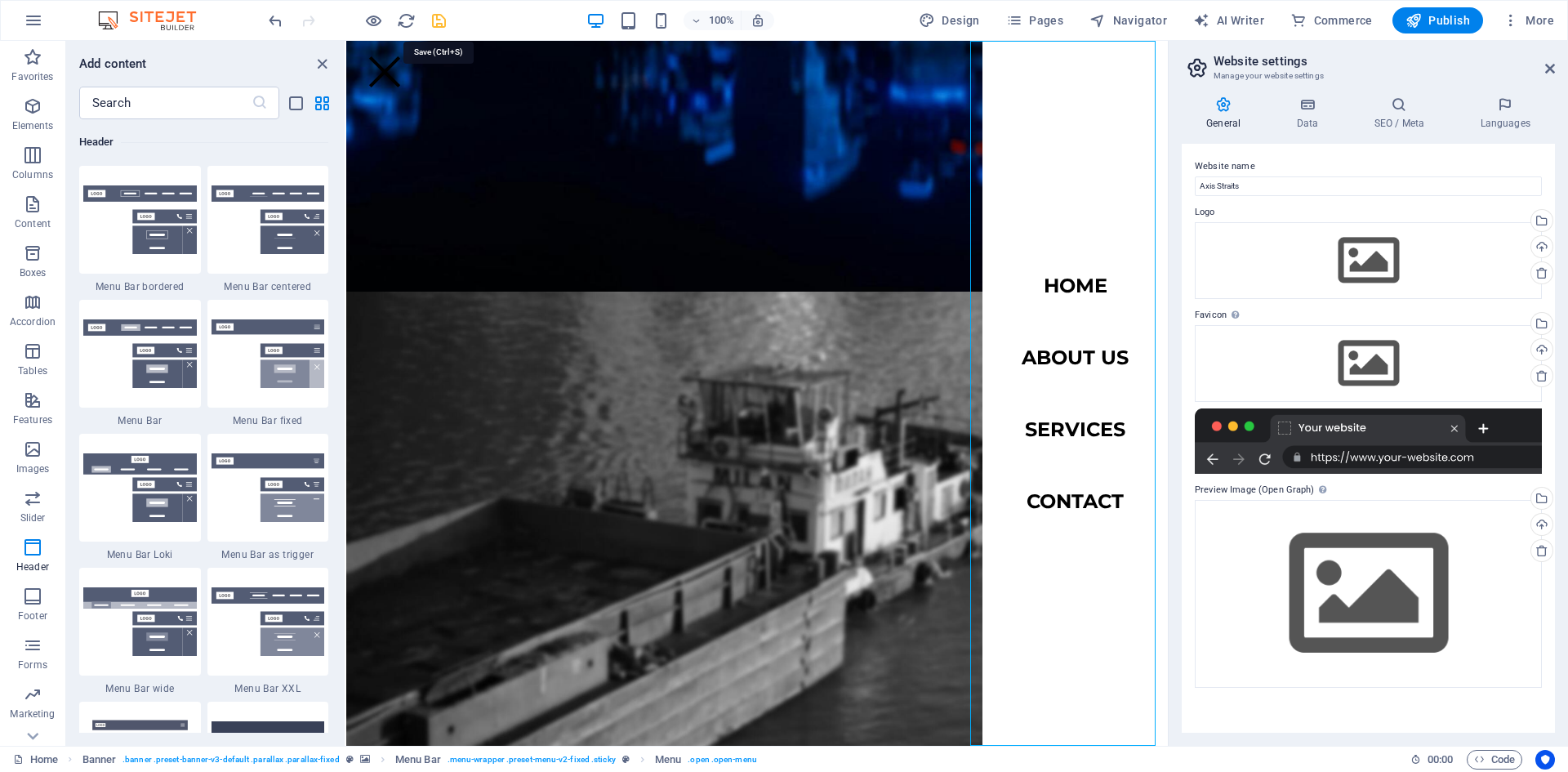
click at [437, 19] on icon "save" at bounding box center [438, 20] width 19 height 18
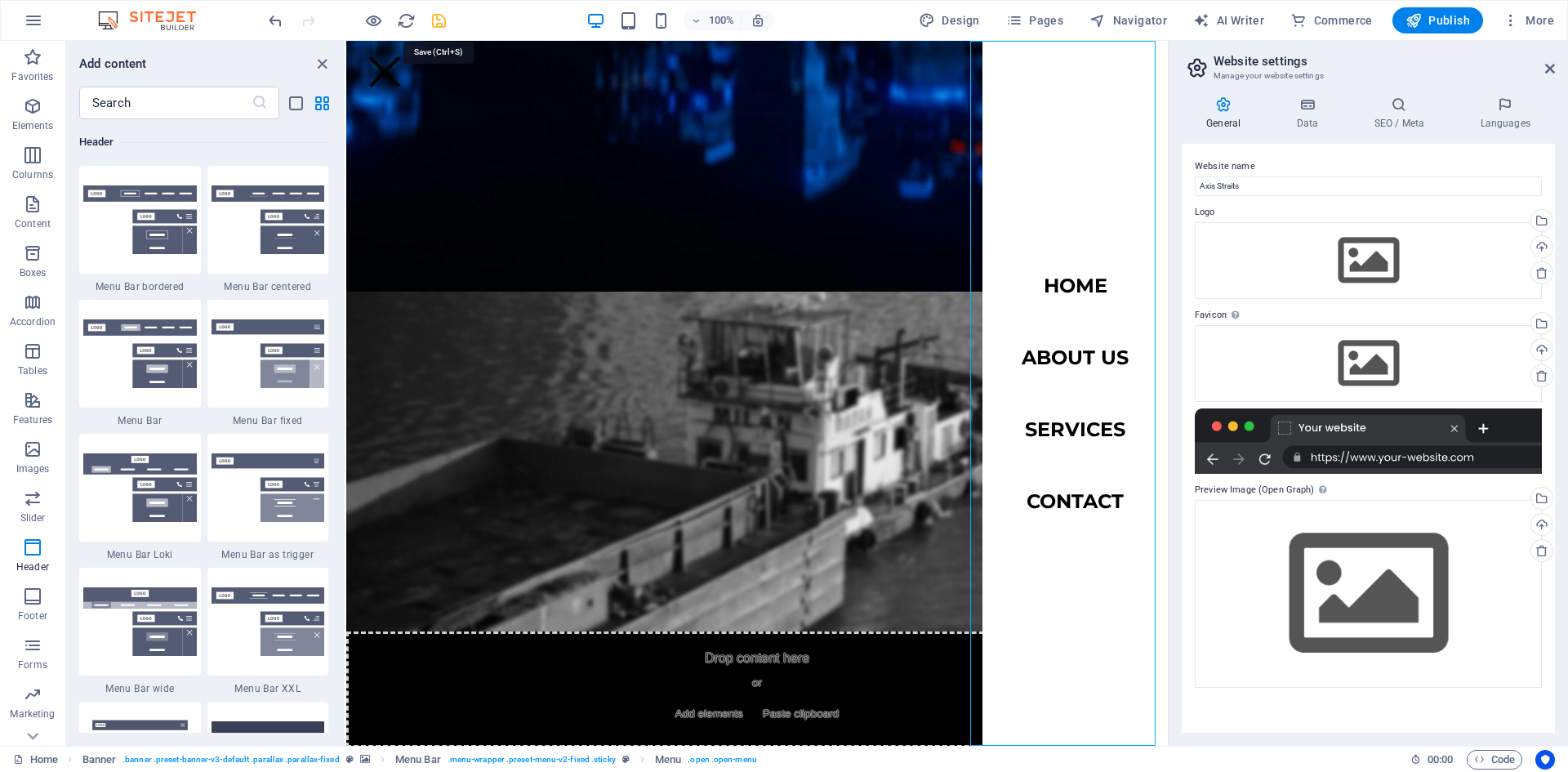
checkbox input "false"
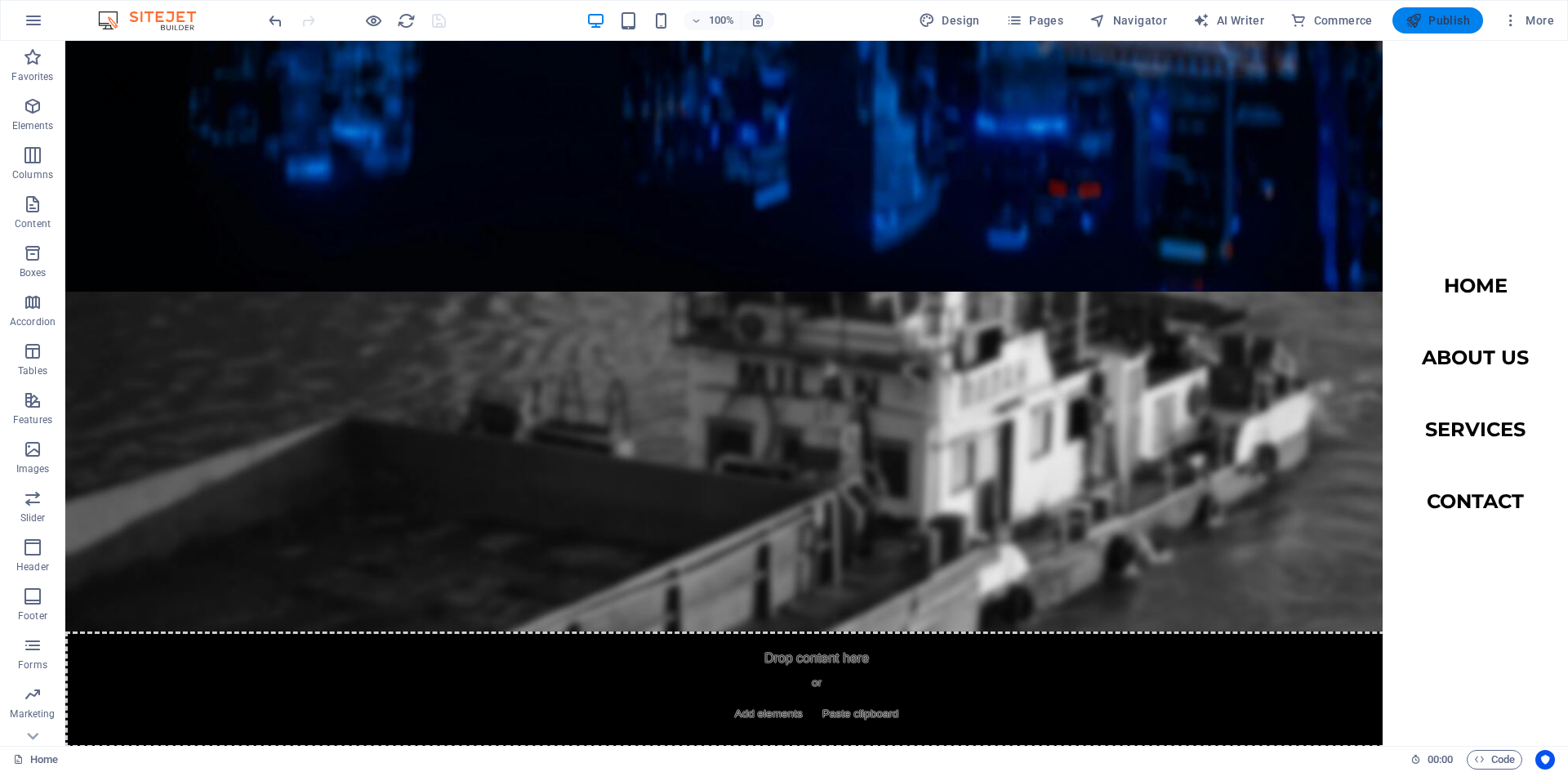
click at [1436, 28] on span "Publish" at bounding box center [1437, 20] width 64 height 17
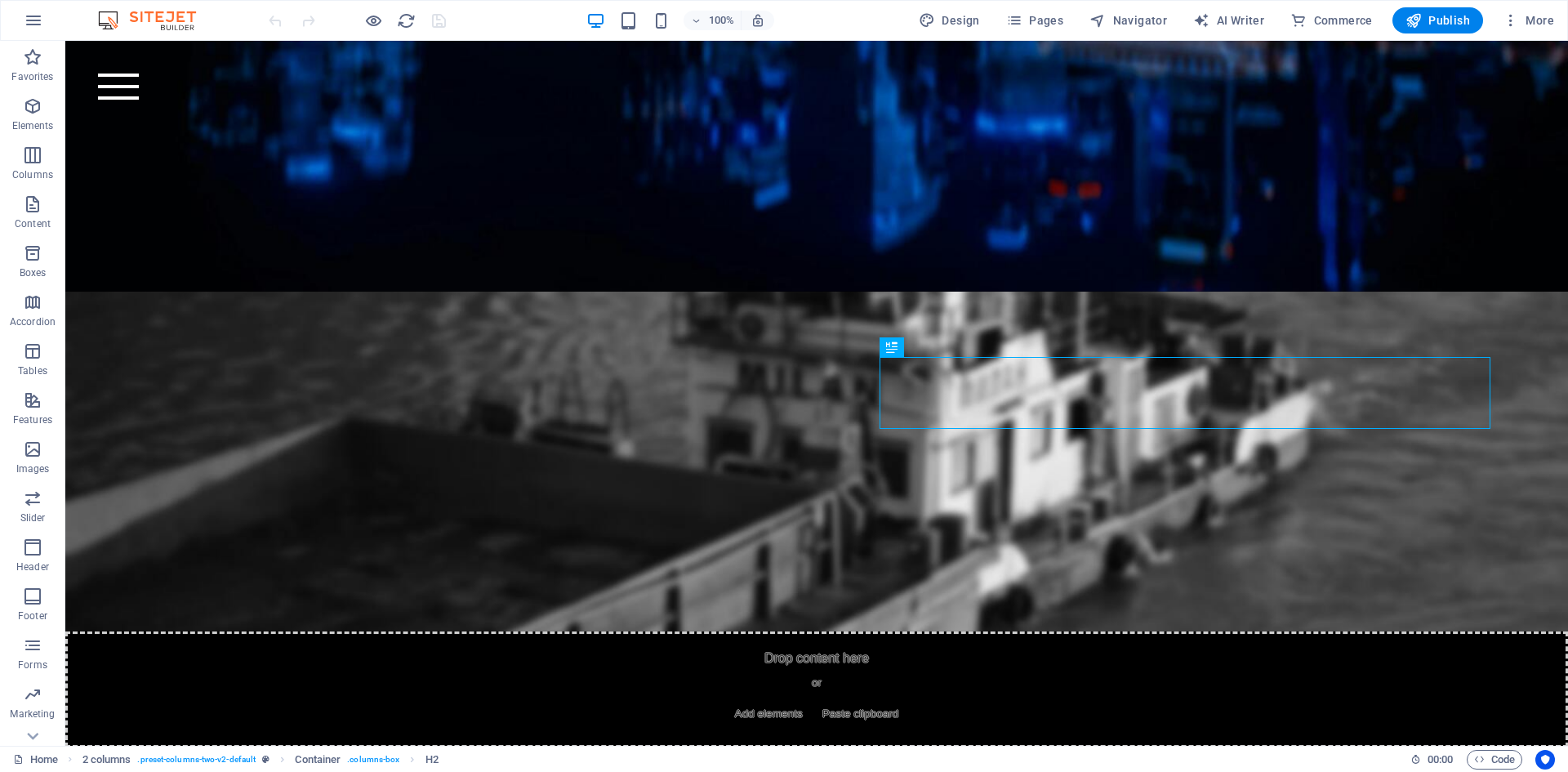
scroll to position [454, 0]
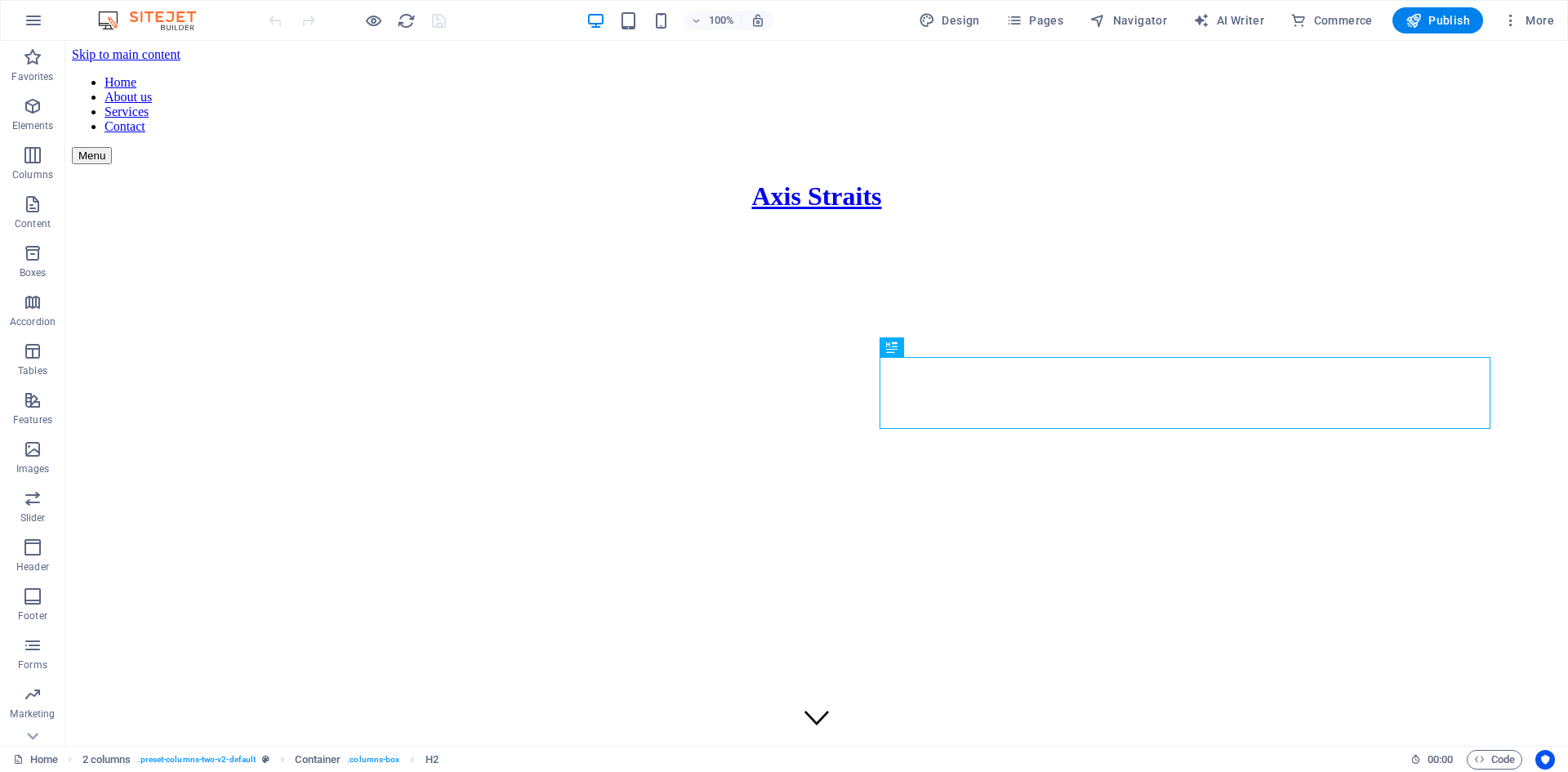
scroll to position [454, 0]
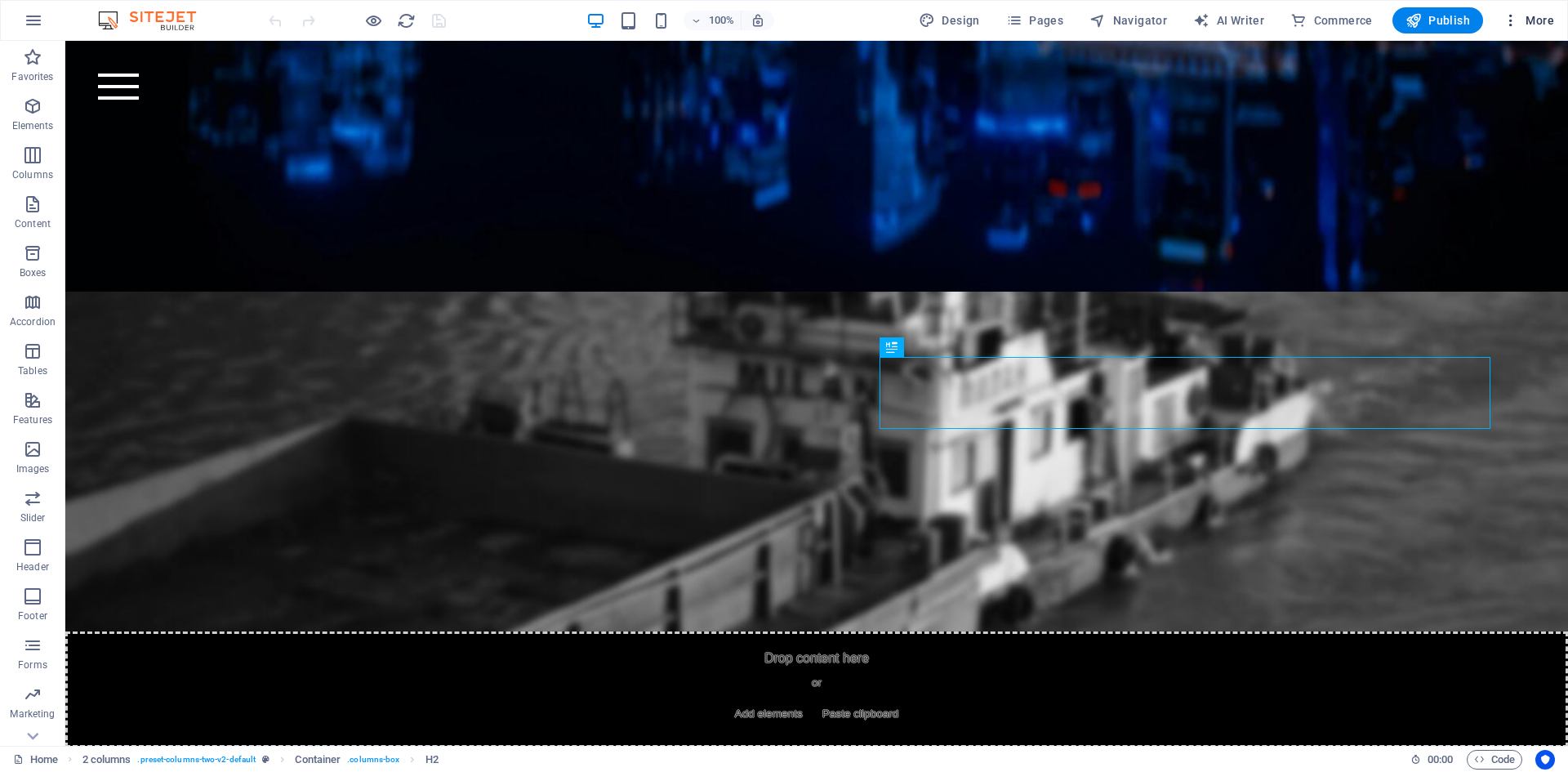
click at [1527, 22] on span "More" at bounding box center [1528, 20] width 52 height 17
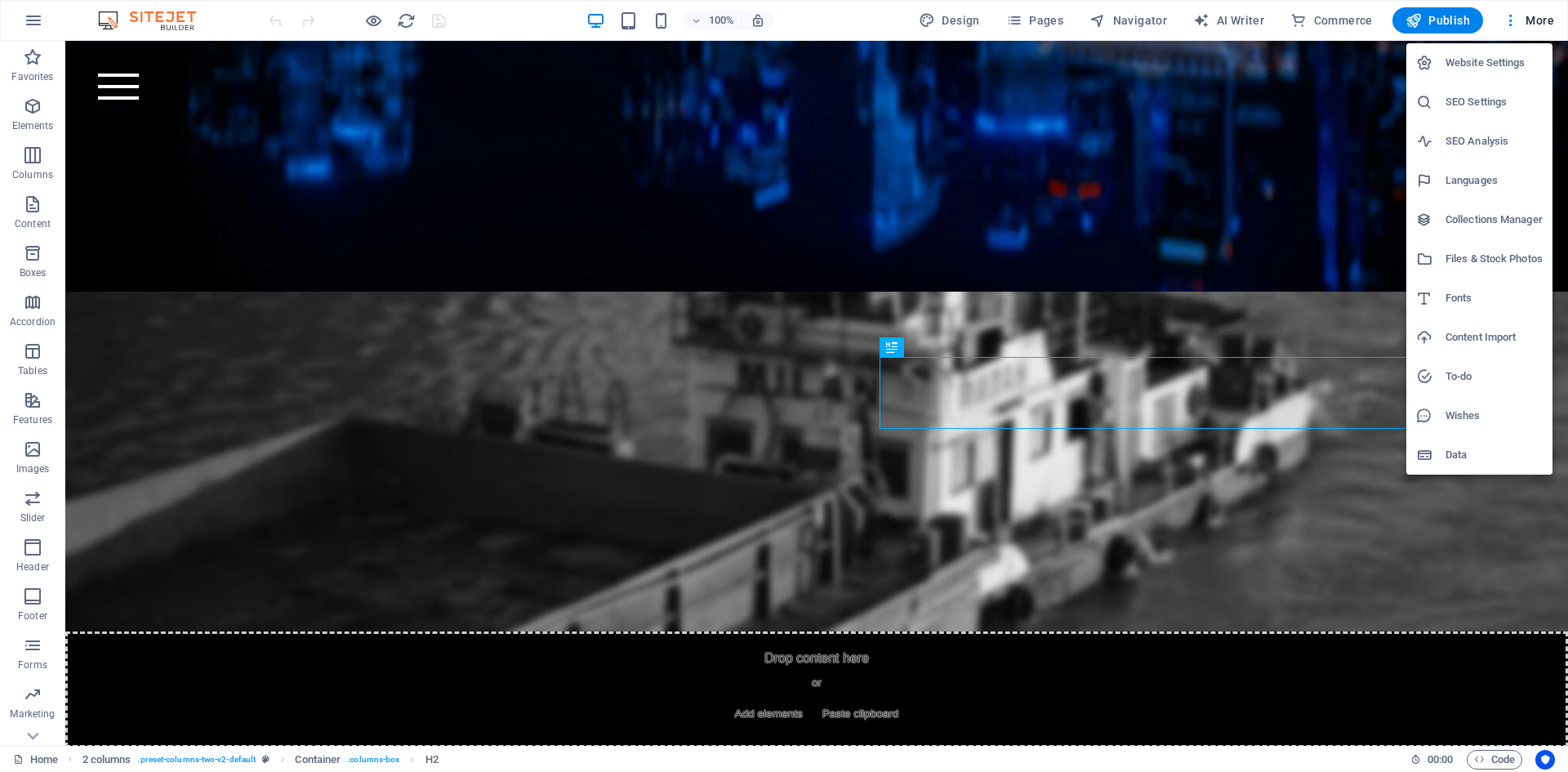
click at [1491, 64] on h6 "Website Settings" at bounding box center [1495, 63] width 97 height 19
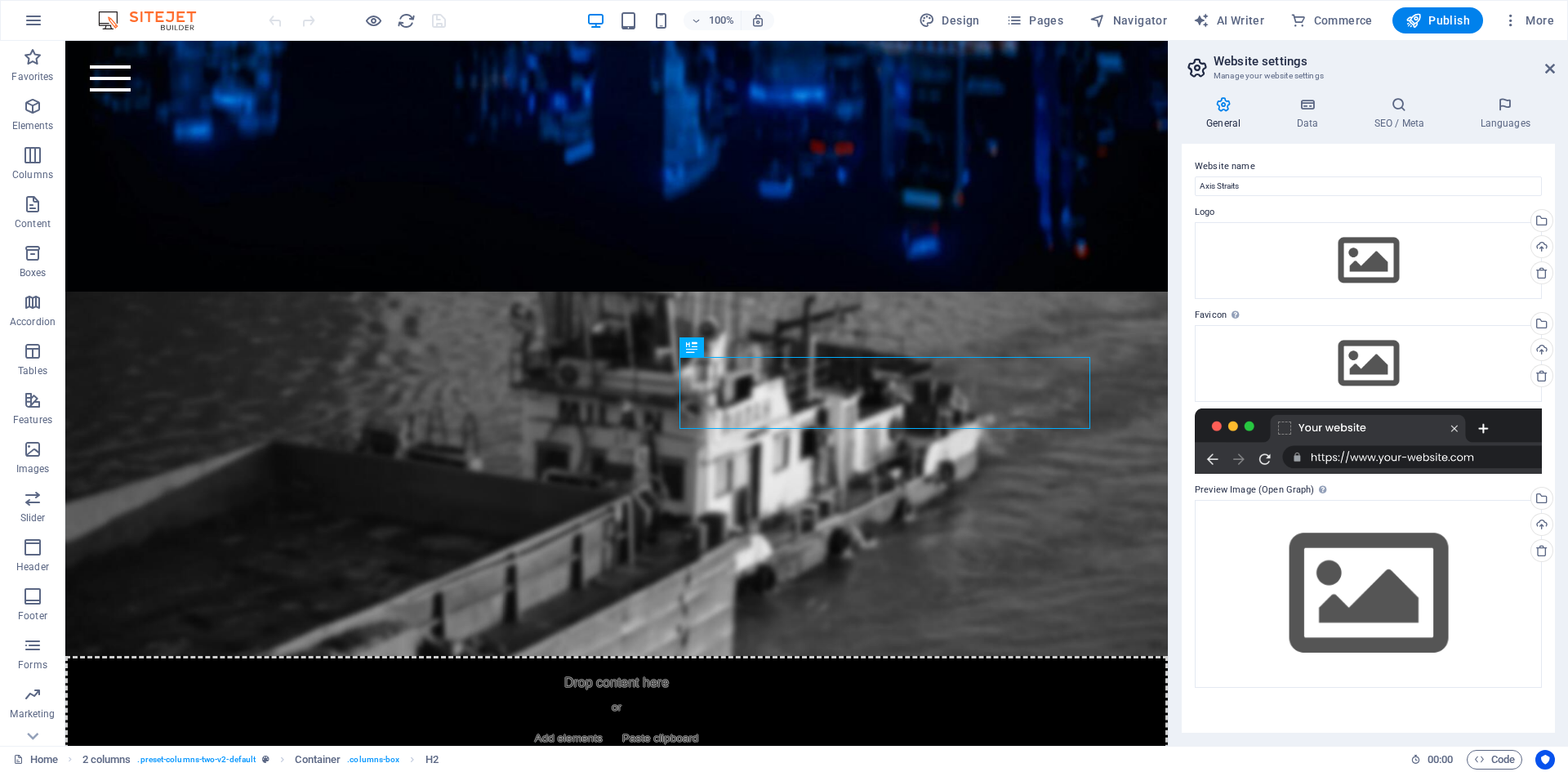
click at [1327, 457] on div at bounding box center [1368, 440] width 347 height 65
click at [1322, 113] on h4 "Data" at bounding box center [1311, 113] width 78 height 34
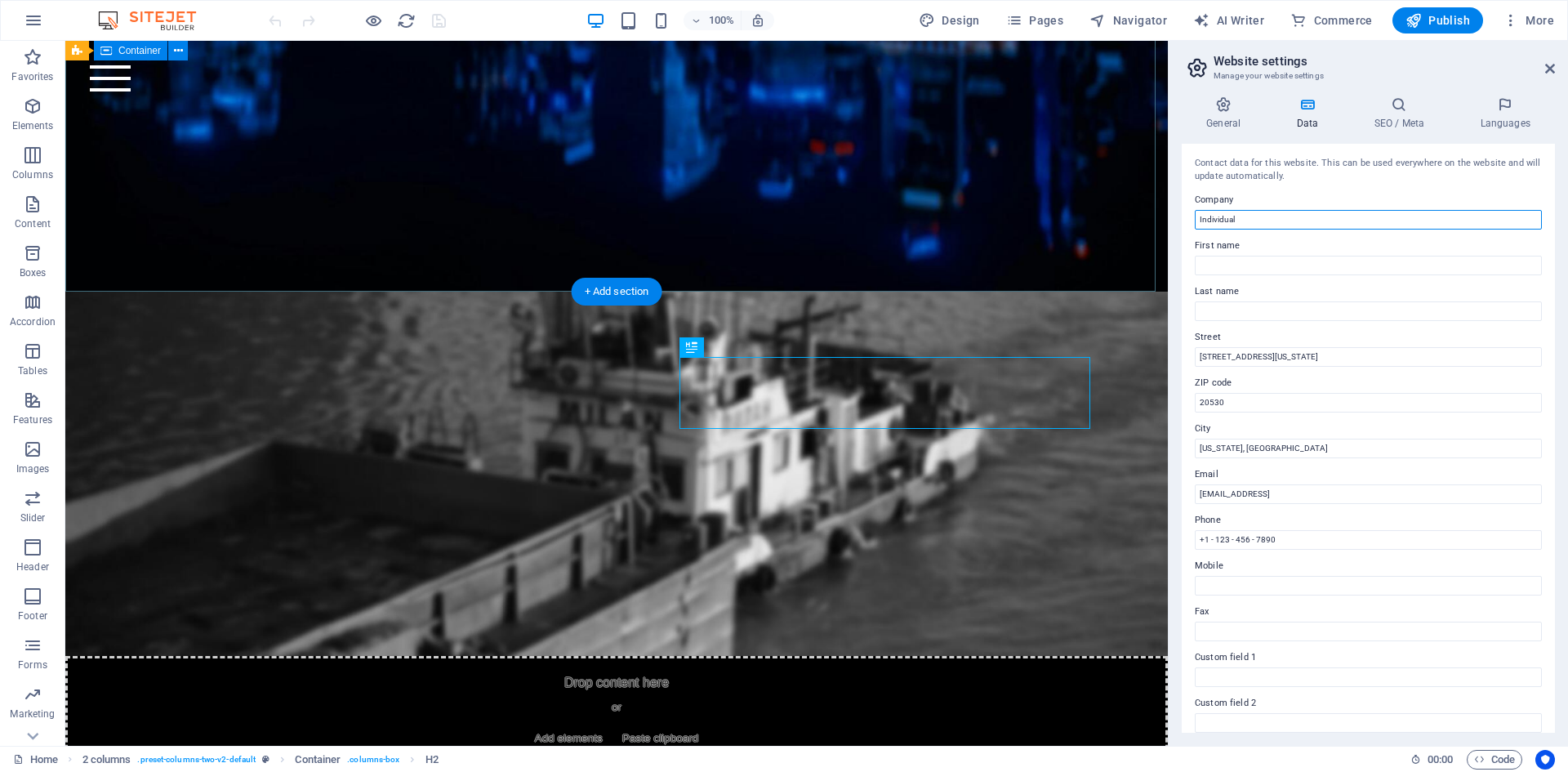
drag, startPoint x: 1326, startPoint y: 258, endPoint x: 1118, endPoint y: 220, distance: 211.4
click at [1200, 220] on input "Individual" at bounding box center [1368, 220] width 347 height 19
type input "Axis Straits"
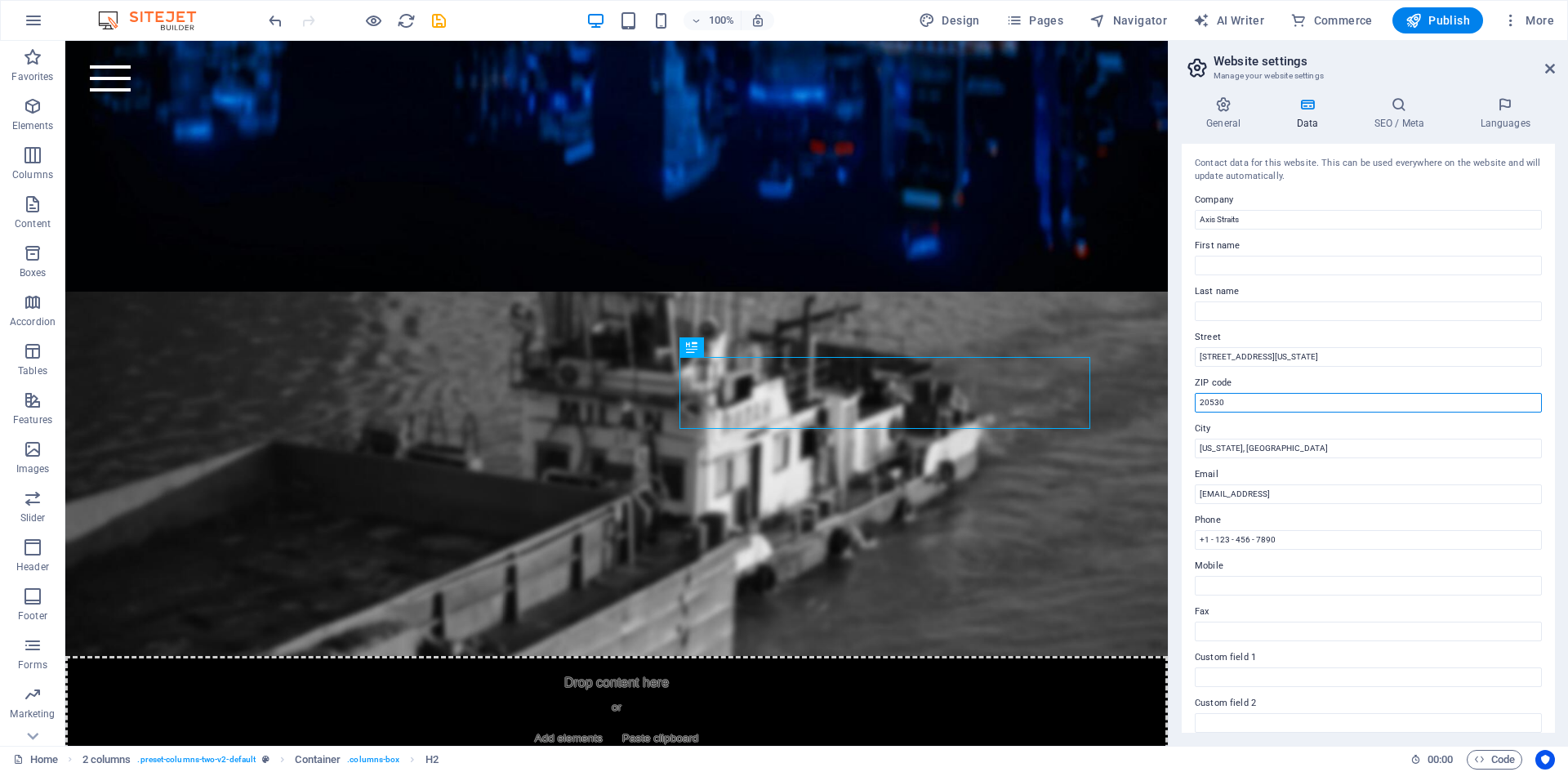
click at [1239, 402] on input "20530" at bounding box center [1368, 402] width 347 height 19
drag, startPoint x: 1303, startPoint y: 442, endPoint x: 1154, endPoint y: 402, distance: 154.3
paste input "409051"
type input "409051"
drag, startPoint x: 1309, startPoint y: 358, endPoint x: 1173, endPoint y: 362, distance: 136.1
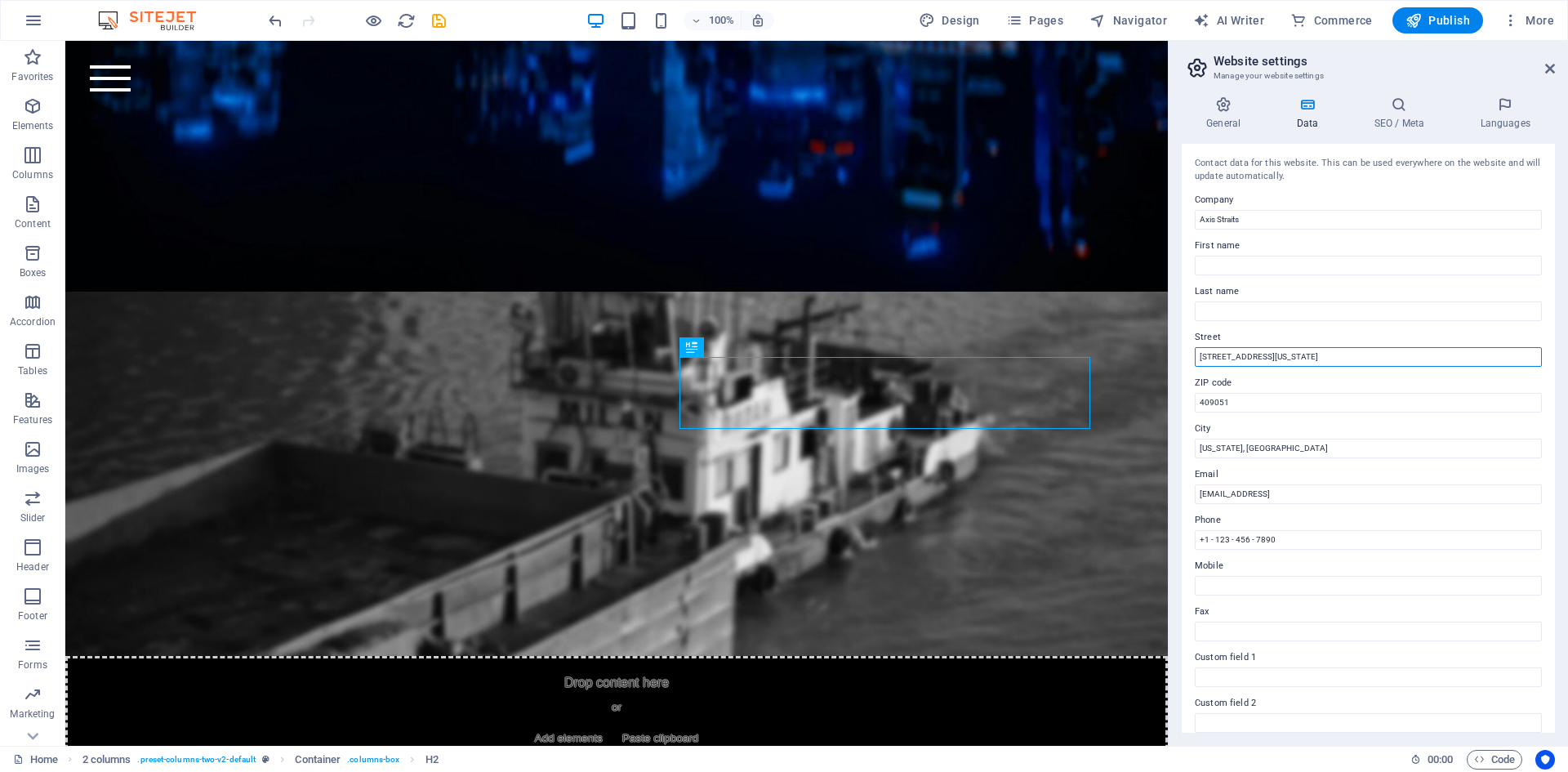
click at [1173, 362] on div "General Data SEO / Meta Languages Website name Axis Straits Logo Drag files her…" at bounding box center [1368, 415] width 399 height 662
click at [1314, 356] on input "[STREET_ADDRESS][US_STATE]" at bounding box center [1368, 356] width 347 height 19
drag, startPoint x: 1374, startPoint y: 395, endPoint x: 1157, endPoint y: 354, distance: 220.8
paste input "[GEOGRAPHIC_DATA]"
type input "[GEOGRAPHIC_DATA]"
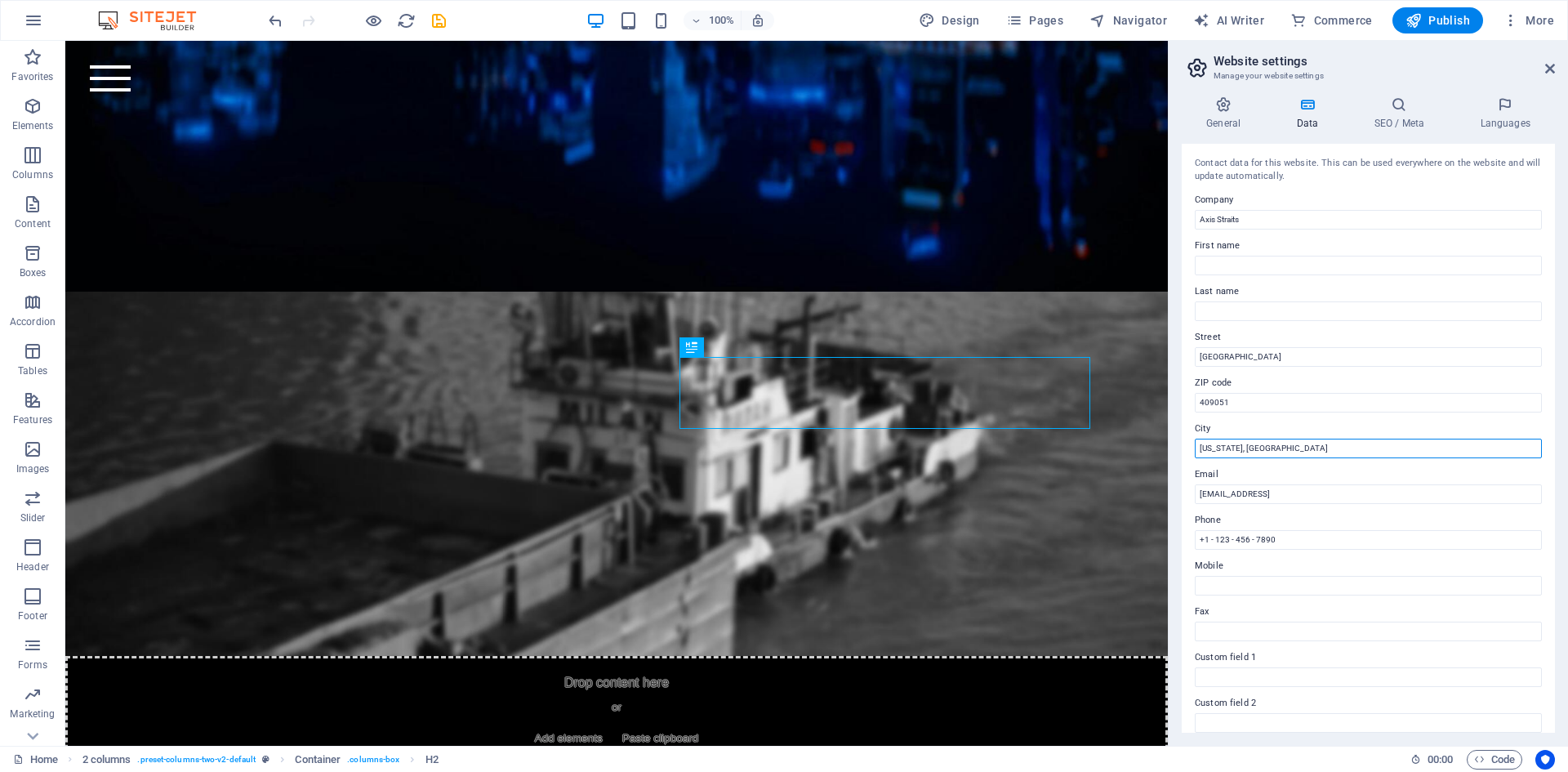
drag, startPoint x: 1253, startPoint y: 449, endPoint x: 1265, endPoint y: 450, distance: 12.0
click at [1255, 449] on input "[US_STATE], [GEOGRAPHIC_DATA]" at bounding box center [1368, 448] width 347 height 19
click at [1280, 443] on input "[US_STATE], [GEOGRAPHIC_DATA]" at bounding box center [1368, 448] width 347 height 19
drag, startPoint x: 1255, startPoint y: 486, endPoint x: 1160, endPoint y: 445, distance: 103.5
type input "[GEOGRAPHIC_DATA]"
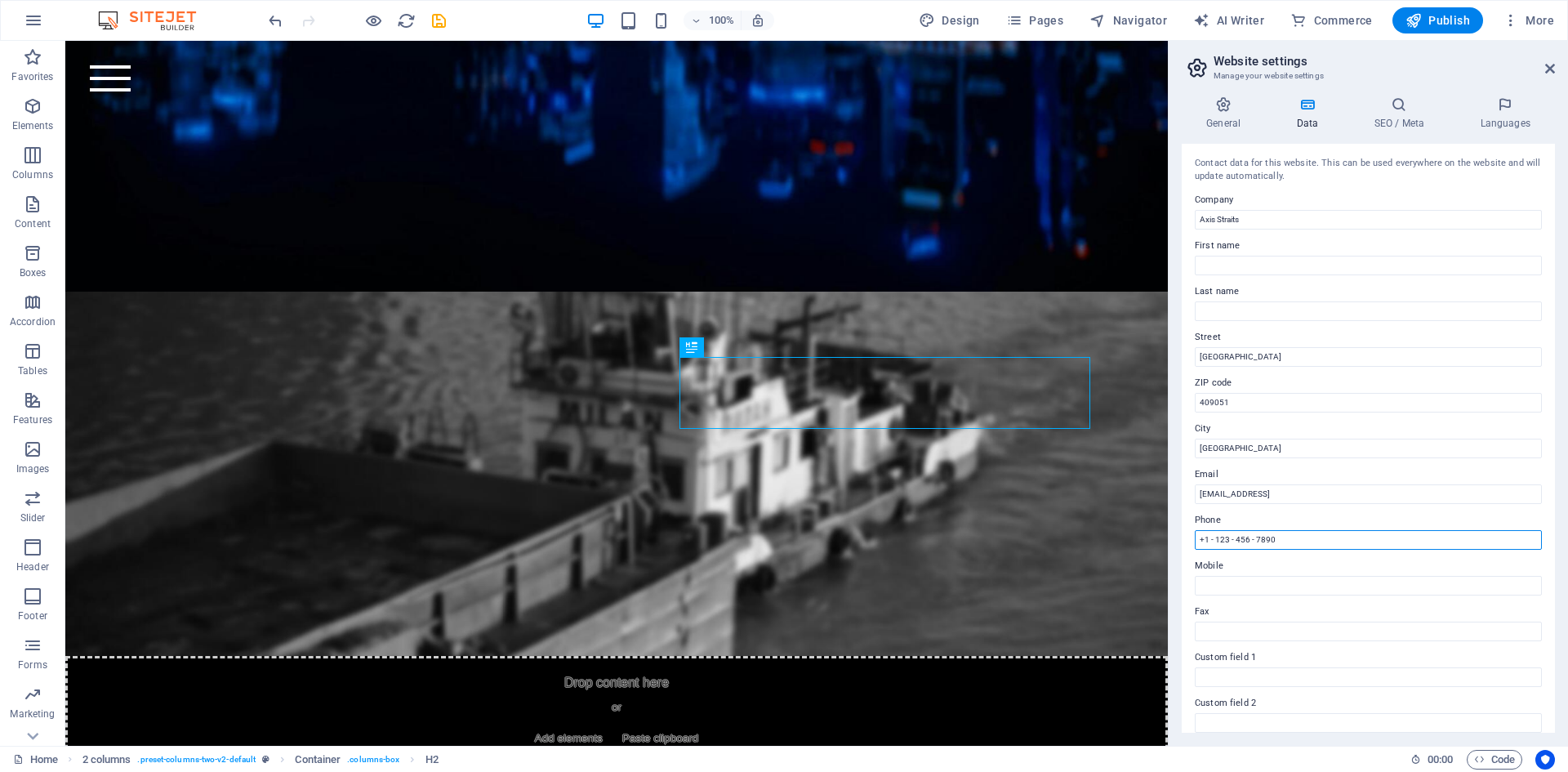
click at [1285, 540] on input "+1 - 123 - 456 - 7890" at bounding box center [1368, 539] width 347 height 19
drag, startPoint x: 1355, startPoint y: 582, endPoint x: 1148, endPoint y: 538, distance: 211.6
type input "[PHONE_NUMBER]"
click at [1407, 488] on input "[EMAIL_ADDRESS]" at bounding box center [1368, 494] width 347 height 19
drag, startPoint x: 1470, startPoint y: 530, endPoint x: 1162, endPoint y: 490, distance: 310.6
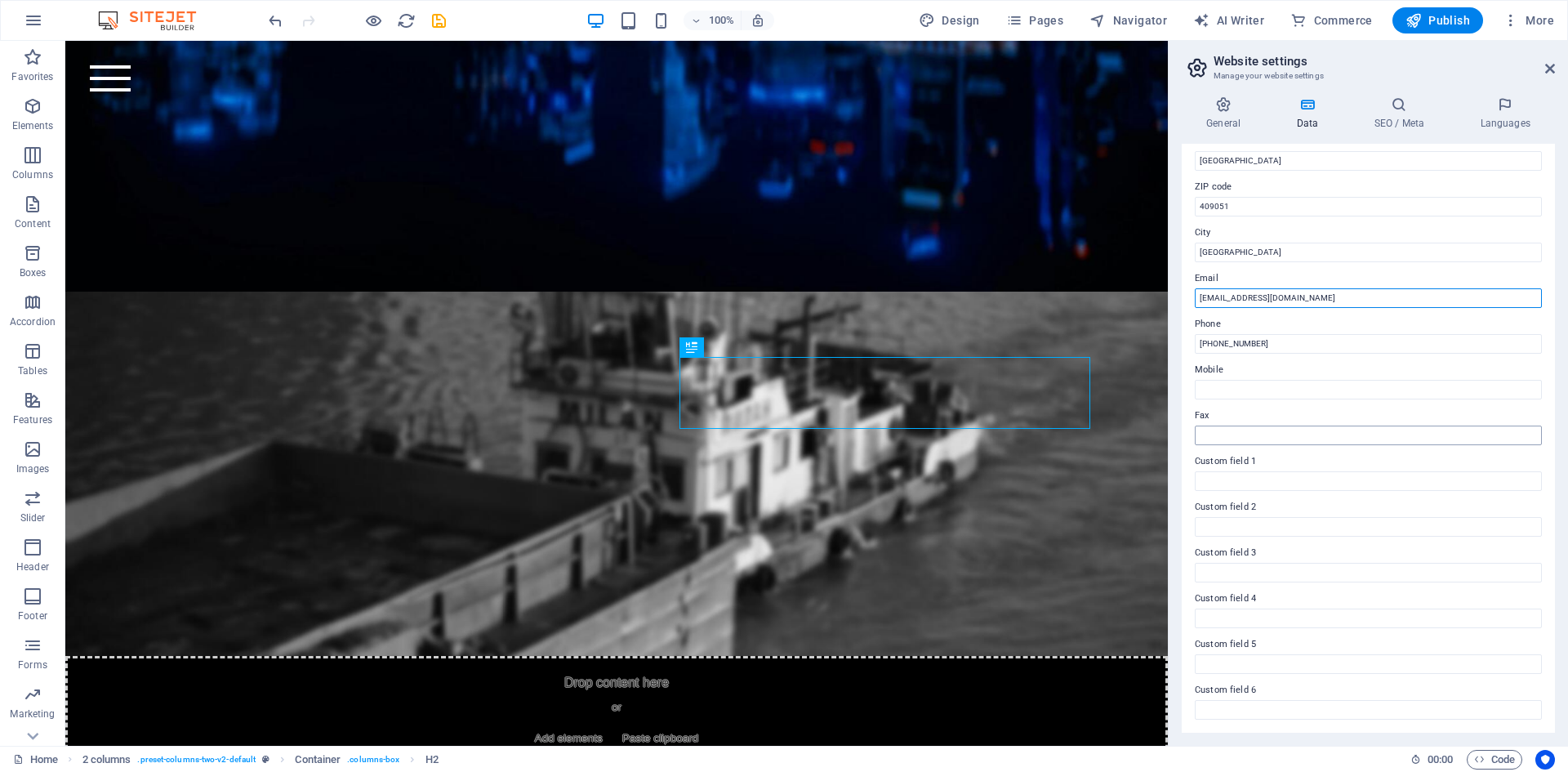
scroll to position [0, 0]
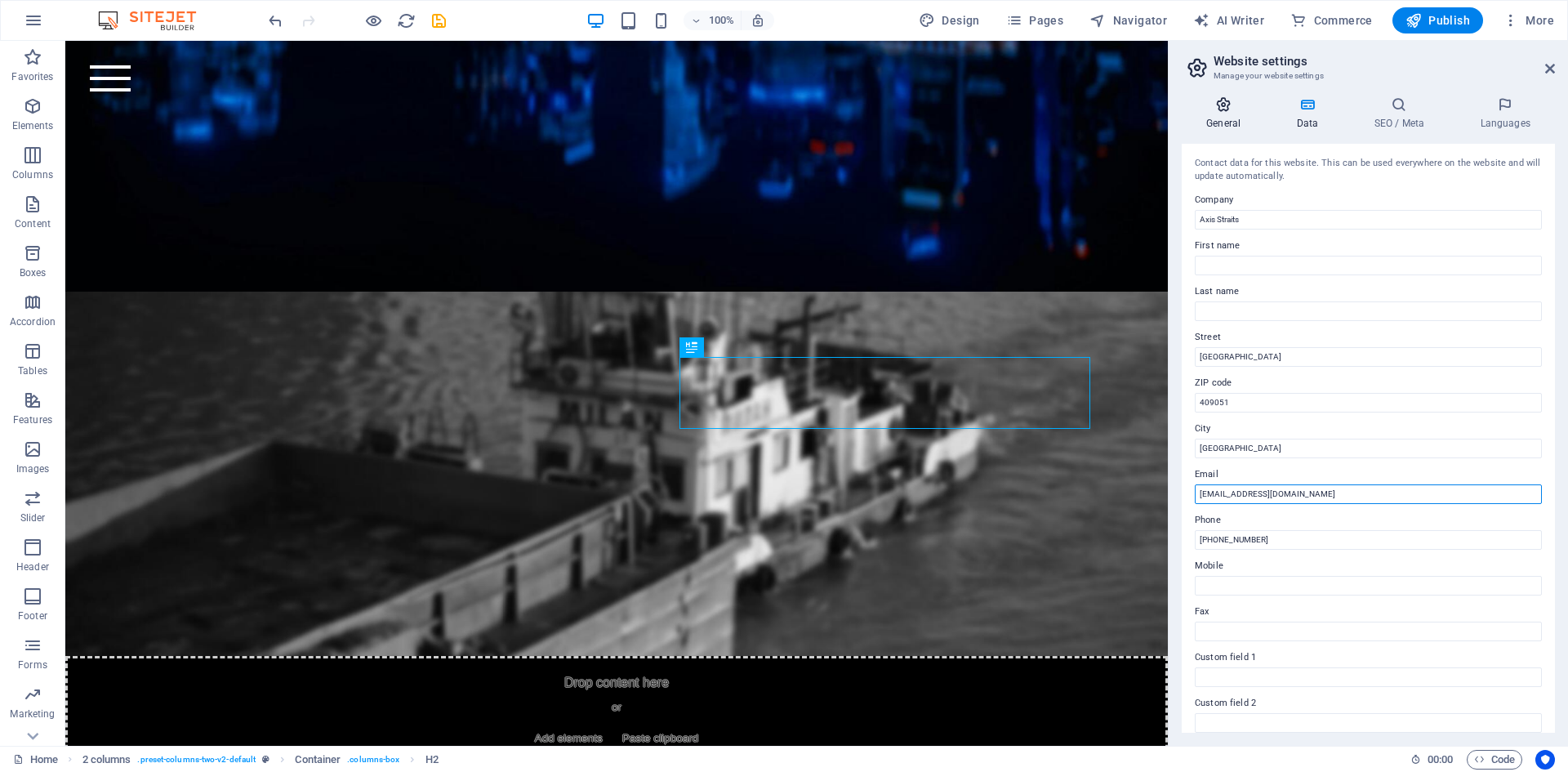
type input "[EMAIL_ADDRESS][DOMAIN_NAME]"
click at [1225, 113] on h4 "General" at bounding box center [1227, 113] width 90 height 34
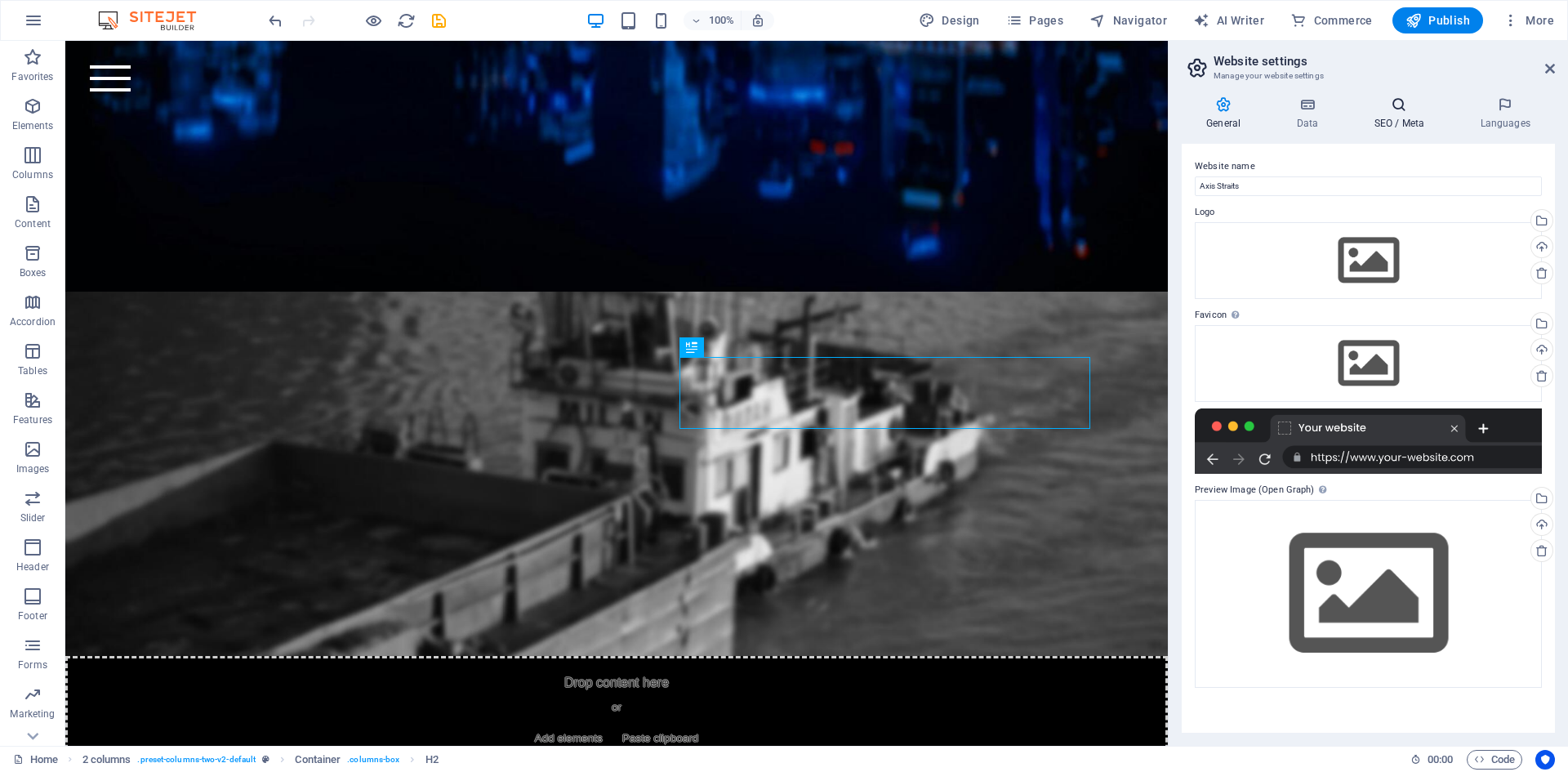
click at [1409, 109] on icon at bounding box center [1400, 104] width 99 height 17
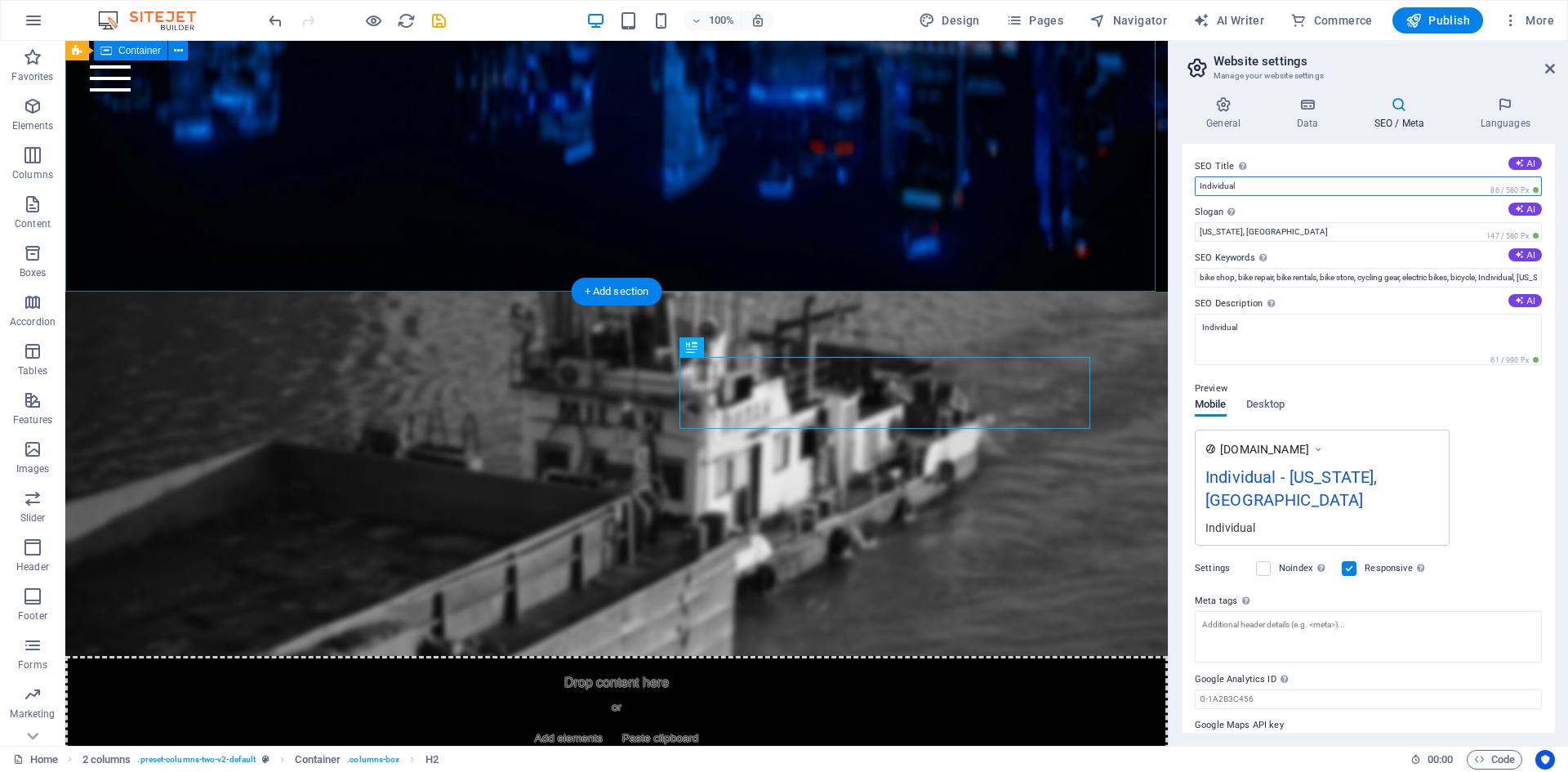
drag, startPoint x: 1314, startPoint y: 231, endPoint x: 1152, endPoint y: 190, distance: 167.1
type input "Axis Straits"
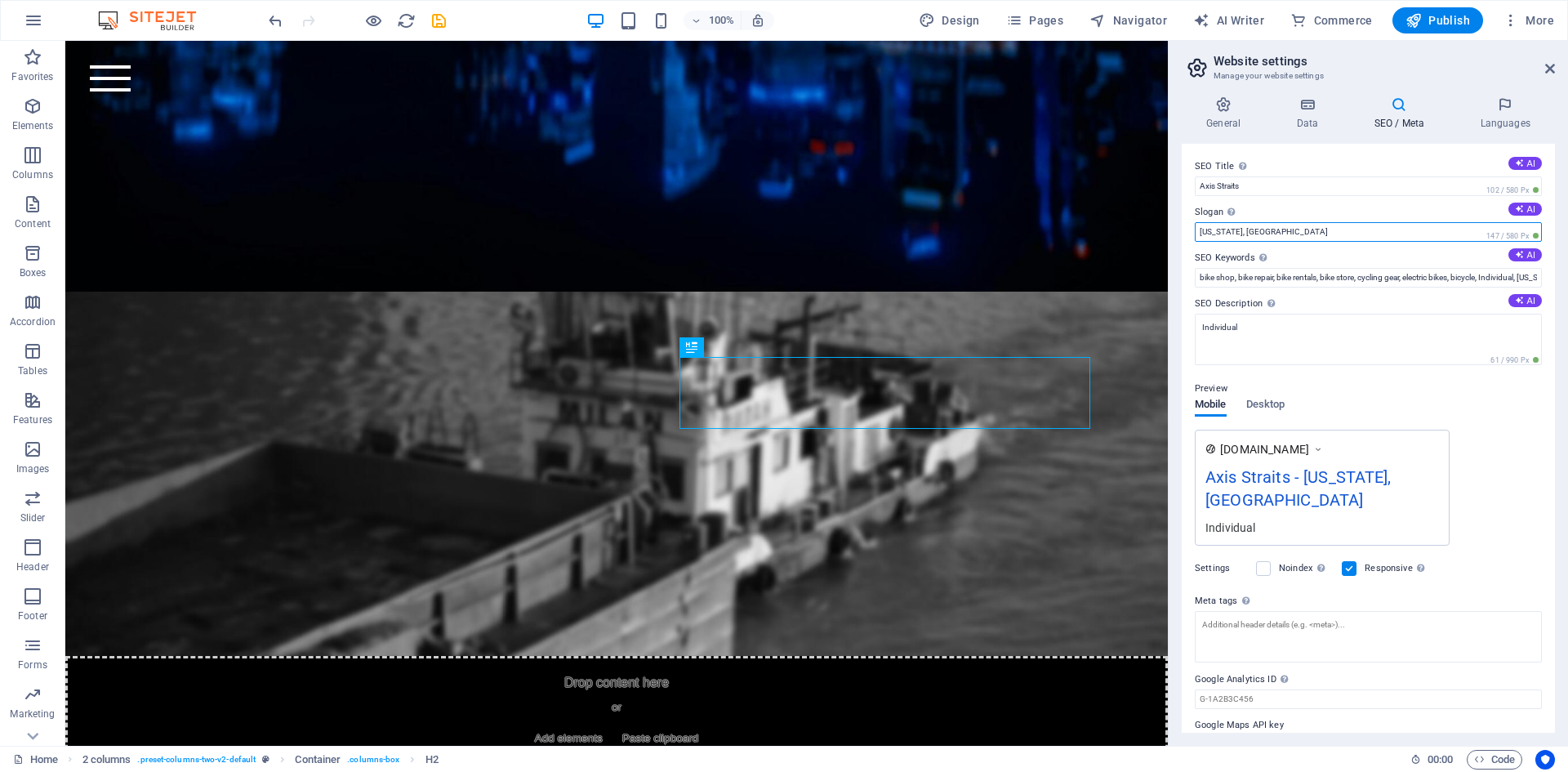
drag, startPoint x: 1276, startPoint y: 225, endPoint x: 1186, endPoint y: 225, distance: 90.0
click at [1186, 225] on div "SEO Title The title of your website - make it something that stands out in sear…" at bounding box center [1368, 438] width 373 height 589
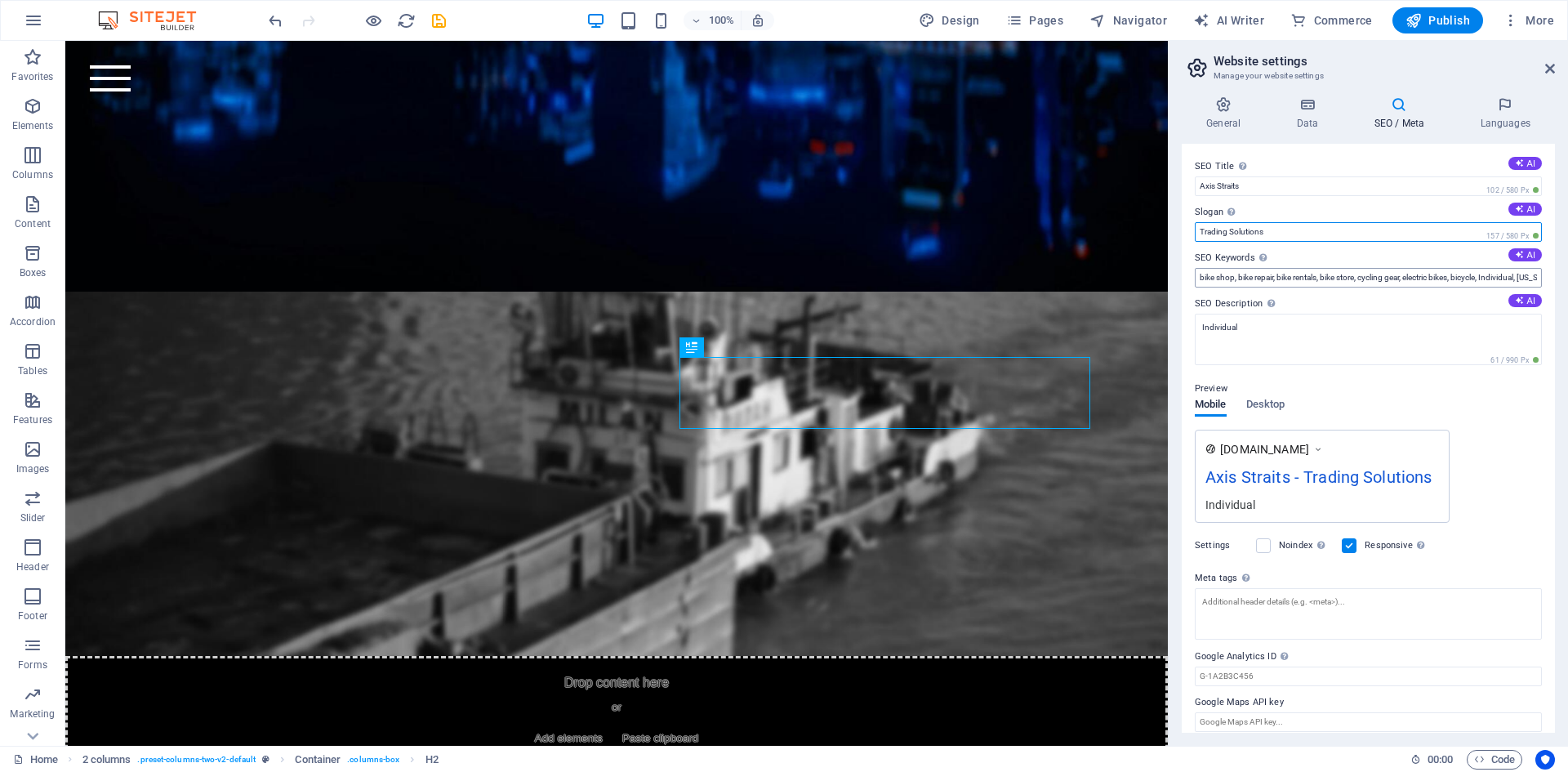
type input "Trading Solutions"
click at [1297, 281] on input "bike shop, bike repair, bike rentals, bike store, cycling gear, electric bikes,…" at bounding box center [1368, 277] width 347 height 19
type input "Y"
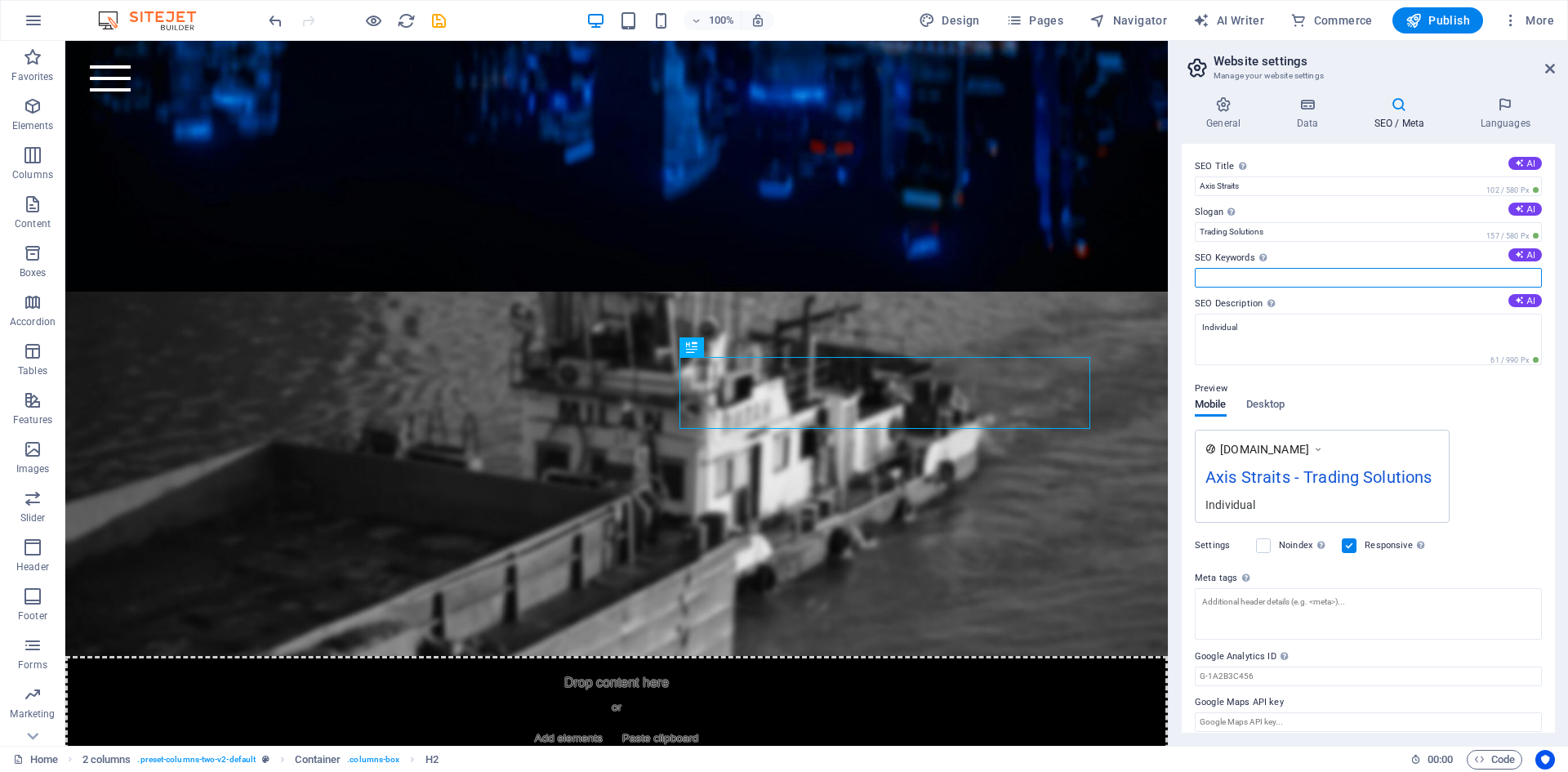
type input "Y"
type input "A"
click at [1320, 236] on input "Trading Solutions" at bounding box center [1368, 232] width 347 height 19
click at [1288, 277] on input "SEO Keywords Comma-separated list of keywords representing your website. AI" at bounding box center [1368, 277] width 347 height 19
type input "S"
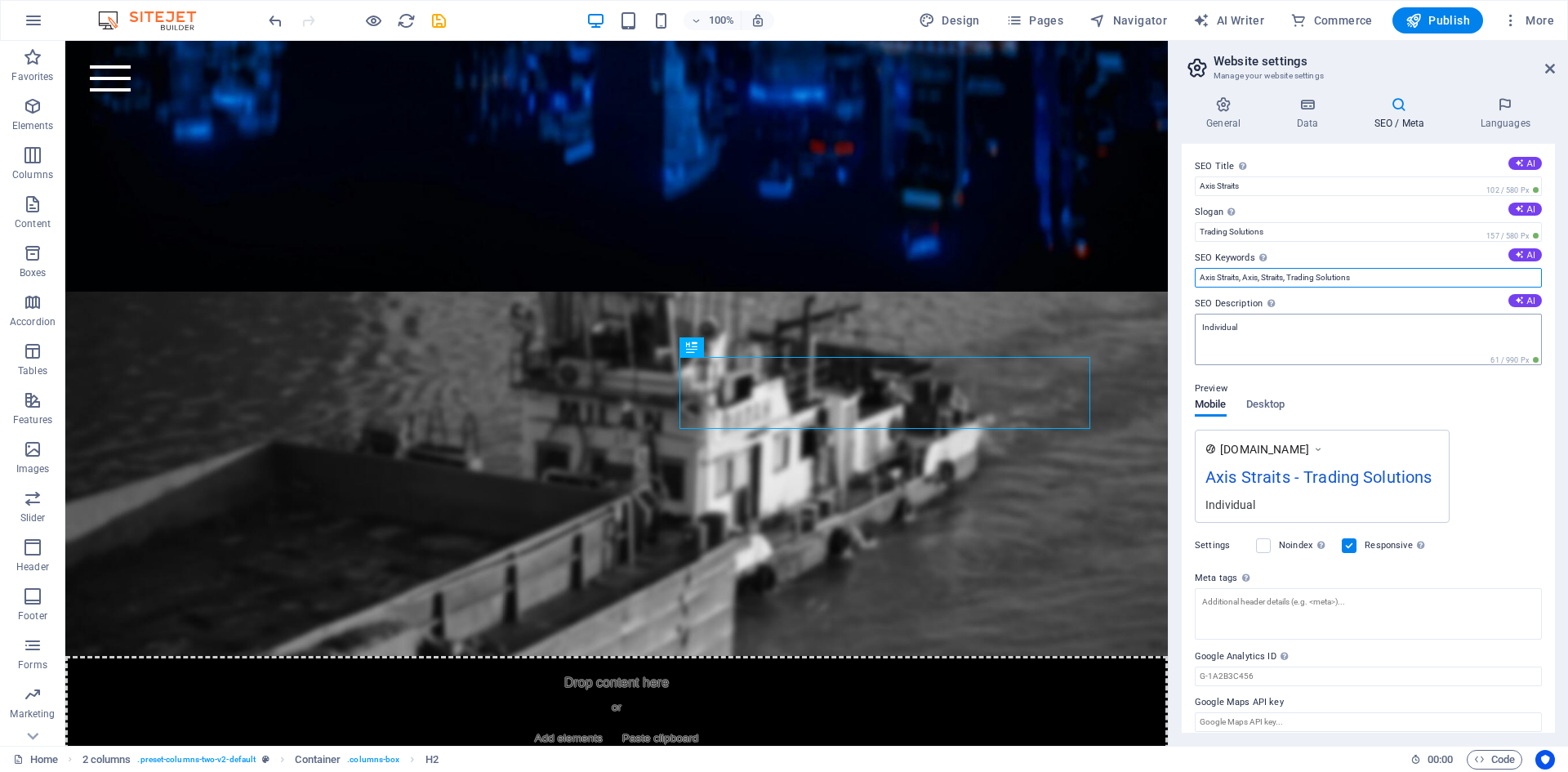
type input "Axis Straits, Axis, Straits, Trading Solutions"
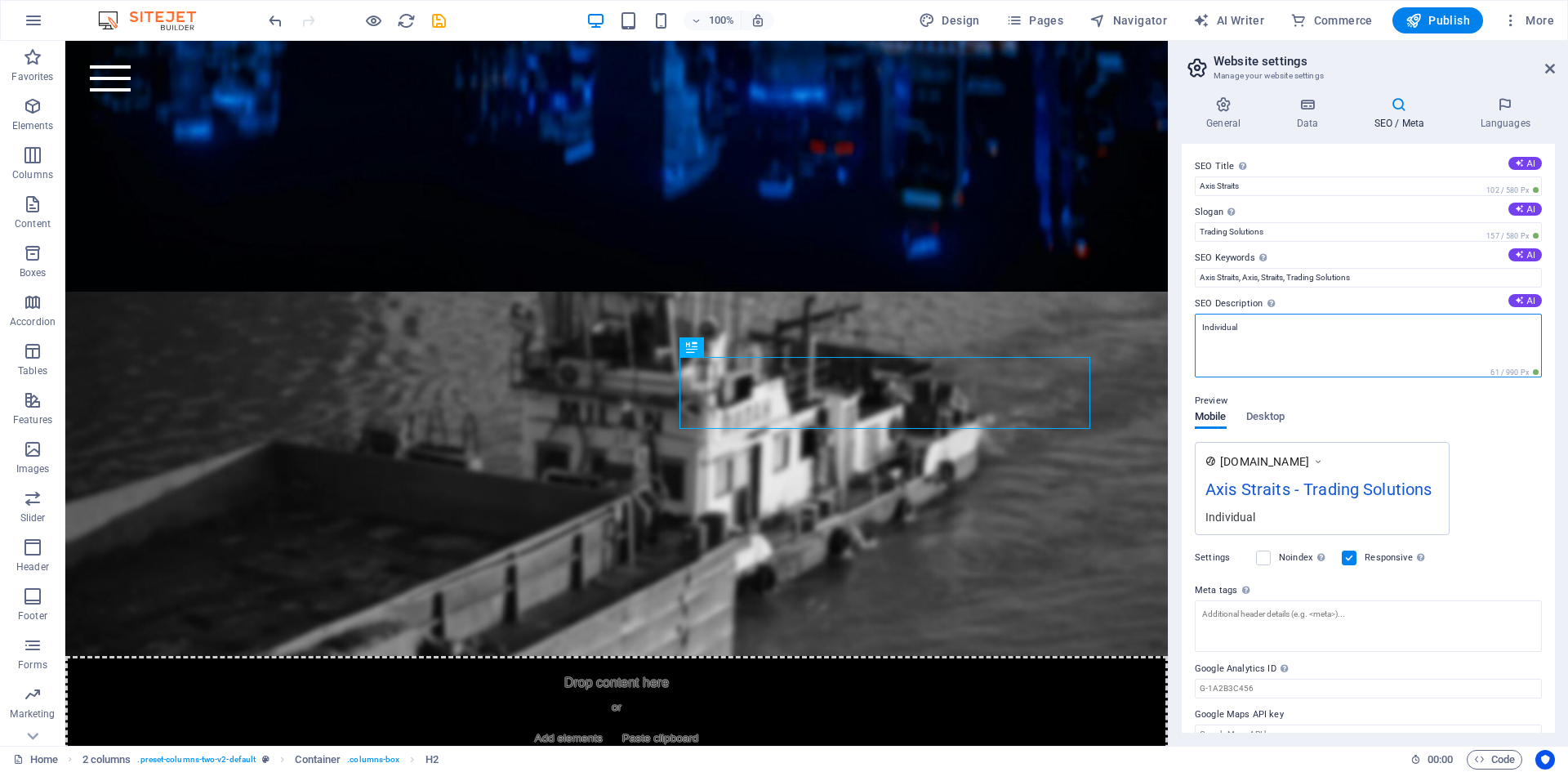
drag, startPoint x: 1244, startPoint y: 332, endPoint x: 1169, endPoint y: 335, distance: 75.1
click at [1169, 335] on aside "Website settings Manage your website settings General Data SEO / Meta Languages…" at bounding box center [1367, 393] width 400 height 705
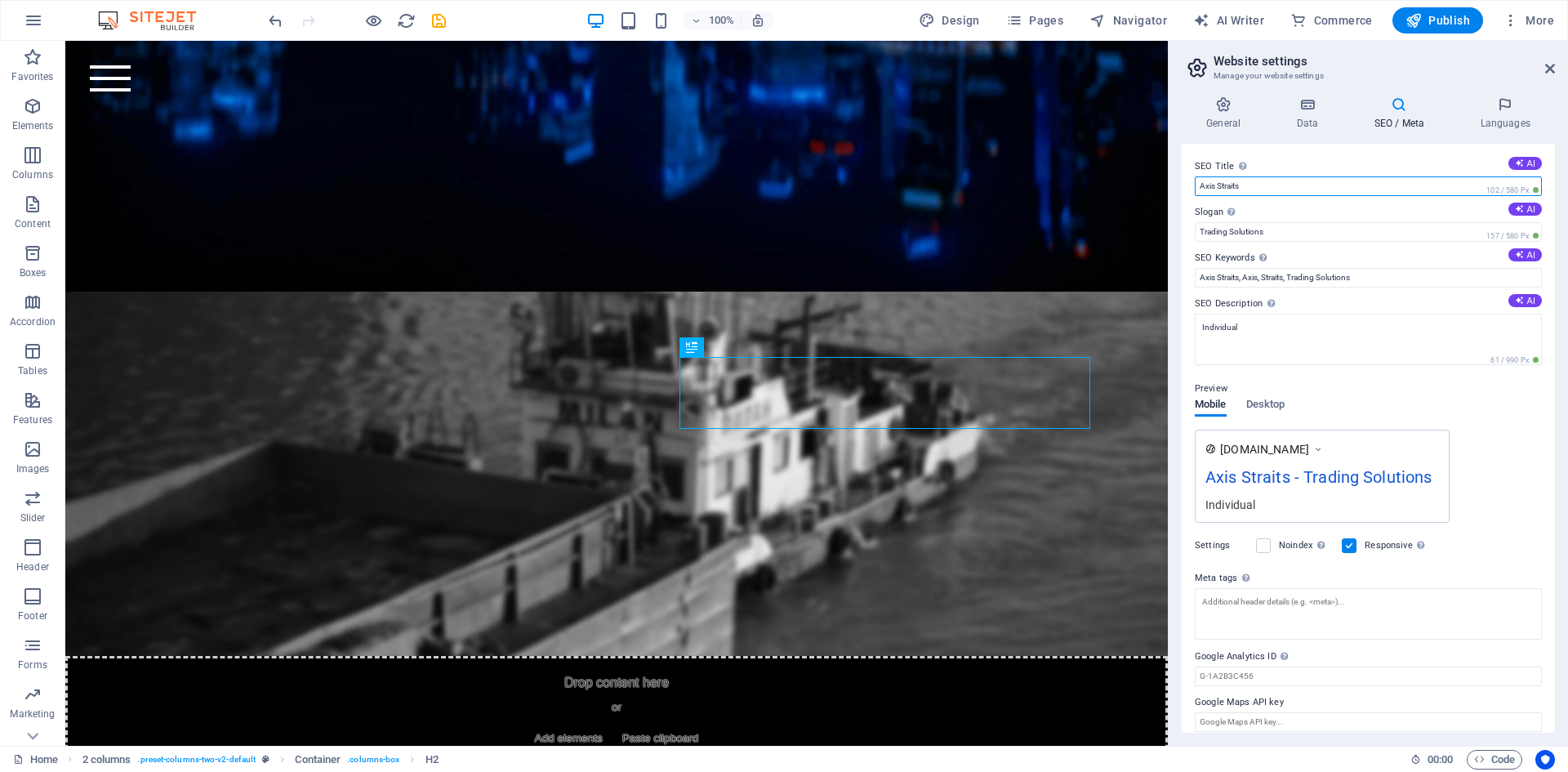
drag, startPoint x: 1250, startPoint y: 187, endPoint x: 1180, endPoint y: 186, distance: 70.0
click at [1180, 186] on div "General Data SEO / Meta Languages Website name Axis Straits Logo Drag files her…" at bounding box center [1368, 415] width 399 height 662
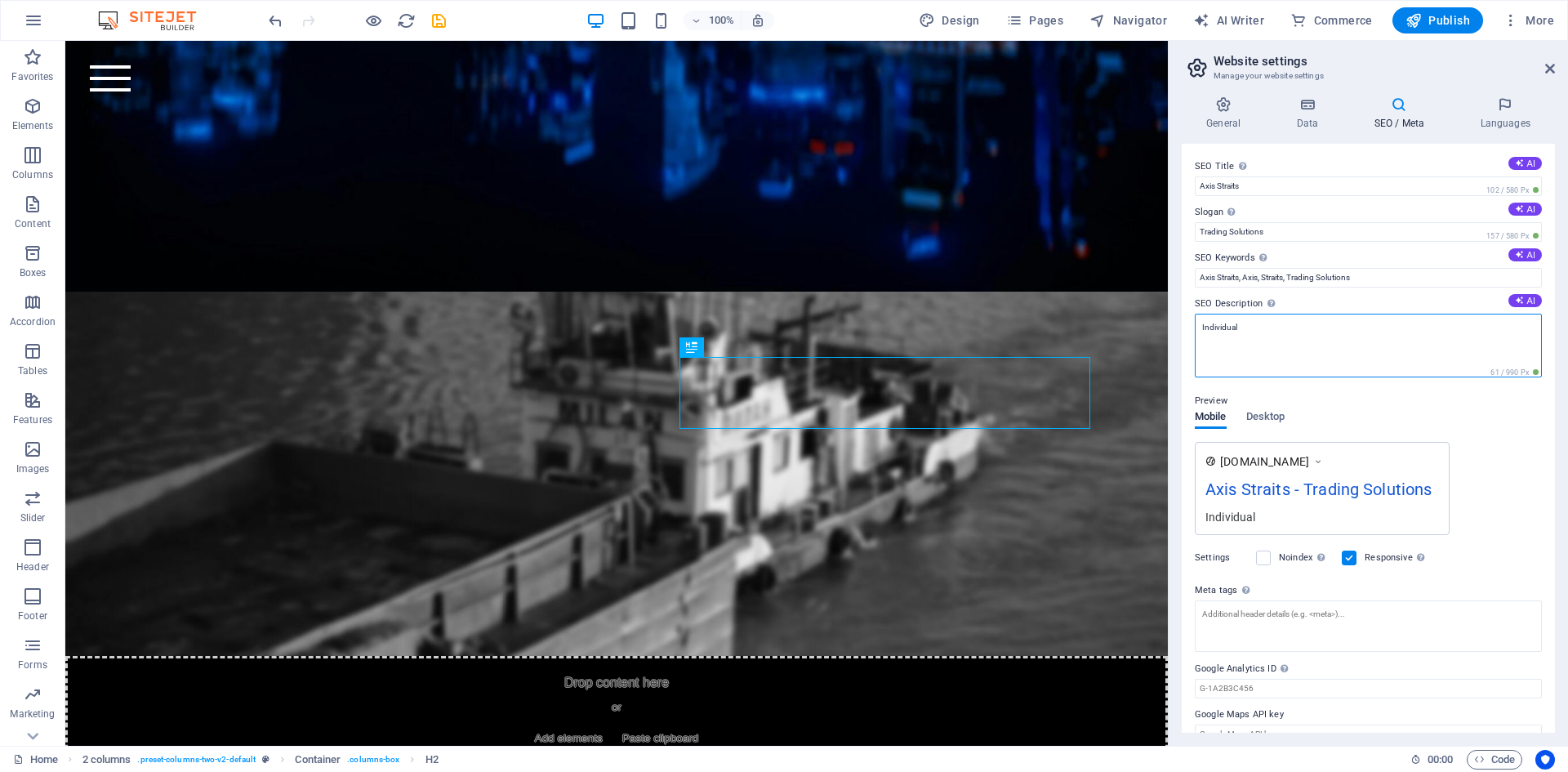
drag, startPoint x: 1252, startPoint y: 335, endPoint x: 1176, endPoint y: 328, distance: 76.3
click at [1176, 328] on div "General Data SEO / Meta Languages Website name Axis Straits Logo Drag files her…" at bounding box center [1368, 415] width 399 height 662
paste textarea "Axis Straits"
type textarea "Axis Straits - Your Preferred Parnter"
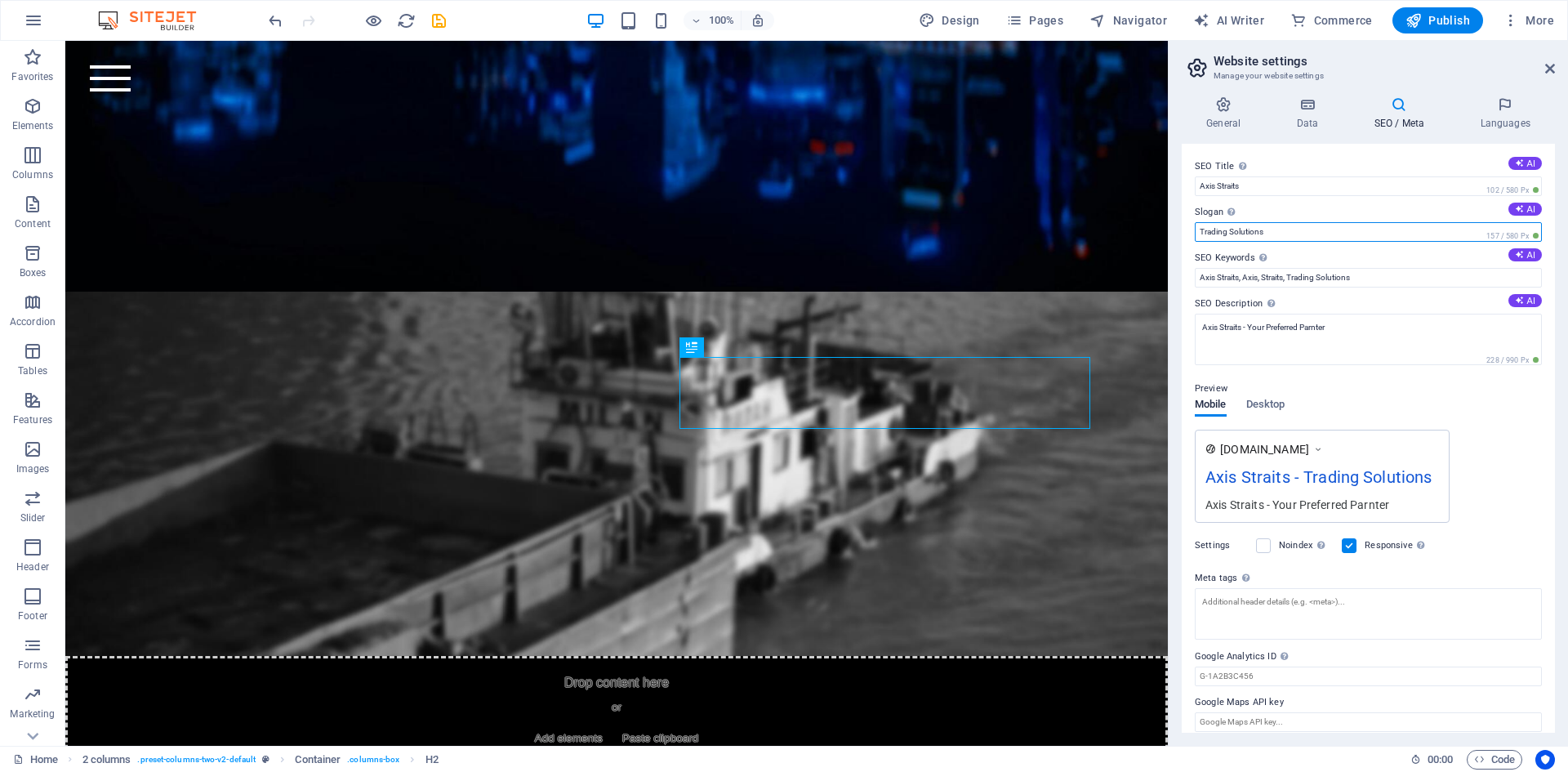
drag, startPoint x: 1279, startPoint y: 236, endPoint x: 1188, endPoint y: 228, distance: 91.4
click at [1188, 228] on div "SEO Title The title of your website - make it something that stands out in sear…" at bounding box center [1368, 438] width 373 height 589
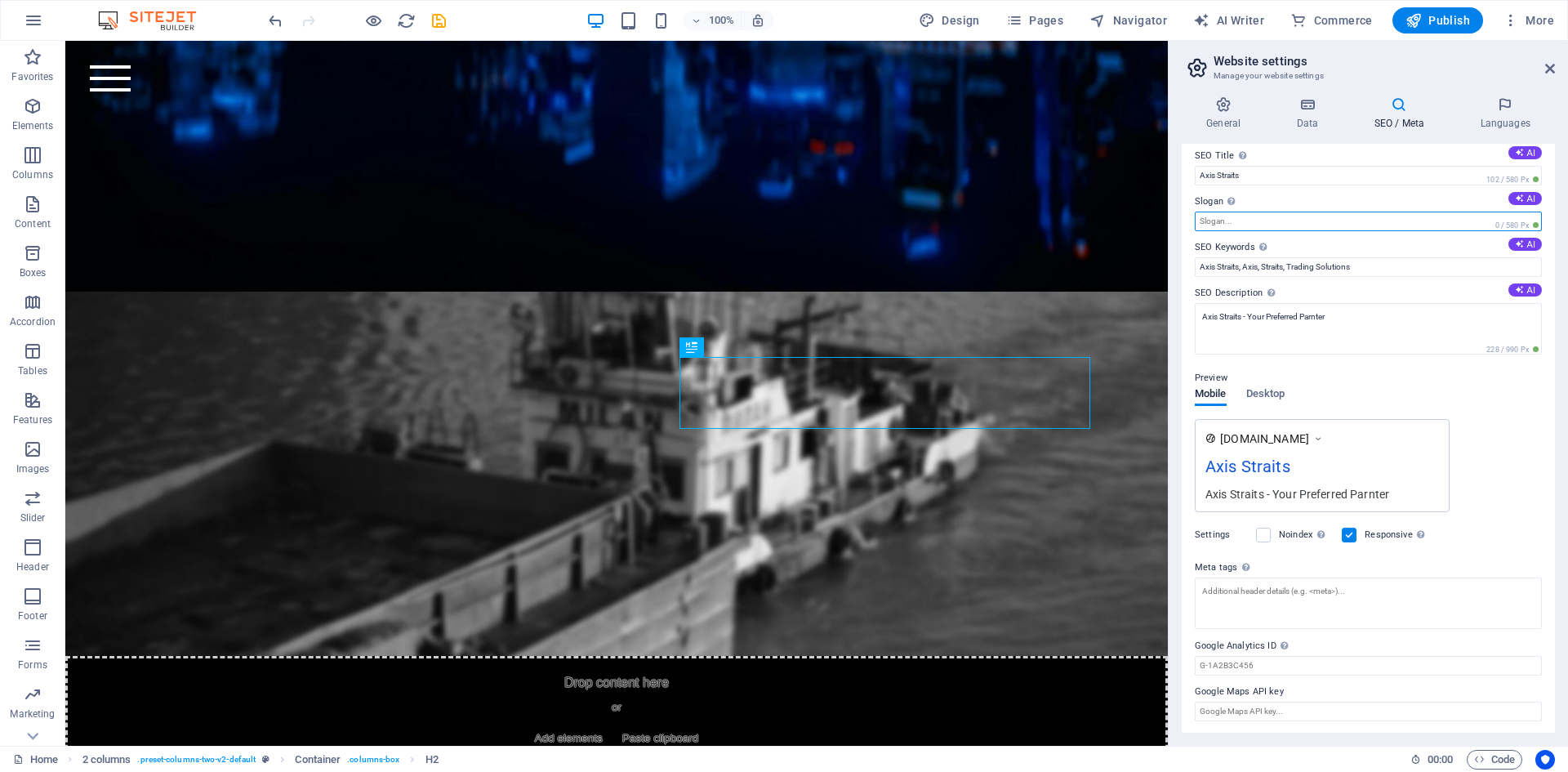
scroll to position [13, 0]
click at [1353, 175] on input "Axis Straits" at bounding box center [1368, 174] width 347 height 19
click at [439, 18] on icon "save" at bounding box center [438, 20] width 19 height 18
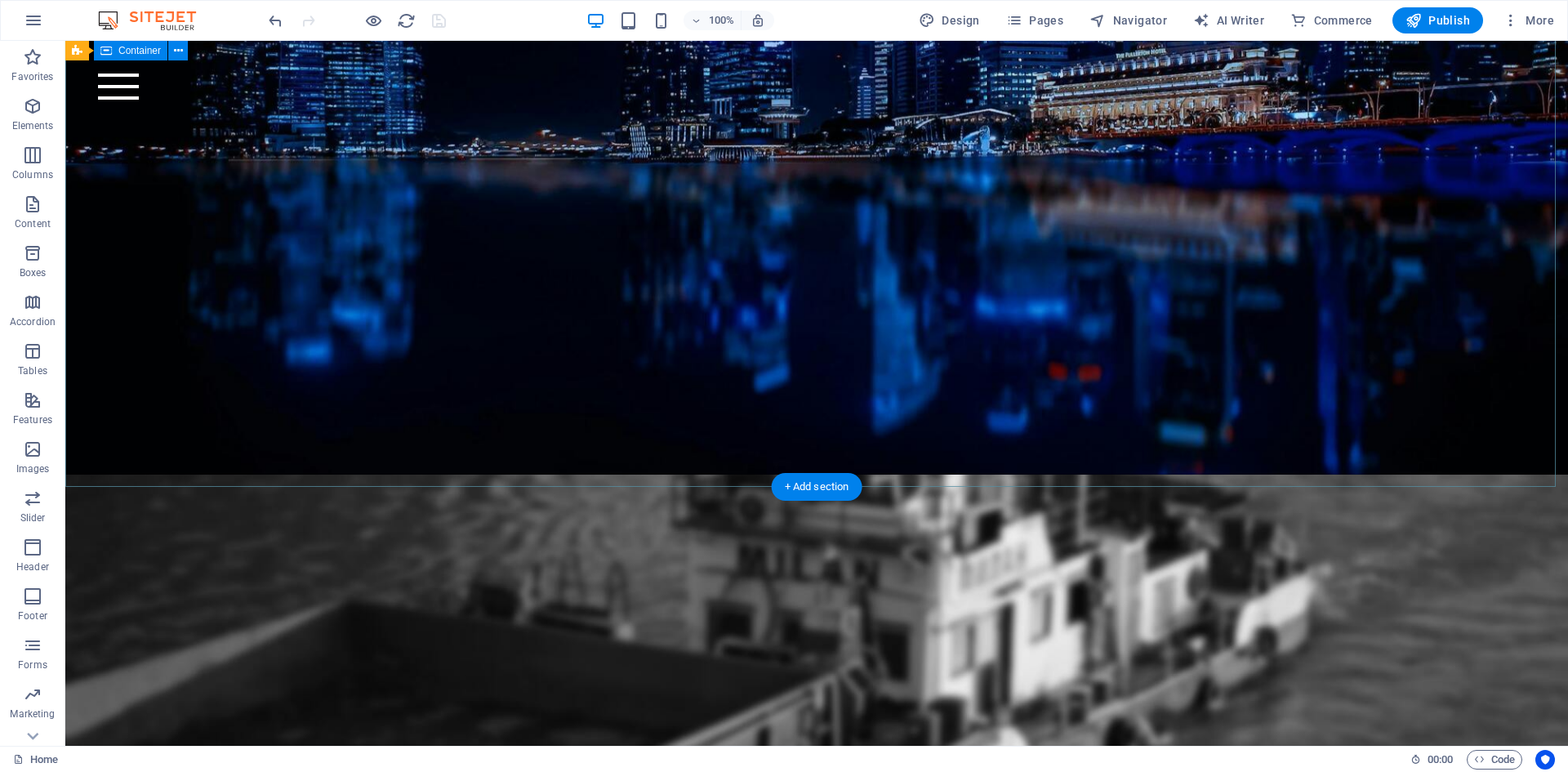
scroll to position [0, 0]
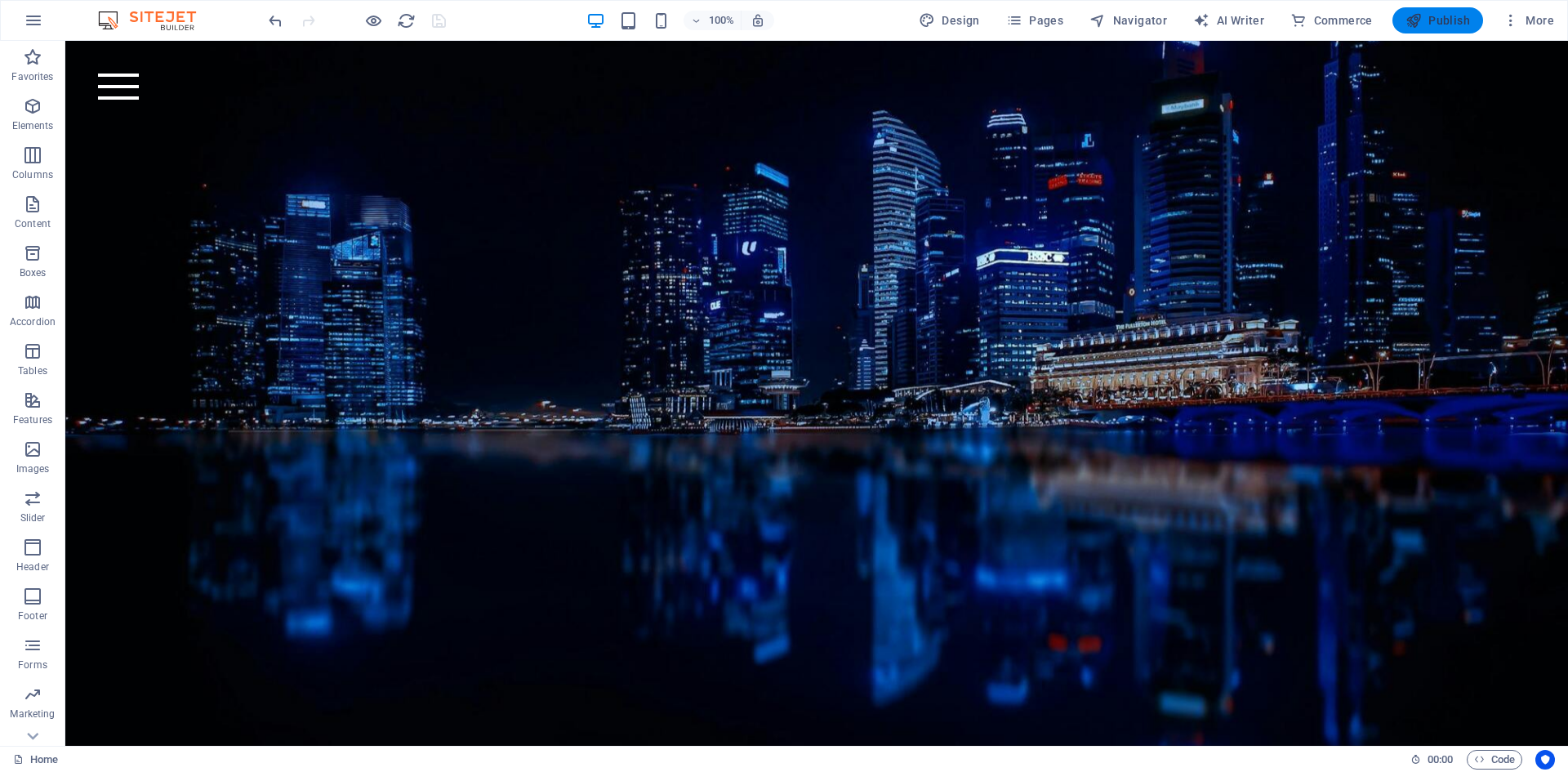
click at [1427, 16] on span "Publish" at bounding box center [1437, 20] width 64 height 17
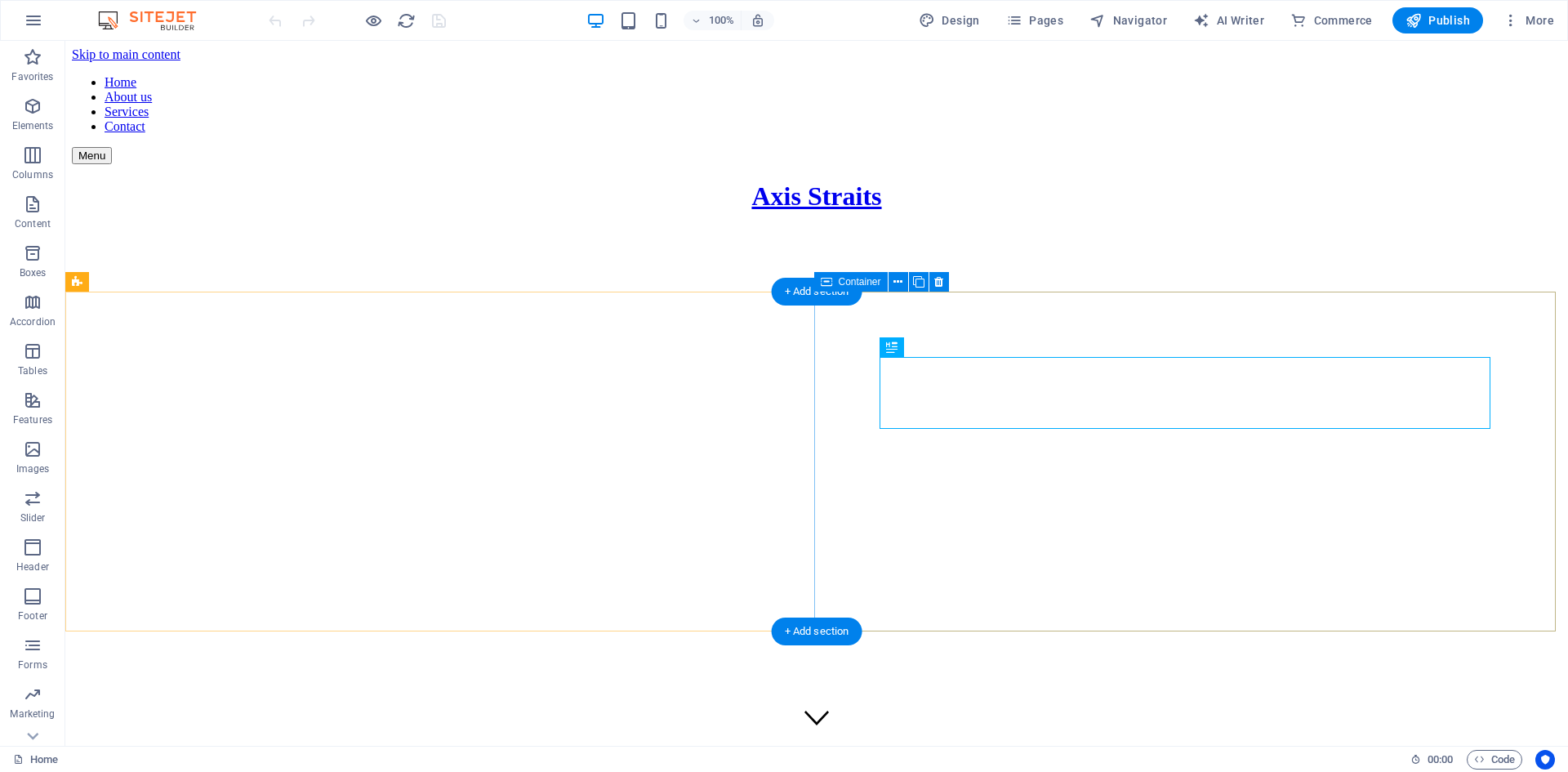
scroll to position [454, 0]
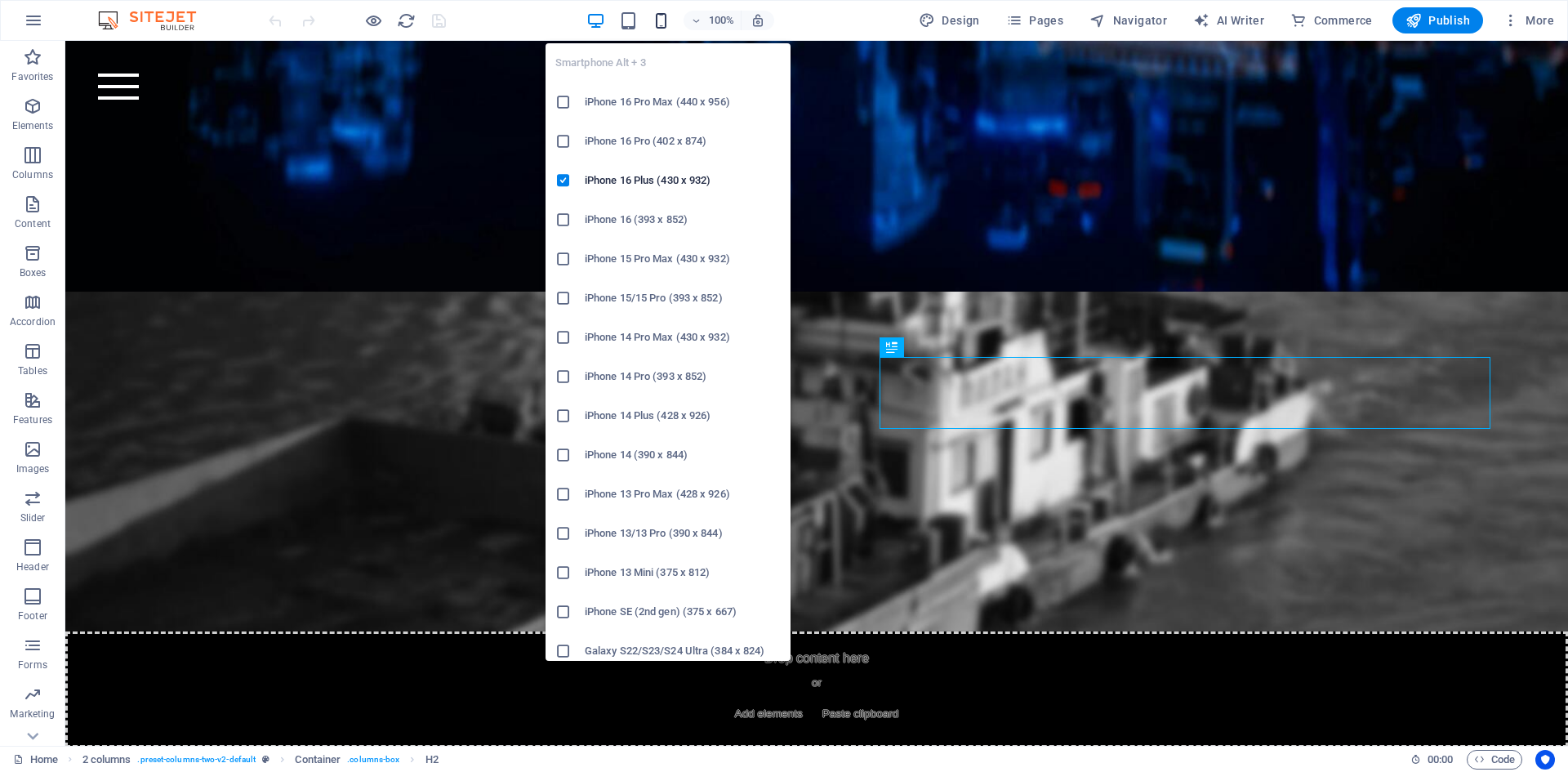
click at [658, 18] on icon "button" at bounding box center [660, 20] width 19 height 18
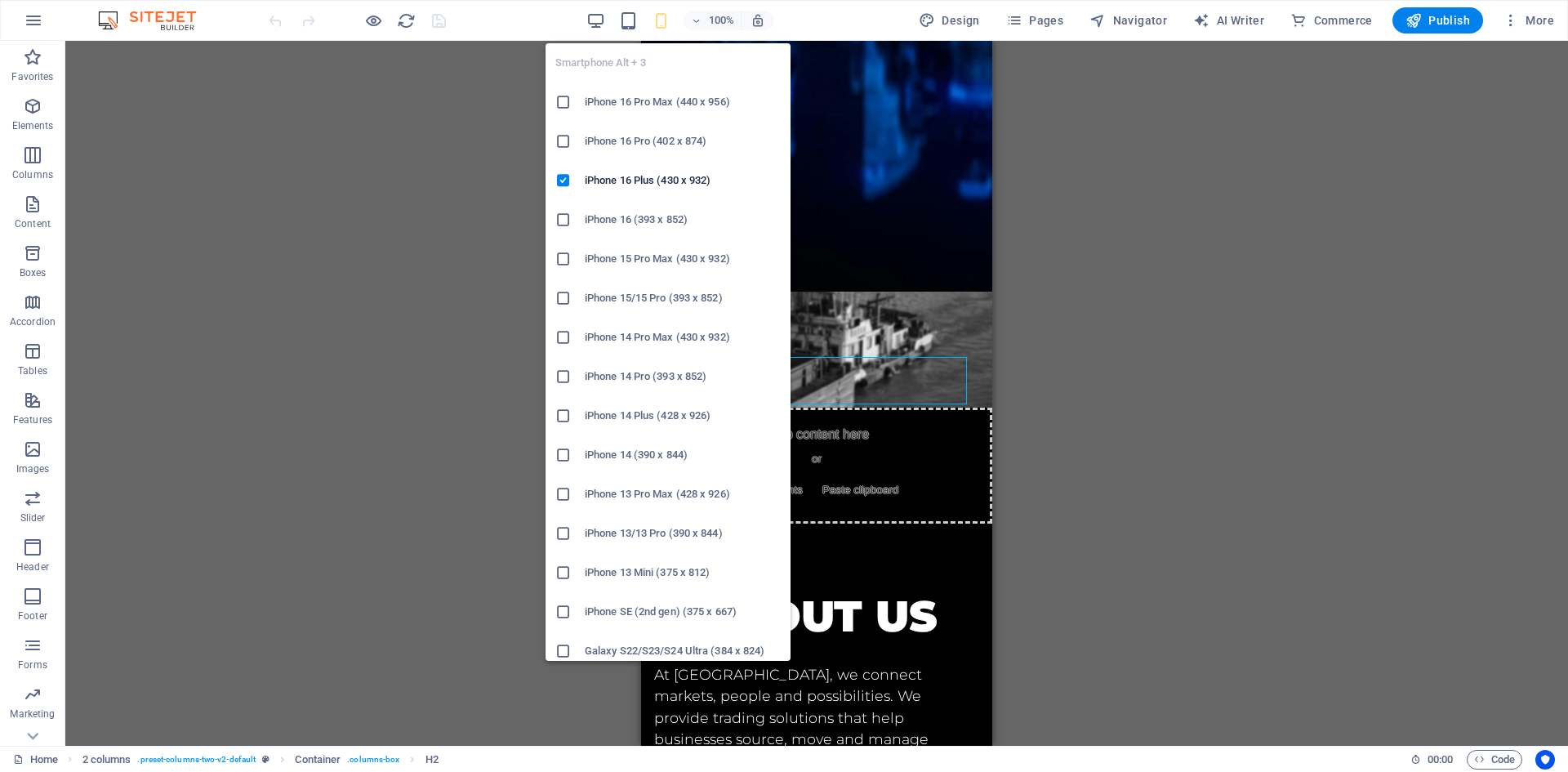
click at [566, 104] on icon at bounding box center [563, 101] width 17 height 17
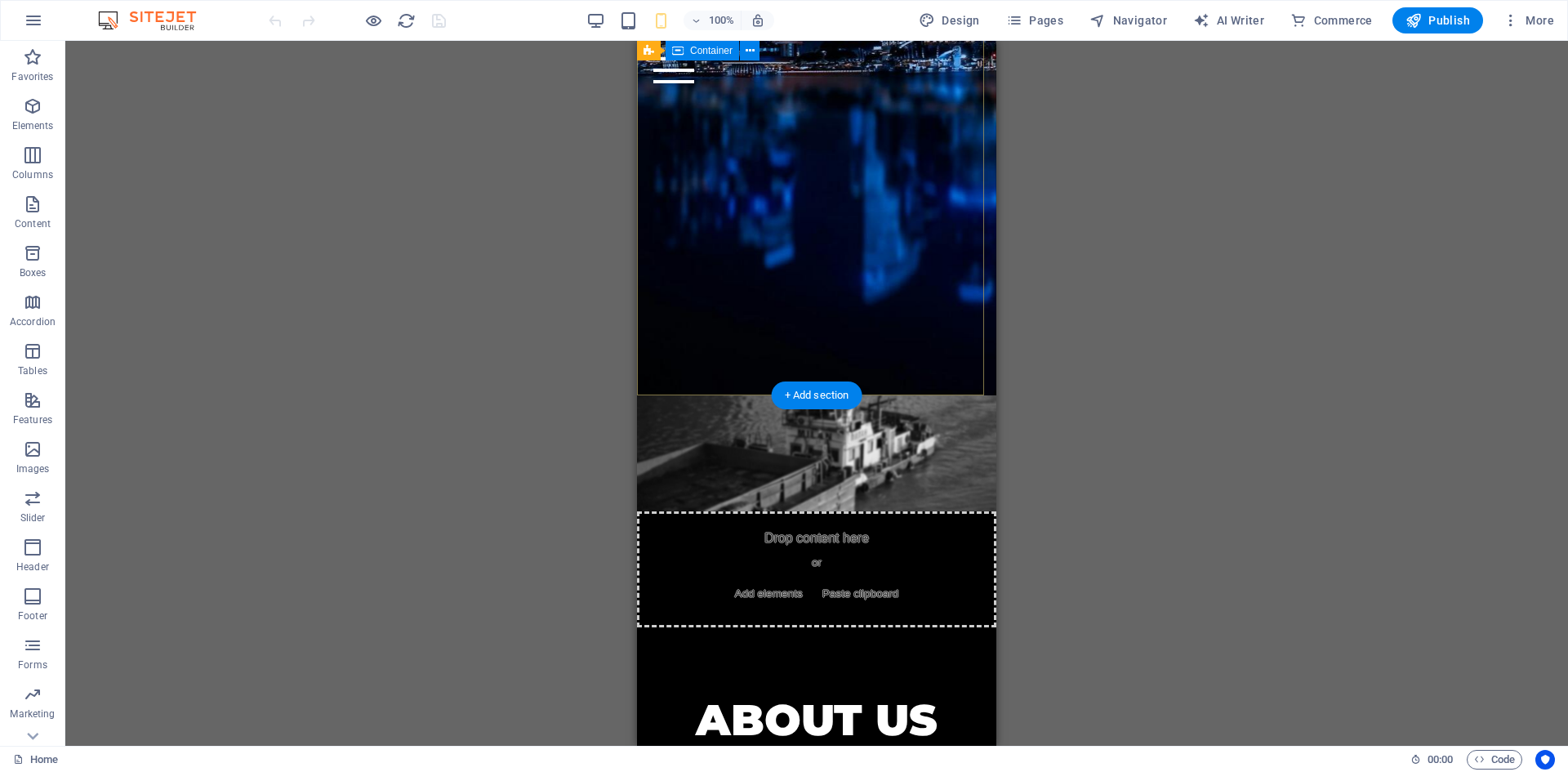
scroll to position [0, 0]
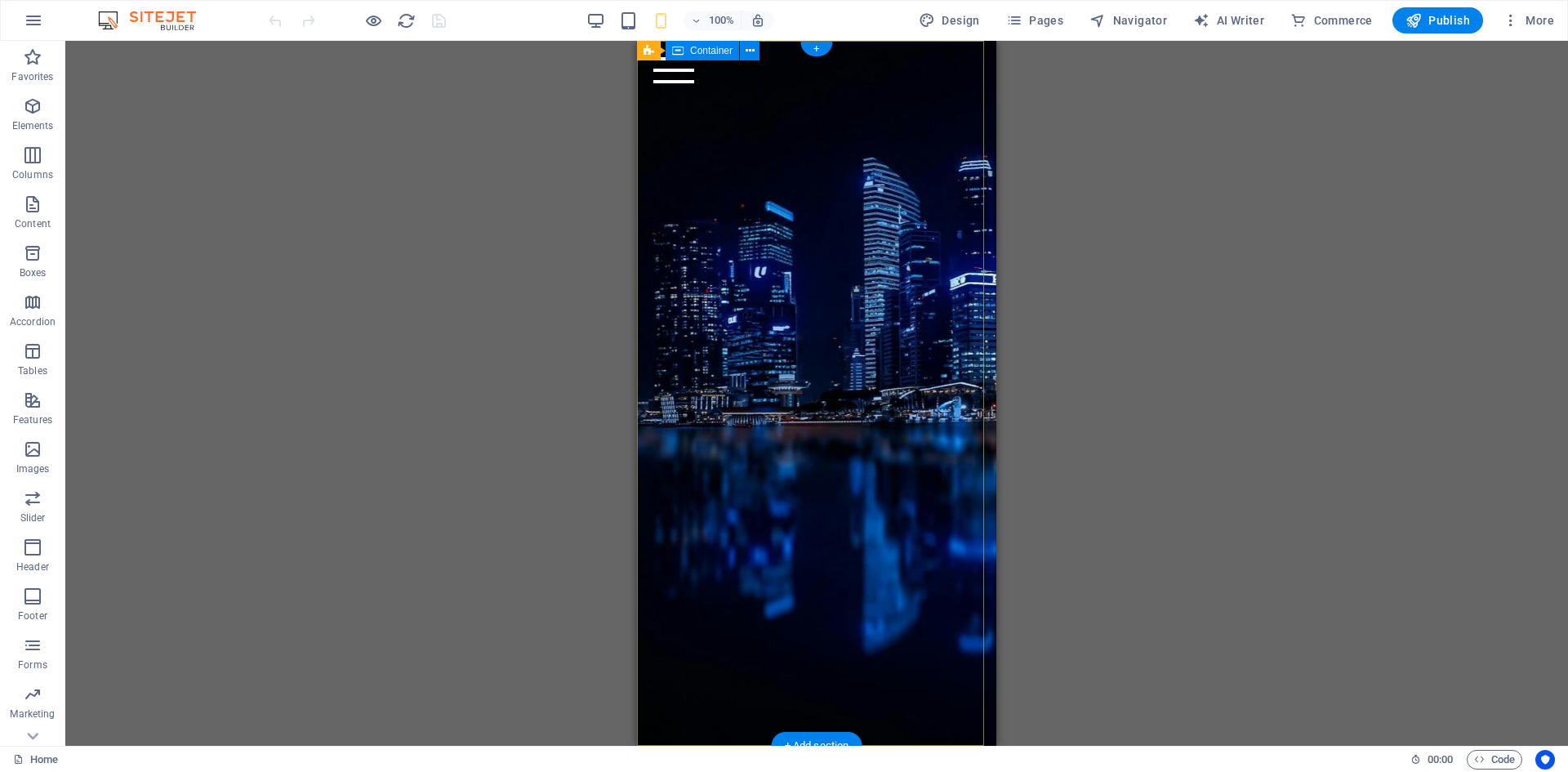
click at [749, 213] on div "Axis Straits" at bounding box center [816, 146] width 359 height 210
click at [748, 213] on div "Axis Straits" at bounding box center [816, 146] width 359 height 210
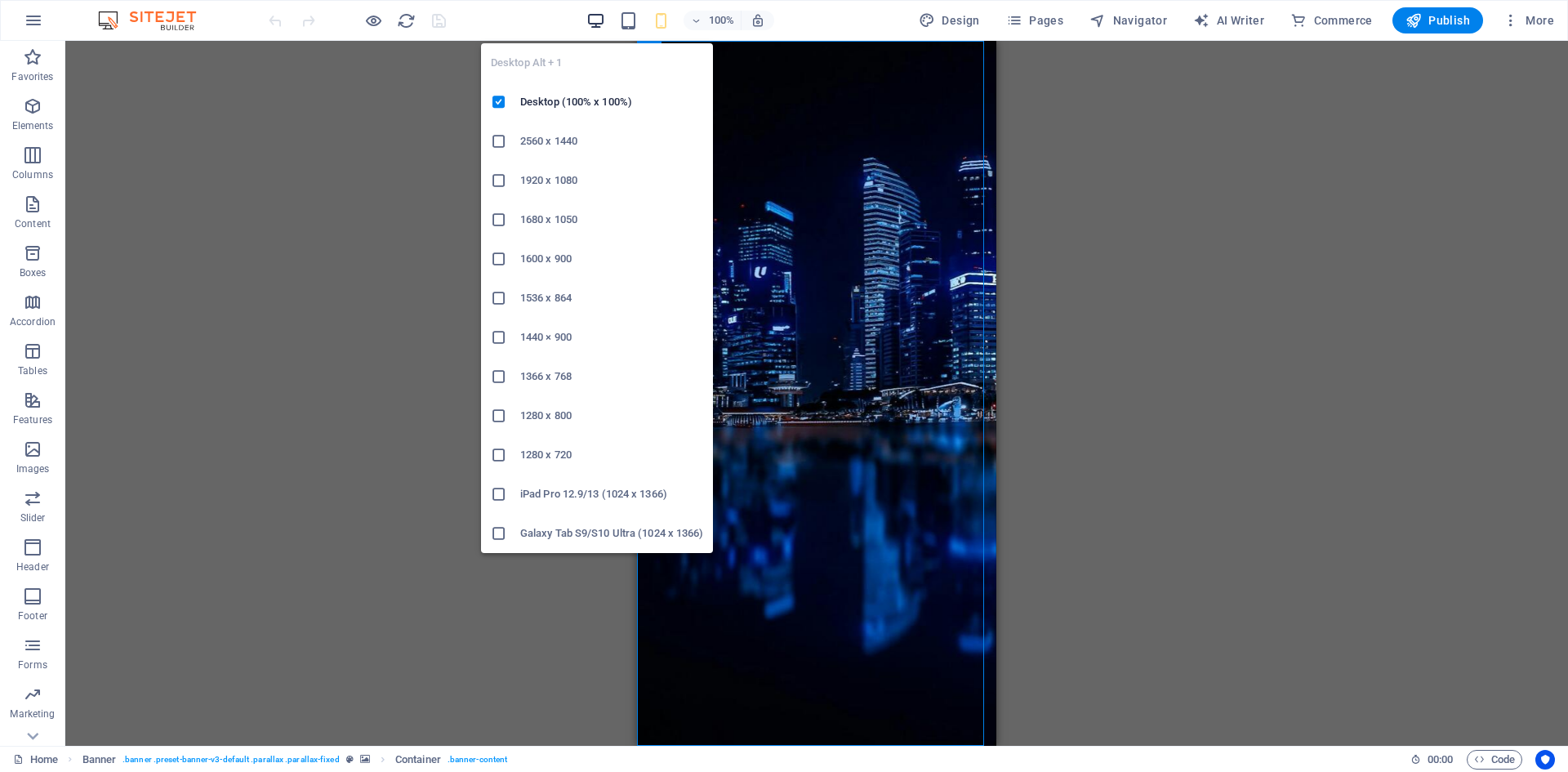
click at [589, 15] on icon "button" at bounding box center [595, 20] width 19 height 18
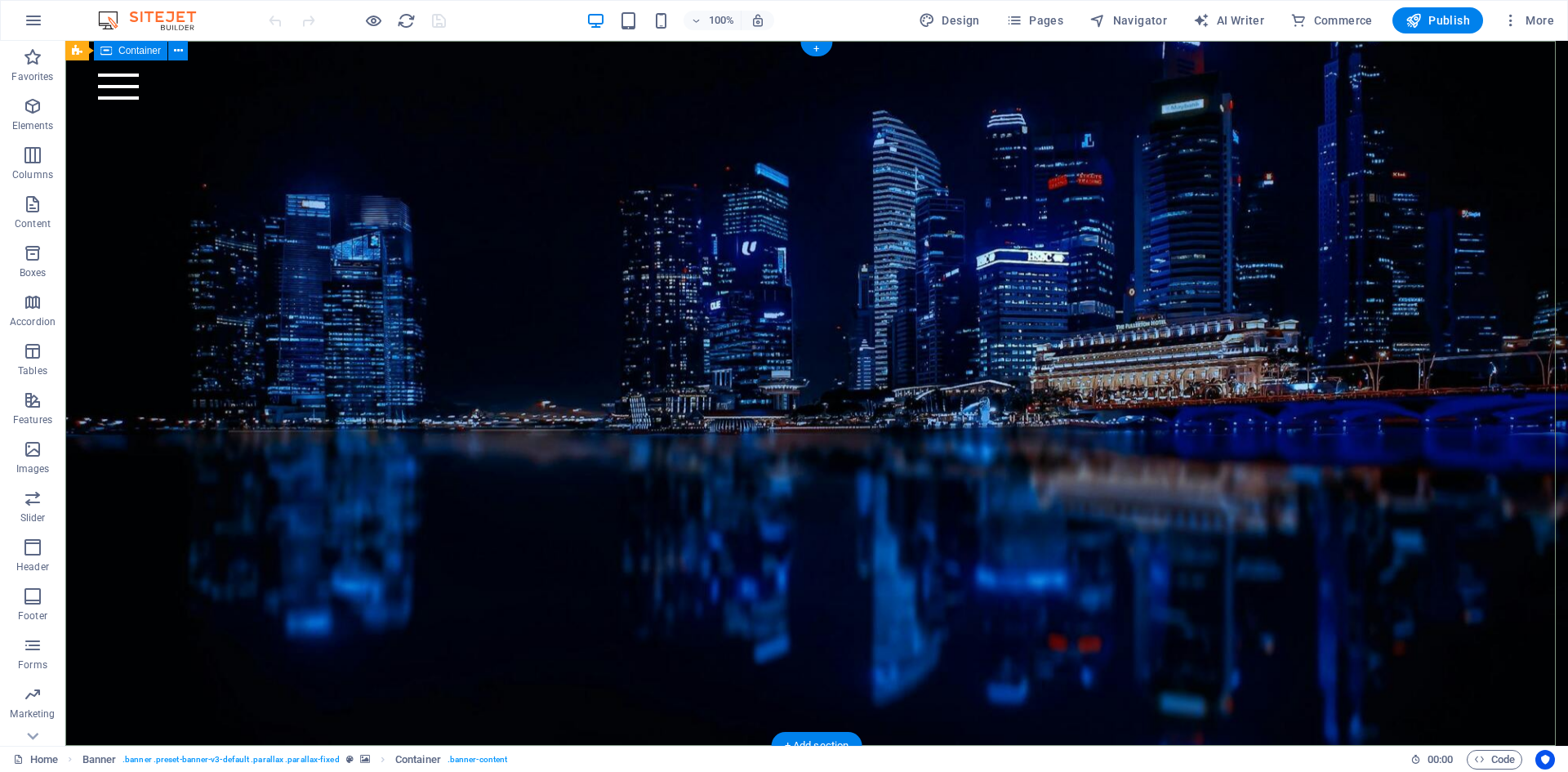
click at [1098, 310] on div "Axis Straits" at bounding box center [816, 208] width 1503 height 336
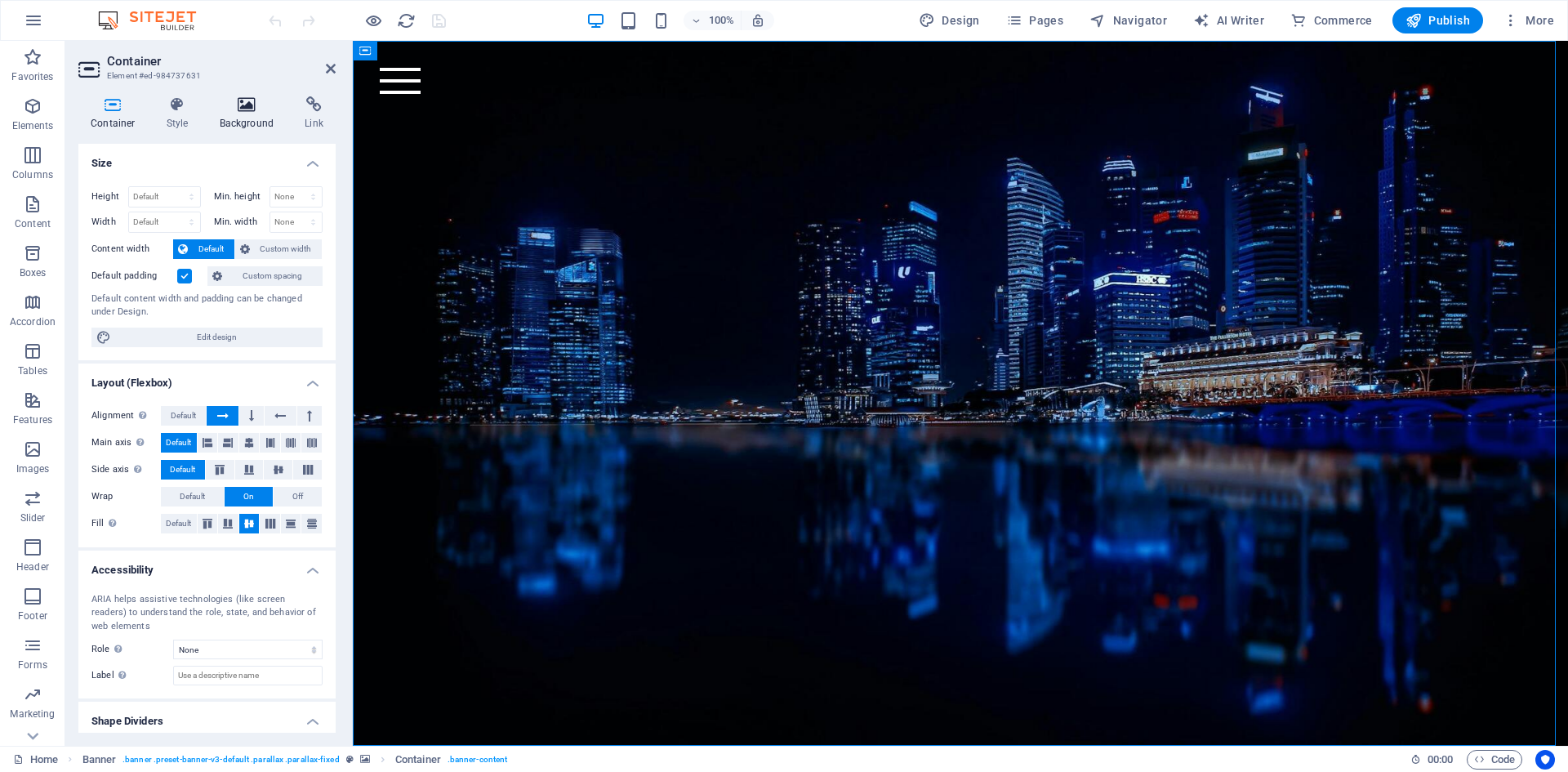
click at [243, 115] on h4 "Background" at bounding box center [250, 113] width 86 height 34
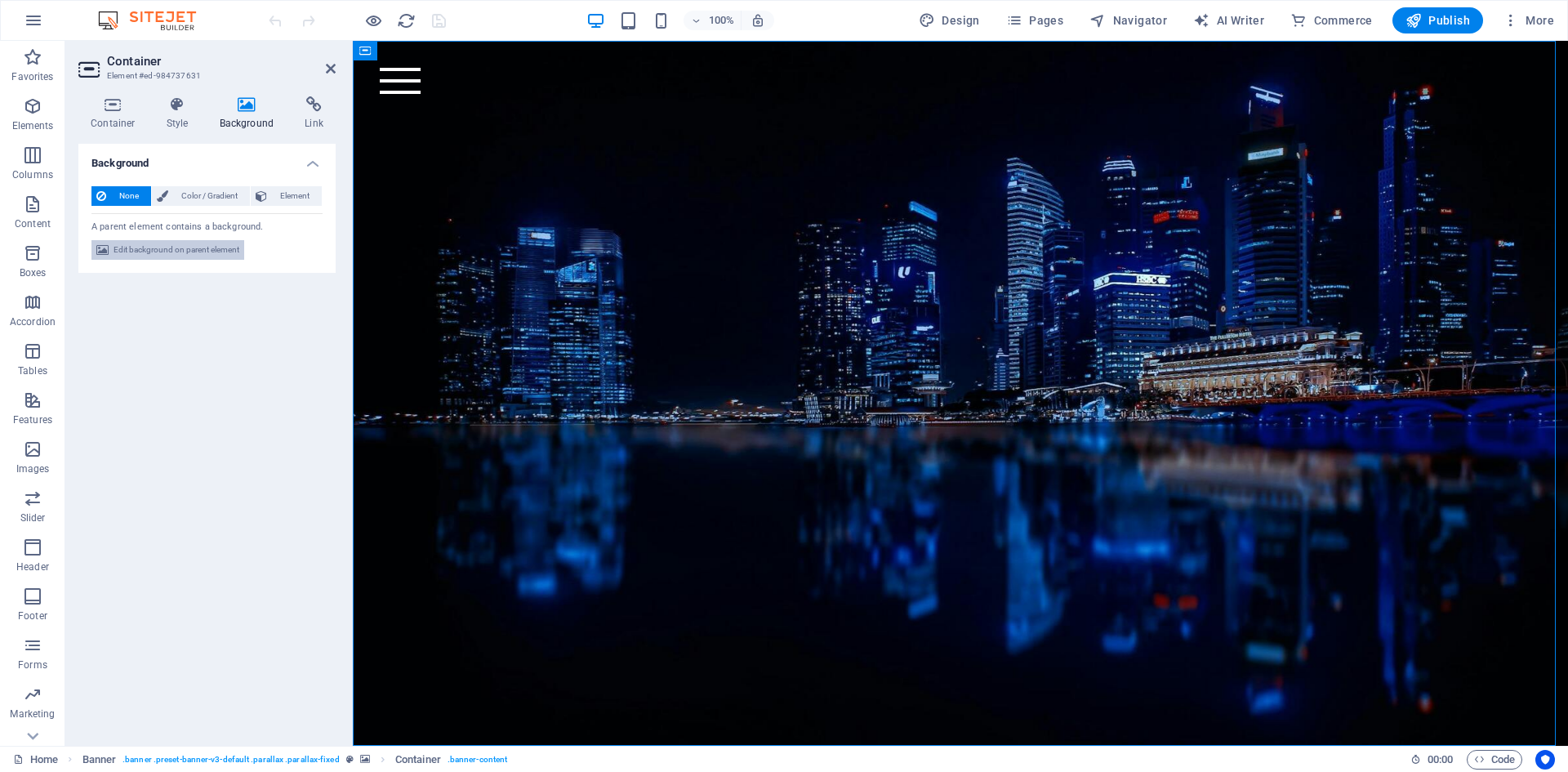
click at [199, 251] on span "Edit background on parent element" at bounding box center [176, 250] width 126 height 19
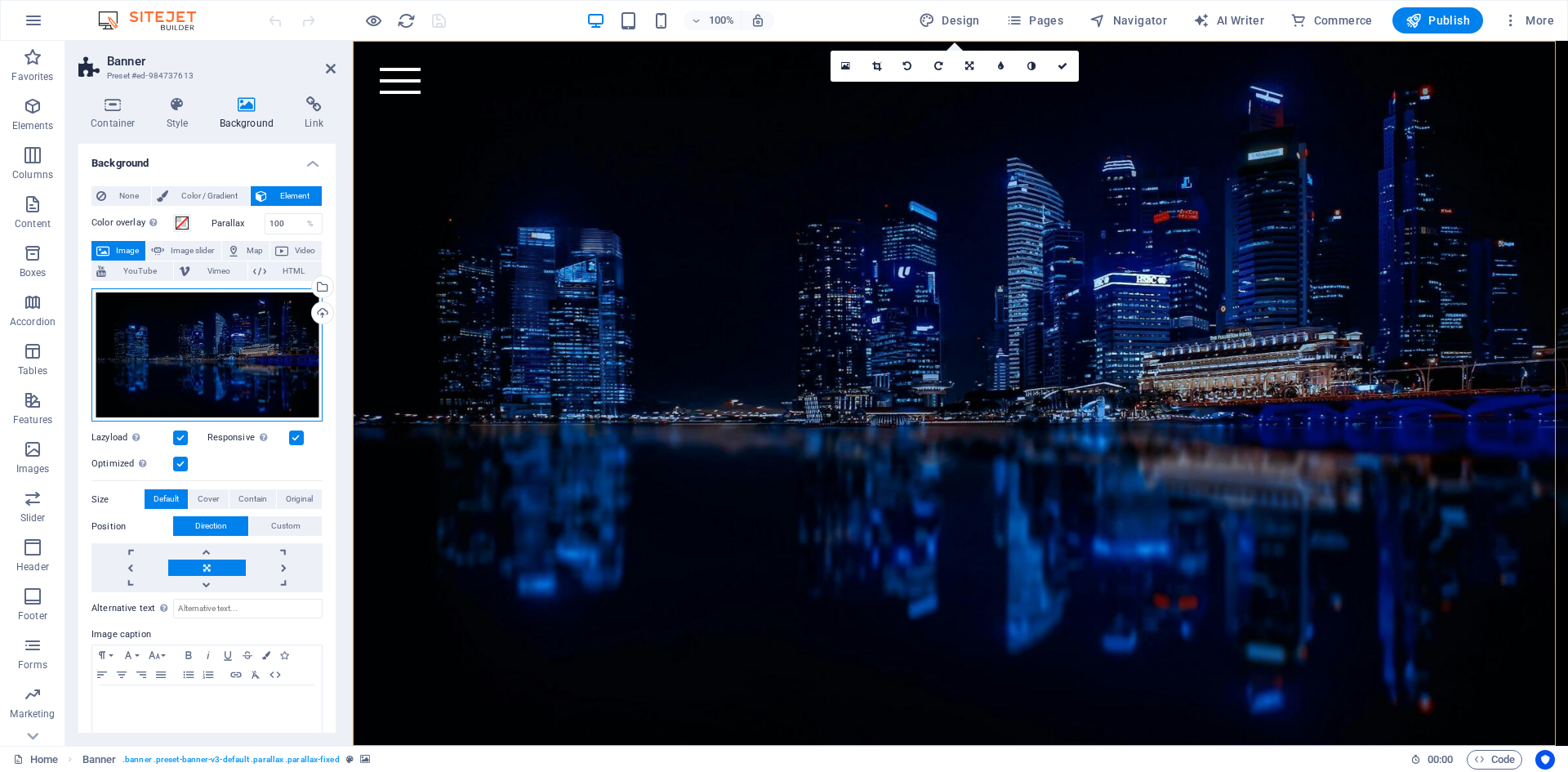
click at [231, 347] on div "Drag files here, click to choose files or select files from Files or our free s…" at bounding box center [206, 355] width 231 height 134
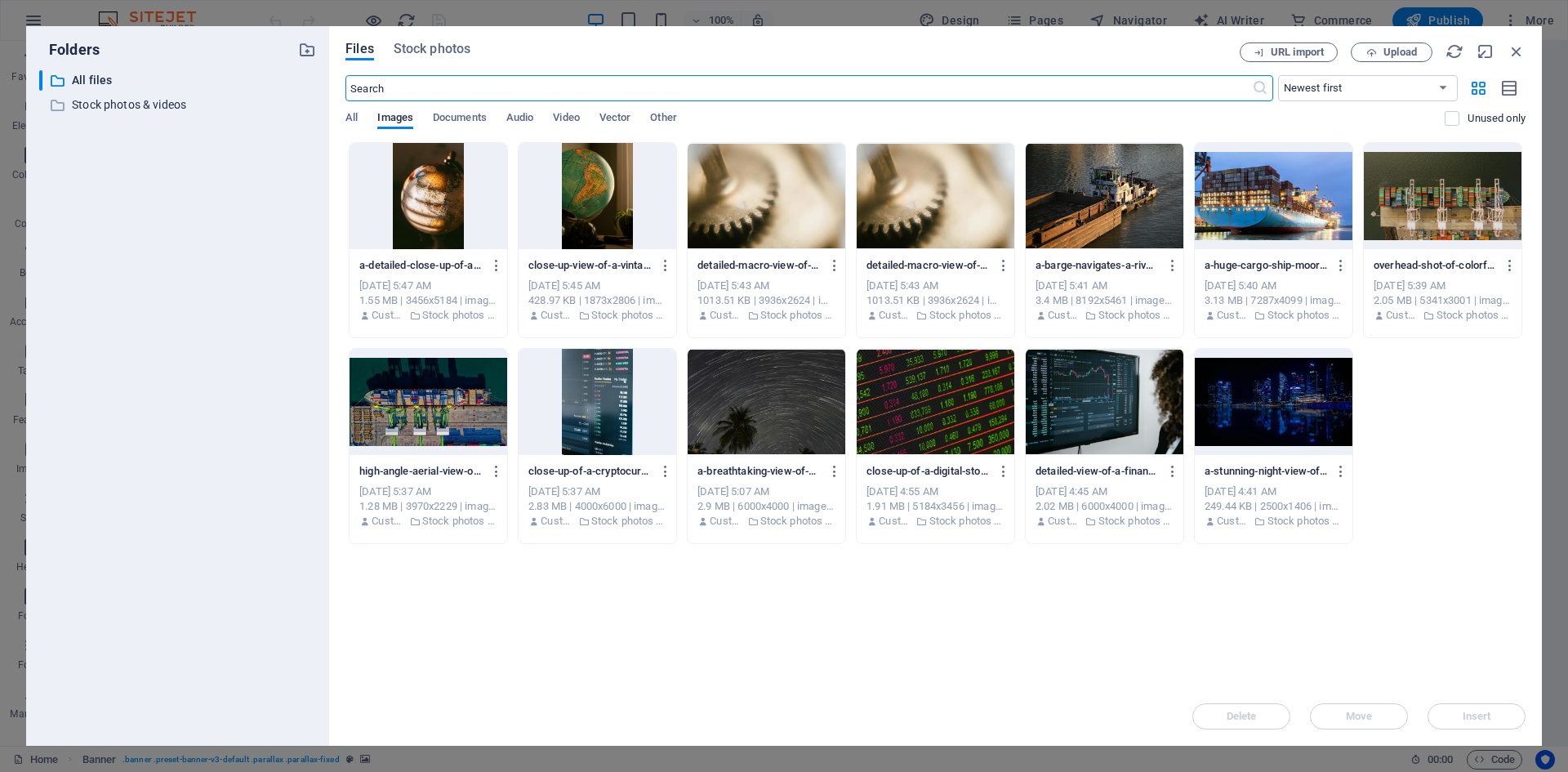
click at [693, 86] on input "text" at bounding box center [799, 88] width 906 height 26
type input "s"
click at [428, 54] on span "Stock photos" at bounding box center [431, 49] width 77 height 19
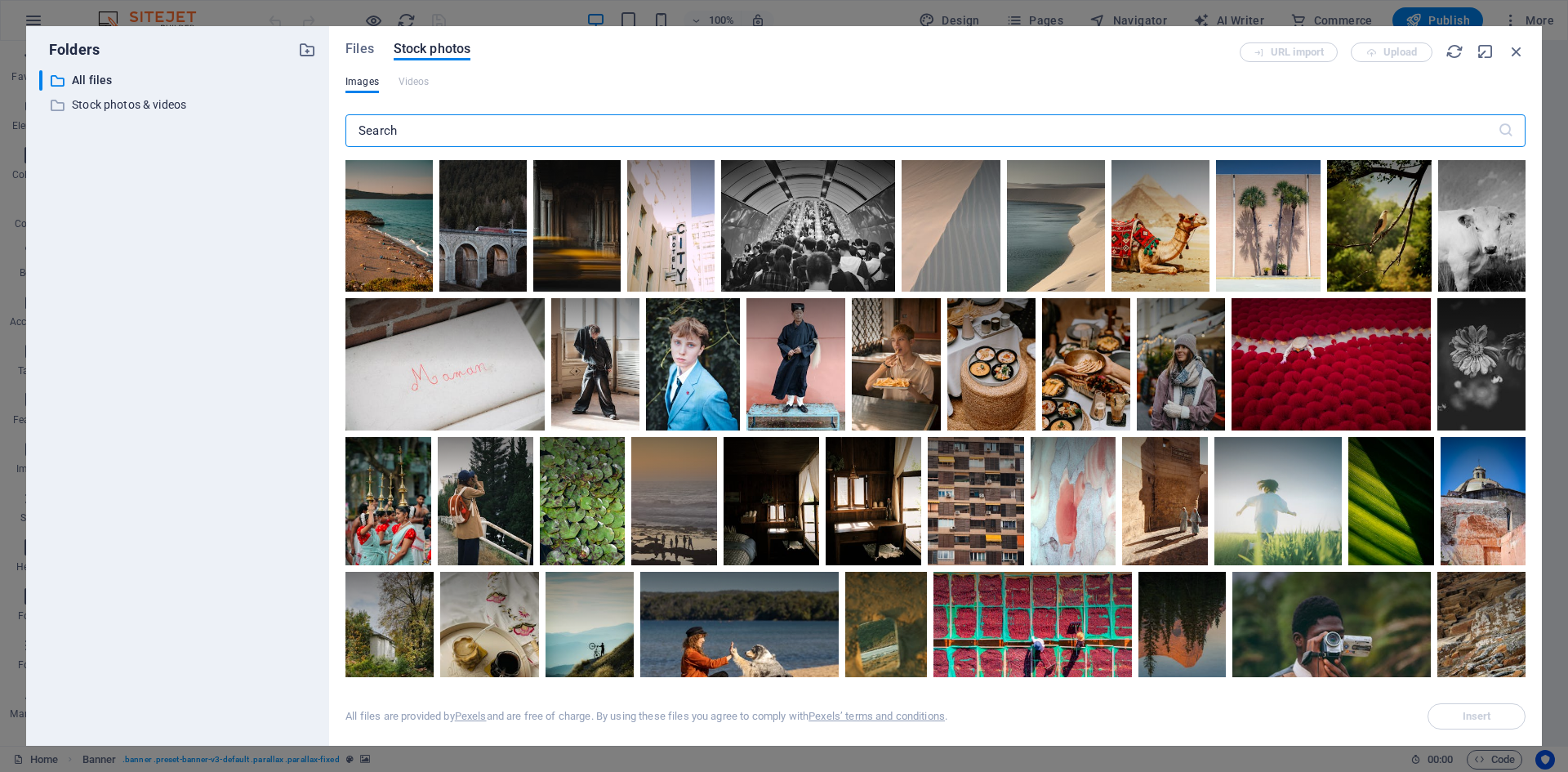
click at [450, 124] on input "text" at bounding box center [921, 130] width 1152 height 33
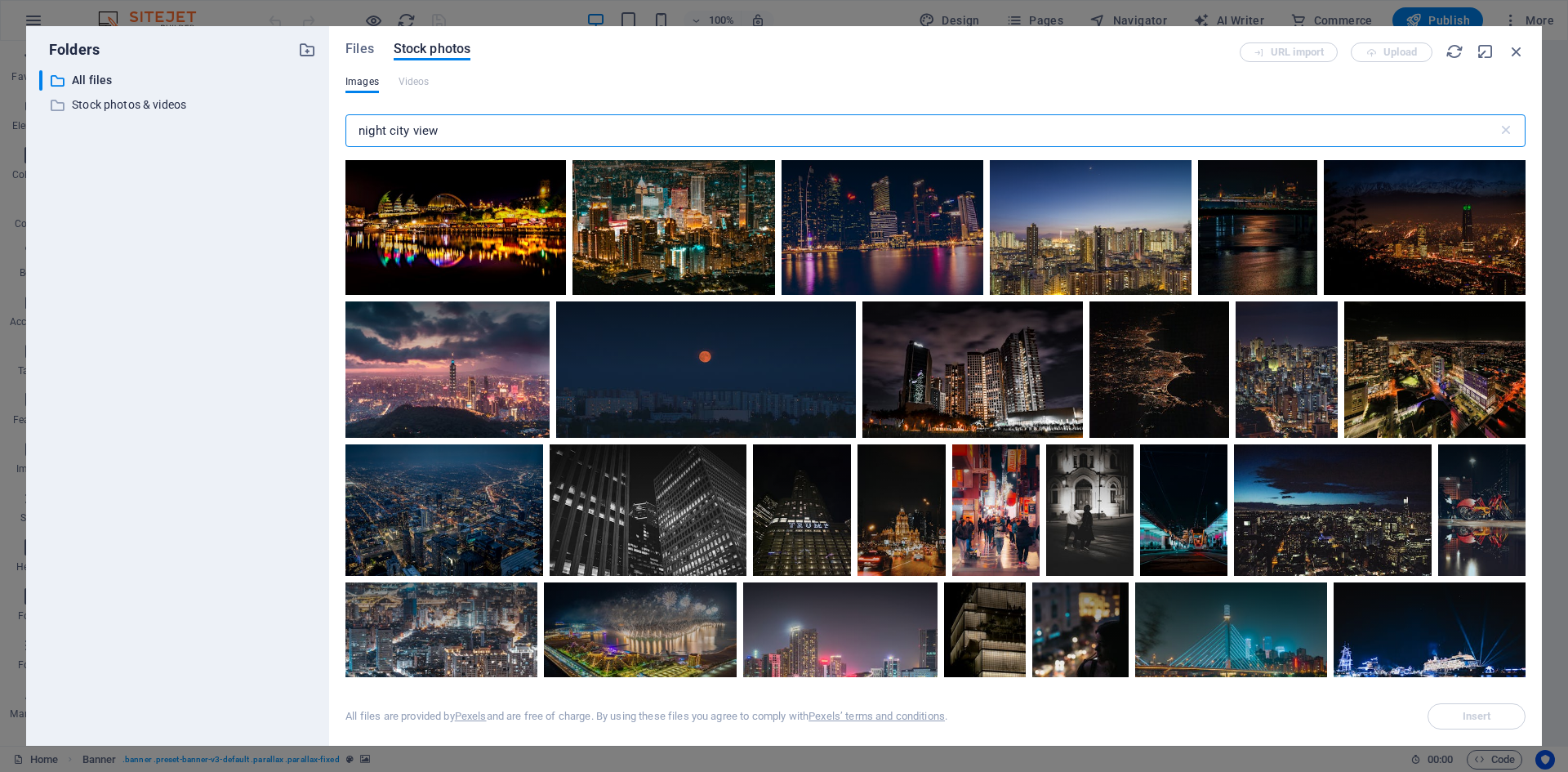
click at [421, 129] on input "night city view" at bounding box center [921, 130] width 1152 height 33
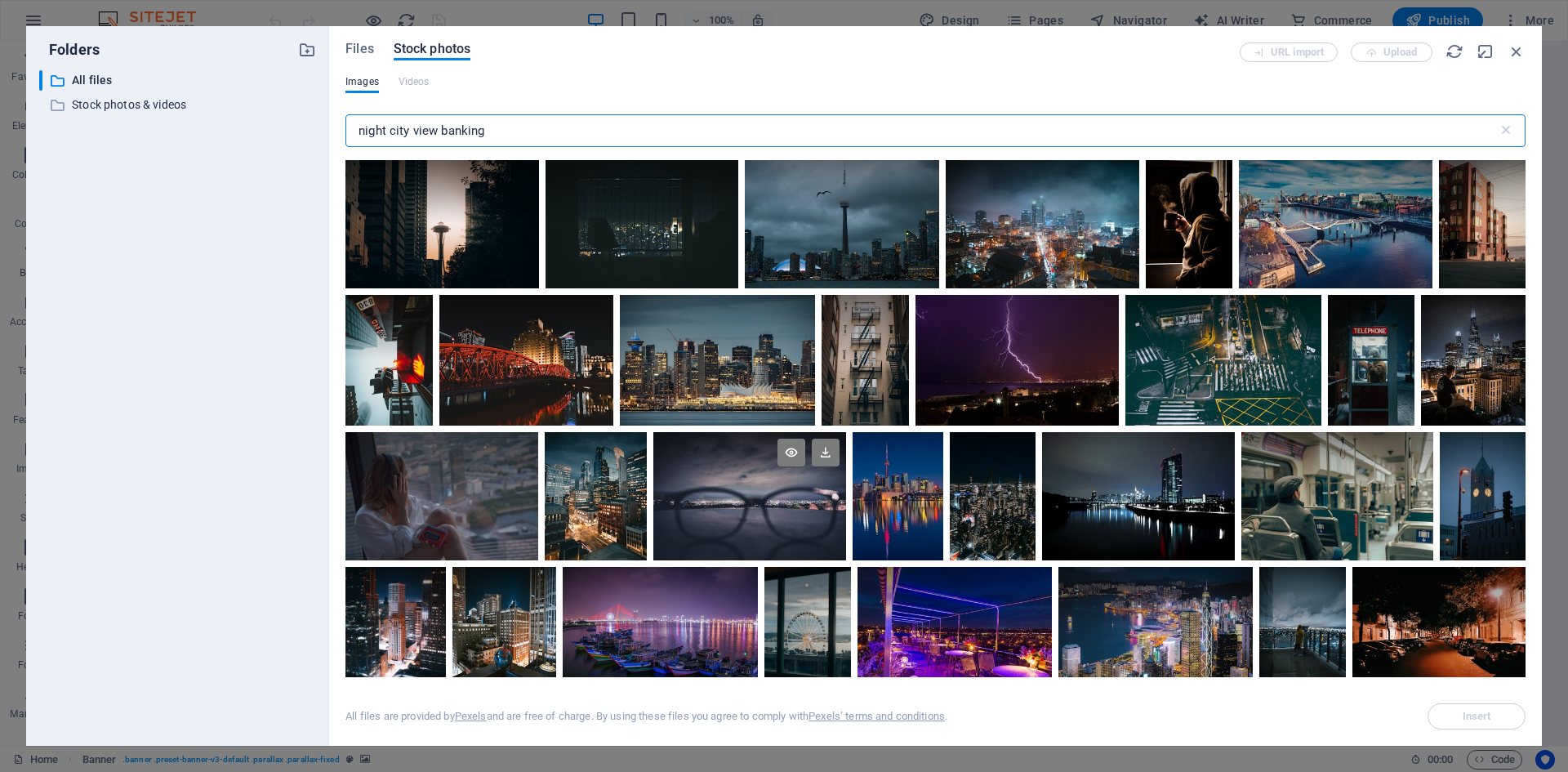
scroll to position [245, 0]
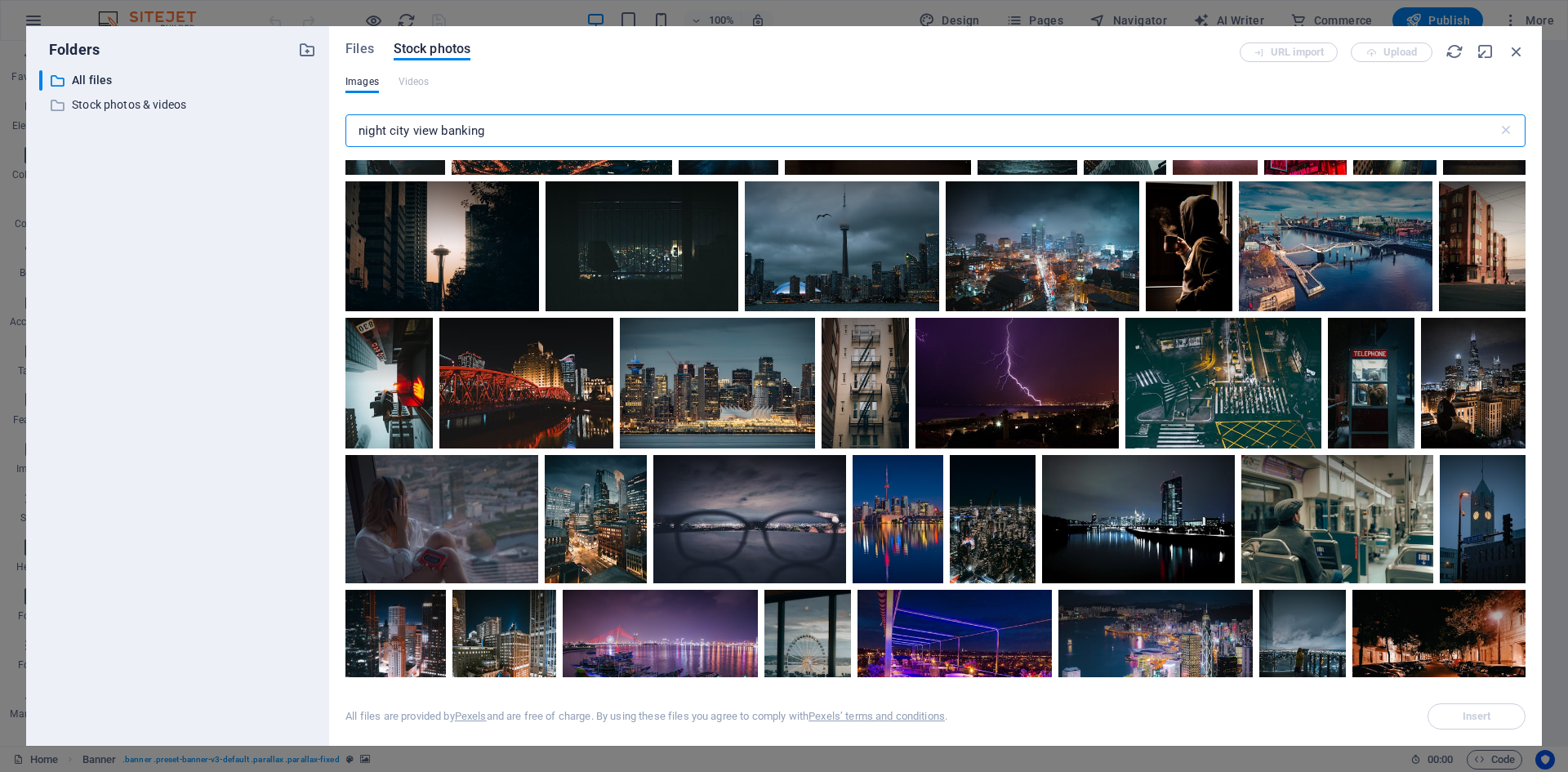
drag, startPoint x: 499, startPoint y: 134, endPoint x: 275, endPoint y: 123, distance: 224.3
click at [276, 123] on div "Folders ​ All files All files ​ Stock photos & videos Stock photos & videos Fil…" at bounding box center [784, 386] width 1516 height 719
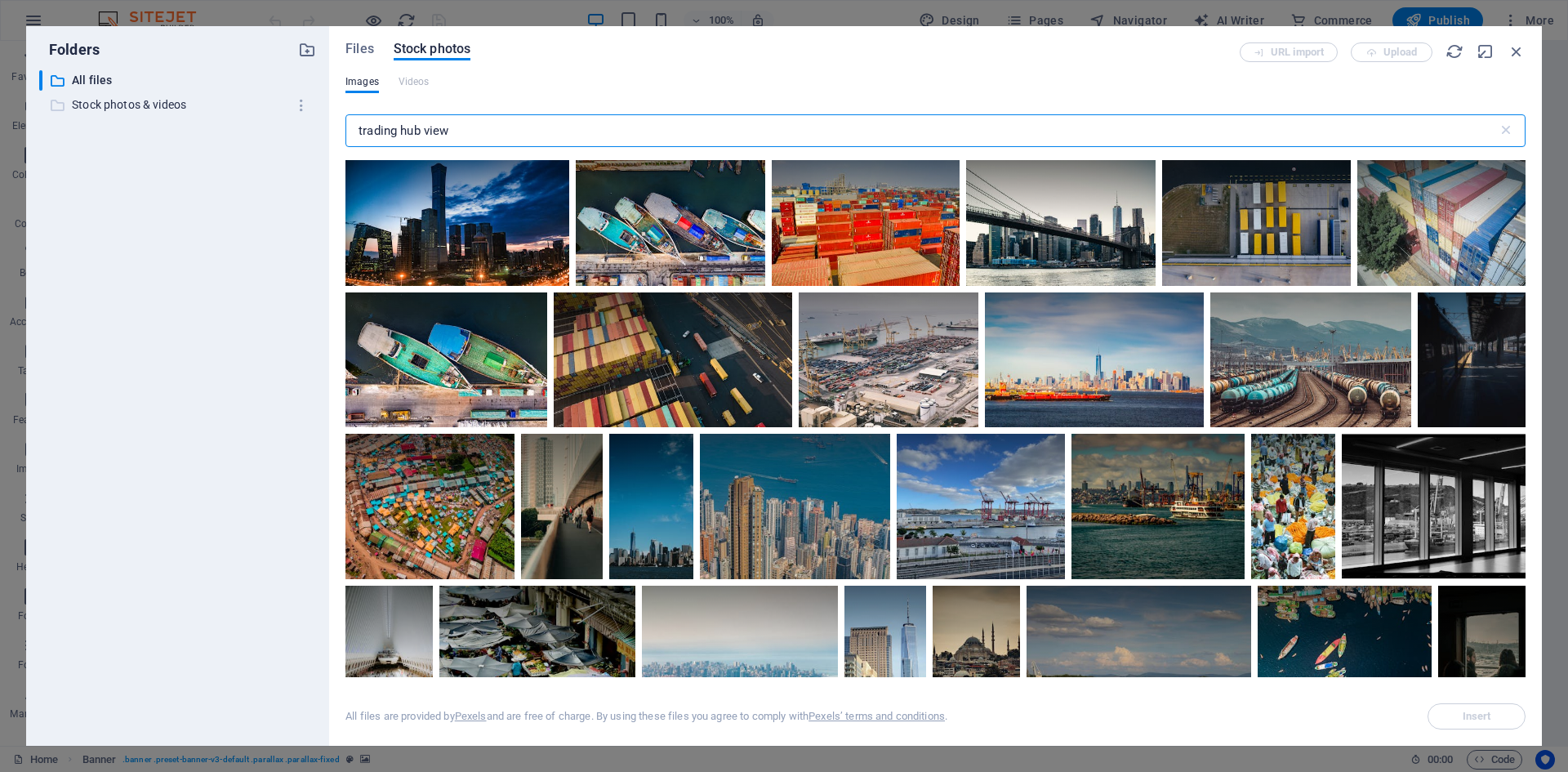
drag, startPoint x: 442, startPoint y: 127, endPoint x: 270, endPoint y: 112, distance: 172.7
click at [270, 112] on div "Folders ​ All files All files ​ Stock photos & videos Stock photos & videos Fil…" at bounding box center [784, 386] width 1516 height 719
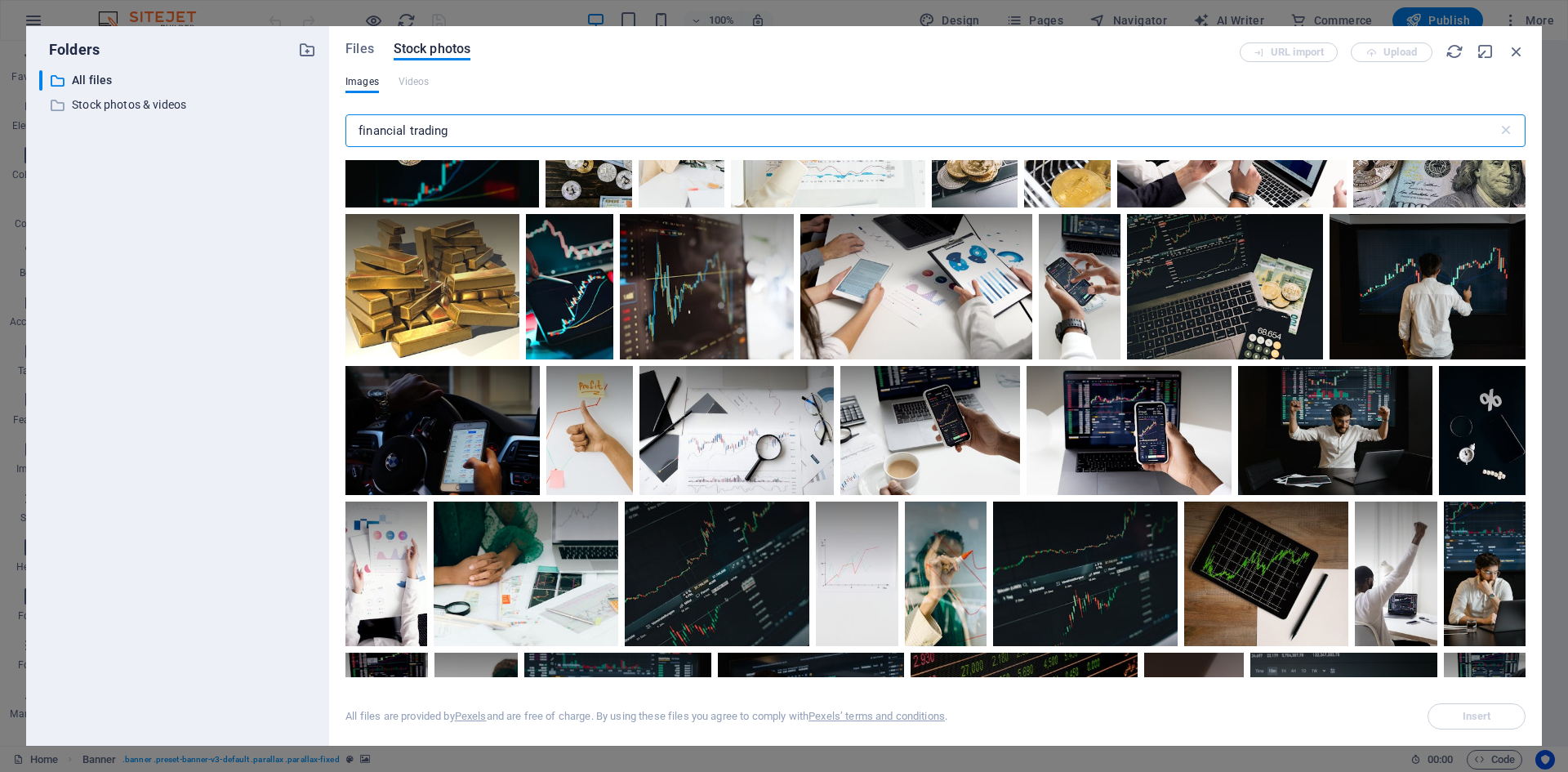
scroll to position [0, 0]
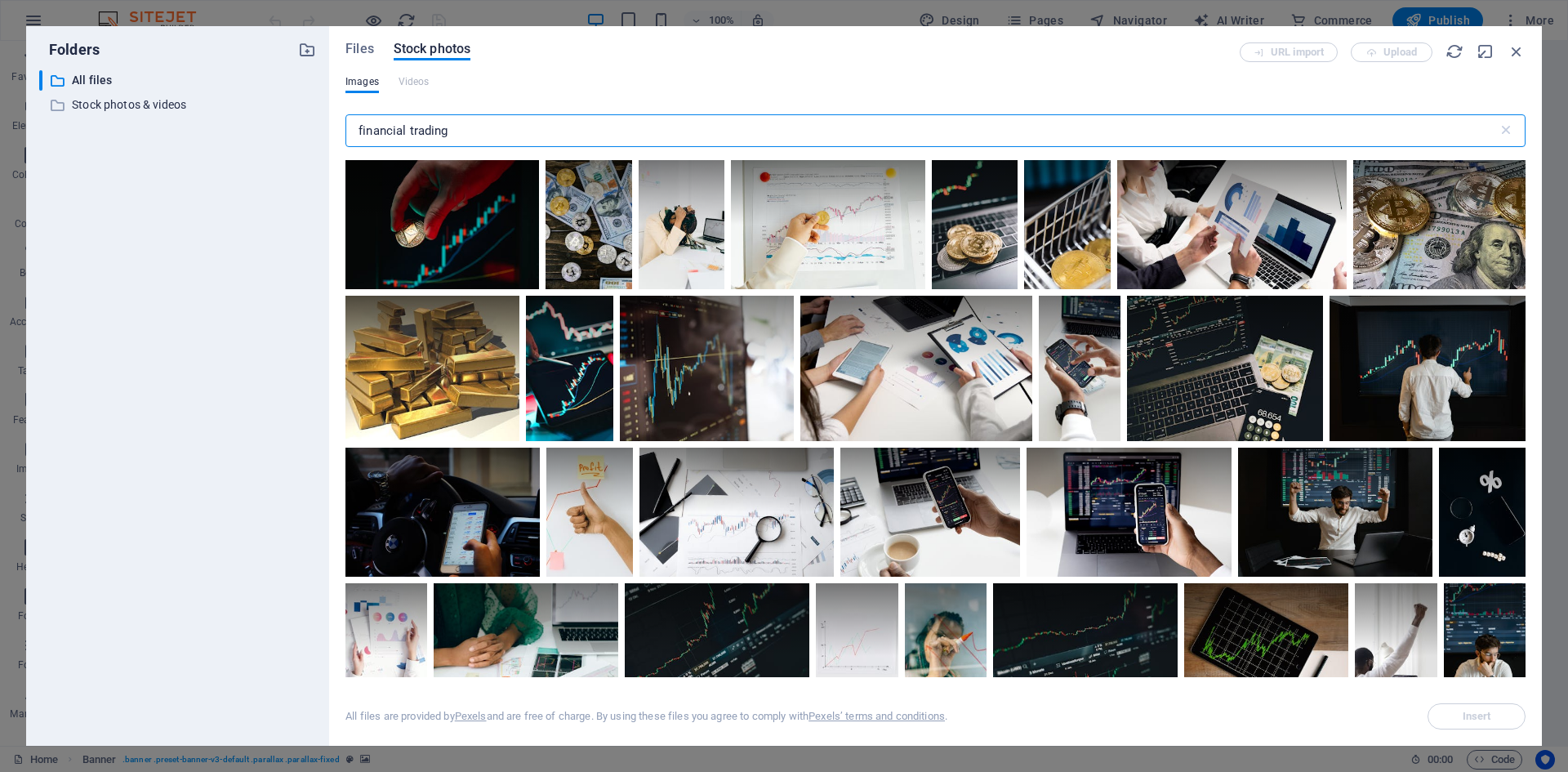
click at [492, 123] on input "financial trading" at bounding box center [921, 130] width 1152 height 33
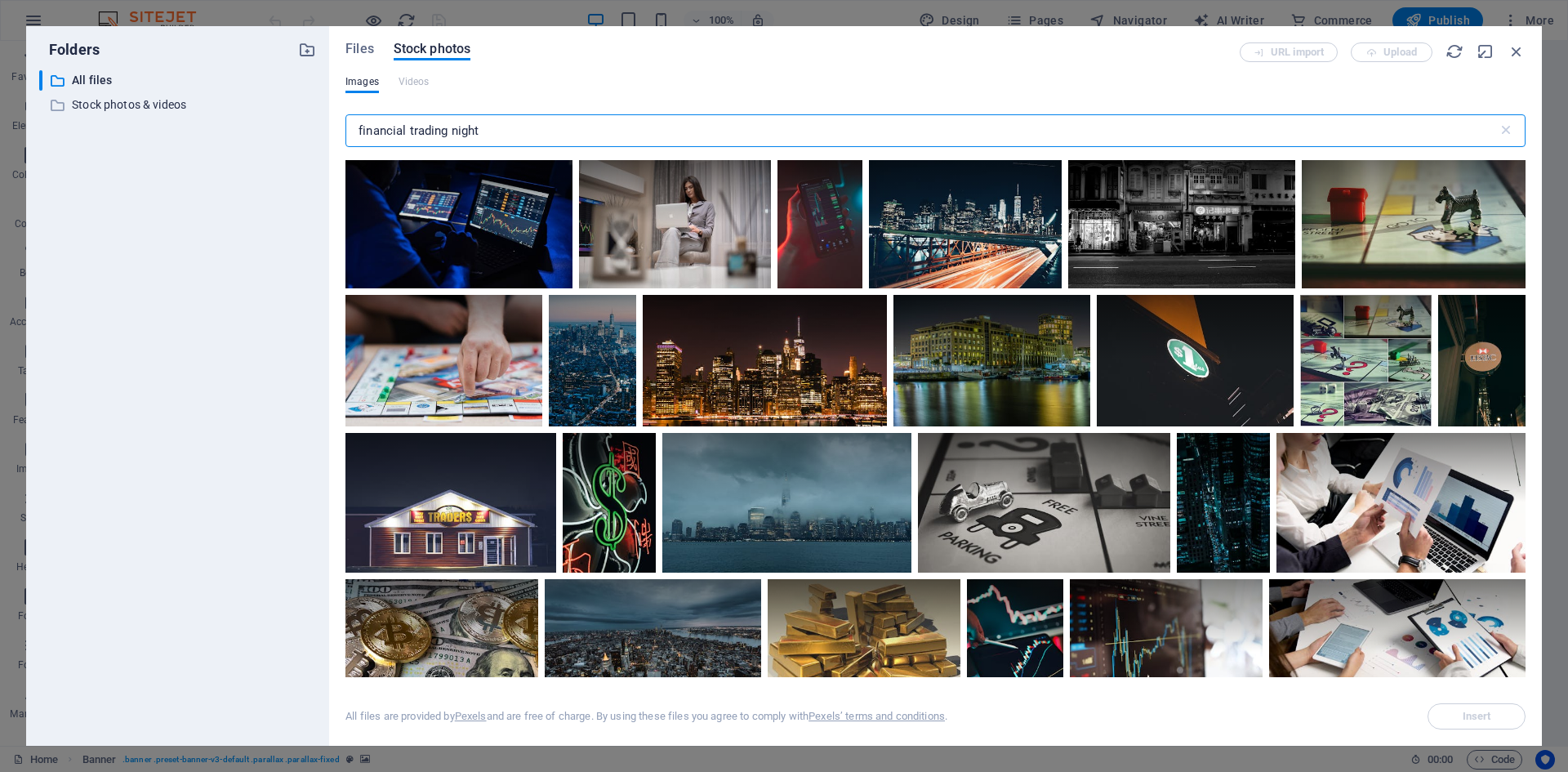
drag, startPoint x: 447, startPoint y: 130, endPoint x: 306, endPoint y: 124, distance: 141.1
click at [306, 124] on div "Folders ​ All files All files ​ Stock photos & videos Stock photos & videos Fil…" at bounding box center [784, 386] width 1516 height 719
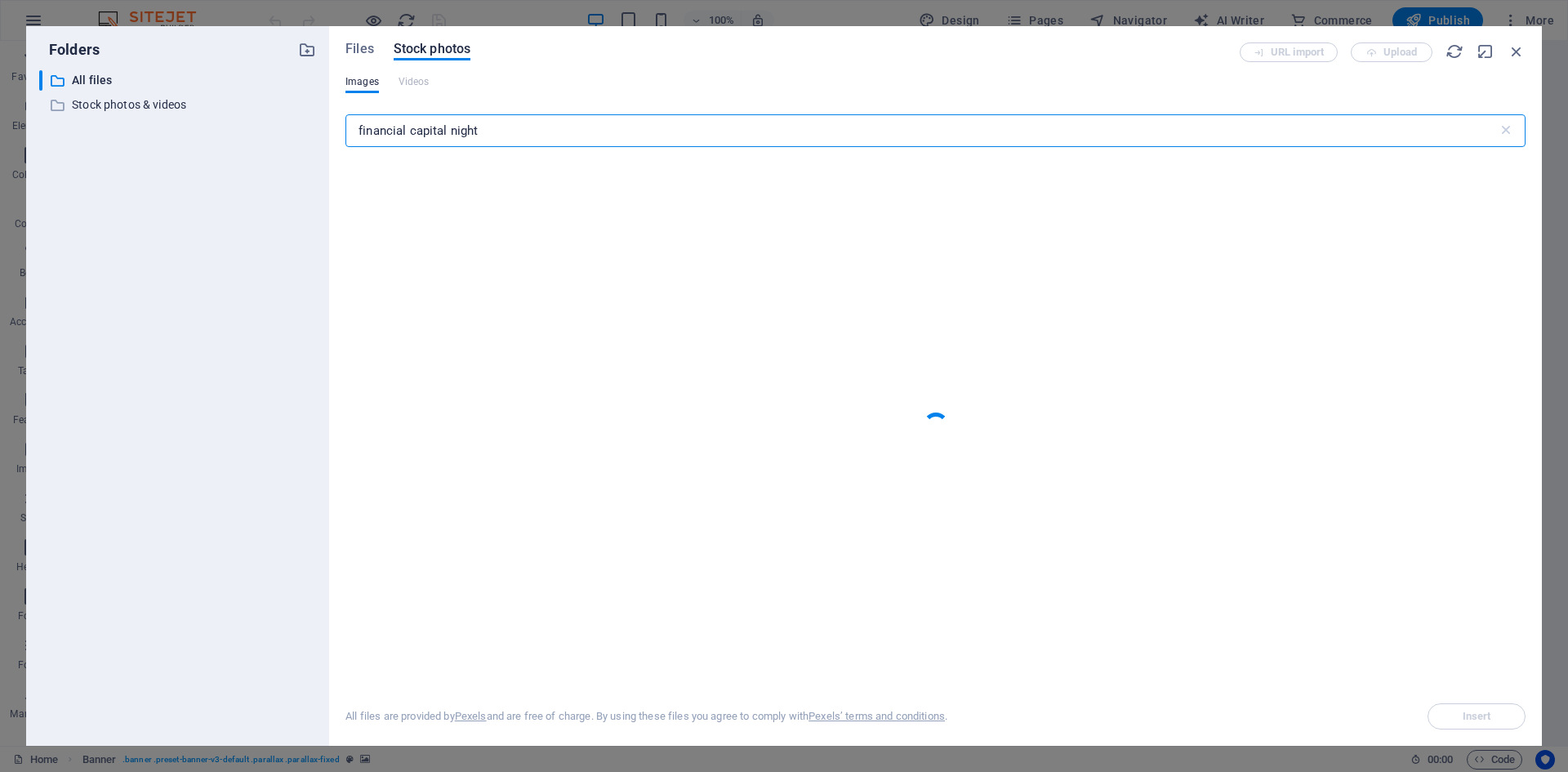
click at [497, 135] on input "financial capital night" at bounding box center [921, 130] width 1152 height 33
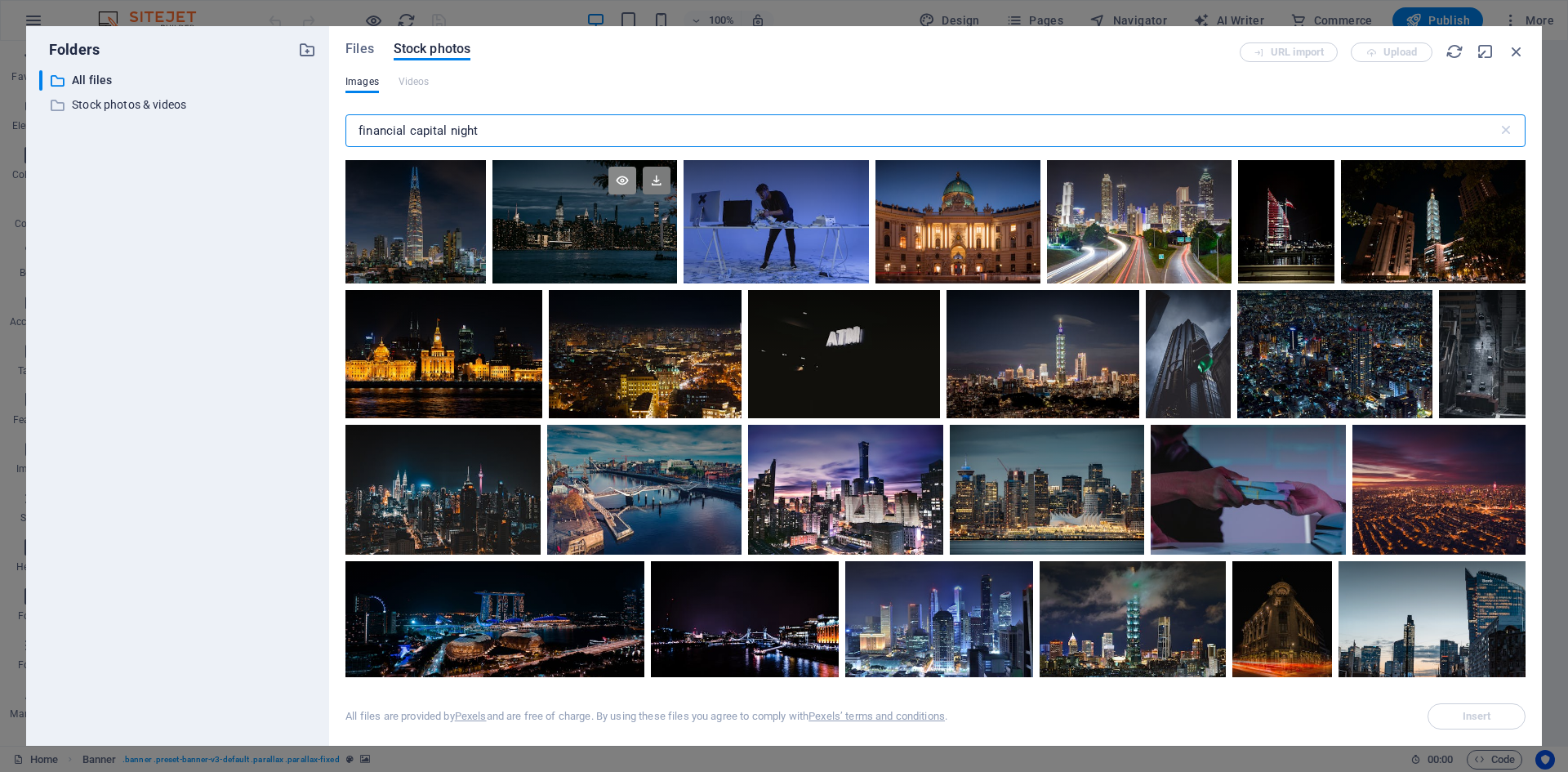
type input "financial capital night"
click at [616, 180] on icon at bounding box center [622, 180] width 28 height 28
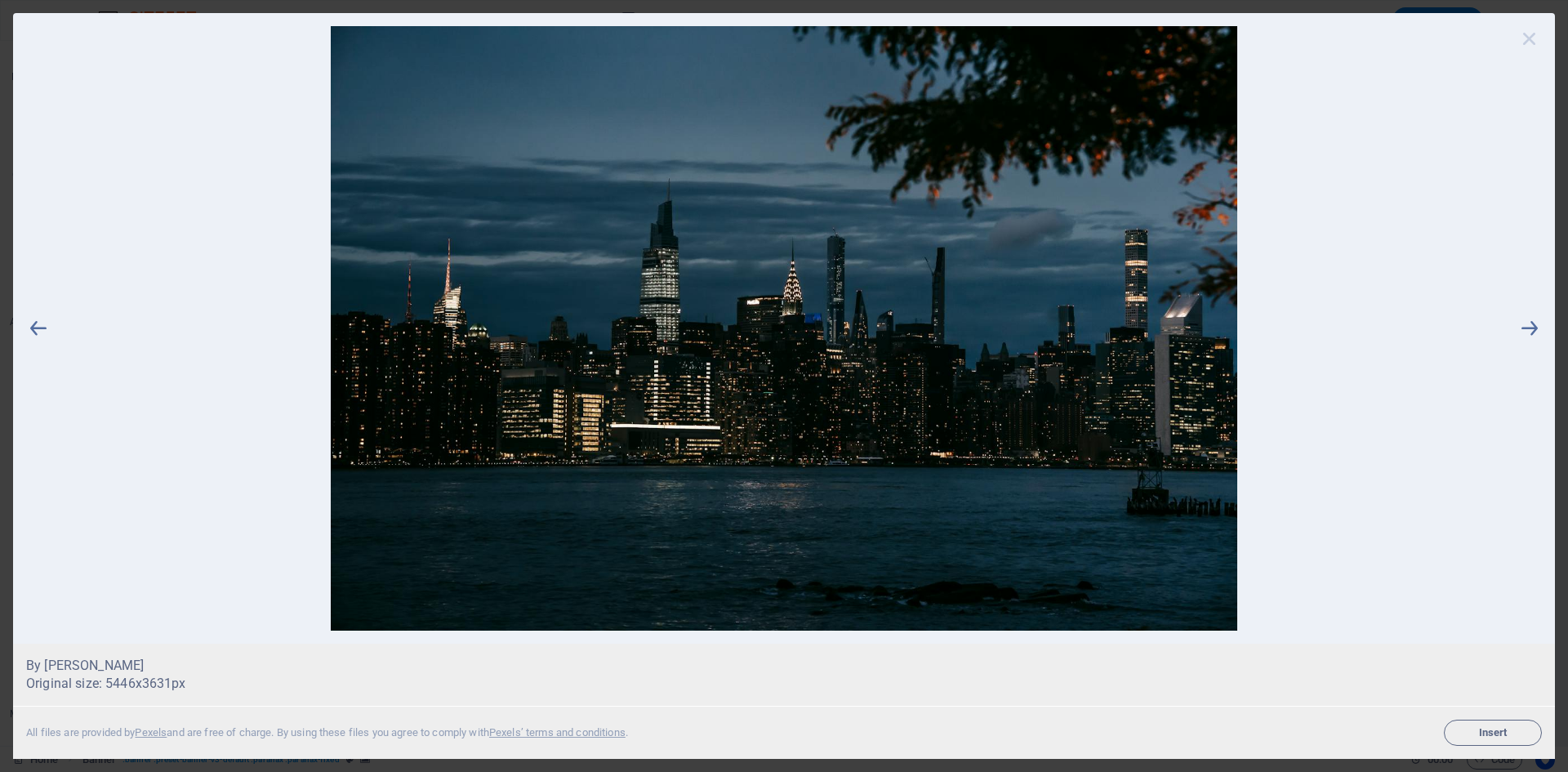
click at [1529, 40] on icon at bounding box center [1529, 38] width 24 height 24
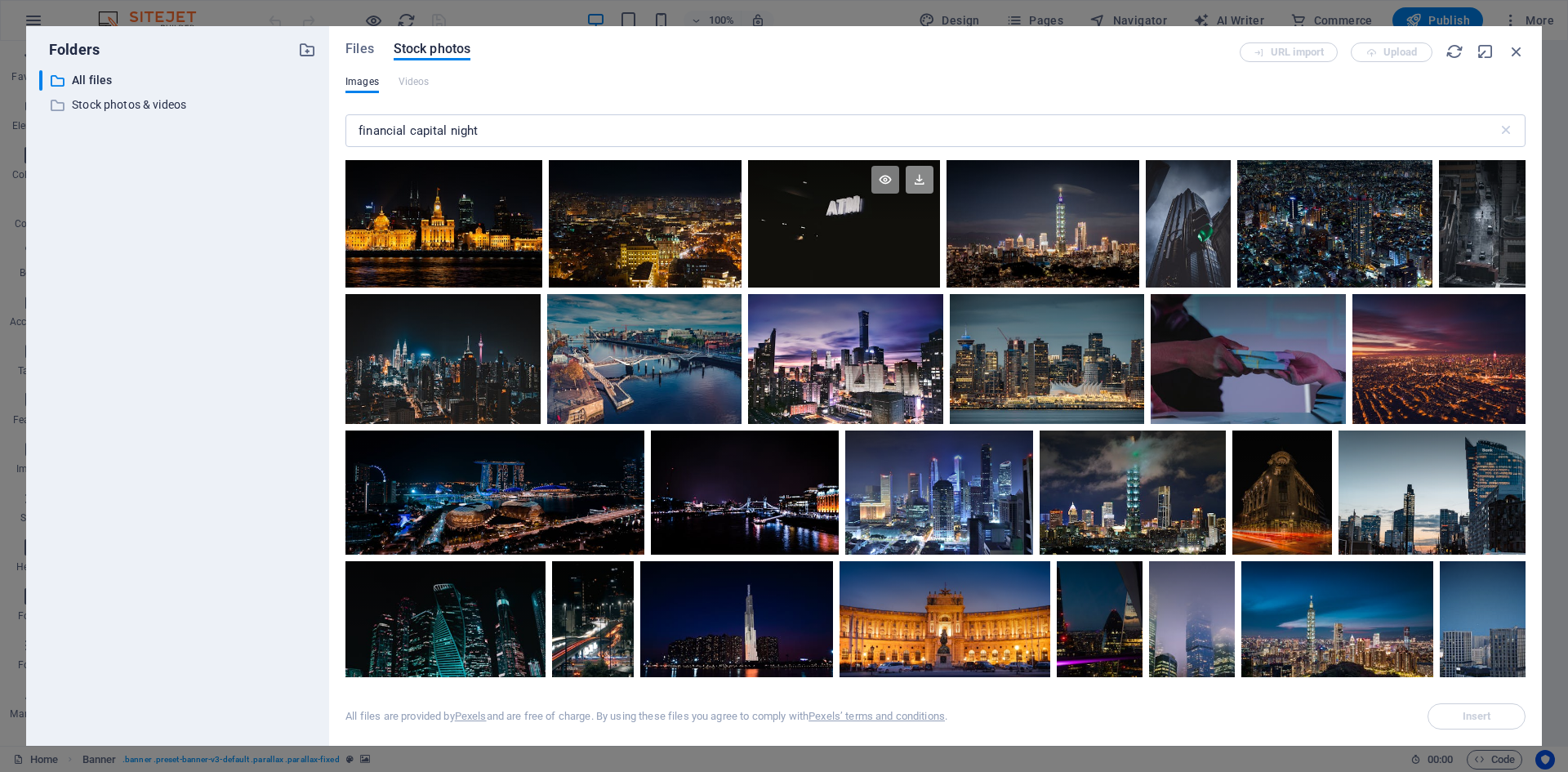
scroll to position [245, 0]
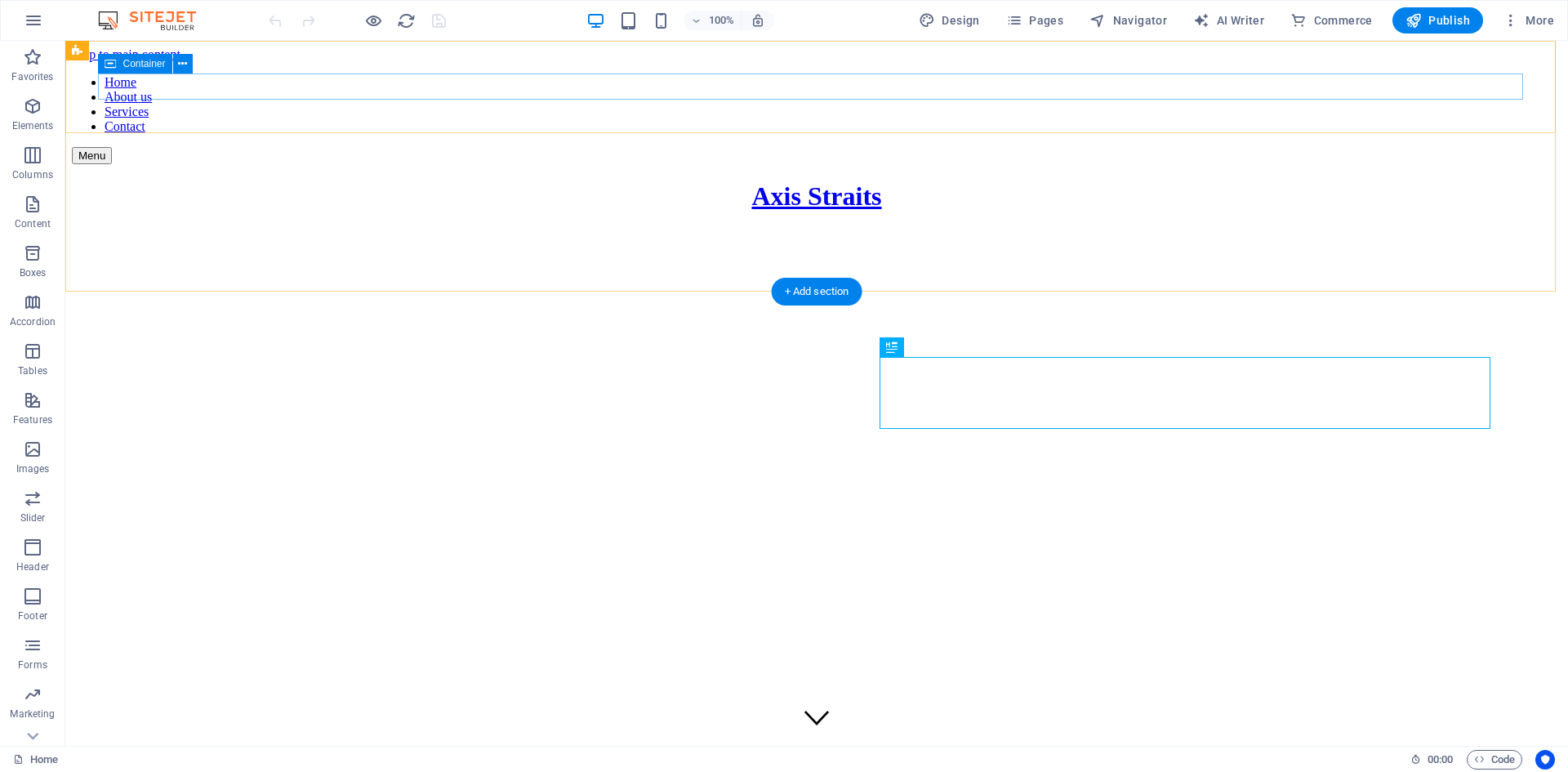
scroll to position [454, 0]
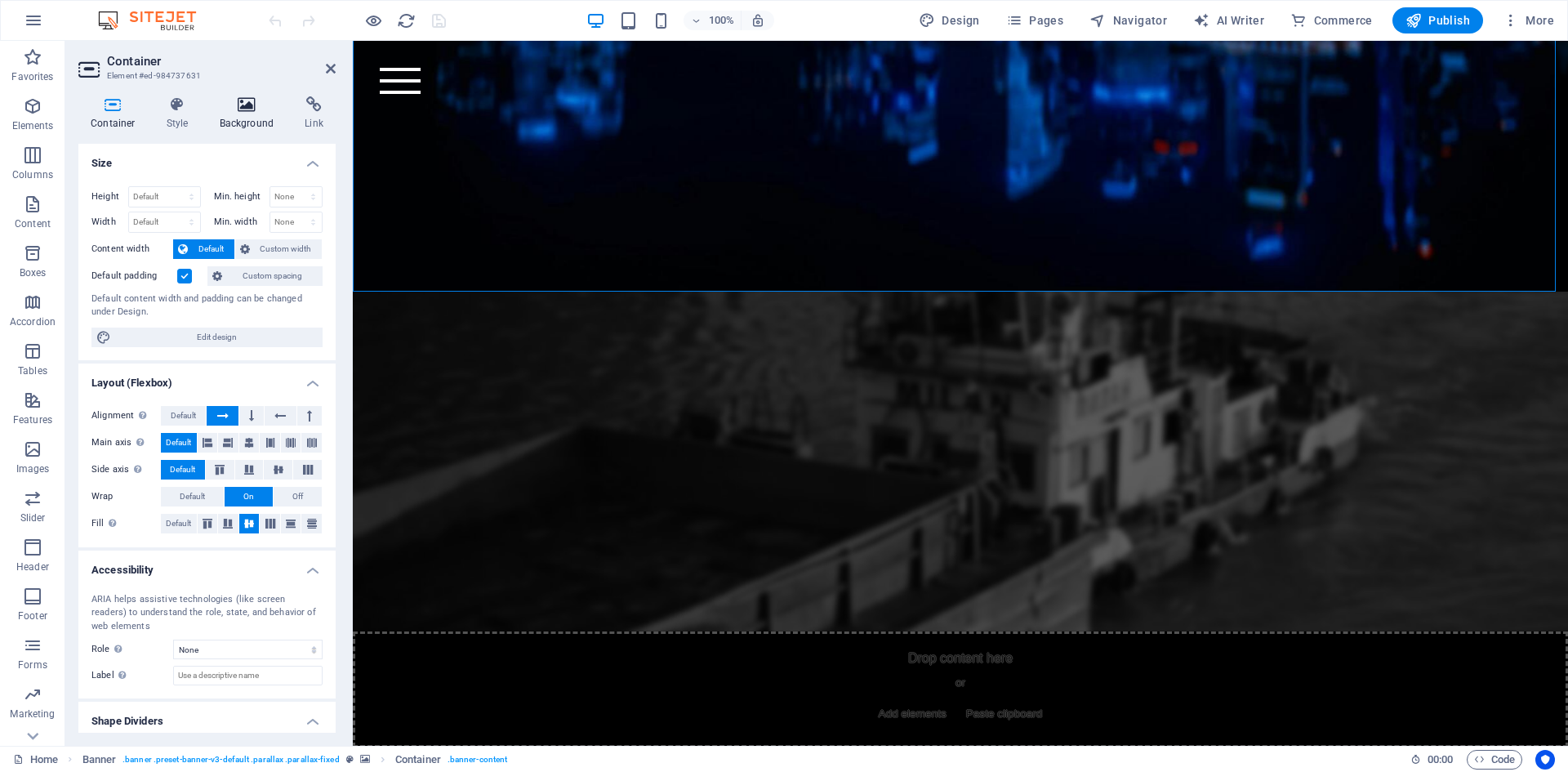
click at [245, 118] on h4 "Background" at bounding box center [250, 113] width 86 height 34
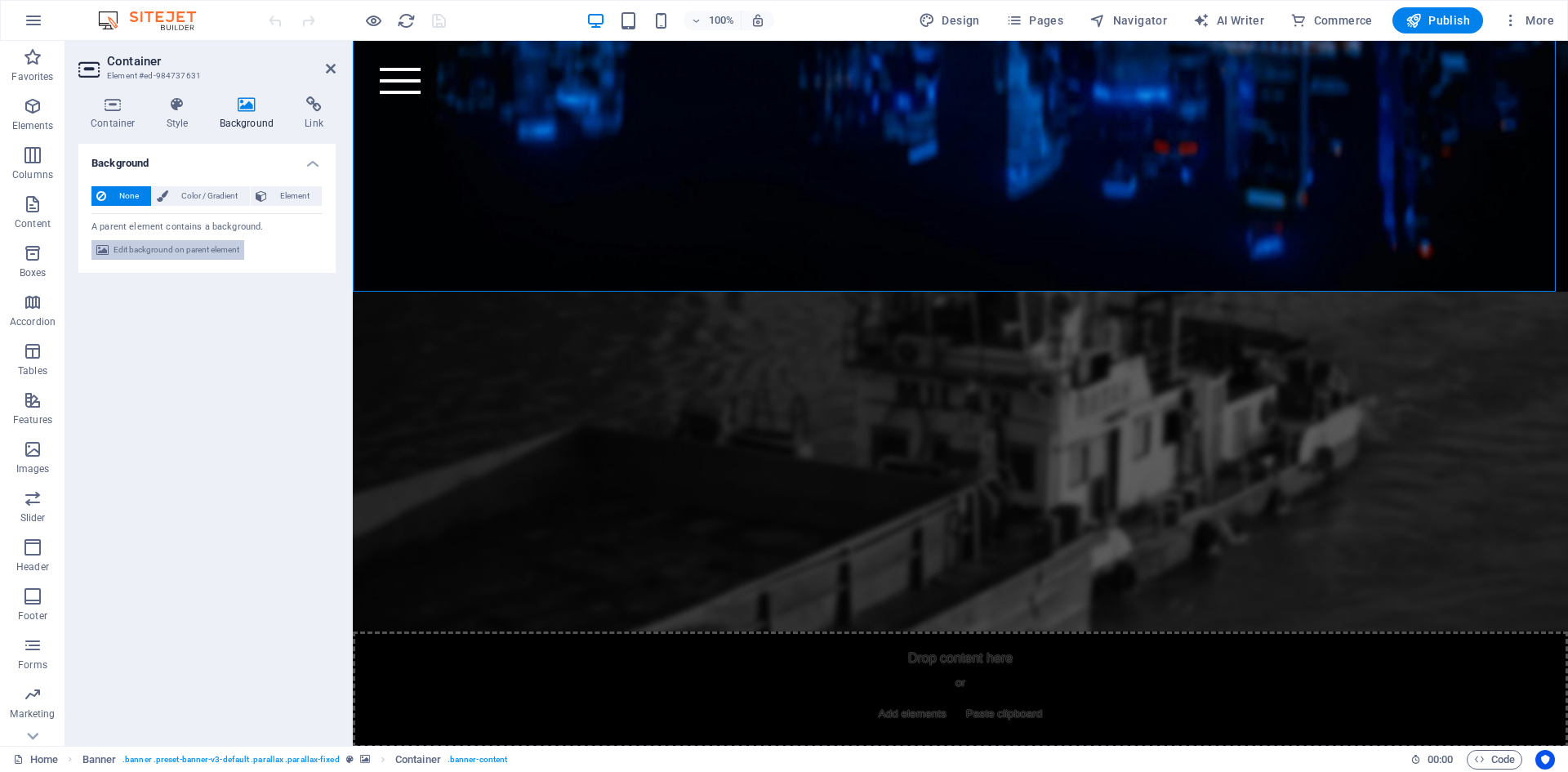
click at [187, 244] on span "Edit background on parent element" at bounding box center [176, 250] width 126 height 19
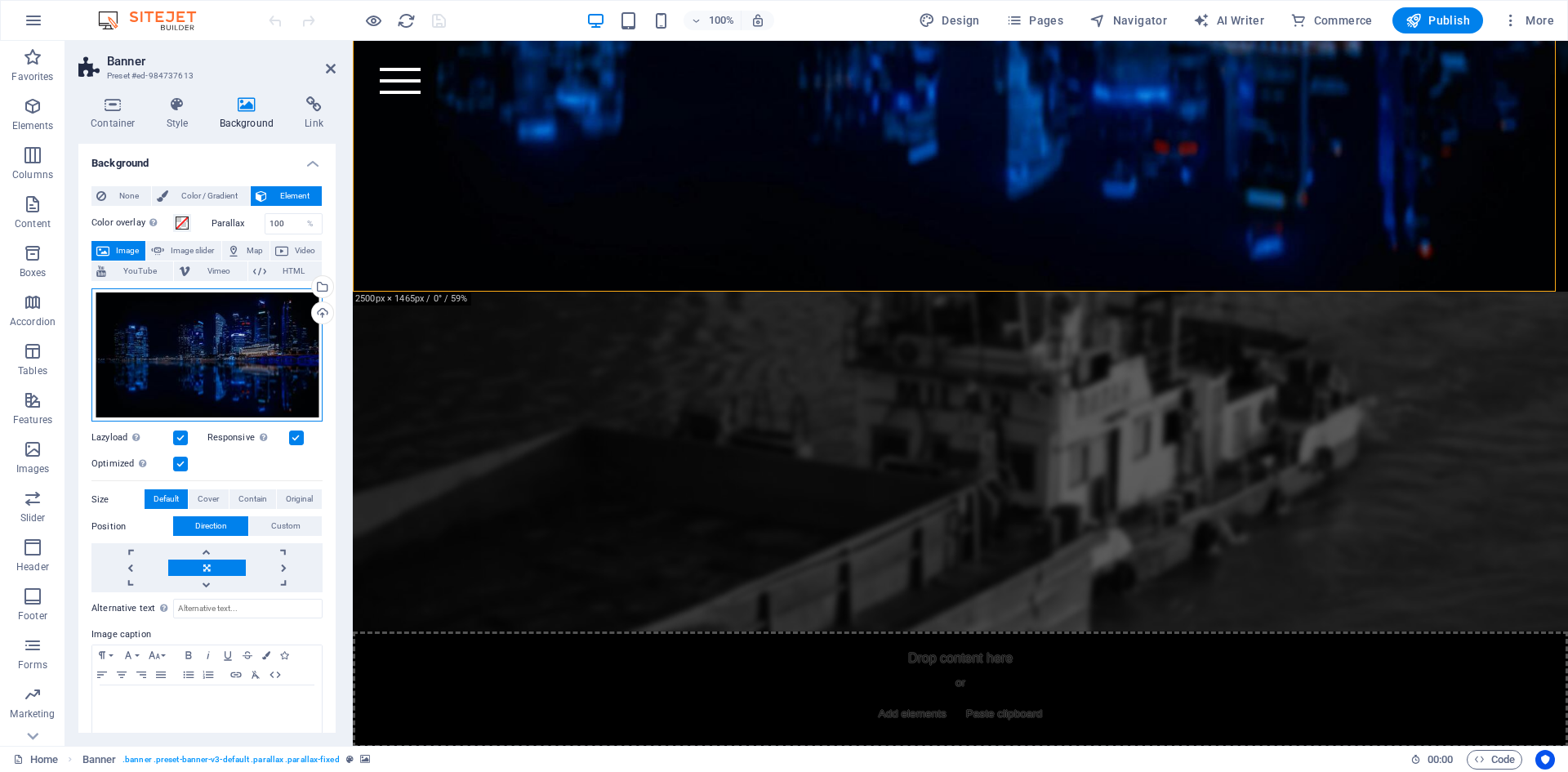
click at [221, 343] on div "Drag files here, click to choose files or select files from Files or our free s…" at bounding box center [206, 355] width 231 height 134
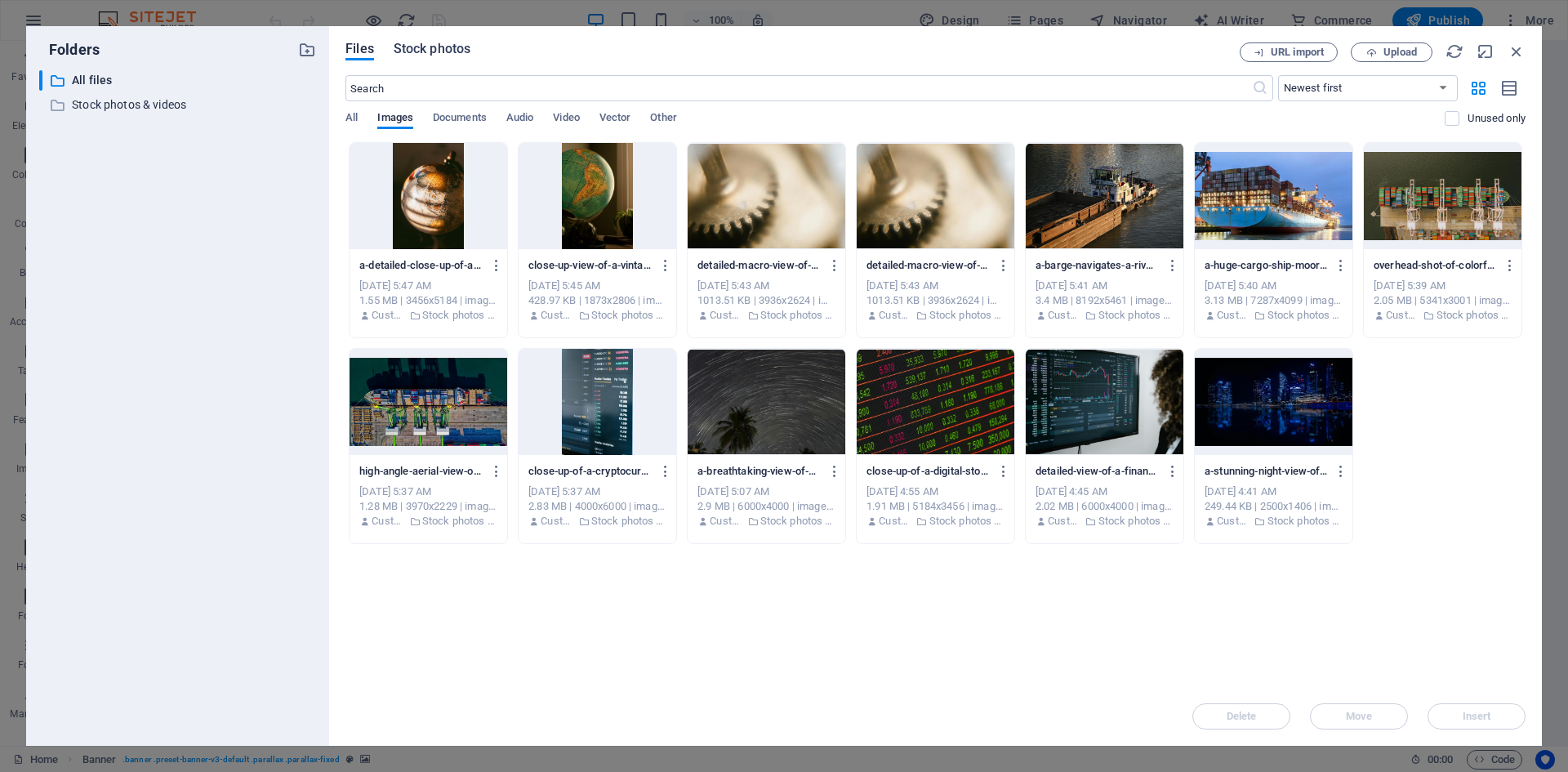
click at [412, 56] on span "Stock photos" at bounding box center [431, 49] width 77 height 19
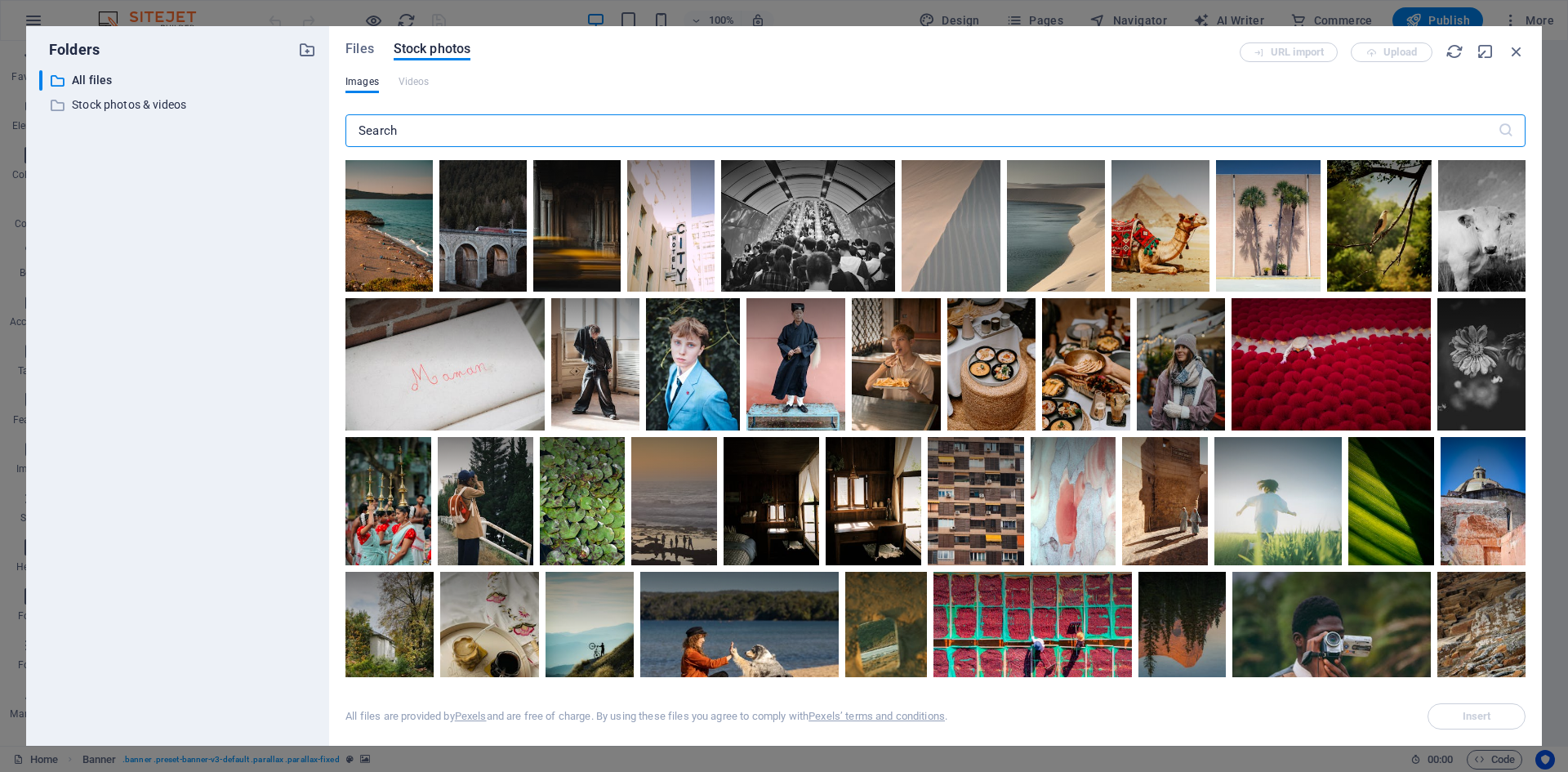
click at [418, 127] on input "text" at bounding box center [921, 130] width 1152 height 33
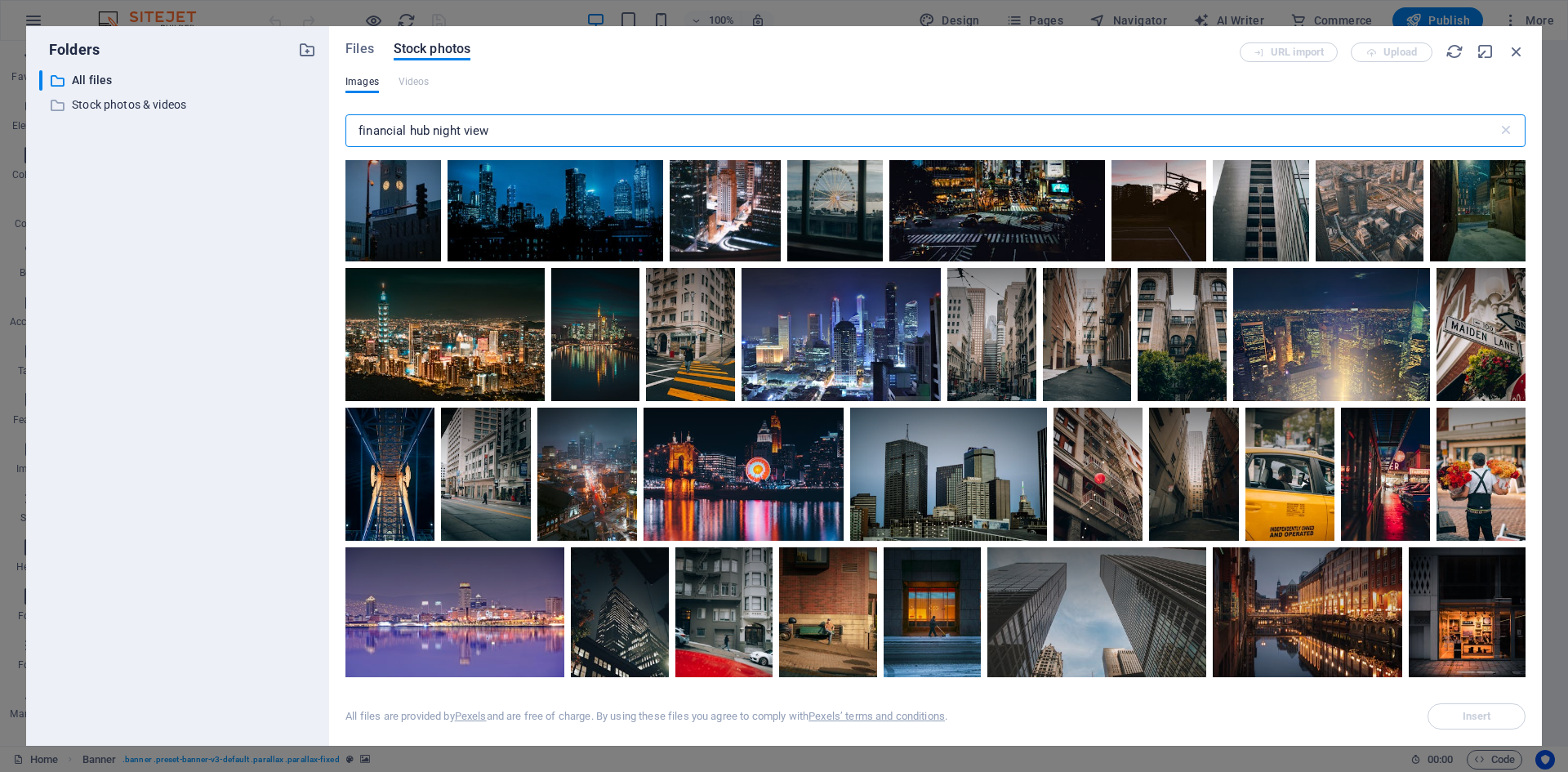
scroll to position [408, 0]
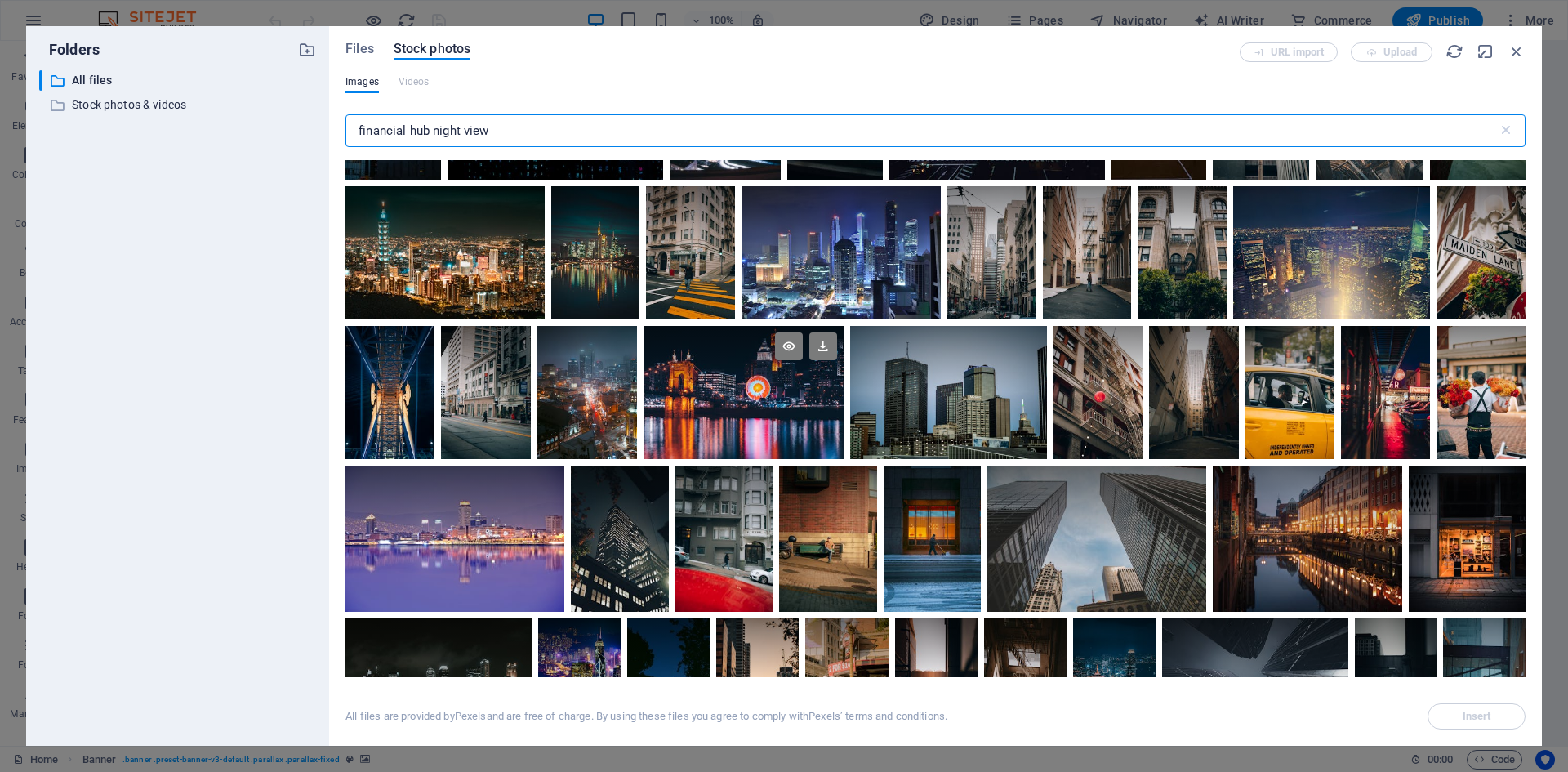
type input "financial hub night view"
click at [778, 402] on div at bounding box center [743, 393] width 200 height 134
click at [754, 384] on div at bounding box center [743, 359] width 200 height 67
click at [783, 348] on icon at bounding box center [789, 346] width 28 height 28
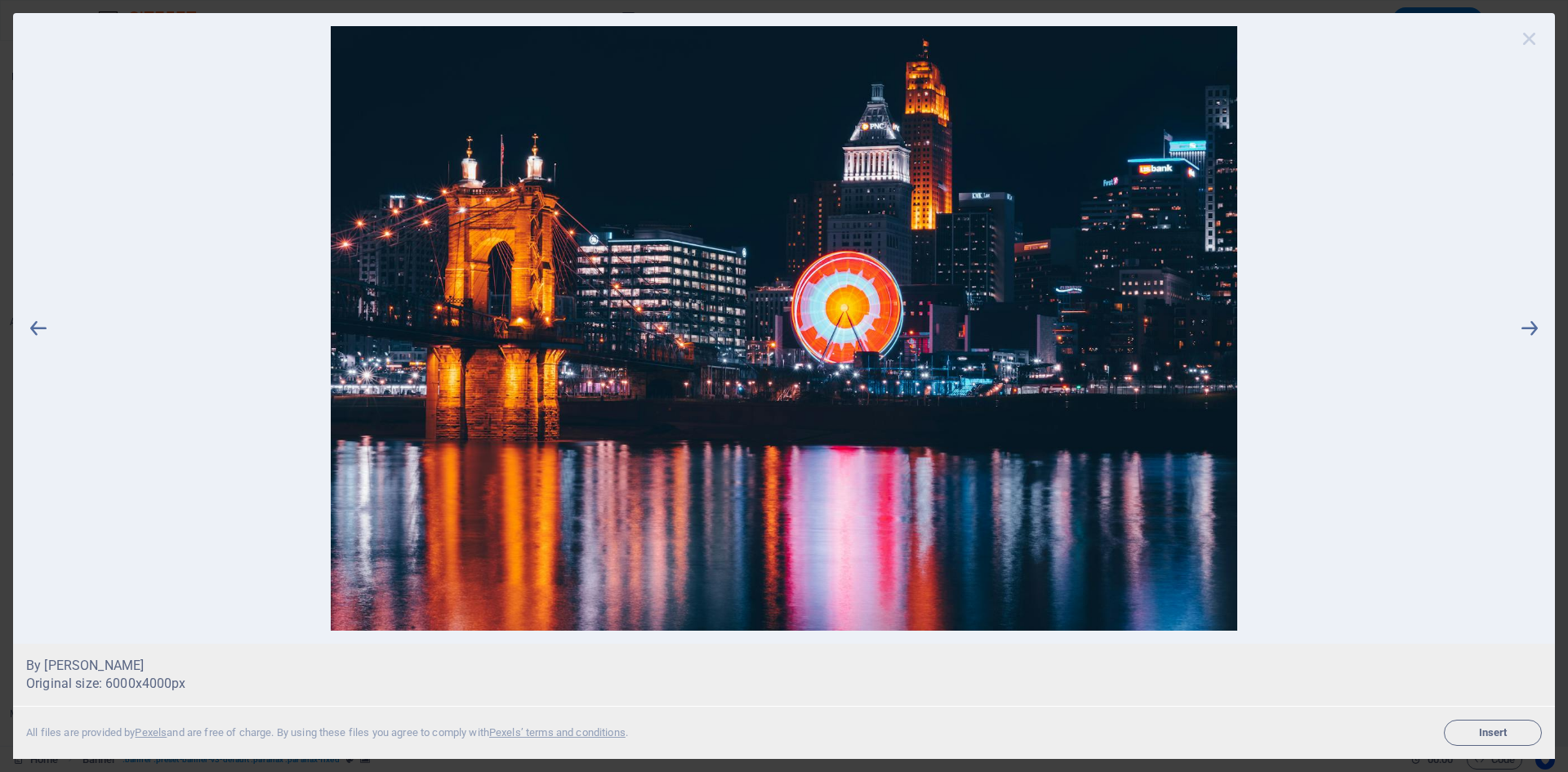
click at [1527, 38] on icon at bounding box center [1529, 38] width 24 height 24
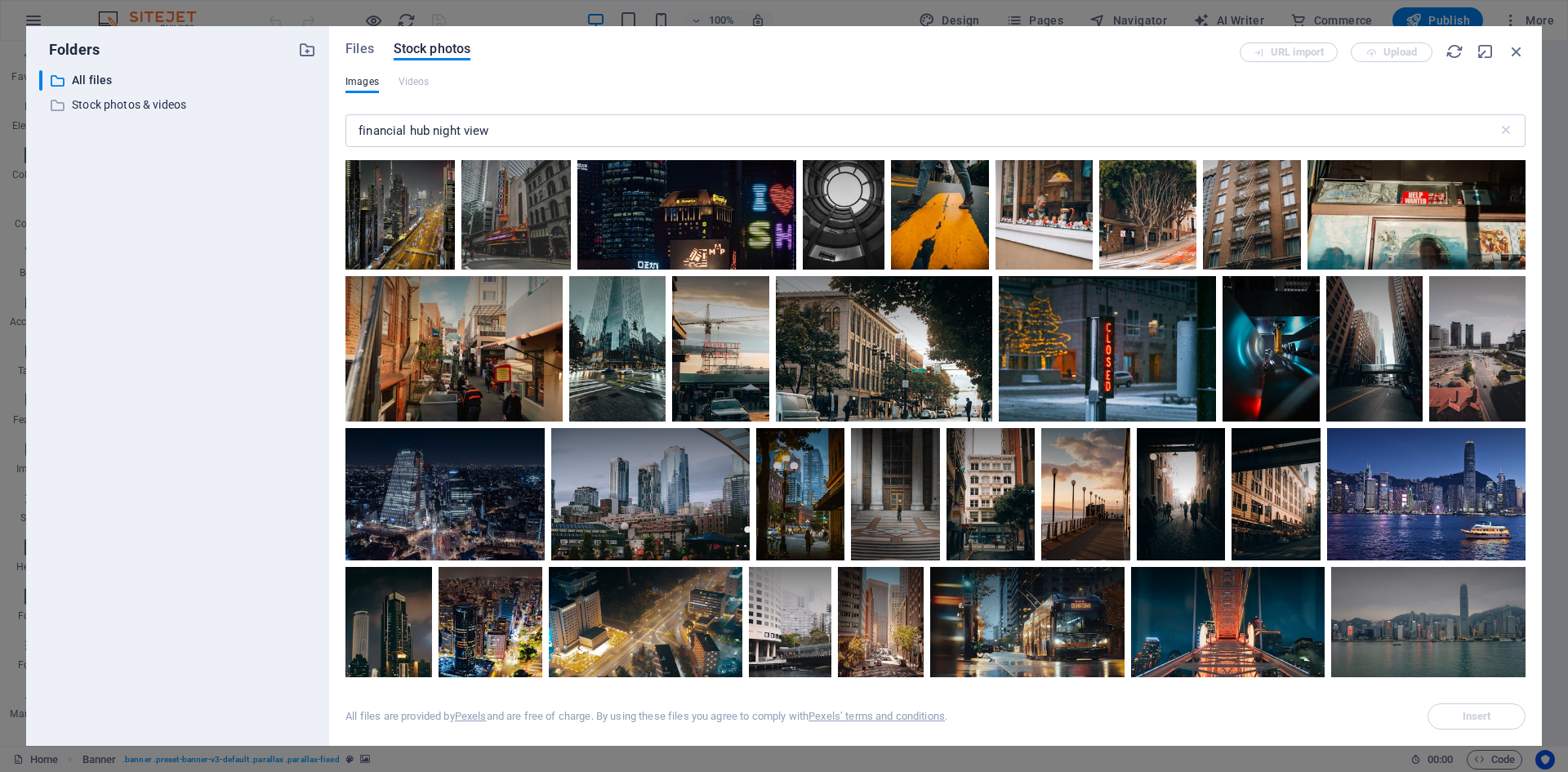
scroll to position [1306, 0]
click at [1420, 514] on div at bounding box center [1427, 494] width 199 height 133
click at [1465, 441] on icon at bounding box center [1471, 447] width 28 height 28
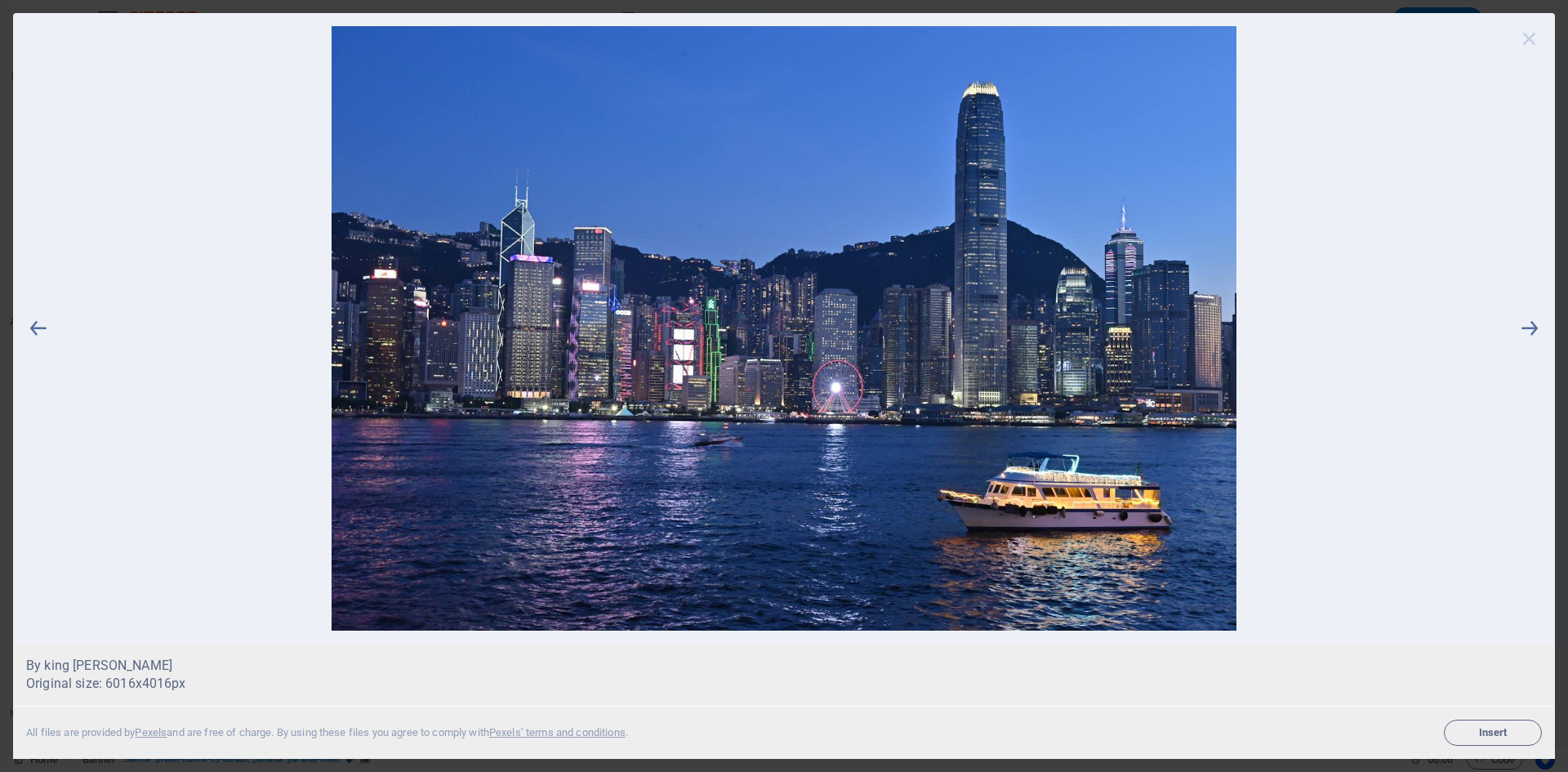
click at [1527, 40] on icon at bounding box center [1529, 38] width 24 height 24
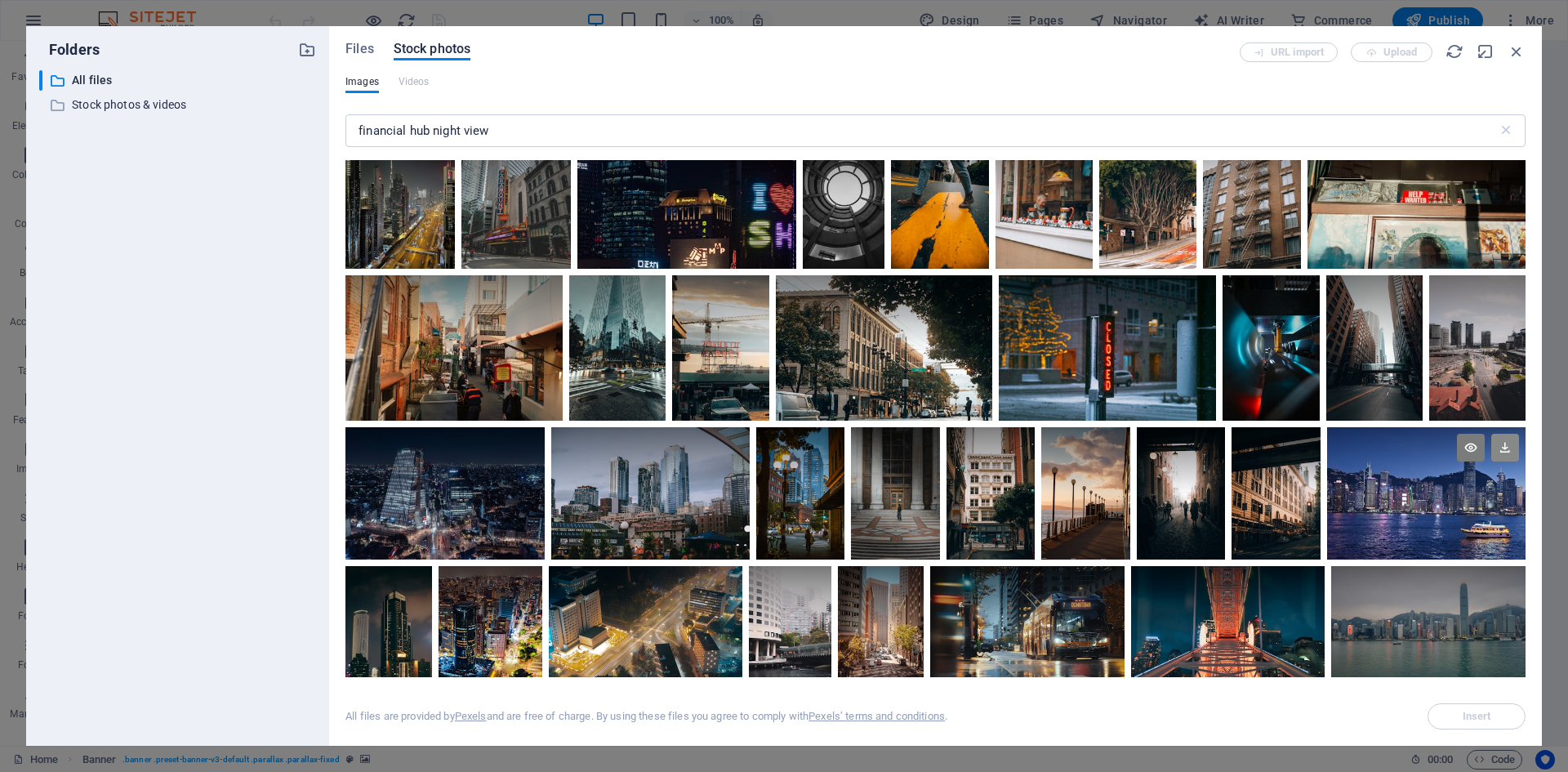
click at [1499, 449] on icon at bounding box center [1506, 447] width 28 height 28
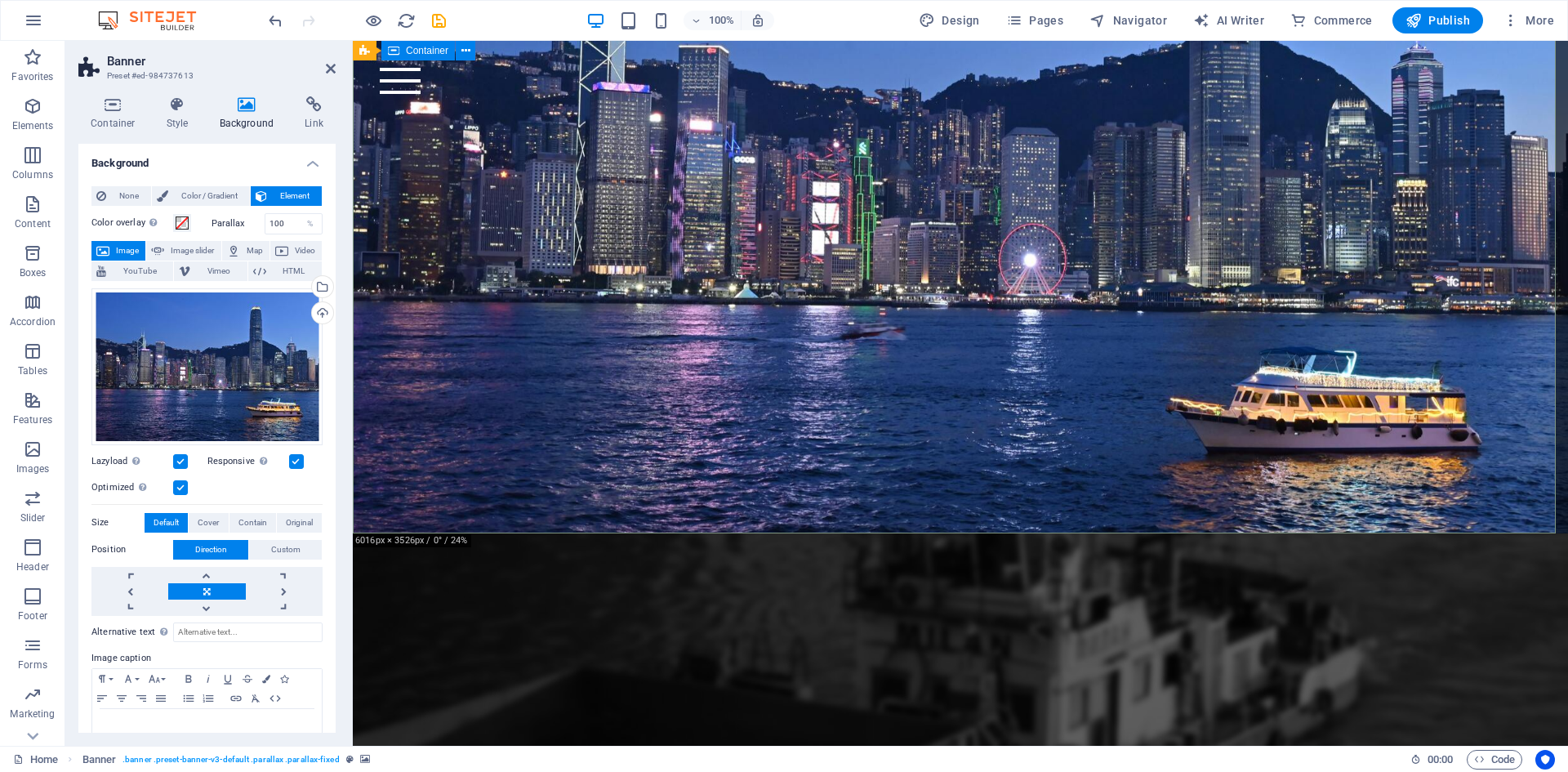
scroll to position [209, 0]
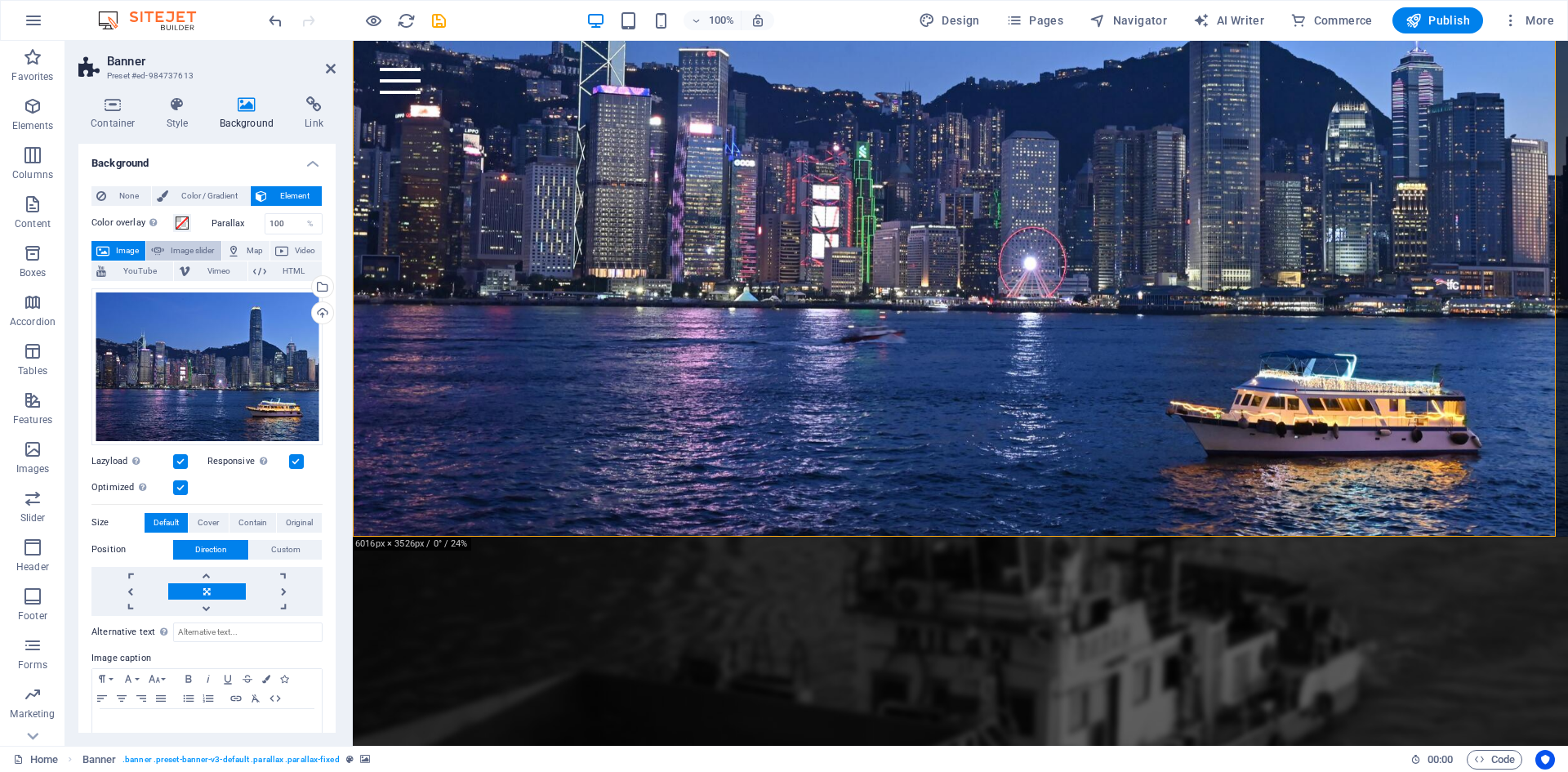
click at [204, 251] on span "Image slider" at bounding box center [193, 250] width 47 height 19
select select "ms"
select select "s"
select select "progressive"
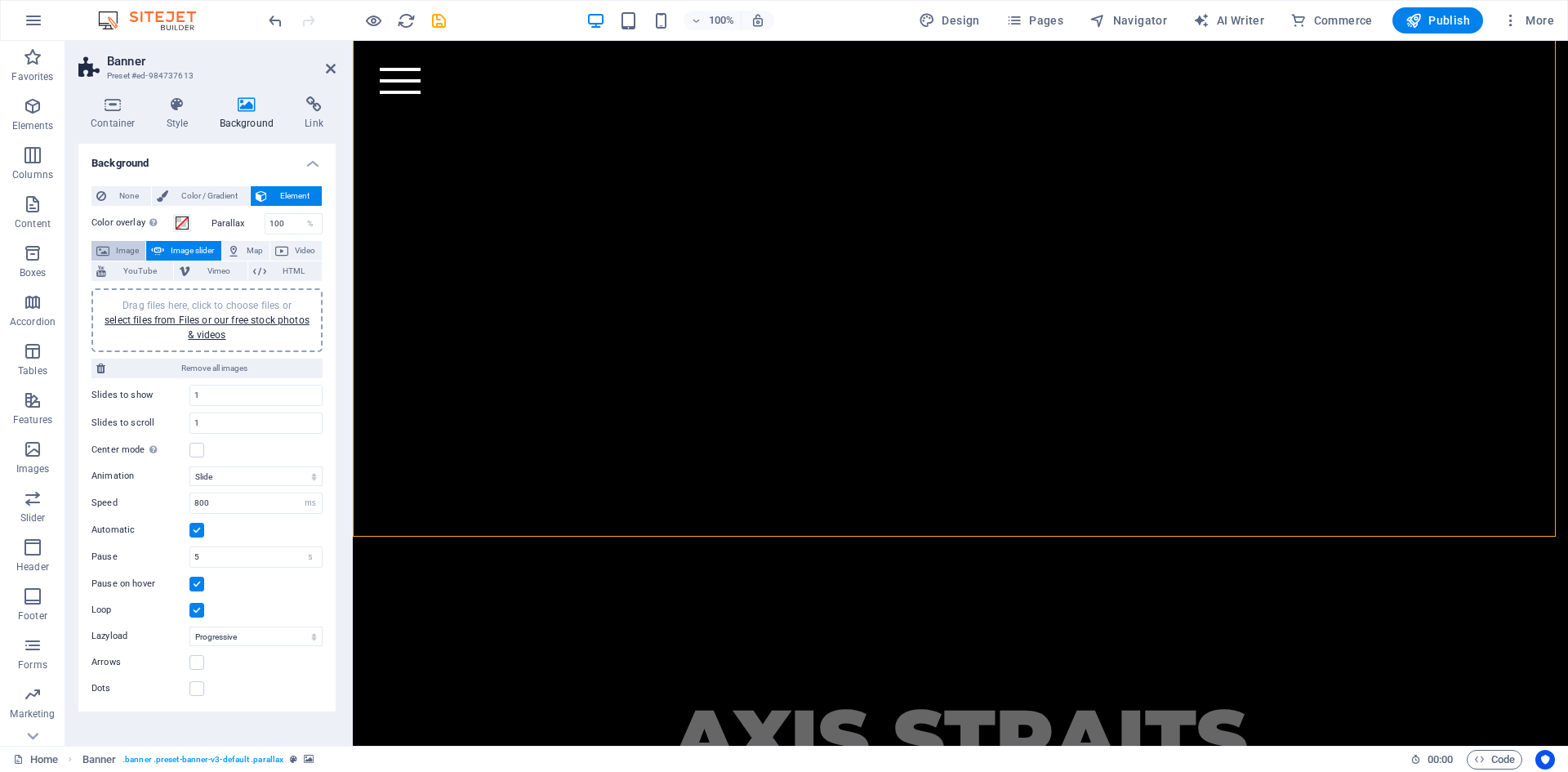
click at [126, 247] on span "Image" at bounding box center [127, 250] width 26 height 19
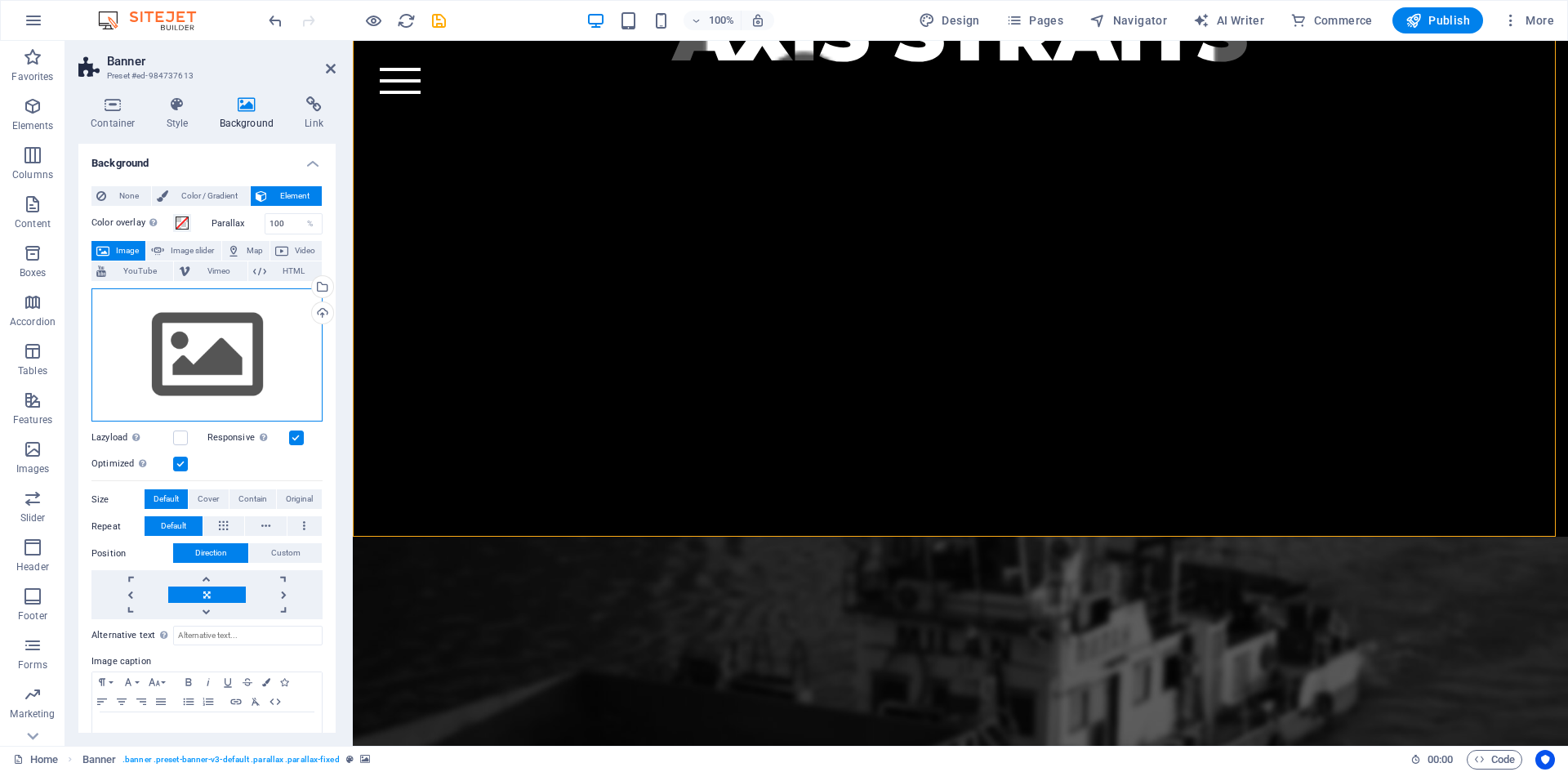
click at [209, 339] on div "Drag files here, click to choose files or select files from Files or our free s…" at bounding box center [206, 355] width 231 height 134
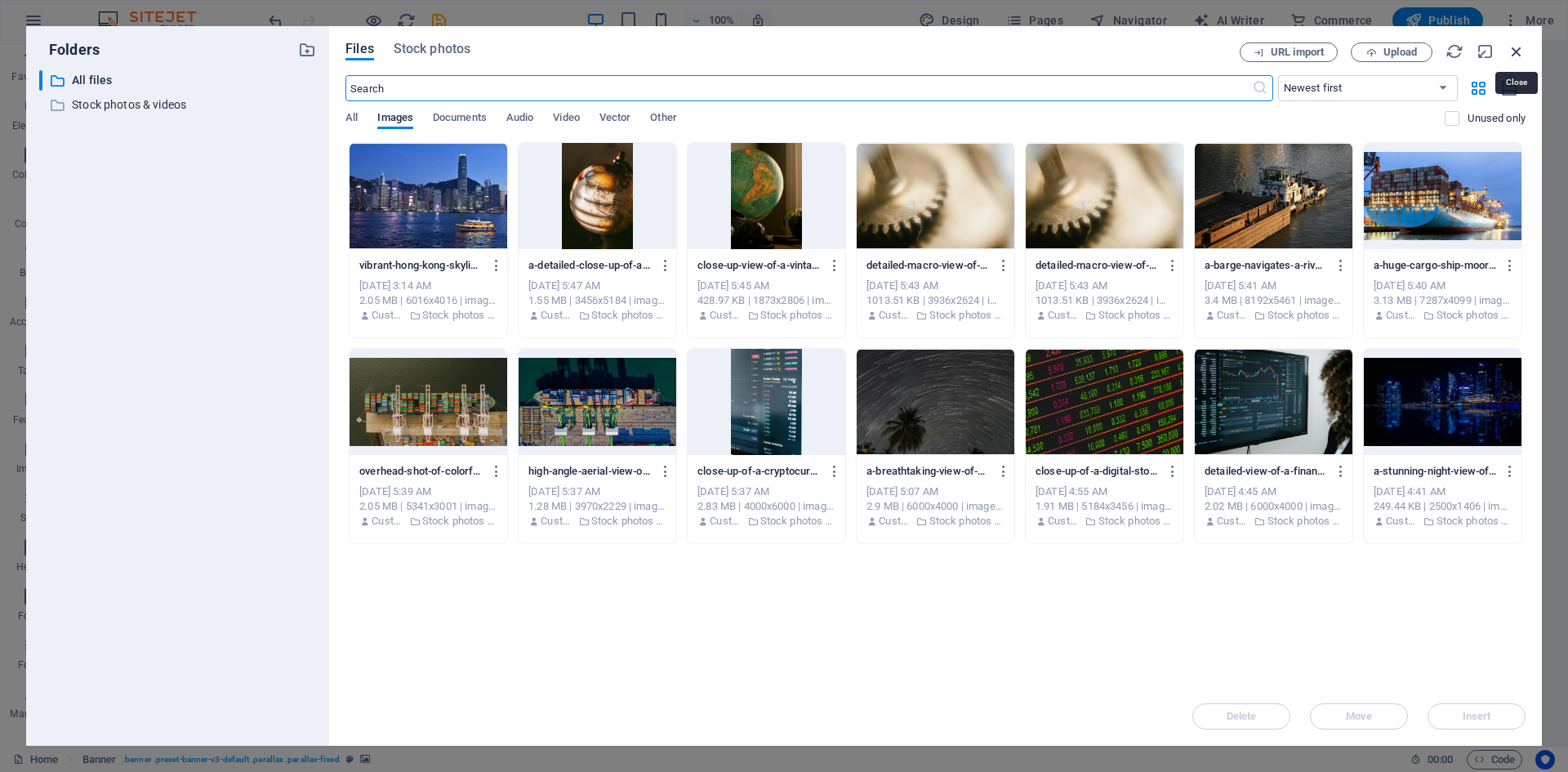
click at [1523, 54] on icon "button" at bounding box center [1516, 52] width 18 height 18
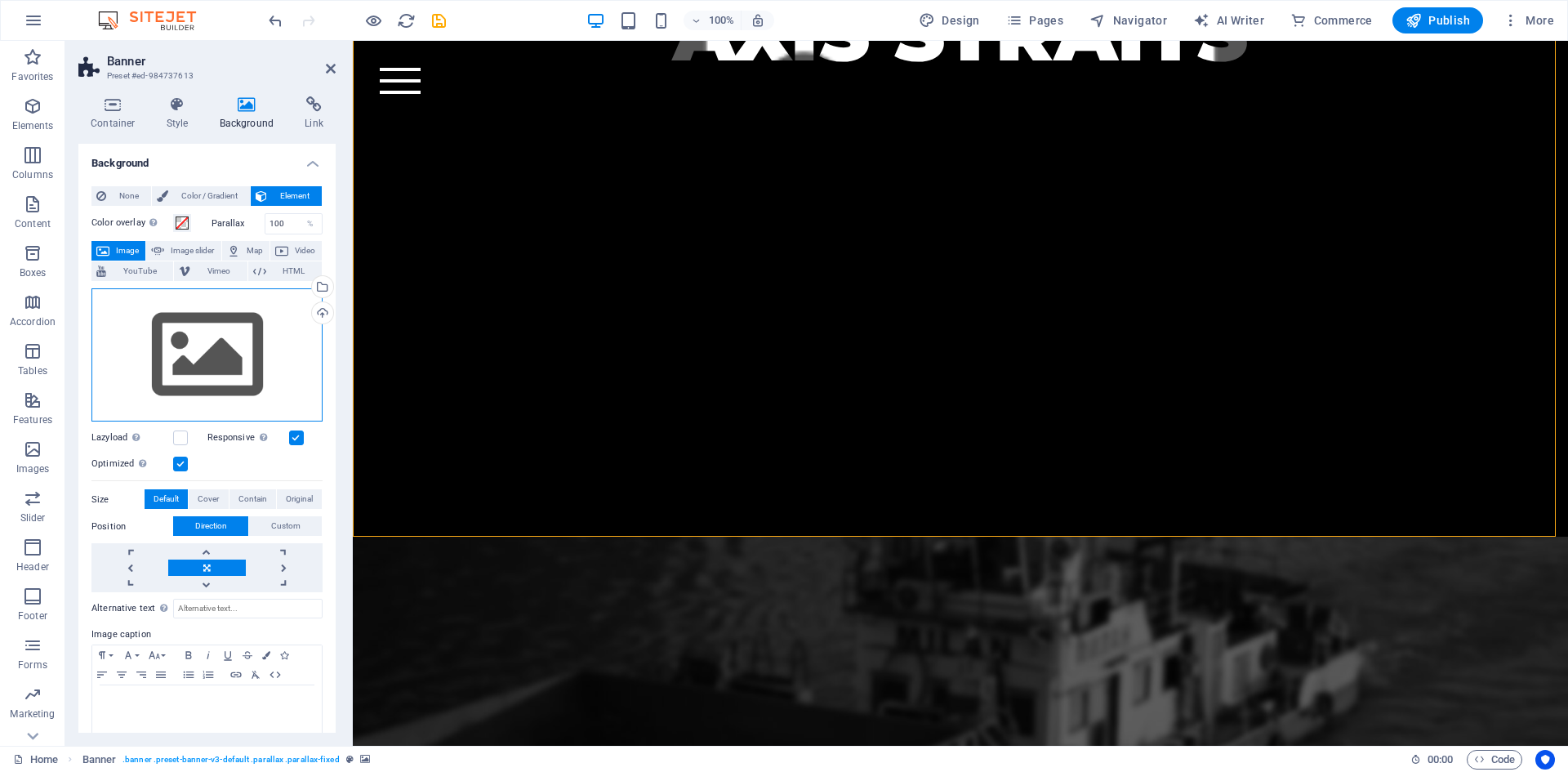
click at [196, 349] on div "Drag files here, click to choose files or select files from Files or our free s…" at bounding box center [206, 355] width 231 height 134
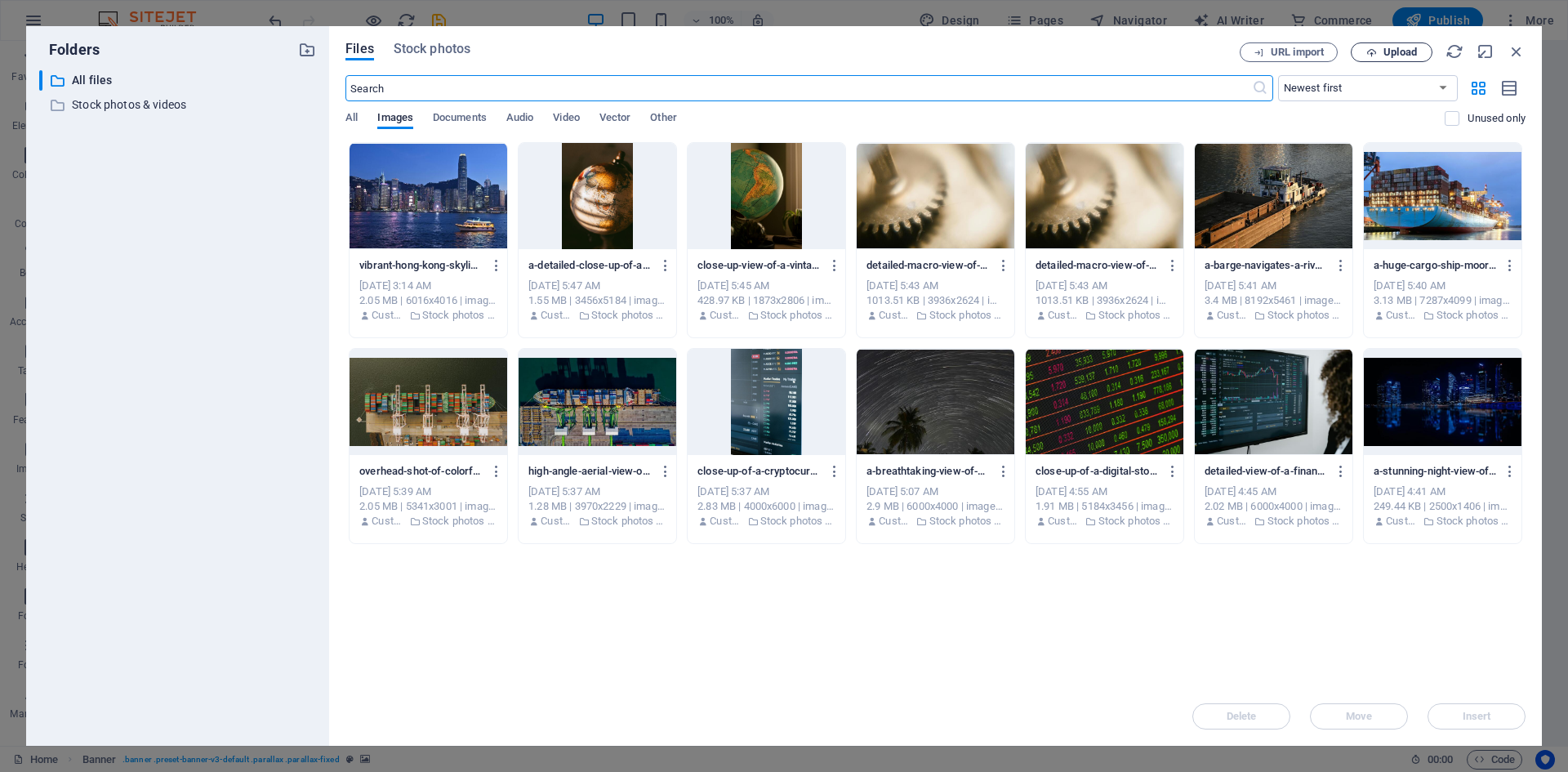
click at [1387, 53] on span "Upload" at bounding box center [1400, 53] width 33 height 10
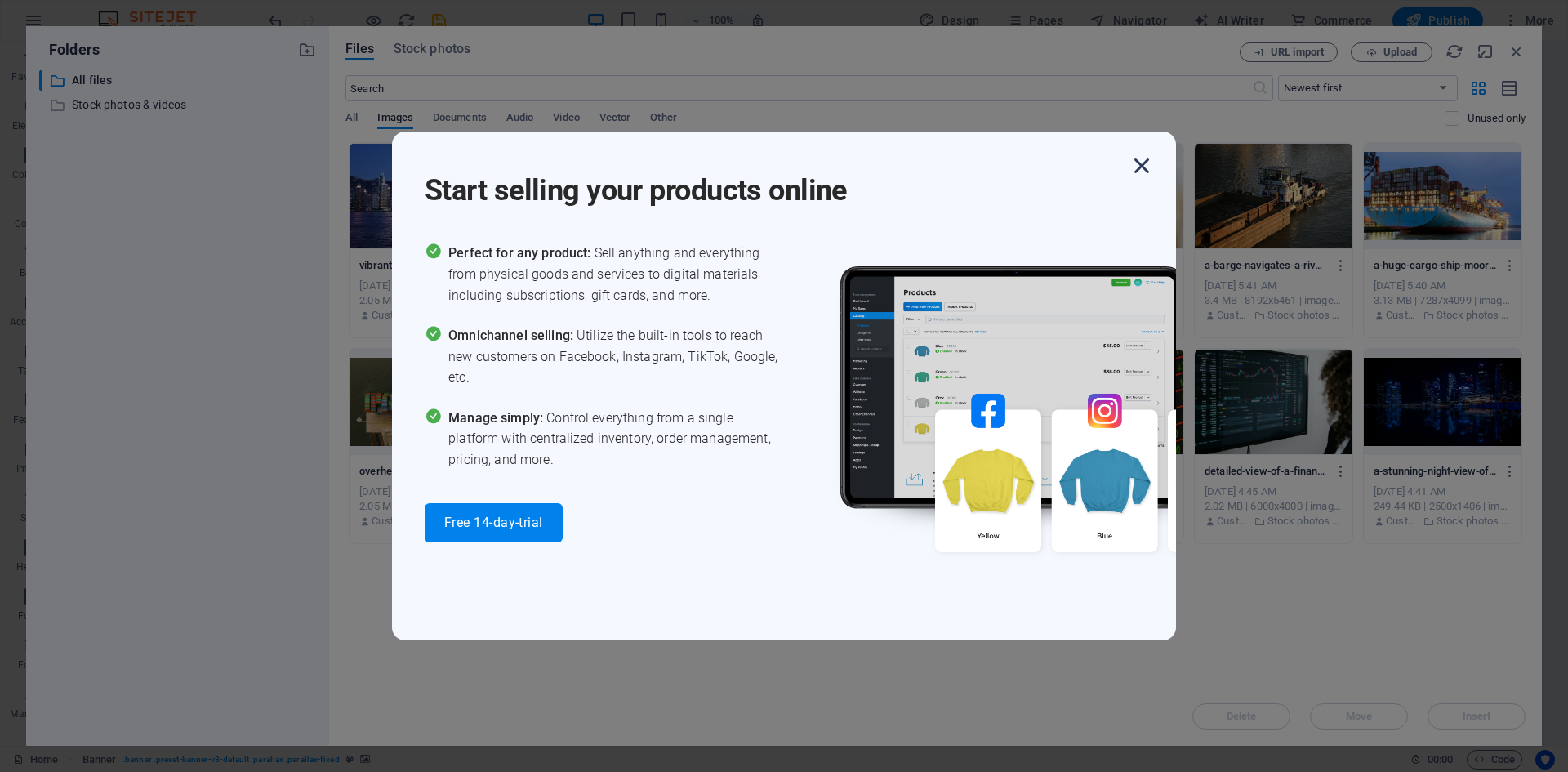
click at [1139, 166] on icon "button" at bounding box center [1141, 165] width 29 height 29
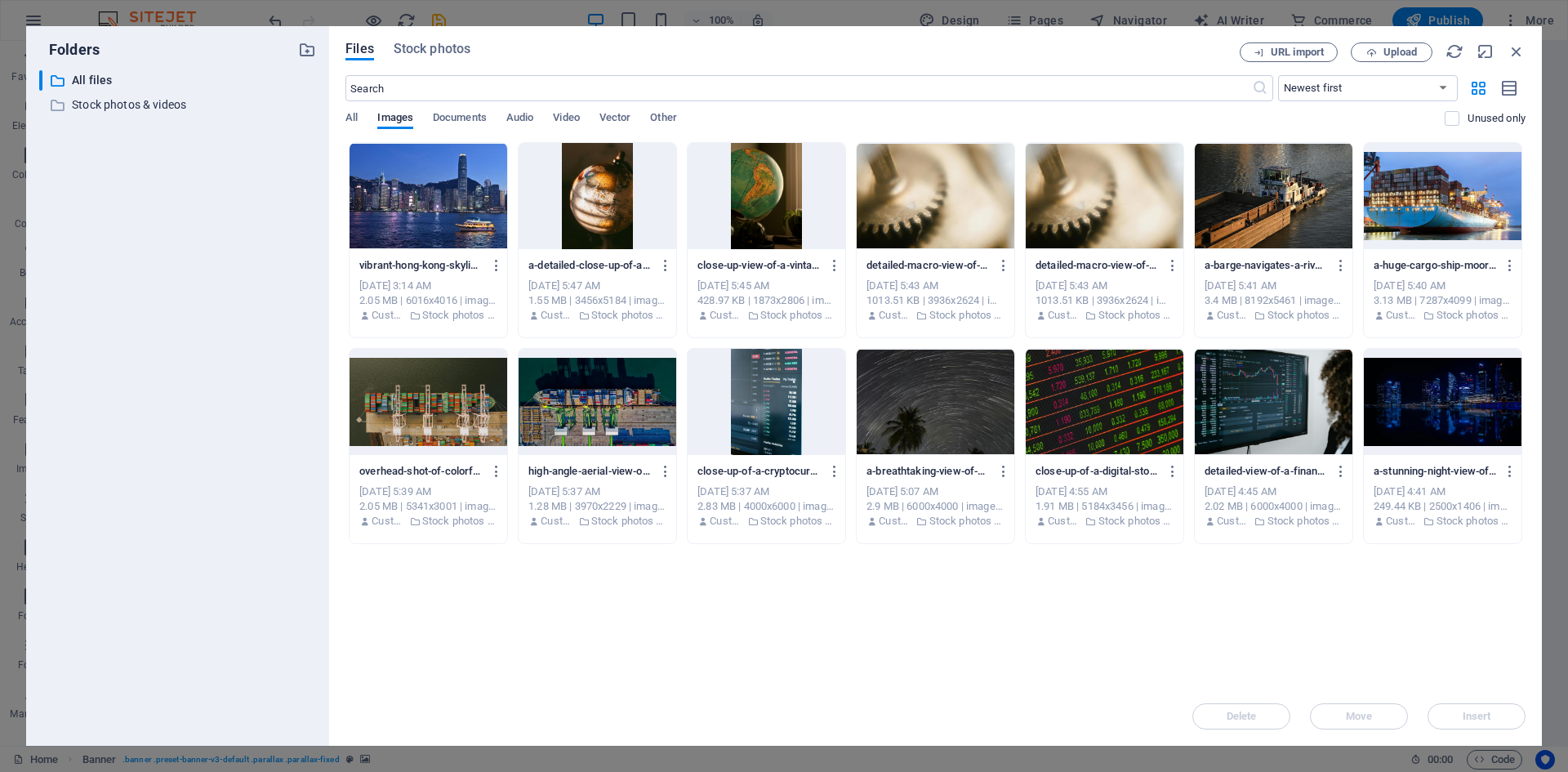
click at [1426, 396] on div at bounding box center [1443, 401] width 158 height 106
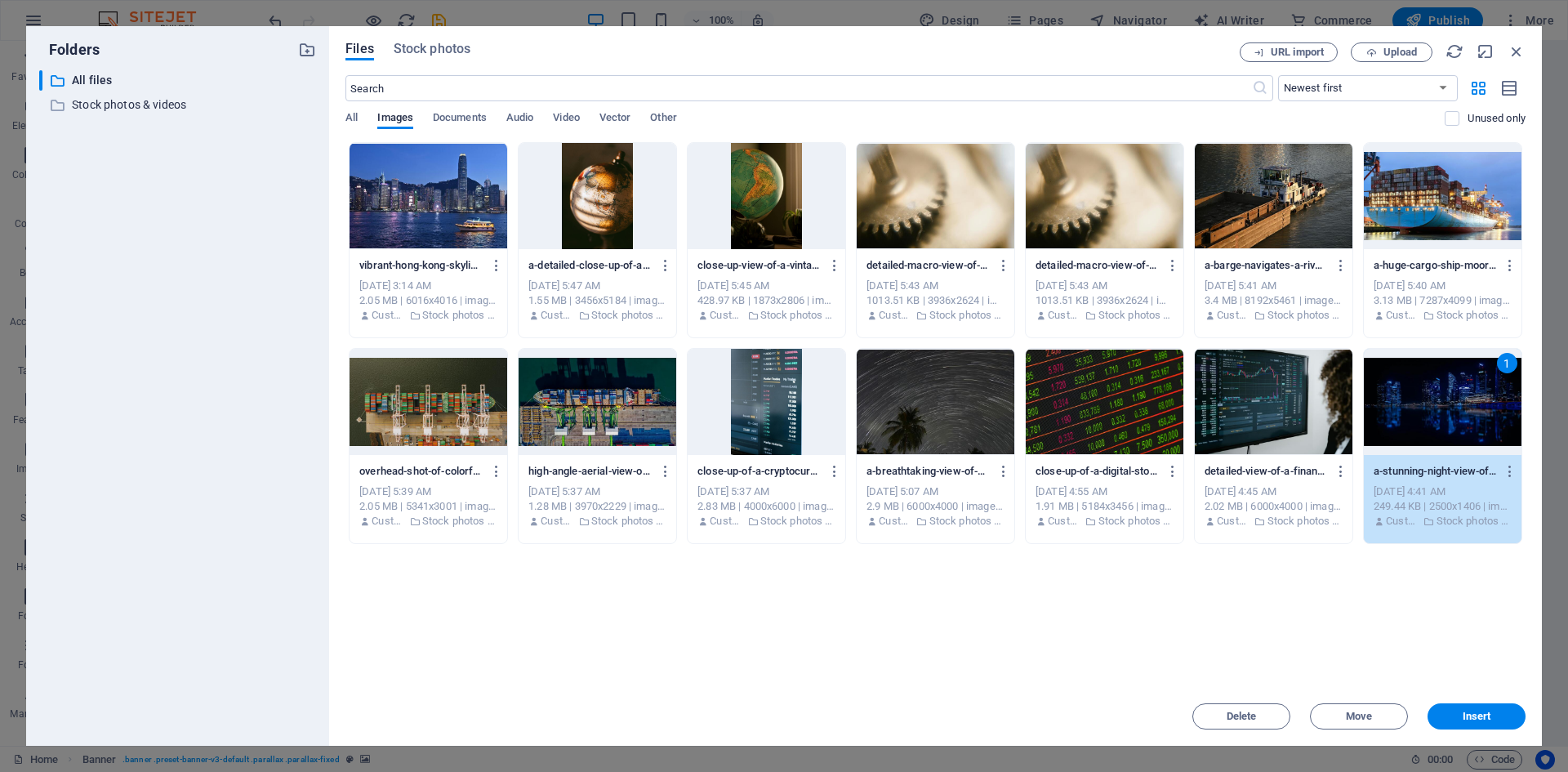
click at [1426, 398] on div "1" at bounding box center [1443, 401] width 158 height 106
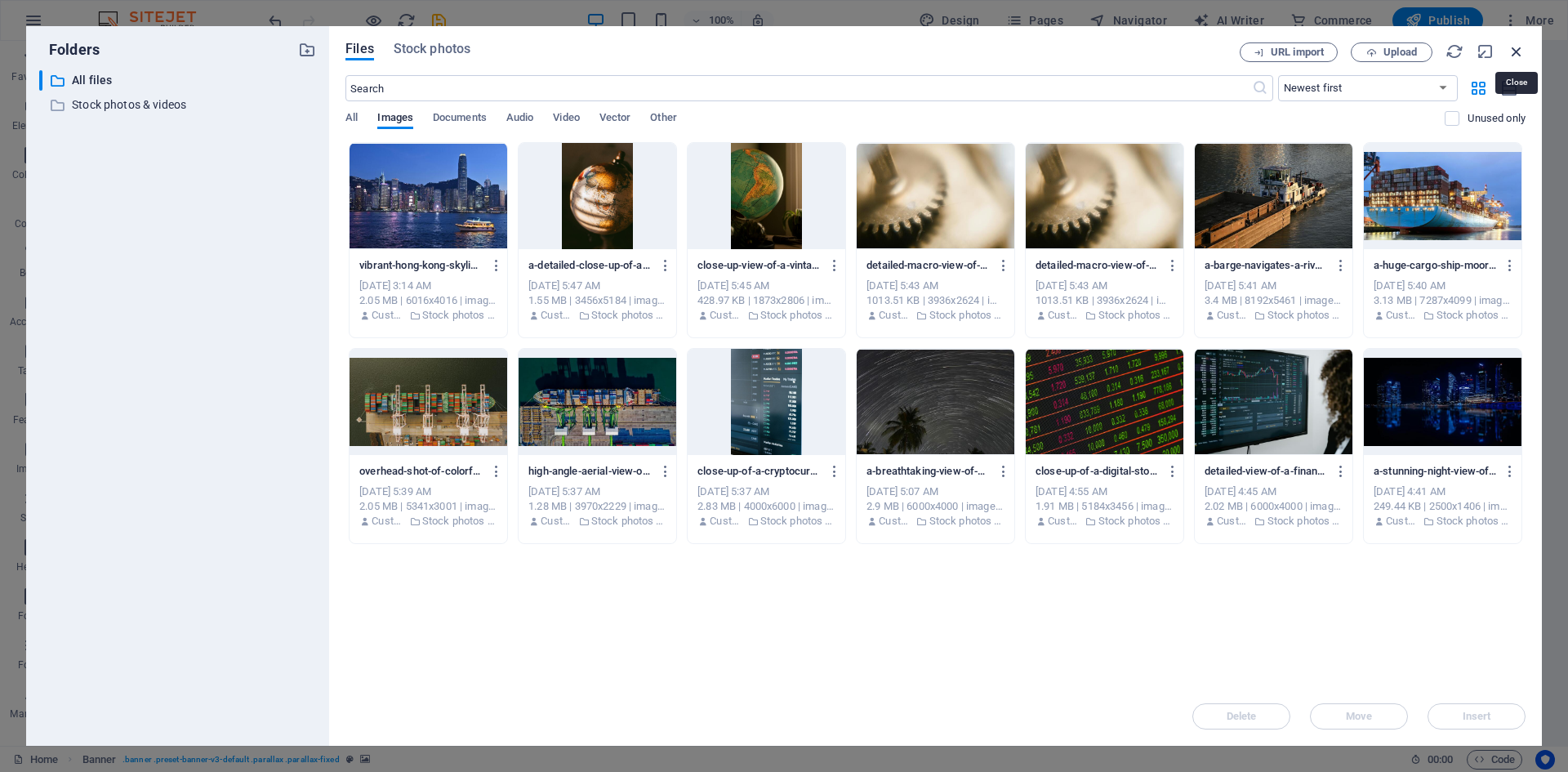
click at [1520, 50] on icon "button" at bounding box center [1516, 52] width 18 height 18
